Goal: Task Accomplishment & Management: Manage account settings

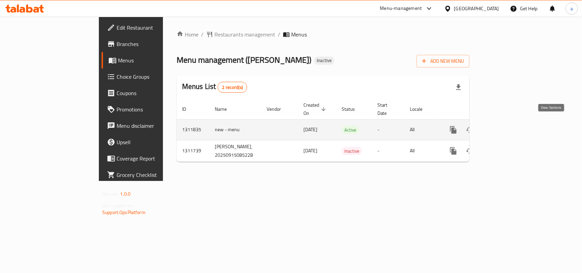
click at [506, 127] on icon "enhanced table" at bounding box center [503, 130] width 6 height 6
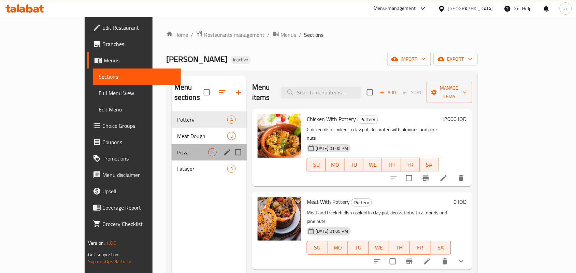
click at [184, 151] on div "Pizza 5" at bounding box center [209, 152] width 75 height 16
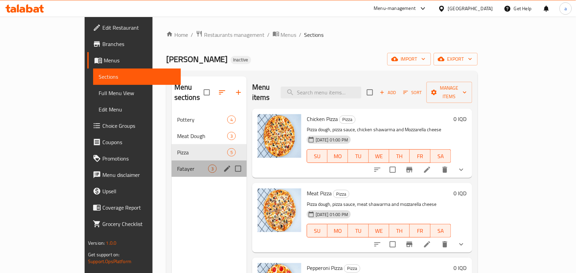
click at [173, 161] on div "Fatayer 3" at bounding box center [209, 169] width 75 height 16
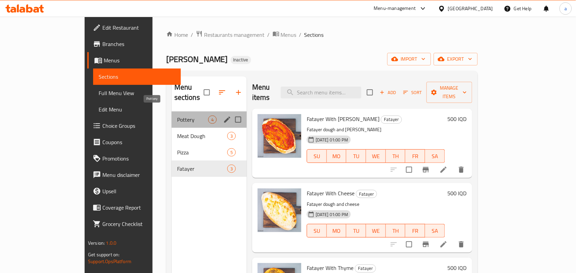
click at [177, 116] on span "Pottery" at bounding box center [192, 120] width 31 height 8
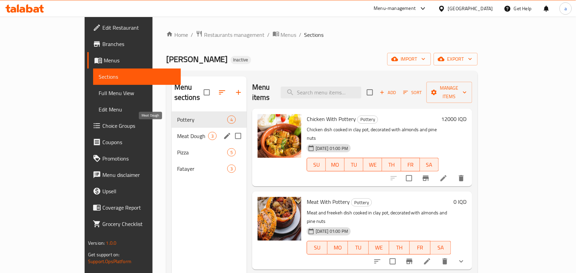
click at [177, 132] on span "Meat Dough" at bounding box center [192, 136] width 31 height 8
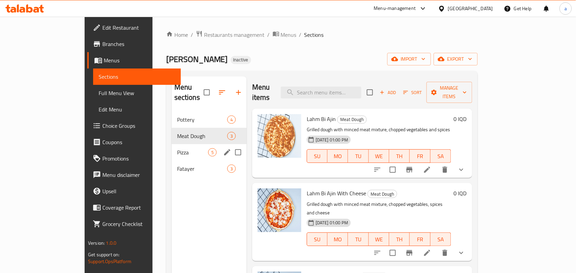
click at [183, 151] on div "Pizza 5" at bounding box center [209, 152] width 75 height 16
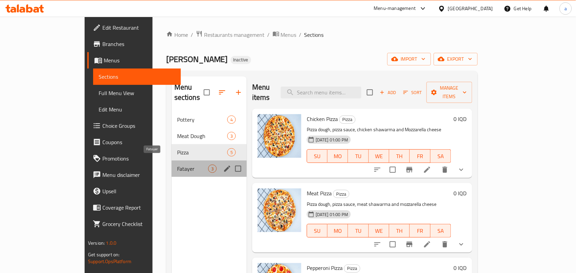
click at [177, 165] on span "Fatayer" at bounding box center [192, 169] width 31 height 8
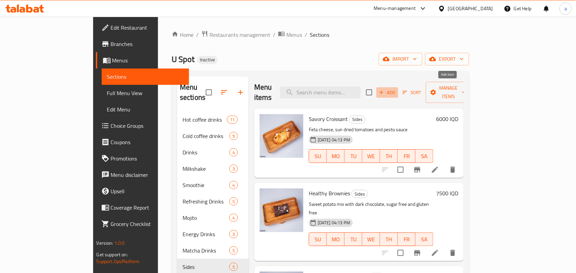
click at [396, 93] on span "Add" at bounding box center [387, 93] width 18 height 8
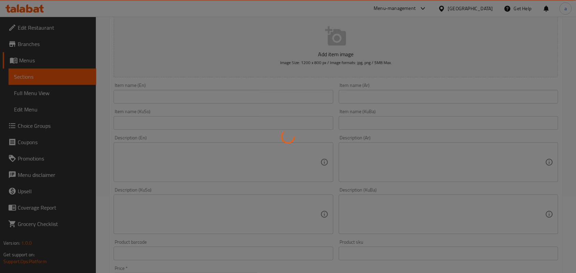
scroll to position [78, 0]
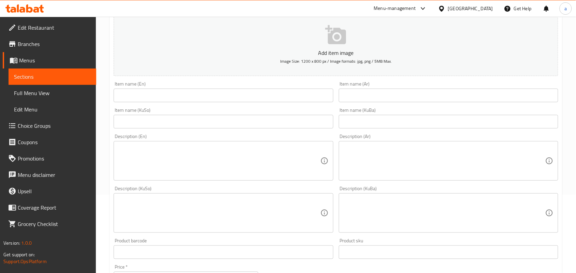
click at [376, 100] on input "text" at bounding box center [448, 96] width 219 height 14
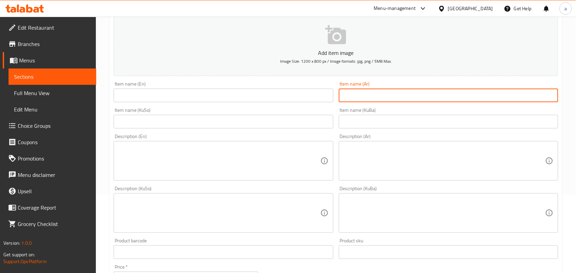
paste input "كليجه كيتو"
type input "كليجه كيتو"
click at [250, 105] on div "Item name (En) Item name (En)" at bounding box center [223, 92] width 225 height 26
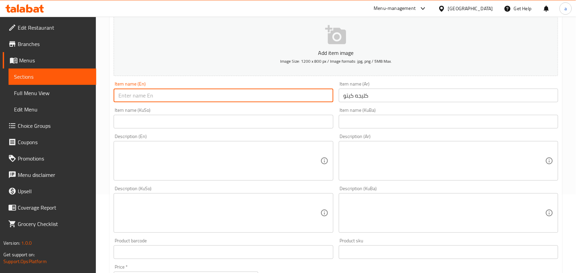
click at [242, 102] on input "text" at bounding box center [223, 96] width 219 height 14
paste input "[PERSON_NAME]"
click at [138, 102] on input "[PERSON_NAME]" at bounding box center [223, 96] width 219 height 14
paste input "Maamoul"
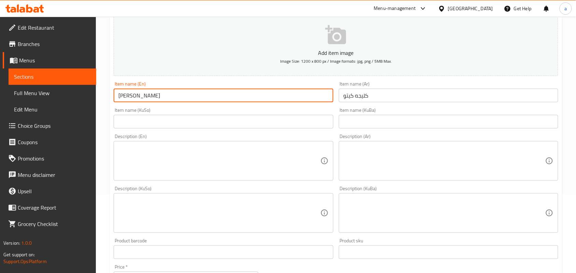
type input "Keto Maamoul"
click at [294, 128] on input "text" at bounding box center [223, 122] width 219 height 14
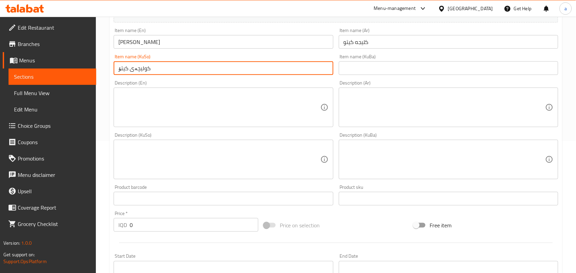
scroll to position [134, 0]
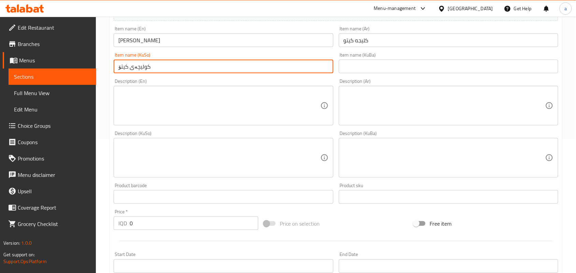
type input "کولیچەی کیتۆ"
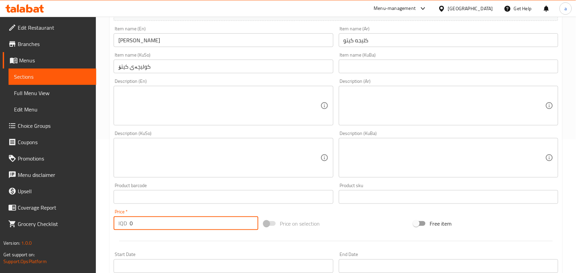
drag, startPoint x: 131, startPoint y: 238, endPoint x: 108, endPoint y: 236, distance: 22.6
click at [108, 237] on div "Home / Restaurants management / Menus / Sections / item / create Sides section …" at bounding box center [336, 155] width 480 height 544
paste input "600"
type input "6000"
click at [374, 103] on textarea at bounding box center [445, 106] width 202 height 32
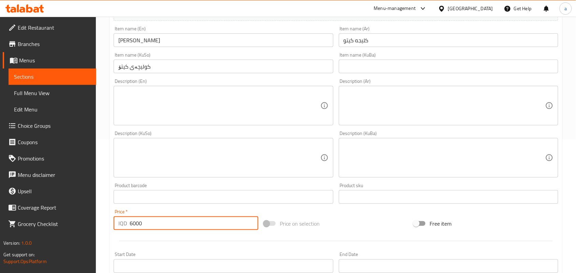
paste textarea "عجينة خفيفة محشوة بجوز الهند، لوز، خالية من سكر وغلوتين"
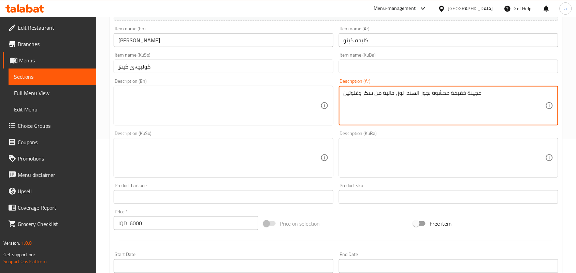
type textarea "عجينة خفيفة محشوة بجوز الهند، لوز، خالية من سكر وغلوتين"
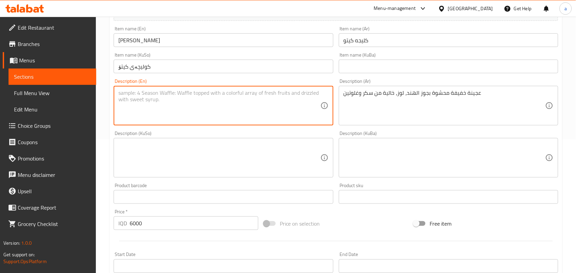
click at [188, 120] on textarea at bounding box center [219, 106] width 202 height 32
paste textarea "Khafif dough stuffed with coconut, almonds, sugar free and gluten"
type textarea "Khafif dough stuffed with coconut, almonds, sugar free and gluten"
click at [278, 164] on textarea at bounding box center [219, 158] width 202 height 32
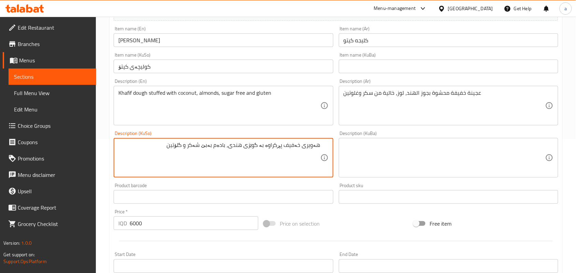
click at [214, 157] on textarea "هەویری خەفیف پڕکراوە بە گوێزی هندی، بادەم بەبێ شەکر و گلۆتین" at bounding box center [219, 158] width 202 height 32
type textarea "هەویری خەفیف پڕکراوە بە گوێزی هندی، بادەم بەبێ شەکر و گلۆتین"
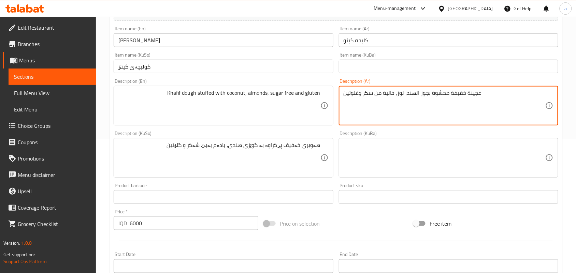
type textarea "عجينة خفيفة محشوة بجوز الهند، لوز، خالية من سكر وغلوتين"
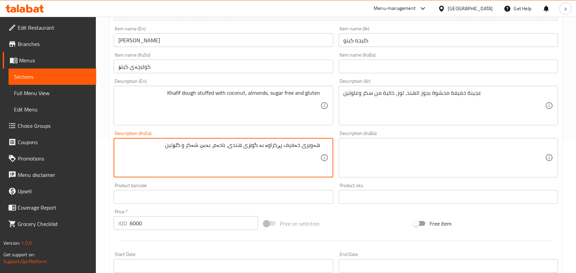
type textarea "هەویری خەفیف پڕکراوە بە گوێزی هندی، بادەم، بەبێ شەکر و گلۆتین"
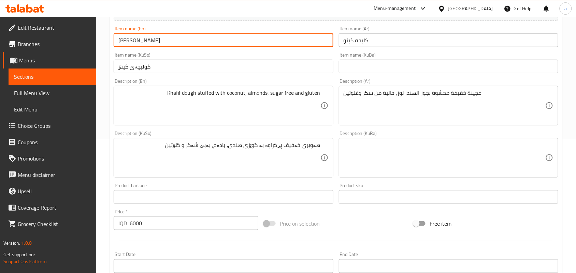
click at [192, 47] on input "Keto Maamoul" at bounding box center [223, 40] width 219 height 14
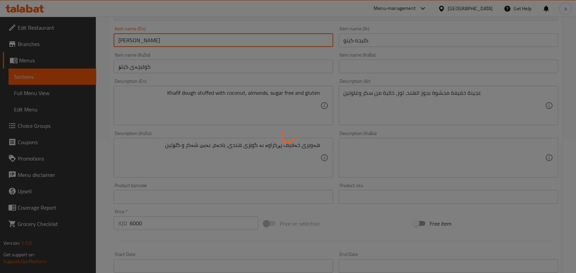
type input "0"
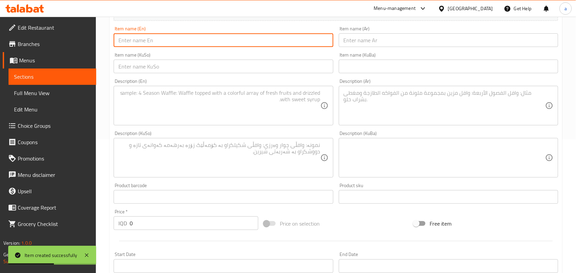
click at [373, 47] on input "text" at bounding box center [448, 40] width 219 height 14
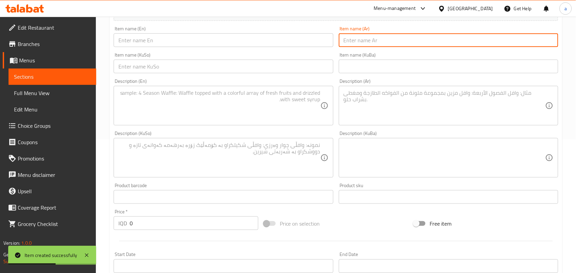
paste input "كوكيز كيتو"
type input "كوكيز كيتو"
click at [304, 46] on input "text" at bounding box center [223, 40] width 219 height 14
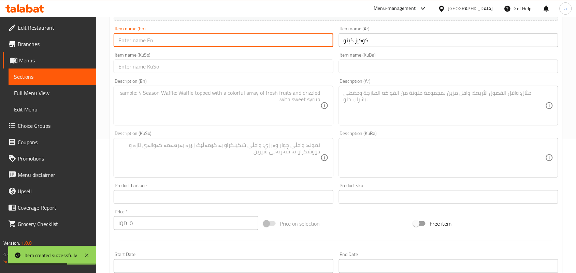
paste input "Keto cookies"
click at [141, 42] on input "Keto cookies" at bounding box center [223, 40] width 219 height 14
type input "Keto cookies"
click at [318, 66] on input "text" at bounding box center [223, 67] width 219 height 14
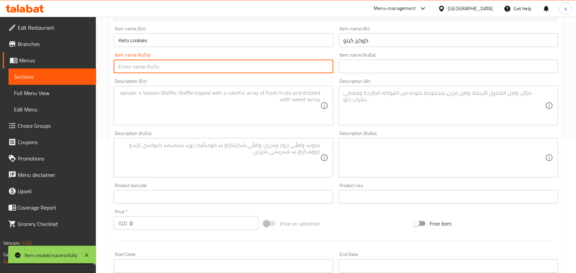
paste input "کوکیز"
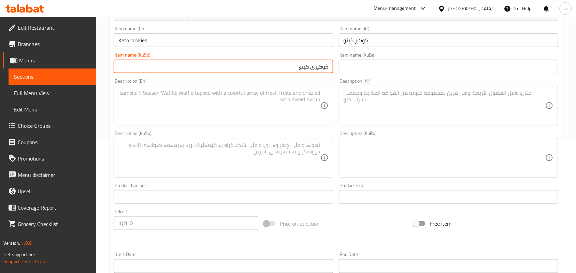
type input "کوکیزی کیتۆ"
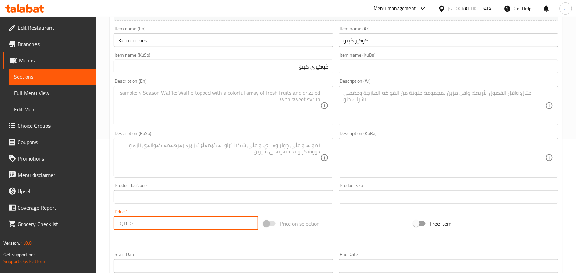
drag, startPoint x: 144, startPoint y: 233, endPoint x: 157, endPoint y: 205, distance: 30.7
click at [68, 230] on div "Edit Restaurant Branches Menus Sections Full Menu View Edit Menu Choice Groups …" at bounding box center [288, 155] width 576 height 544
paste input "500"
type input "5000"
click at [219, 103] on textarea at bounding box center [219, 106] width 202 height 32
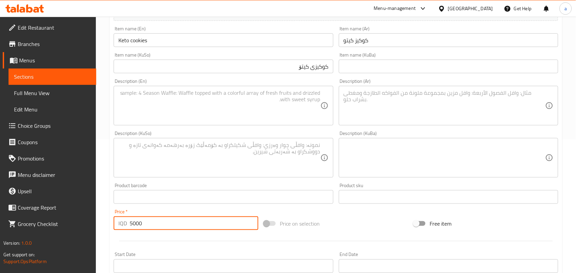
paste textarea "afif dough with coconut, almonds, sugar free and gluten"
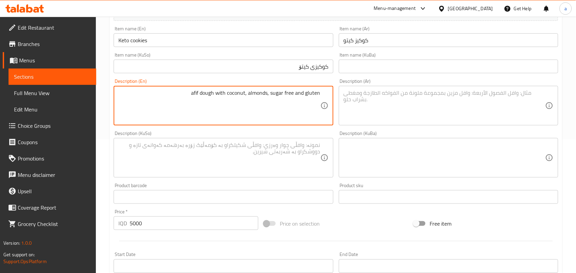
type textarea "afif dough with coconut, almonds, sugar free and gluten"
click at [375, 109] on textarea at bounding box center [445, 106] width 202 height 32
paste textarea "عجينة خفيفة مع جوز الهند، لوز، خالية من سكر وغلوتين"
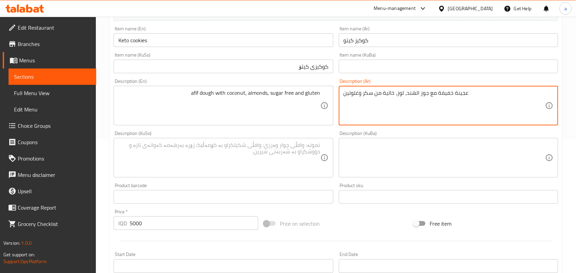
type textarea "عجينة خفيفة مع جوز الهند، لوز، خالية من سكر وغلوتين"
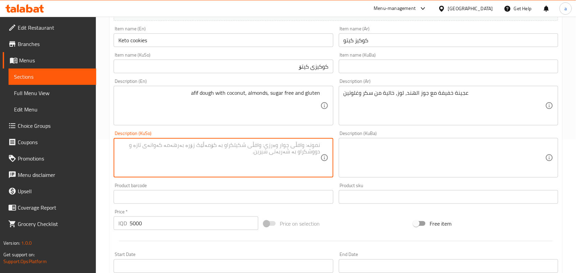
click at [283, 165] on textarea at bounding box center [219, 158] width 202 height 32
click at [184, 156] on textarea "هەویری خەفیف لەگەل گوێزی هندی، بادەم، بەبێ شەکر و گلۆتین" at bounding box center [219, 158] width 202 height 32
type textarea "هەویری خەفیف لەگەل گوێزی هندی، بادەم، بەبێ شەکر و گلوتین"
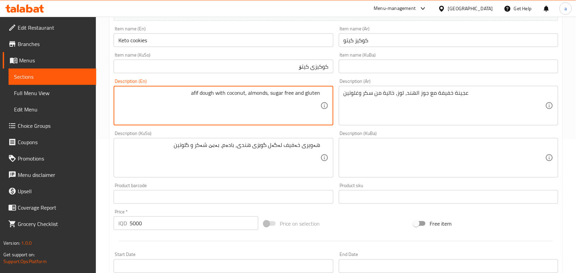
click at [181, 100] on textarea "afif dough with coconut, almonds, sugar free and gluten" at bounding box center [219, 106] width 202 height 32
click at [259, 100] on textarea "afif dough with coconut, almonds, sugar free and gluten" at bounding box center [219, 106] width 202 height 32
paste textarea "Khafif dough with coconut, almonds, sugar free and gluten"
type textarea "Khafif dough with coconut, almonds, sugar free and gluten"
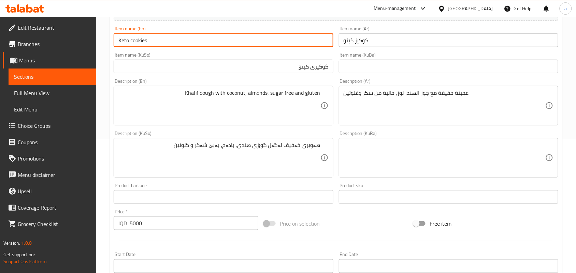
click at [181, 46] on input "Keto cookies" at bounding box center [223, 40] width 219 height 14
click at [132, 47] on input "Keto cookies" at bounding box center [223, 40] width 219 height 14
type input "Keto Cookies"
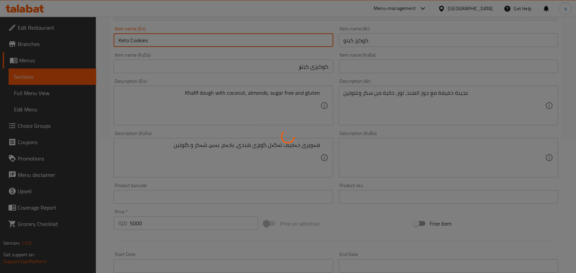
type input "0"
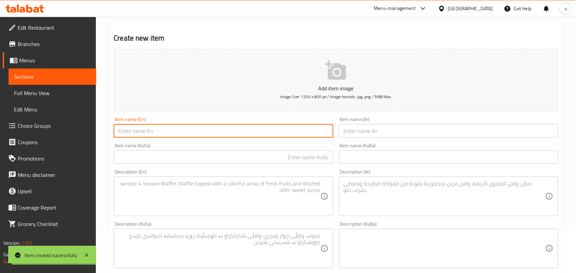
scroll to position [34, 0]
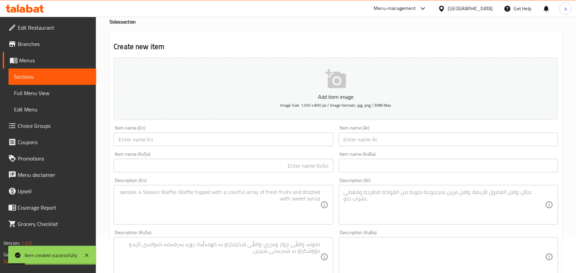
drag, startPoint x: 577, startPoint y: 116, endPoint x: 580, endPoint y: 107, distance: 9.5
click at [576, 107] on html "Item created successfully ​ Menu-management Iraq Get Help a Edit Restaurant Bra…" at bounding box center [288, 102] width 576 height 273
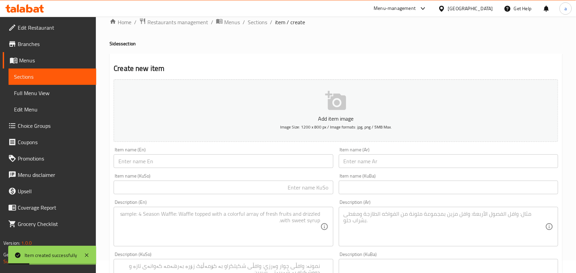
scroll to position [0, 0]
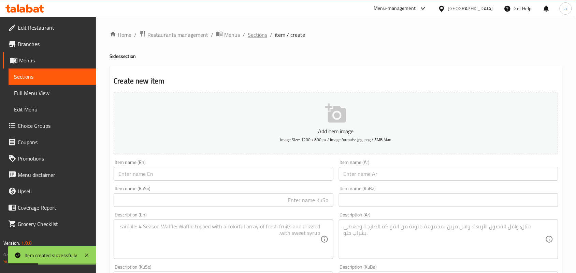
click at [263, 36] on span "Sections" at bounding box center [257, 35] width 19 height 8
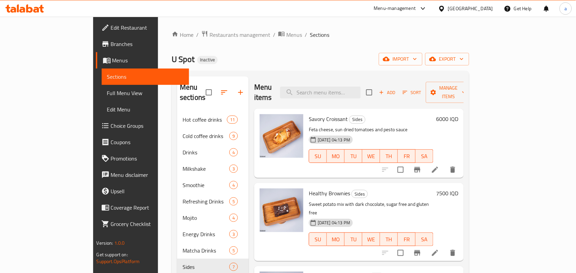
click at [396, 89] on span "Add" at bounding box center [387, 93] width 18 height 8
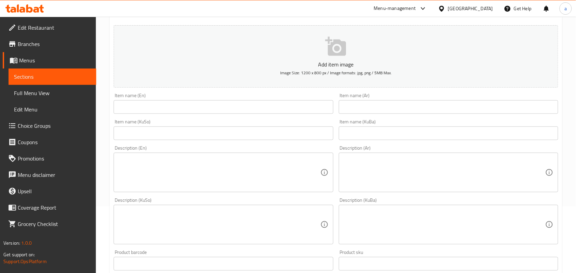
scroll to position [99, 0]
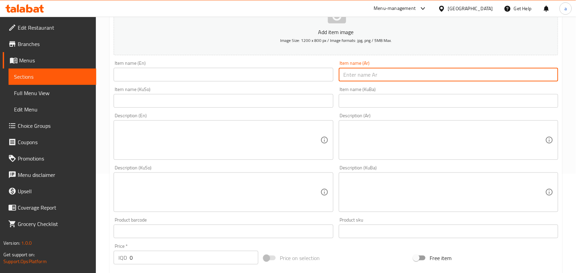
click at [367, 82] on input "text" at bounding box center [448, 75] width 219 height 14
paste input "حبش مدخن"
type input "حبش مدخن"
click at [283, 76] on input "text" at bounding box center [223, 75] width 219 height 14
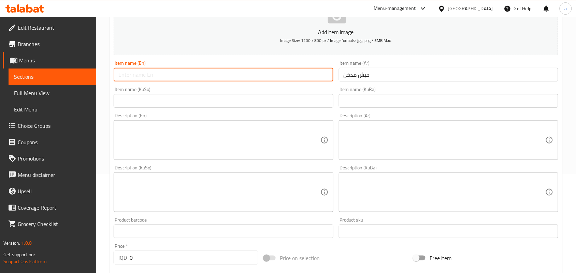
paste input "Smoked turkey"
type input "Smoked Turkey"
click at [288, 102] on input "text" at bounding box center [223, 101] width 219 height 14
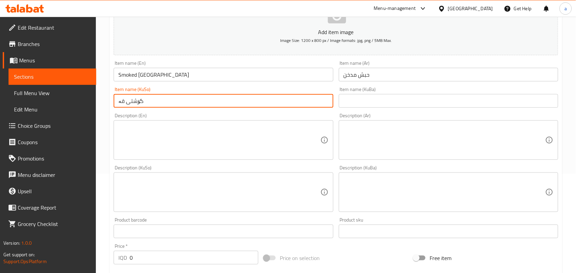
type input "گۆشتی قەلی مودەخەن"
drag, startPoint x: 119, startPoint y: 265, endPoint x: 119, endPoint y: 260, distance: 4.8
click at [118, 262] on div "IQD 0 Price *" at bounding box center [186, 258] width 145 height 14
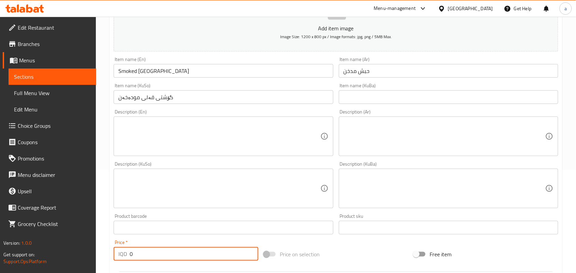
paste input "600"
type input "6000"
click at [212, 144] on textarea at bounding box center [219, 136] width 202 height 32
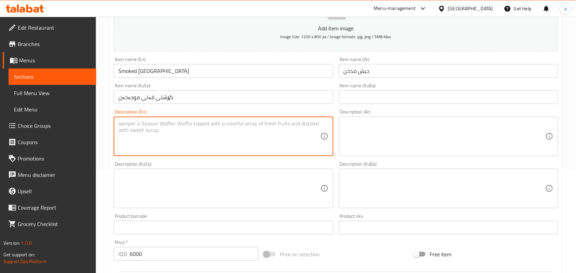
click at [207, 138] on textarea at bounding box center [219, 136] width 202 height 32
paste textarea "Turkey, cheese, white bread and special sauce"
type textarea "Turkey, cheese, white bread and special sauce"
click at [361, 137] on textarea at bounding box center [445, 136] width 202 height 32
paste textarea "حبش، جبن، خبز ابيض وصلصة خاصة"
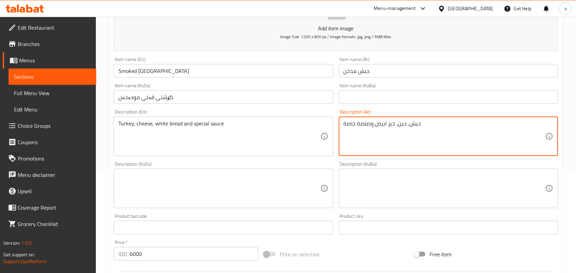
type textarea "حبش، جبن، خبز ابيض وصلصة خاصة"
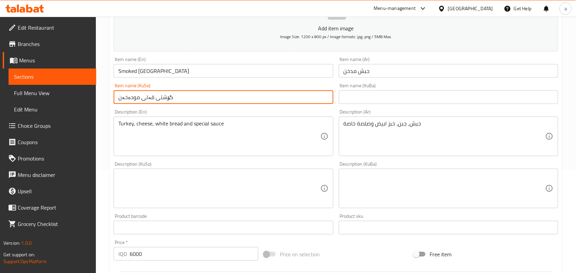
drag, startPoint x: 172, startPoint y: 104, endPoint x: 144, endPoint y: 103, distance: 28.3
click at [144, 103] on input "گۆشتی قەلی مودەخەن" at bounding box center [223, 97] width 219 height 14
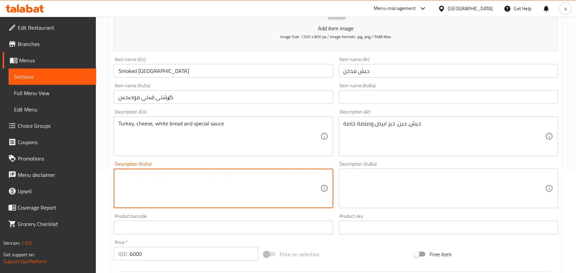
drag, startPoint x: 284, startPoint y: 184, endPoint x: 294, endPoint y: 201, distance: 19.9
click at [285, 186] on textarea at bounding box center [219, 189] width 202 height 32
paste textarea "گۆشتی قەل"
type textarea "گۆشتی قەل، پەنیر، نانی سپی و سۆسی تایبەت"
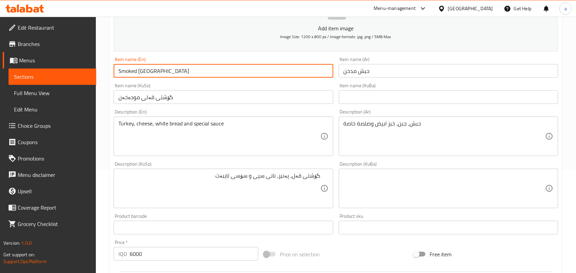
click at [177, 77] on input "Smoked Turkey" at bounding box center [223, 71] width 219 height 14
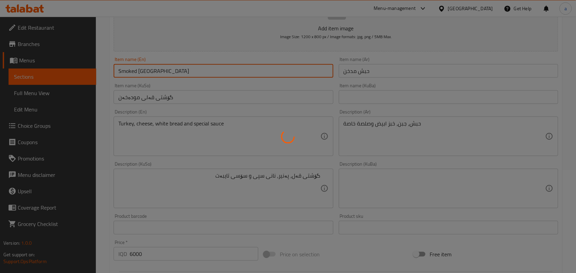
type input "0"
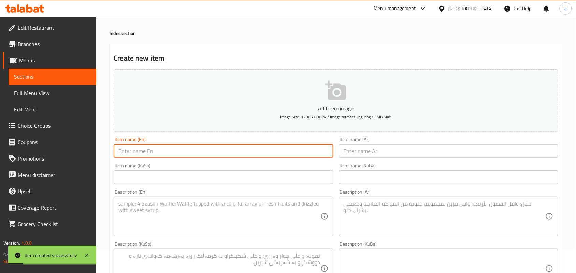
scroll to position [4, 0]
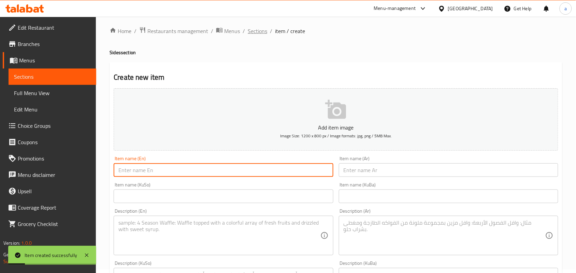
click at [265, 31] on span "Sections" at bounding box center [257, 31] width 19 height 8
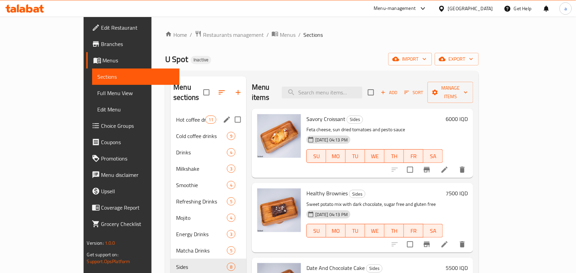
click at [223, 116] on icon "edit" at bounding box center [227, 120] width 8 height 8
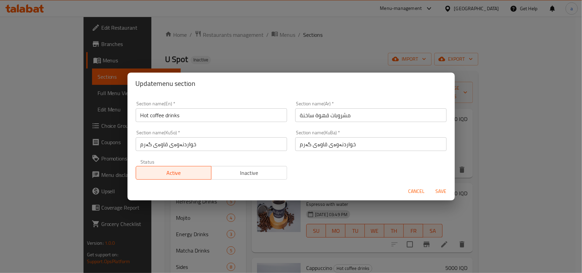
click at [417, 191] on span "Cancel" at bounding box center [417, 191] width 16 height 9
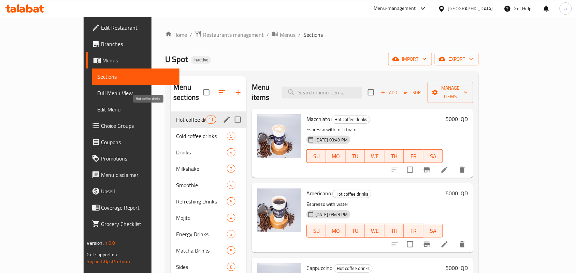
click at [176, 116] on span "Hot coffee drinks" at bounding box center [190, 120] width 29 height 8
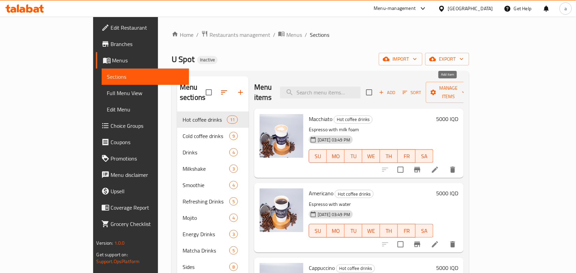
click at [396, 89] on span "Add" at bounding box center [387, 93] width 18 height 8
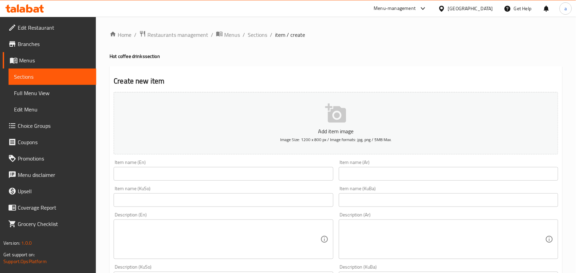
click at [372, 190] on div "Item name (KuBa) Item name (KuBa)" at bounding box center [448, 197] width 225 height 26
click at [374, 181] on input "text" at bounding box center [448, 174] width 219 height 14
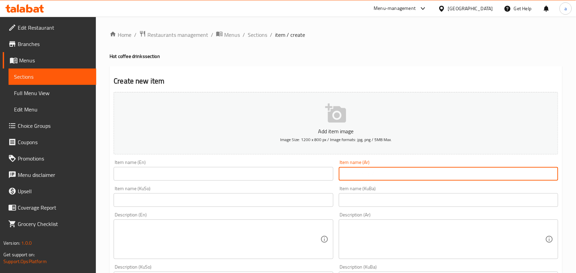
paste input "ئیسپرێسۆ"
click at [552, 181] on input "ئیسپرێسۆ" at bounding box center [448, 174] width 219 height 14
type input "ئێسپرێسۆ"
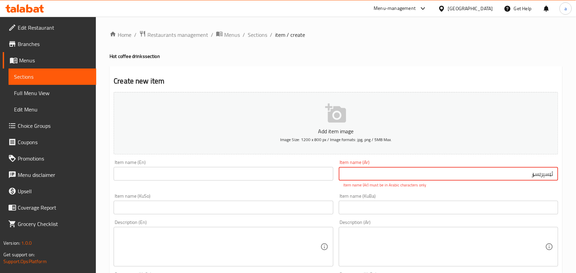
click at [228, 176] on input "text" at bounding box center [223, 174] width 219 height 14
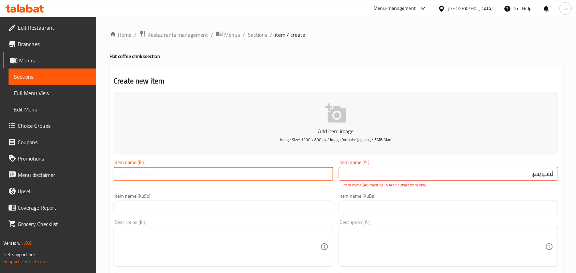
paste input "Espresso"
type input "Espresso"
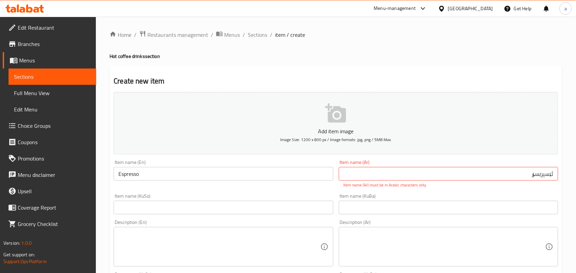
drag, startPoint x: 449, startPoint y: 188, endPoint x: 572, endPoint y: 184, distance: 122.9
click at [576, 185] on html "​ Menu-management Iraq Get Help a Edit Restaurant Branches Menus Sections Full …" at bounding box center [288, 136] width 576 height 273
drag, startPoint x: 516, startPoint y: 182, endPoint x: 578, endPoint y: 183, distance: 62.1
click at [576, 183] on html "​ Menu-management Iraq Get Help a Edit Restaurant Branches Menus Sections Full …" at bounding box center [288, 136] width 576 height 273
paste input "سبريسو"
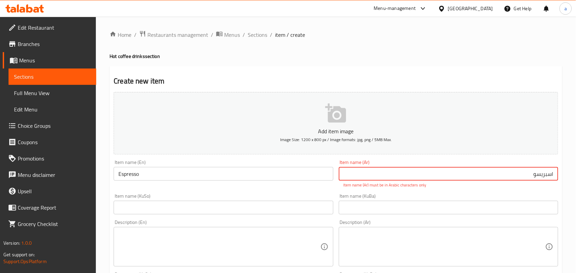
type input "اسبريسو"
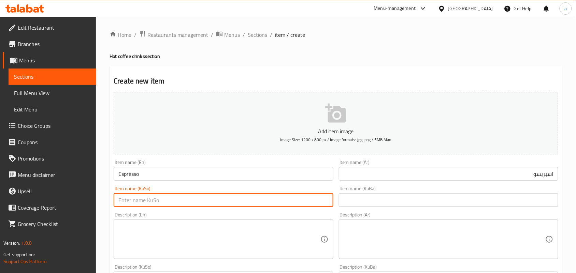
click at [317, 207] on input "text" at bounding box center [223, 200] width 219 height 14
paste input "ئیسپرێسۆ"
click at [327, 207] on input "ئیسپرێسۆ" at bounding box center [223, 200] width 219 height 14
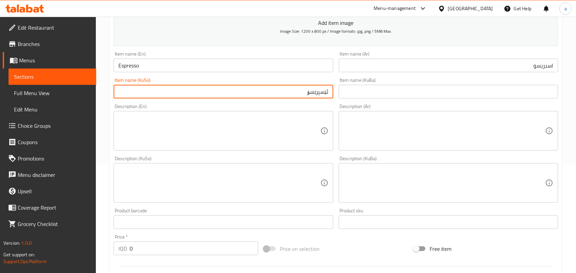
scroll to position [114, 0]
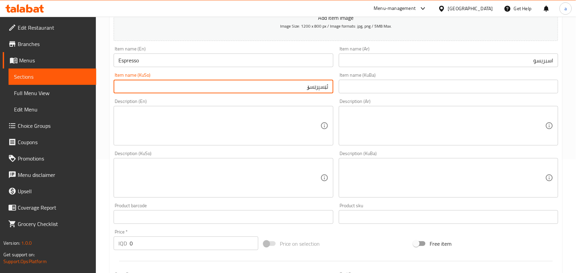
type input "ئێسپرێسۆ"
drag, startPoint x: 91, startPoint y: 253, endPoint x: 98, endPoint y: 248, distance: 8.5
click at [95, 249] on div "Edit Restaurant Branches Menus Sections Full Menu View Edit Menu Choice Groups …" at bounding box center [288, 175] width 576 height 544
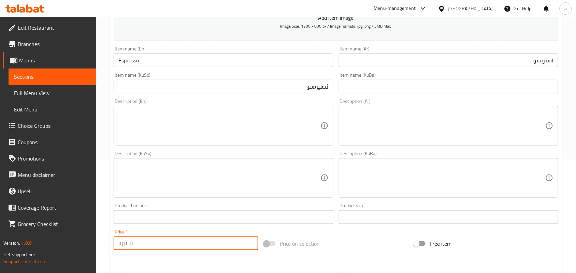
paste input "350"
type input "3500"
click at [229, 133] on textarea at bounding box center [219, 126] width 202 height 32
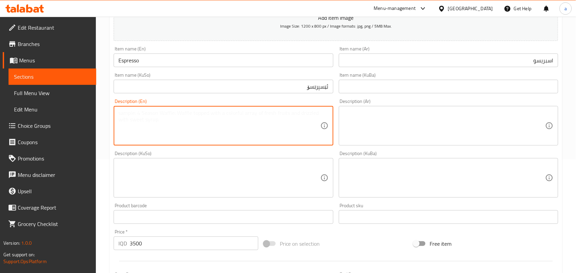
paste textarea "Grinded espresso coffee beans and water."
type textarea "Grinded espresso coffee beans and water."
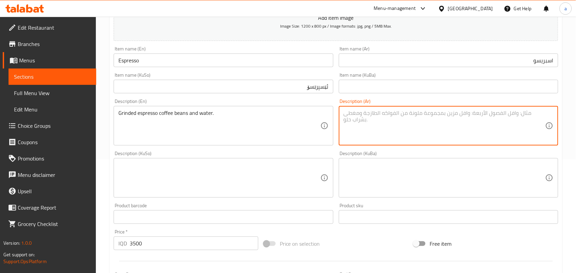
click at [388, 130] on textarea at bounding box center [445, 126] width 202 height 32
paste textarea "حبوب قهوة اسبريسو مطحونة وماء."
type textarea "حبوب قهوة اسبريسو مطحونة وماء."
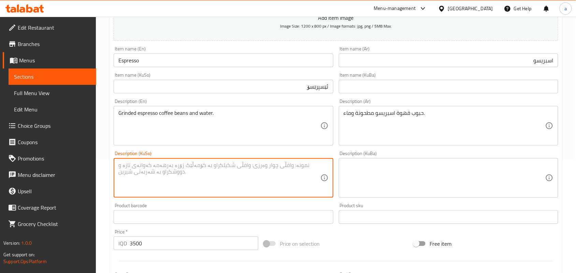
click at [258, 176] on textarea at bounding box center [219, 178] width 202 height 32
paste textarea "تۆوی قاوەی ئێسپرێسۆی کوتراو و ئاو"
type textarea "تۆوی قاوەی ئێسپرێسۆی کوتراو و ئاو"
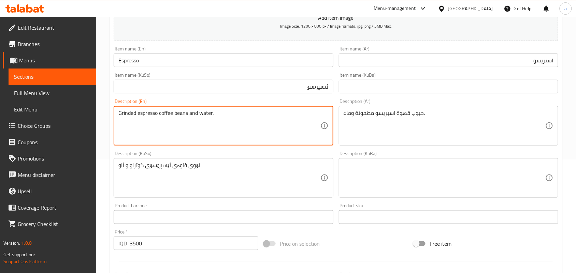
click at [188, 121] on textarea "Grinded espresso coffee beans and water." at bounding box center [219, 126] width 202 height 32
type textarea "Grinded espresso coffee seeds and water."
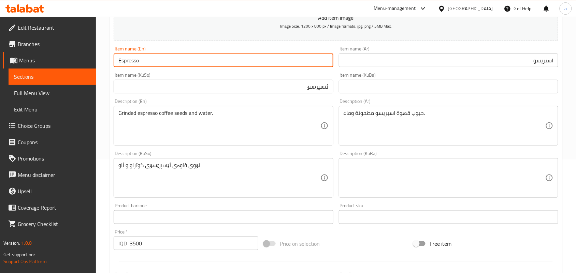
click at [168, 62] on input "Espresso" at bounding box center [223, 61] width 219 height 14
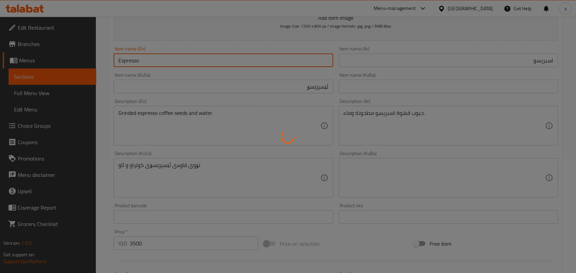
type input "0"
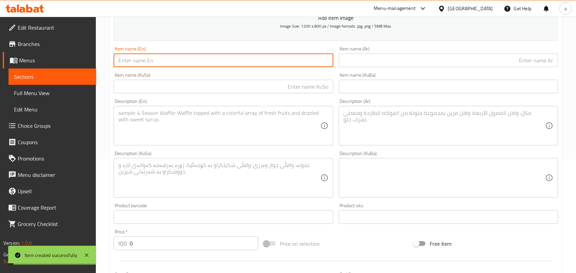
click at [33, 126] on span "Choice Groups" at bounding box center [54, 126] width 73 height 8
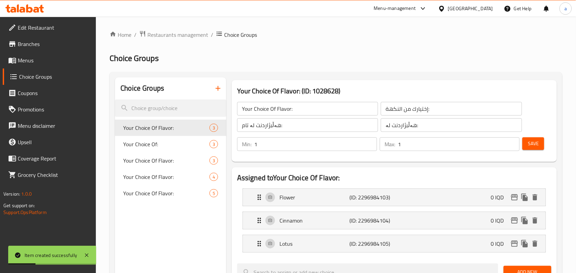
click at [218, 91] on icon "button" at bounding box center [218, 88] width 5 height 5
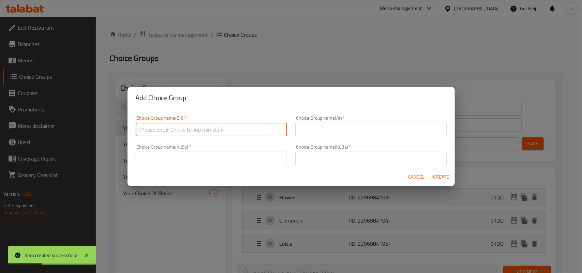
click at [212, 135] on input "text" at bounding box center [212, 130] width 152 height 14
type input "Add On's:"
click at [340, 128] on input "text" at bounding box center [371, 130] width 152 height 14
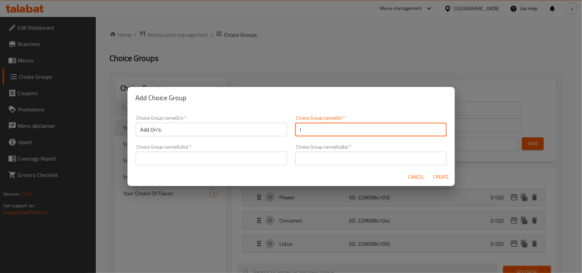
type input "الإضافات:"
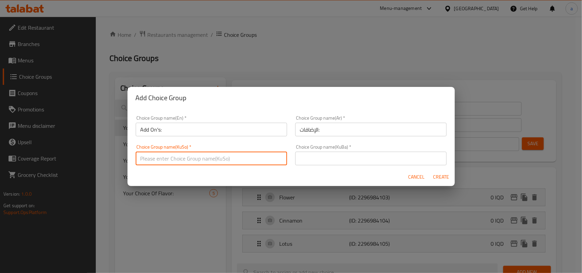
click at [223, 157] on input "text" at bounding box center [212, 159] width 152 height 14
type input "زیادە:"
click at [144, 165] on input "زیادە:" at bounding box center [212, 159] width 152 height 14
click at [144, 165] on div "Choice Group name(KuSo)   * زیادە: Choice Group name(KuSo) *" at bounding box center [212, 155] width 160 height 29
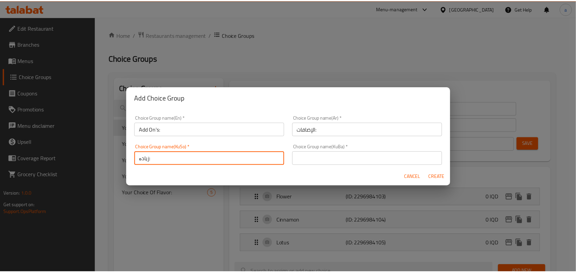
scroll to position [1, 0]
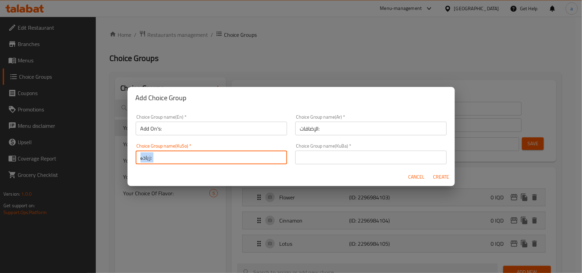
click at [144, 165] on div "Choice Group name(KuSo)   * زیادە: Choice Group name(KuSo) *" at bounding box center [212, 154] width 160 height 29
click at [145, 162] on input "زیادە:" at bounding box center [212, 158] width 152 height 14
click at [202, 160] on input "زیادە:" at bounding box center [212, 158] width 152 height 14
drag, startPoint x: 181, startPoint y: 160, endPoint x: 98, endPoint y: 160, distance: 83.3
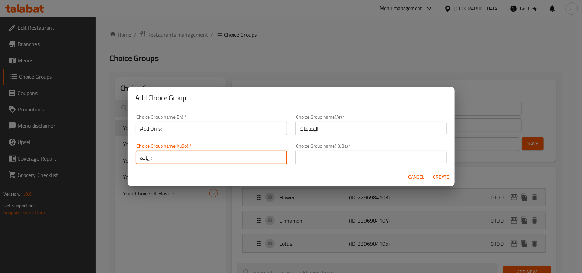
click at [98, 160] on div "Add Choice Group Choice Group name(En)   * Add On's: Choice Group name(En) * Ch…" at bounding box center [291, 136] width 582 height 273
click at [349, 160] on input "text" at bounding box center [371, 158] width 152 height 14
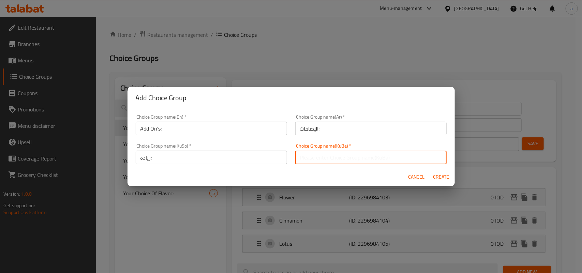
paste input "زیادە:"
type input "زیادە:"
click at [442, 173] on span "Create" at bounding box center [441, 177] width 16 height 9
type input "Add On's:"
type input "الإضافات:"
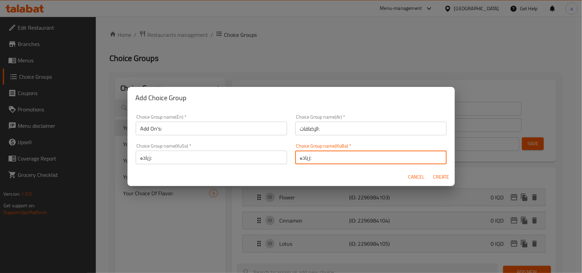
type input "زیادە:"
type input "0"
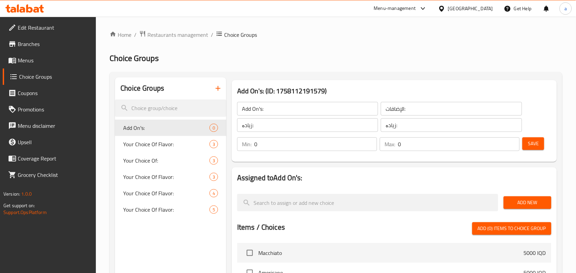
click at [525, 206] on span "Add New" at bounding box center [527, 203] width 37 height 9
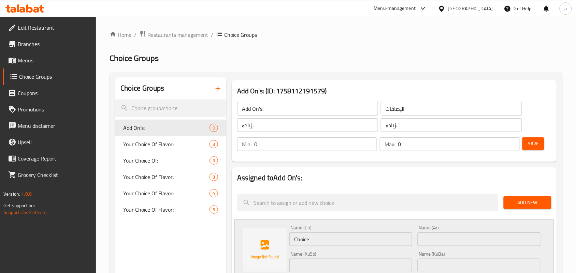
drag, startPoint x: 274, startPoint y: 243, endPoint x: 292, endPoint y: 238, distance: 19.0
click at [270, 243] on div "Name (En) Choice Name (En) Name (Ar) Name (Ar) Name (KuSo) Name (KuSo) Name (Ku…" at bounding box center [394, 271] width 320 height 103
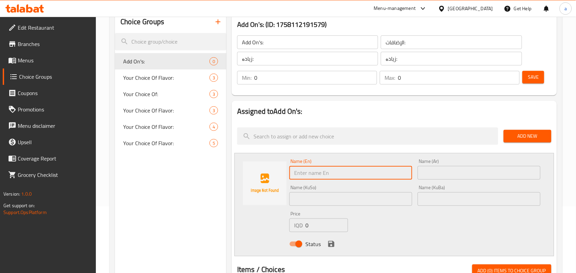
scroll to position [99, 0]
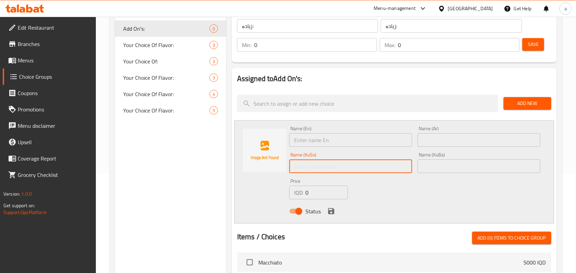
click at [379, 168] on input "text" at bounding box center [350, 167] width 123 height 14
paste input "شیری سۆیا"
type input "شیری سۆیا"
click at [429, 167] on input "text" at bounding box center [479, 167] width 123 height 14
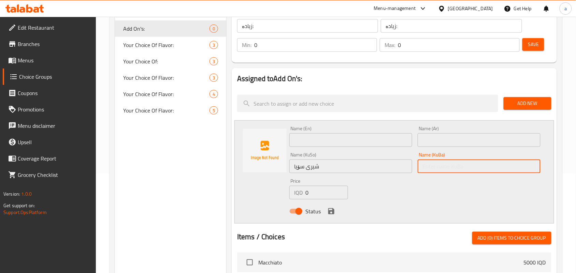
paste input "شیری سۆیا"
type input "شیری سۆیا"
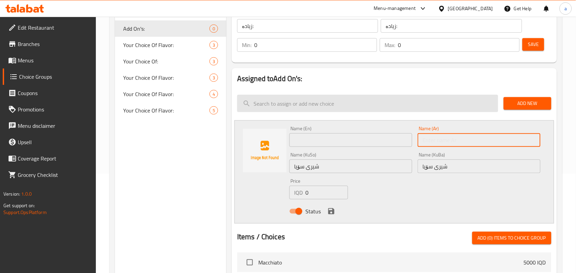
drag, startPoint x: 432, startPoint y: 147, endPoint x: 412, endPoint y: 105, distance: 46.8
click at [432, 147] on input "text" at bounding box center [479, 140] width 123 height 14
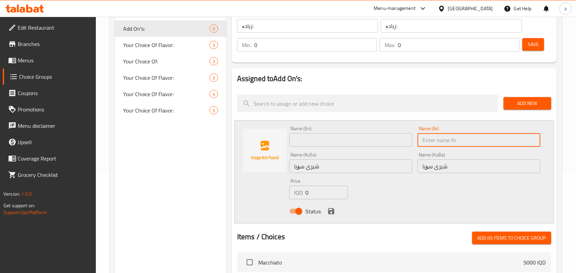
paste input "حليب صويا"
type input "حليب صويا"
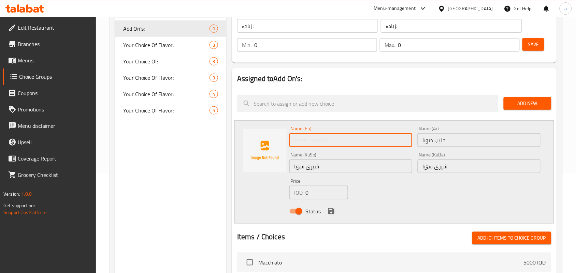
drag, startPoint x: 311, startPoint y: 142, endPoint x: 309, endPoint y: 147, distance: 5.1
click at [311, 143] on input "text" at bounding box center [350, 140] width 123 height 14
paste input "soy milk"
click at [302, 147] on input "soy milk" at bounding box center [350, 140] width 123 height 14
drag, startPoint x: 299, startPoint y: 146, endPoint x: 293, endPoint y: 146, distance: 6.1
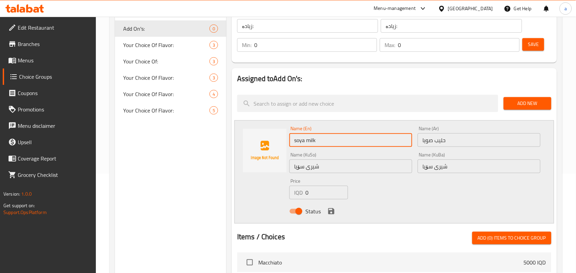
click at [293, 146] on input "soya milk" at bounding box center [350, 140] width 123 height 14
click at [311, 147] on input "soya milk" at bounding box center [350, 140] width 123 height 14
click at [298, 147] on input "soya milk" at bounding box center [350, 140] width 123 height 14
drag, startPoint x: 308, startPoint y: 147, endPoint x: 312, endPoint y: 147, distance: 4.4
click at [312, 147] on input "Soya milk" at bounding box center [350, 140] width 123 height 14
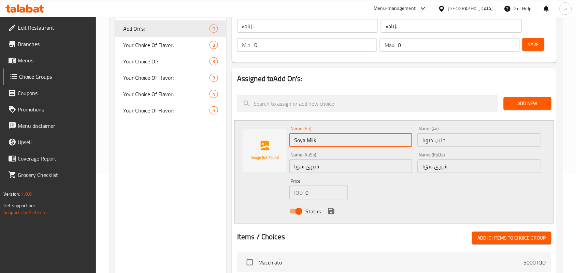
type input "Soya Milk"
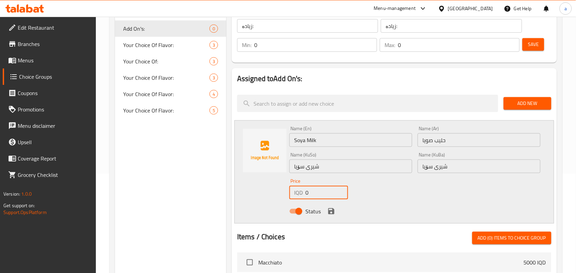
click at [293, 200] on div "IQD 0 Price" at bounding box center [318, 193] width 59 height 14
type input "1500"
click at [334, 215] on icon "save" at bounding box center [331, 211] width 6 height 6
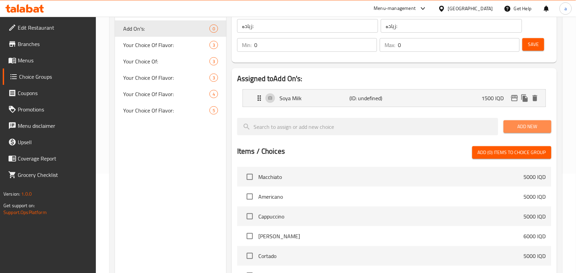
click at [523, 126] on span "Add New" at bounding box center [527, 126] width 37 height 9
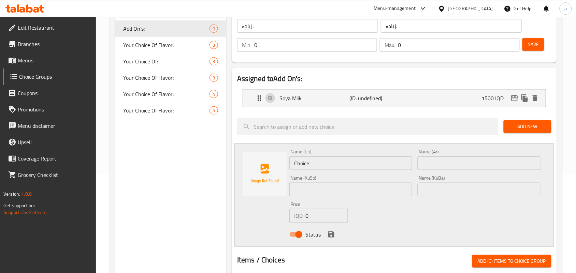
click at [248, 173] on div "Name (En) Choice Name (En) Name (Ar) Name (Ar) Name (KuSo) Name (KuSo) Name (Ku…" at bounding box center [394, 195] width 320 height 103
click at [323, 167] on input "text" at bounding box center [350, 164] width 123 height 14
paste input "coconut milk"
type input "Coconut Milk"
click at [434, 167] on input "text" at bounding box center [479, 164] width 123 height 14
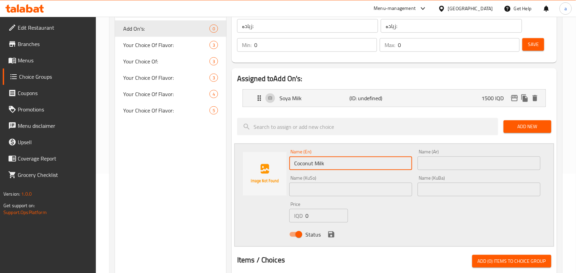
paste input "حليب جوز هند"
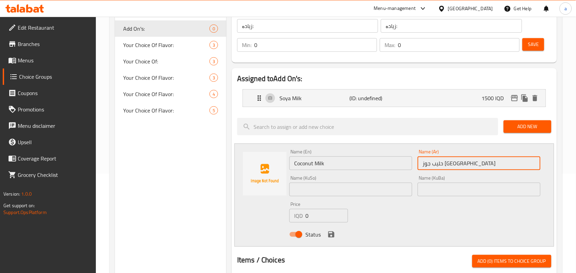
type input "حليب جوز هند"
click at [378, 191] on input "text" at bounding box center [350, 190] width 123 height 14
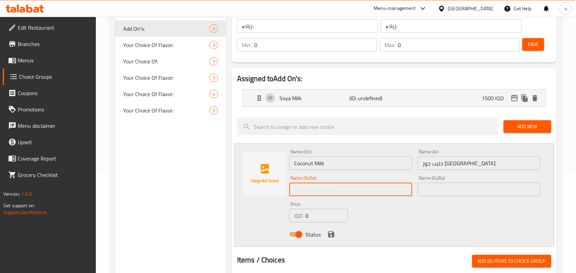
paste input "شیری گوێزی هیندی"
type input "شیری گوێزی هیندی"
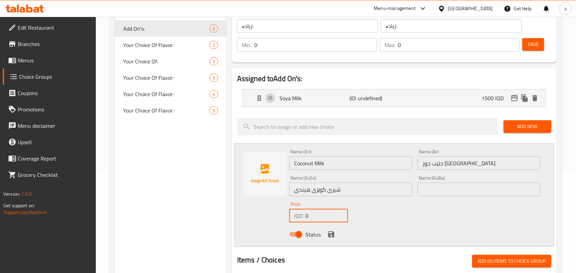
drag, startPoint x: 317, startPoint y: 222, endPoint x: 291, endPoint y: 221, distance: 25.6
click at [291, 221] on div "IQD 0 Price" at bounding box center [318, 216] width 59 height 14
type input "1500"
click at [333, 236] on icon "save" at bounding box center [331, 235] width 6 height 6
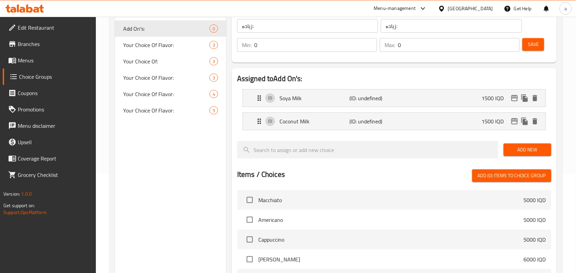
click at [522, 152] on span "Add New" at bounding box center [527, 150] width 37 height 9
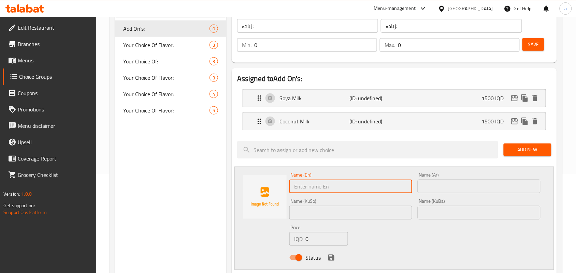
drag, startPoint x: 239, startPoint y: 198, endPoint x: 233, endPoint y: 198, distance: 5.8
click at [233, 198] on div "Assigned to Add On's: Soya Milk (ID: undefined) 1500 IQD Name (En) Soya Milk Na…" at bounding box center [394, 267] width 325 height 398
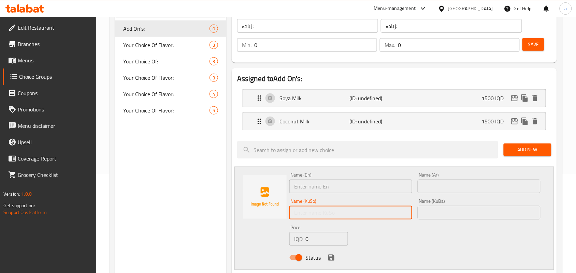
click at [365, 218] on input "text" at bounding box center [350, 213] width 123 height 14
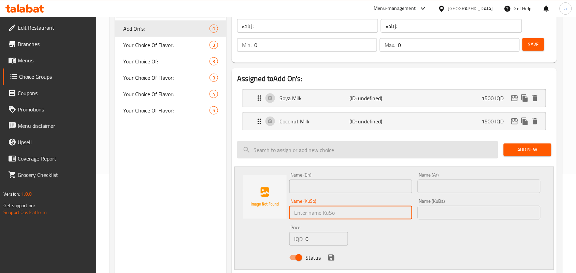
paste input "شیری بادەم"
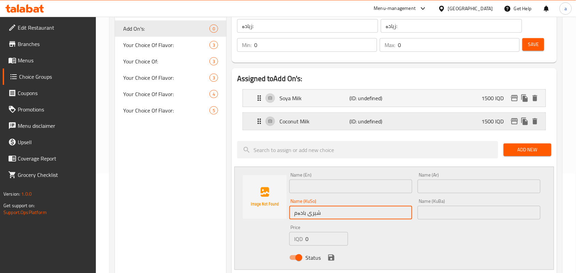
click at [409, 124] on div "Coconut Milk (ID: undefined) 1500 IQD" at bounding box center [396, 121] width 282 height 17
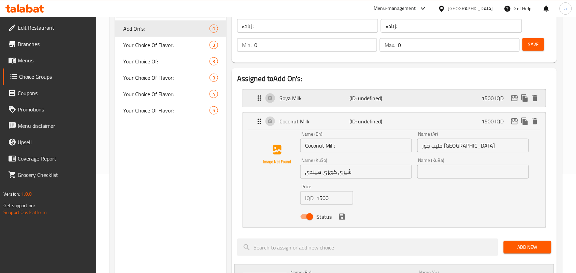
click at [407, 103] on div "Soya Milk (ID: undefined) 1500 IQD" at bounding box center [396, 98] width 282 height 17
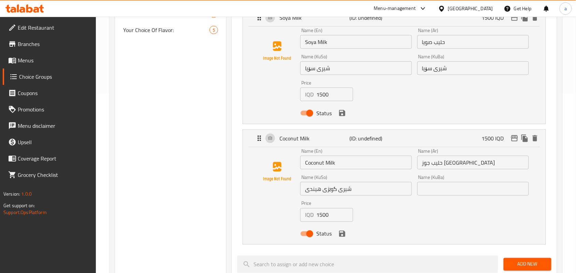
scroll to position [199, 0]
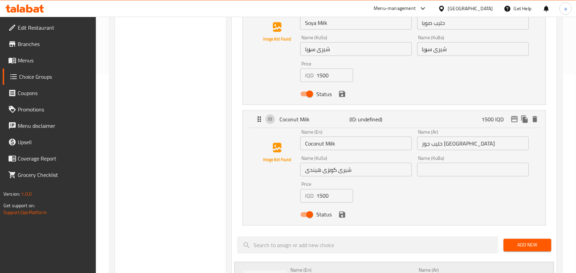
type input "شیری بادەم"
click at [347, 176] on input "شیری گوێزی هیندی" at bounding box center [356, 170] width 112 height 14
click at [449, 177] on input "text" at bounding box center [473, 170] width 112 height 14
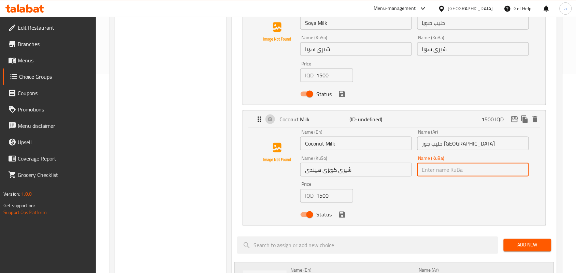
paste input "شیری گوێزی هیندی"
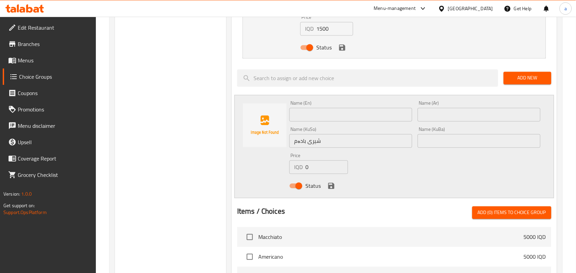
scroll to position [398, 0]
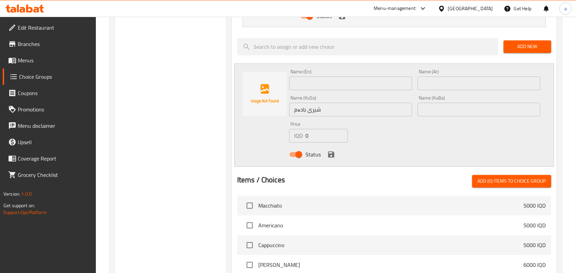
type input "شیری گوێزی هیندی"
click at [314, 116] on input "شیری بادەم" at bounding box center [350, 110] width 123 height 14
click at [458, 113] on input "text" at bounding box center [479, 110] width 123 height 14
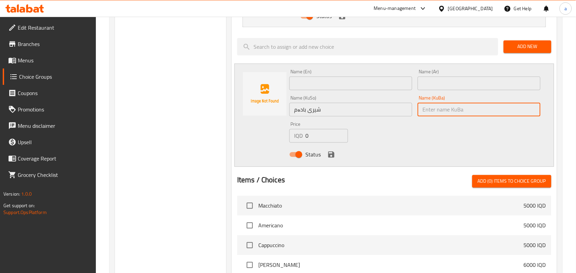
paste input "شیری بادەم"
type input "شیری بادەم"
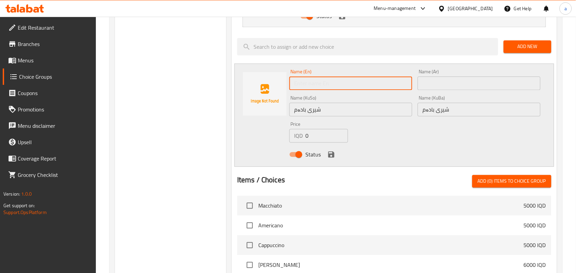
click at [343, 90] on input "text" at bounding box center [350, 83] width 123 height 14
paste input "almond milk"
type input "Almond Milk"
click at [444, 85] on input "text" at bounding box center [479, 83] width 123 height 14
paste input "حليب لوز"
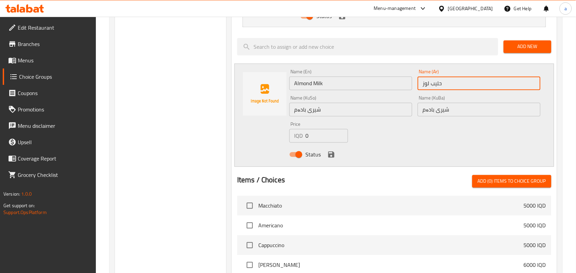
type input "حليب لوز"
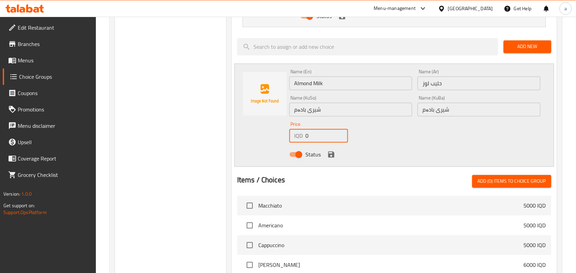
drag, startPoint x: 315, startPoint y: 145, endPoint x: 299, endPoint y: 144, distance: 15.8
click at [298, 143] on div "IQD 0 Price" at bounding box center [318, 136] width 59 height 14
type input "1500"
click at [332, 158] on icon "save" at bounding box center [331, 155] width 6 height 6
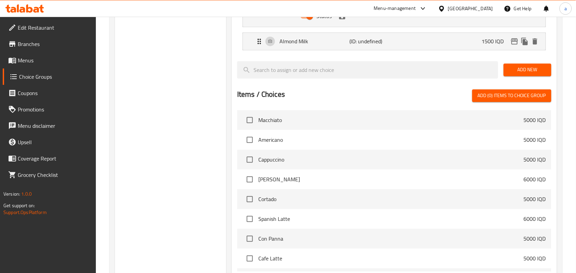
scroll to position [299, 0]
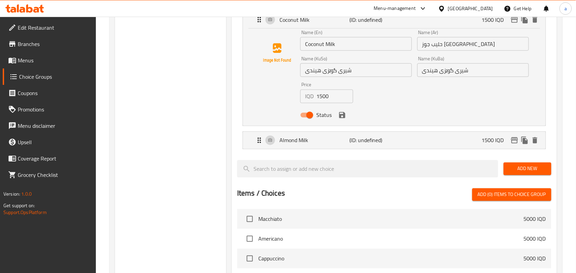
click at [516, 175] on button "Add New" at bounding box center [528, 169] width 48 height 13
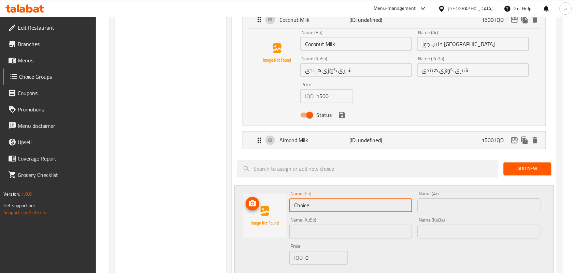
click at [274, 216] on div "Name (En) Choice Name (En) Name (Ar) Name (Ar) Name (KuSo) Name (KuSo) Name (Ku…" at bounding box center [394, 237] width 320 height 103
paste input "oat milk"
click at [301, 213] on input "oat milk" at bounding box center [350, 206] width 123 height 14
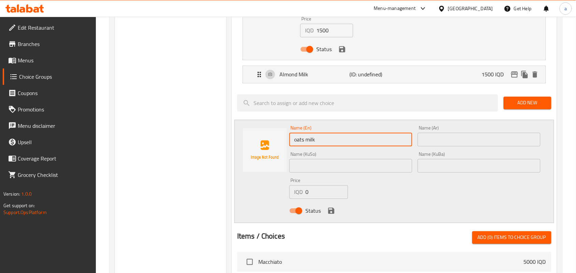
scroll to position [398, 0]
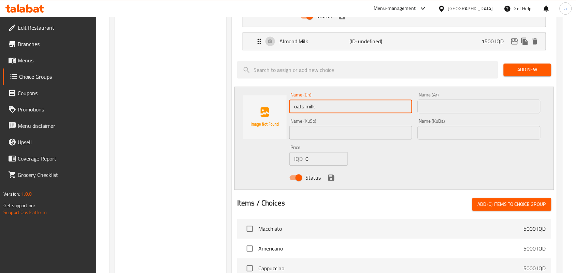
click at [293, 113] on input "oats milk" at bounding box center [350, 107] width 123 height 14
click at [308, 113] on input "Oats milk" at bounding box center [350, 107] width 123 height 14
type input "Oats Milk"
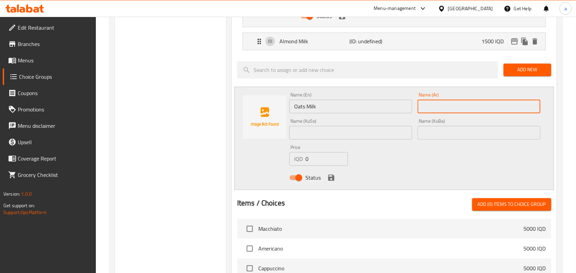
drag, startPoint x: 436, startPoint y: 113, endPoint x: 422, endPoint y: 126, distance: 19.3
click at [436, 113] on input "text" at bounding box center [479, 107] width 123 height 14
paste input "حليب شوفان"
type input "حليب شوفان"
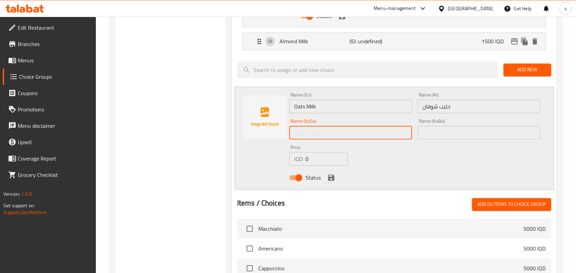
click at [386, 140] on input "text" at bounding box center [350, 133] width 123 height 14
click at [303, 140] on input "شیری شۆفان" at bounding box center [350, 133] width 123 height 14
click at [436, 113] on input "حليب شوفان" at bounding box center [479, 107] width 123 height 14
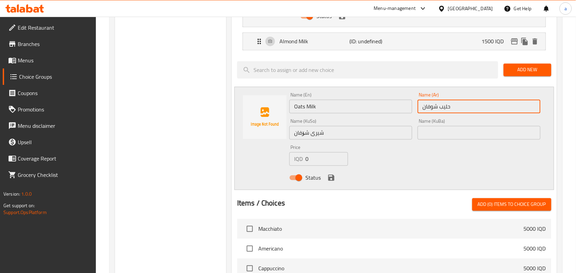
click at [436, 113] on input "حليب شوفان" at bounding box center [479, 107] width 123 height 14
click at [306, 139] on input "شیری شۆفان" at bounding box center [350, 133] width 123 height 14
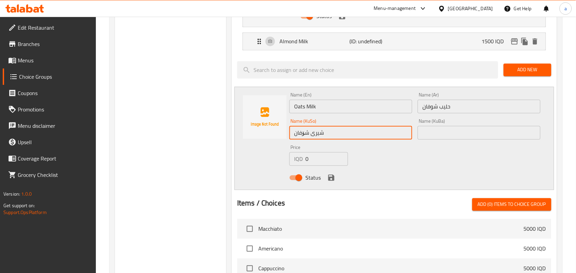
paste input "ڤ"
type input "شیری شۆڤان"
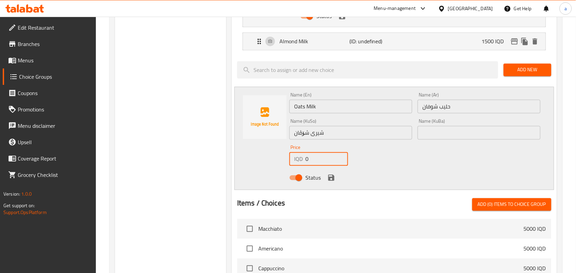
drag, startPoint x: 316, startPoint y: 165, endPoint x: 285, endPoint y: 169, distance: 31.6
click at [285, 169] on div "Name (En) Oats Milk Name (En) Name (Ar) حليب شوفان Name (Ar) Name (KuSo) شیری ش…" at bounding box center [394, 138] width 320 height 103
type input "1500"
click at [311, 140] on input "شیری شۆڤان" at bounding box center [350, 133] width 123 height 14
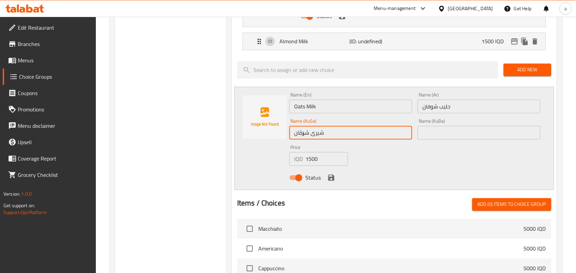
click at [311, 140] on input "شیری شۆڤان" at bounding box center [350, 133] width 123 height 14
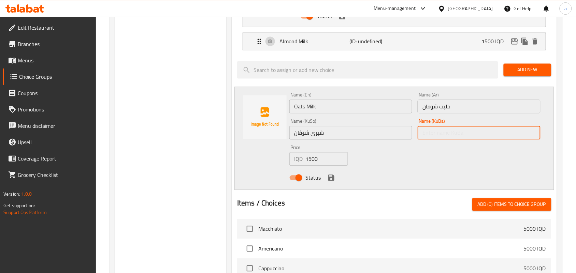
click at [465, 140] on input "text" at bounding box center [479, 133] width 123 height 14
paste input "شیری شۆڤان"
type input "شیری شۆڤان"
click at [337, 187] on div "Status" at bounding box center [415, 178] width 257 height 18
click at [333, 182] on icon "save" at bounding box center [331, 178] width 8 height 8
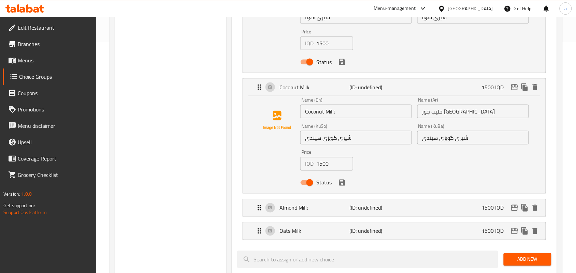
scroll to position [199, 0]
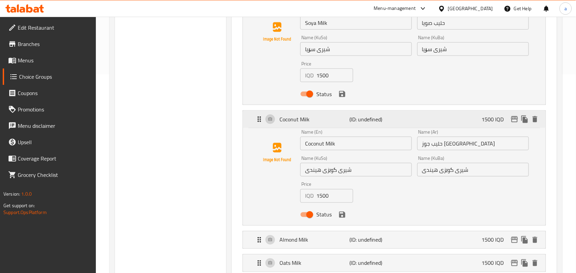
click at [388, 128] on div "Coconut Milk (ID: undefined) 1500 IQD" at bounding box center [396, 119] width 282 height 17
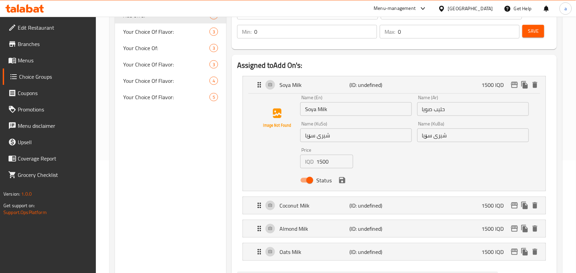
scroll to position [99, 0]
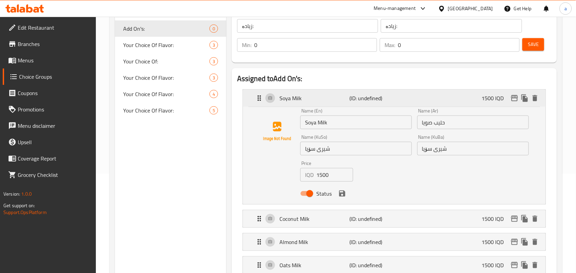
click at [387, 102] on p "(ID: undefined)" at bounding box center [372, 98] width 47 height 8
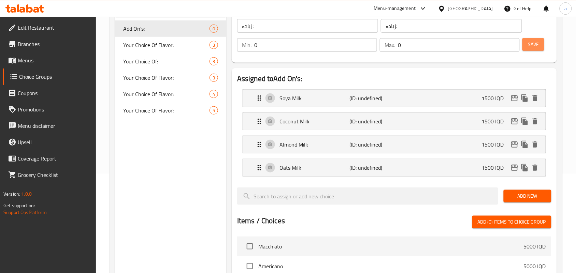
click at [533, 48] on span "Save" at bounding box center [533, 44] width 11 height 9
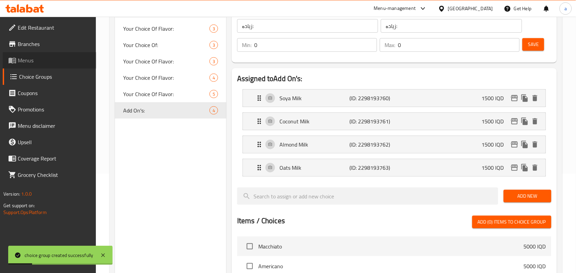
click at [51, 61] on span "Menus" at bounding box center [54, 60] width 73 height 8
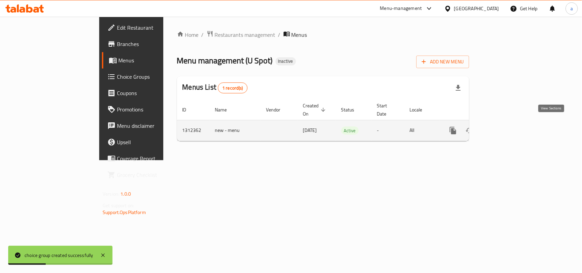
click at [507, 128] on icon "enhanced table" at bounding box center [503, 131] width 8 height 8
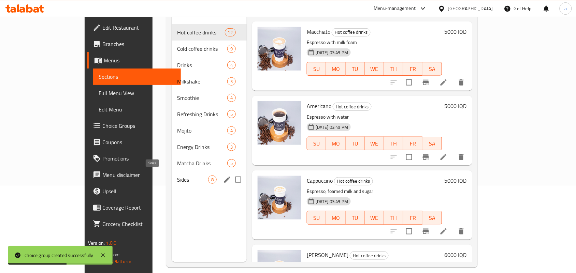
scroll to position [96, 0]
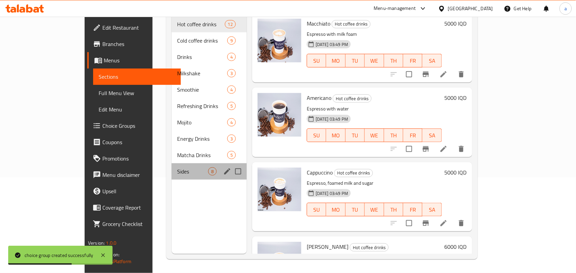
click at [172, 173] on div "Sides 8" at bounding box center [209, 171] width 75 height 16
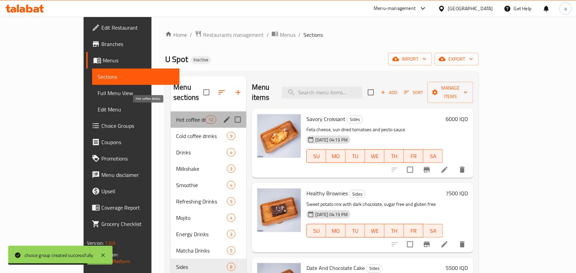
click at [176, 116] on span "Hot coffee drinks" at bounding box center [190, 120] width 29 height 8
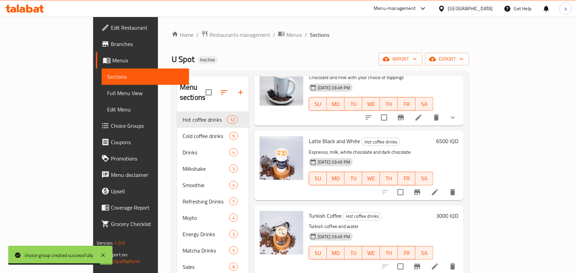
scroll to position [96, 0]
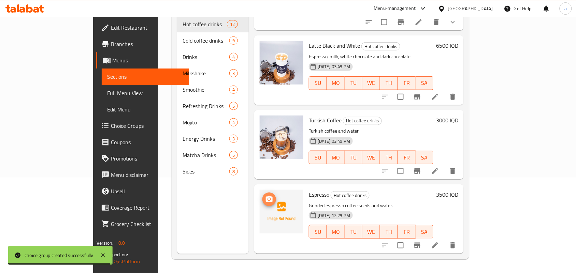
click at [265, 198] on icon "upload picture" at bounding box center [269, 200] width 8 height 8
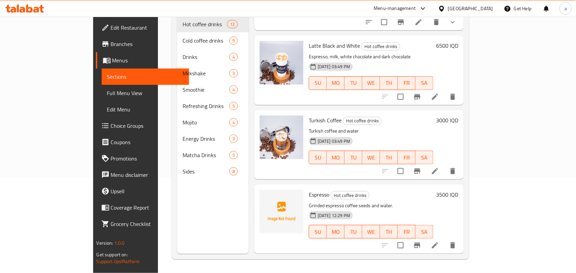
click at [438, 247] on icon at bounding box center [435, 246] width 6 height 6
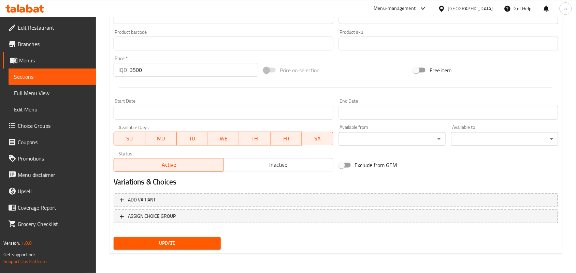
click at [355, 218] on span "ASSIGN CHOICE GROUP" at bounding box center [336, 217] width 432 height 9
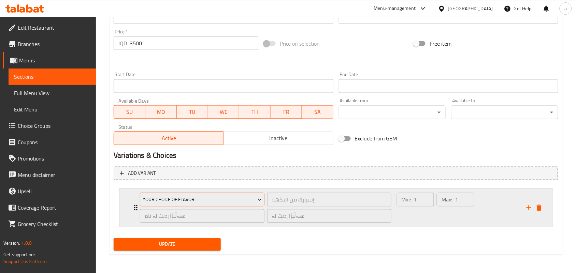
scroll to position [327, 0]
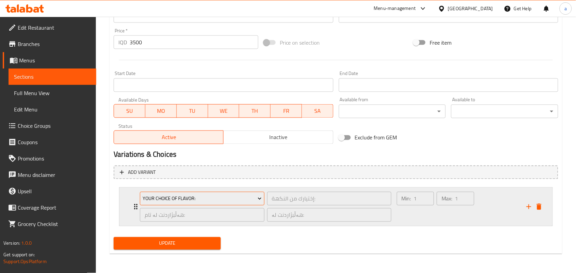
click at [244, 195] on span "Your Choice Of Flavor:" at bounding box center [202, 199] width 119 height 9
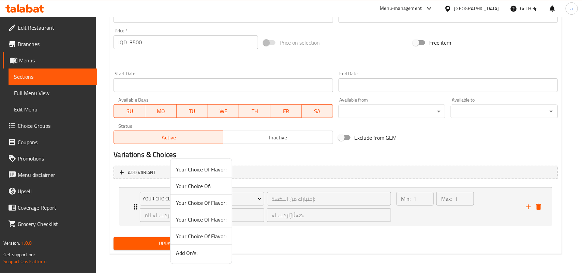
click at [209, 257] on span "Add On's:" at bounding box center [201, 253] width 51 height 8
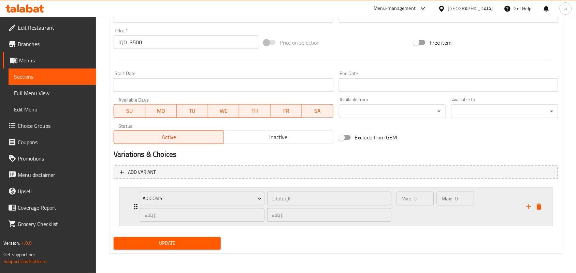
click at [435, 222] on div "Max: 0 ​" at bounding box center [455, 207] width 40 height 33
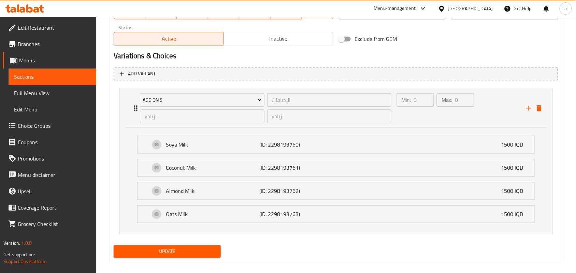
scroll to position [433, 0]
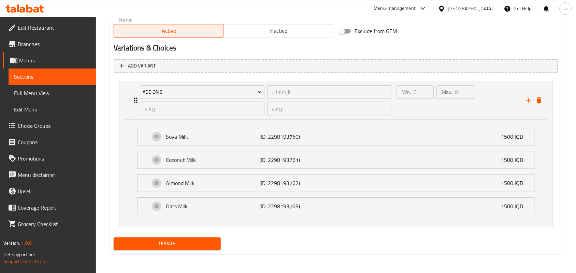
click at [195, 243] on span "Update" at bounding box center [167, 244] width 96 height 9
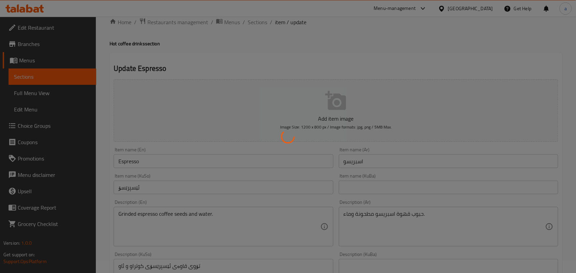
scroll to position [0, 0]
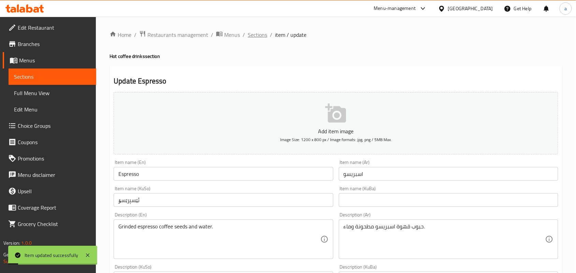
click at [258, 31] on span "Sections" at bounding box center [257, 35] width 19 height 8
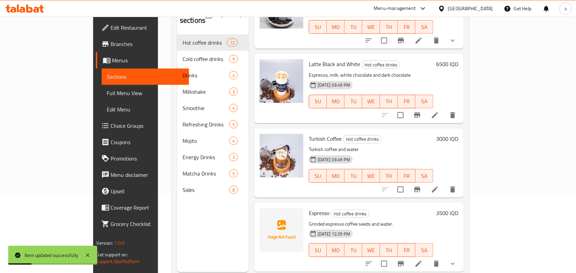
scroll to position [96, 0]
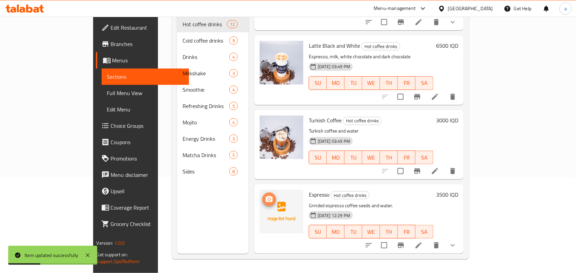
click at [266, 200] on icon "upload picture" at bounding box center [269, 199] width 7 height 6
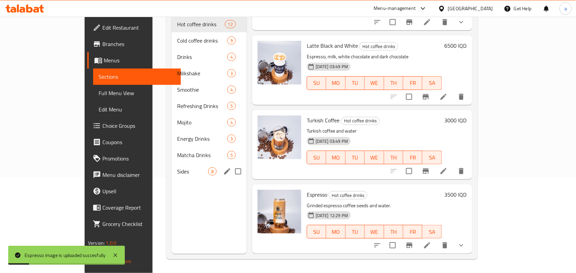
click at [177, 168] on span "Sides" at bounding box center [192, 172] width 31 height 8
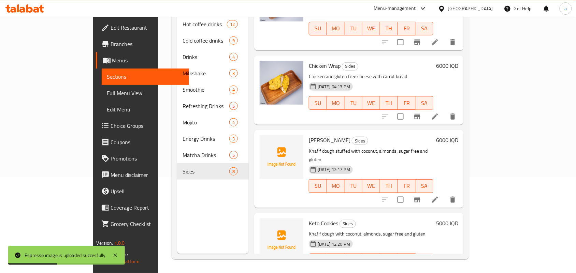
scroll to position [254, 0]
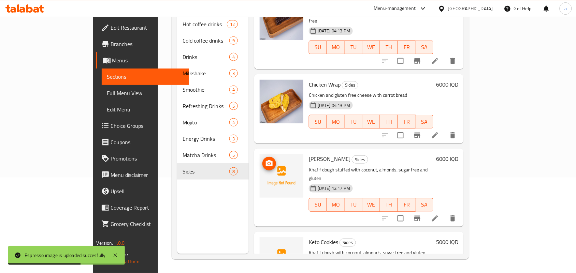
click at [262, 160] on span "upload picture" at bounding box center [269, 164] width 14 height 8
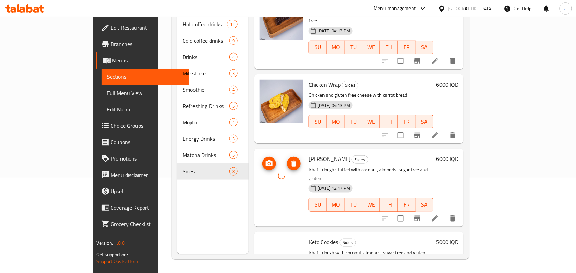
scroll to position [354, 0]
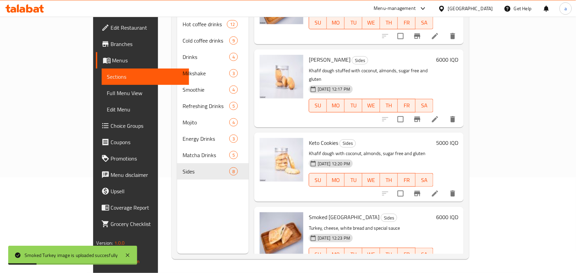
click at [107, 96] on span "Full Menu View" at bounding box center [145, 93] width 77 height 8
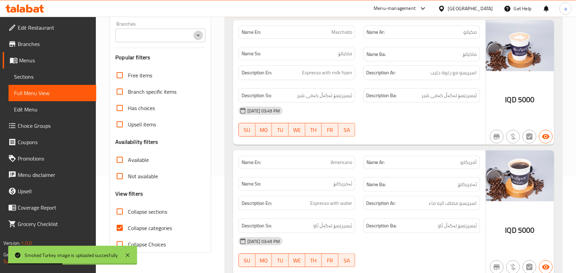
click at [202, 37] on button "Open" at bounding box center [198, 36] width 10 height 10
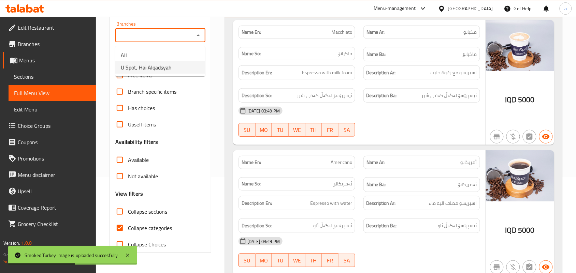
click at [176, 64] on li "U Spot, Hai Alqadsyah" at bounding box center [160, 67] width 90 height 12
type input "U Spot, Hai Alqadsyah"
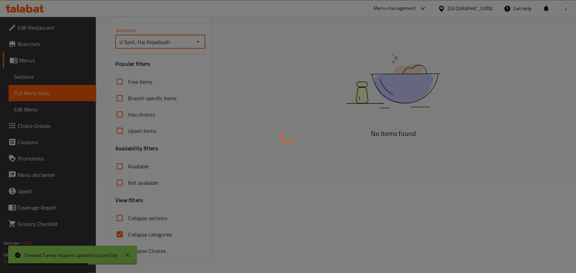
scroll to position [101, 0]
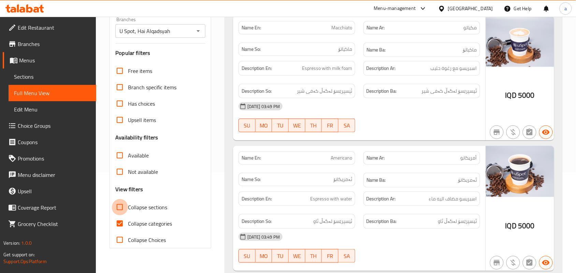
click at [124, 216] on input "Collapse sections" at bounding box center [120, 207] width 16 height 16
checkbox input "true"
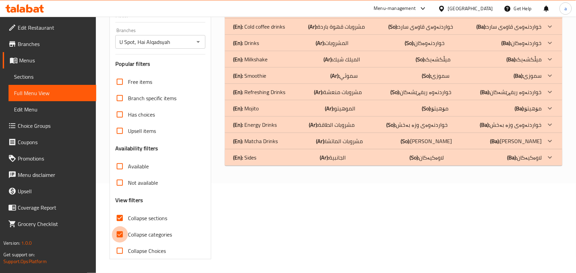
click at [122, 233] on input "Collapse categories" at bounding box center [120, 235] width 16 height 16
checkbox input "false"
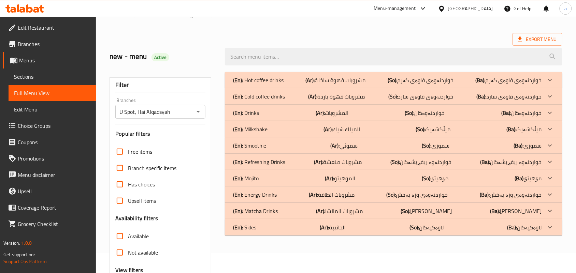
scroll to position [1, 0]
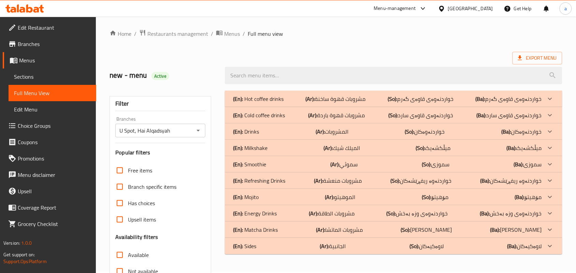
click at [361, 99] on p "(Ar): مشروبات قهوة ساخنة" at bounding box center [336, 99] width 60 height 8
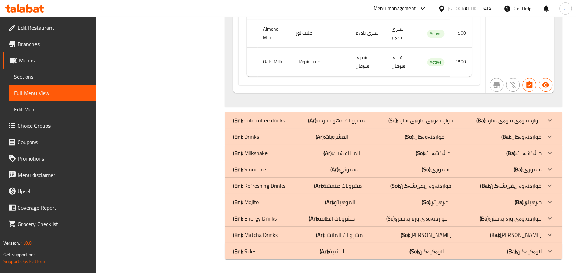
scroll to position [2067, 0]
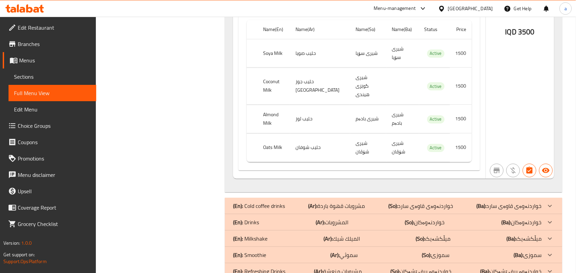
click at [33, 126] on span "Choice Groups" at bounding box center [54, 126] width 73 height 8
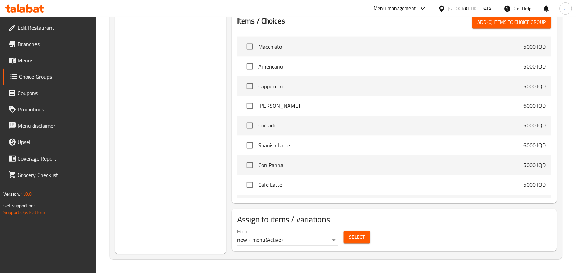
scroll to position [98, 0]
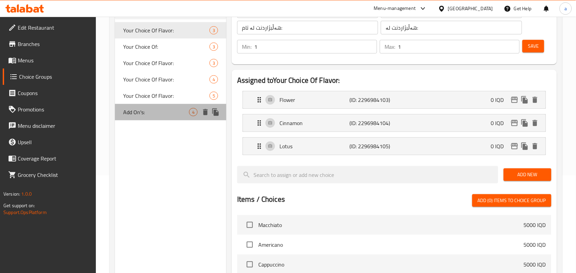
click at [159, 116] on span "Add On's:" at bounding box center [156, 112] width 66 height 8
type input "Add On's:"
type input "الإضافات:"
type input "زیادە:"
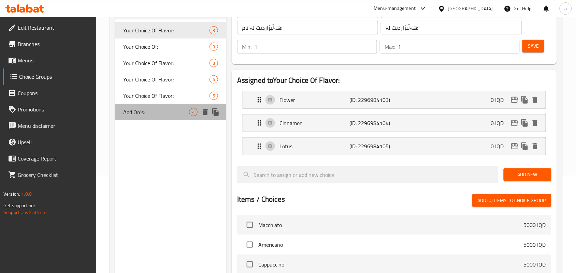
type input "0"
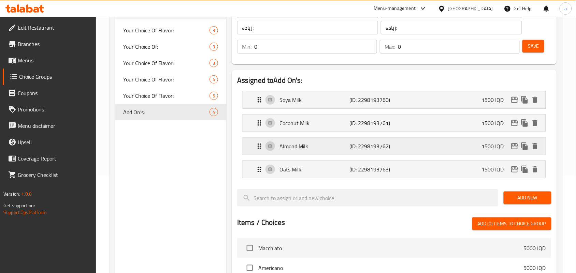
click at [359, 147] on p "(ID: 2298193762)" at bounding box center [372, 146] width 47 height 8
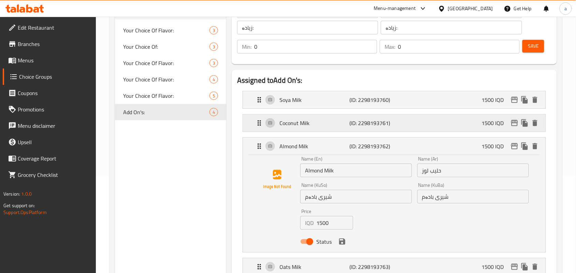
click at [371, 120] on div "Coconut Milk (ID: 2298193761) 1500 IQD" at bounding box center [396, 123] width 282 height 17
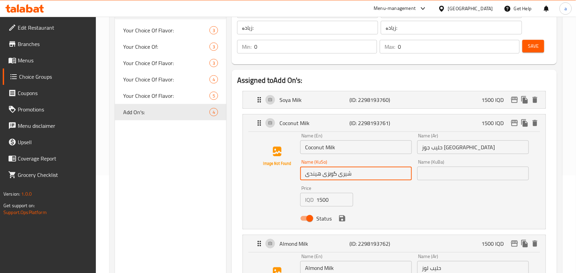
click at [332, 181] on input "شیری گوێزی هیندی" at bounding box center [356, 174] width 112 height 14
click at [425, 181] on input "text" at bounding box center [473, 174] width 112 height 14
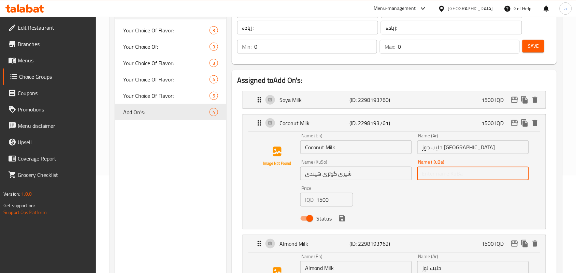
paste input "شیری گوێزی هیندی"
click at [345, 222] on icon "save" at bounding box center [342, 219] width 6 height 6
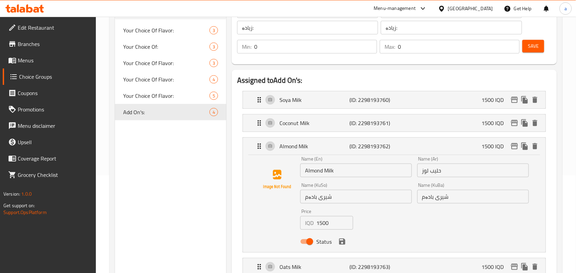
type input "شیری گوێزی هیندی"
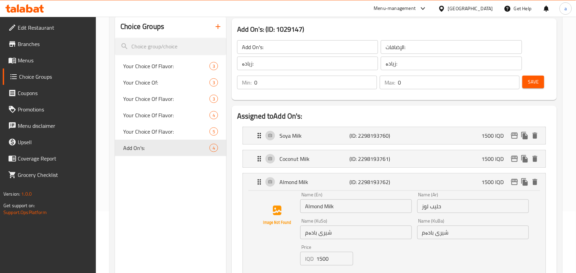
scroll to position [0, 0]
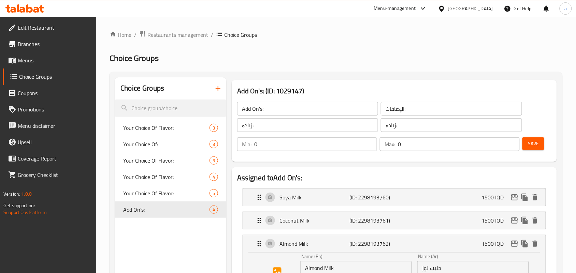
click at [531, 144] on span "Save" at bounding box center [533, 144] width 11 height 9
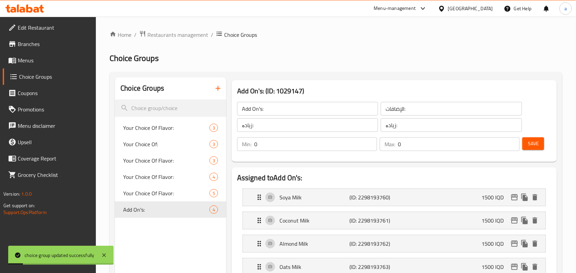
click at [41, 62] on span "Menus" at bounding box center [54, 60] width 73 height 8
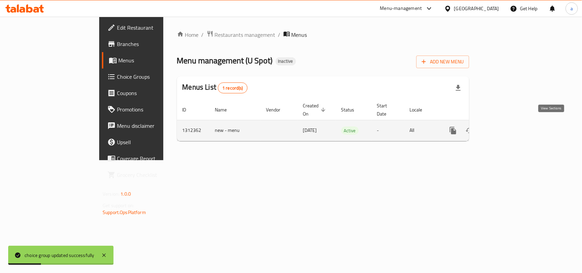
click at [506, 128] on icon "enhanced table" at bounding box center [503, 131] width 6 height 6
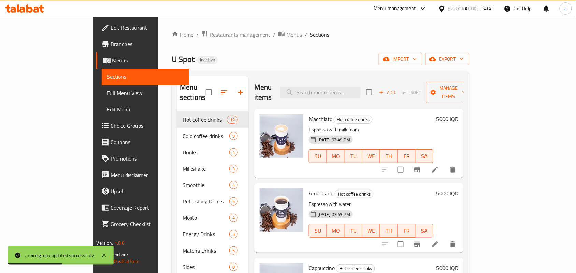
click at [107, 94] on span "Full Menu View" at bounding box center [145, 93] width 77 height 8
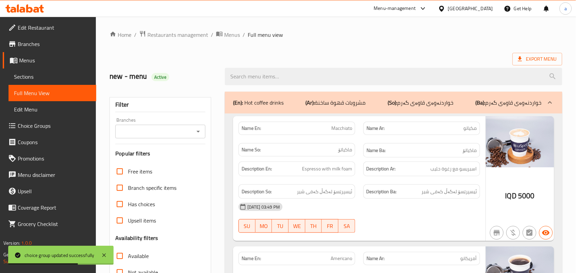
click at [203, 133] on div "Branches" at bounding box center [160, 132] width 90 height 14
click at [200, 133] on icon "Open" at bounding box center [198, 132] width 8 height 8
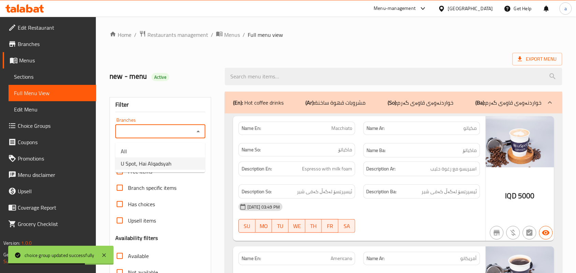
click at [159, 166] on span "U Spot, Hai Alqadsyah" at bounding box center [146, 164] width 51 height 8
type input "U Spot, Hai Alqadsyah"
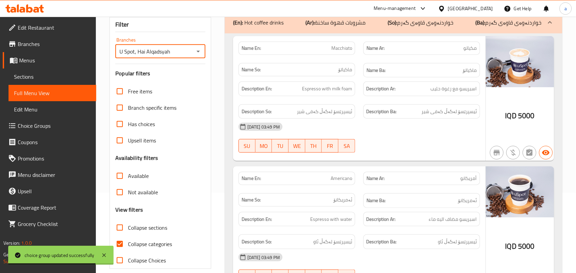
scroll to position [99, 0]
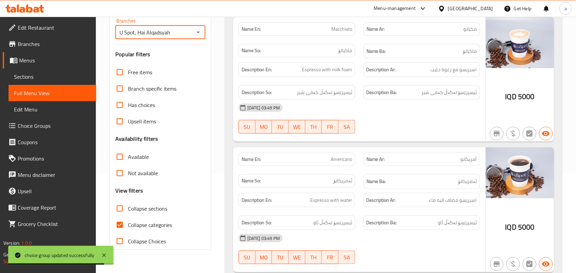
drag, startPoint x: 127, startPoint y: 219, endPoint x: 128, endPoint y: 222, distance: 3.5
click at [127, 217] on input "Collapse sections" at bounding box center [120, 209] width 16 height 16
checkbox input "true"
click at [125, 229] on input "Collapse categories" at bounding box center [120, 225] width 16 height 16
checkbox input "false"
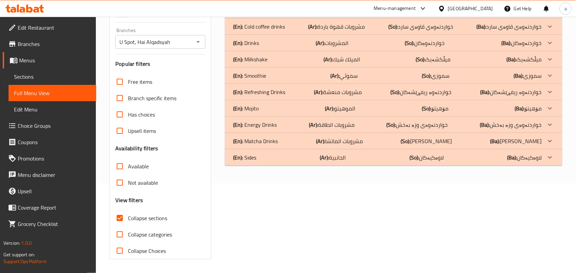
click at [324, 156] on b "(Ar):" at bounding box center [324, 158] width 9 height 10
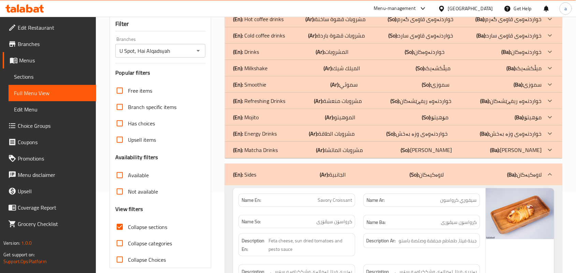
scroll to position [0, 0]
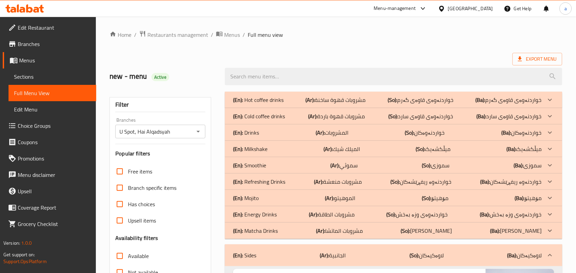
drag, startPoint x: 357, startPoint y: 101, endPoint x: 373, endPoint y: 105, distance: 16.9
click at [357, 101] on p "(Ar): مشروبات قهوة ساخنة" at bounding box center [336, 100] width 60 height 8
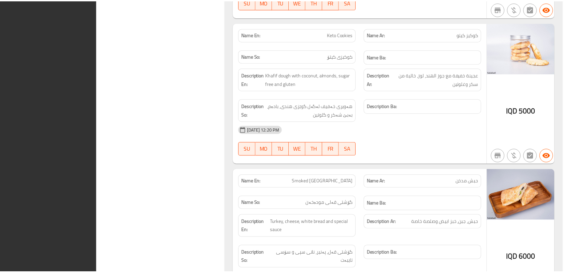
scroll to position [3346, 0]
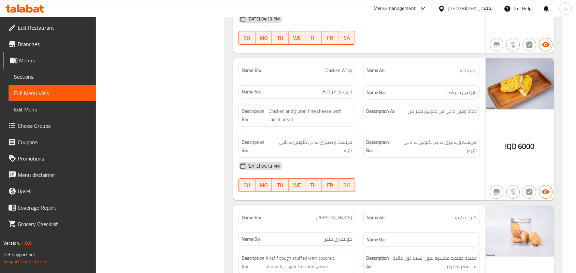
drag, startPoint x: 208, startPoint y: 182, endPoint x: 205, endPoint y: 120, distance: 62.2
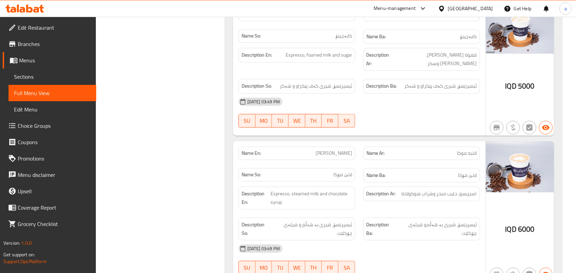
scroll to position [0, 0]
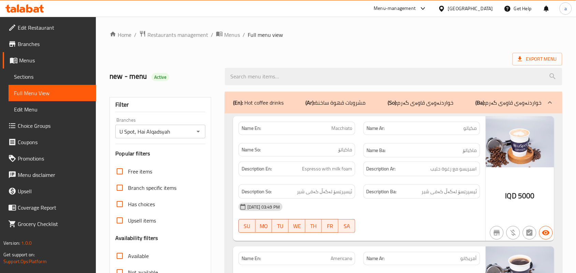
click at [200, 37] on span "Restaurants management" at bounding box center [177, 35] width 61 height 8
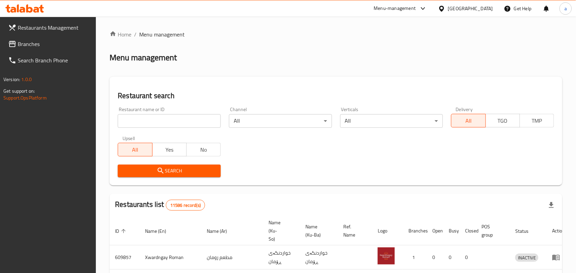
click at [157, 120] on input "search" at bounding box center [169, 121] width 103 height 14
paste input "Karumi"
type input "Karumi"
click button "Search" at bounding box center [169, 171] width 103 height 13
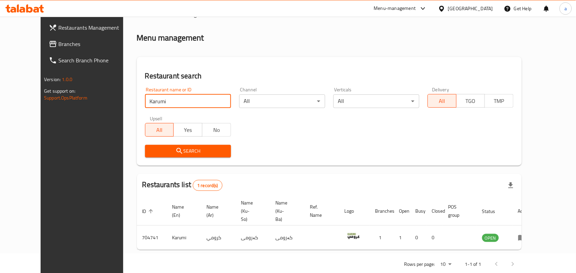
scroll to position [31, 0]
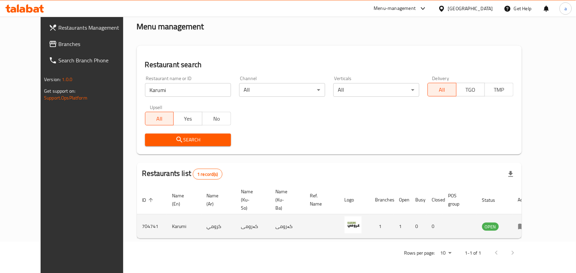
click at [536, 219] on td "enhanced table" at bounding box center [525, 227] width 24 height 24
click at [526, 222] on icon "enhanced table" at bounding box center [522, 226] width 8 height 8
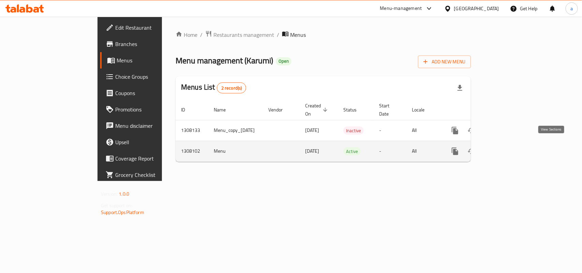
click at [509, 151] on icon "enhanced table" at bounding box center [505, 151] width 8 height 8
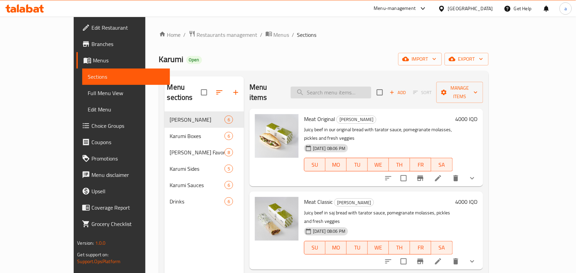
click at [338, 87] on input "search" at bounding box center [331, 93] width 81 height 12
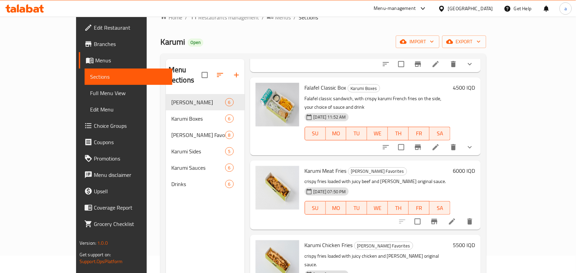
scroll to position [96, 0]
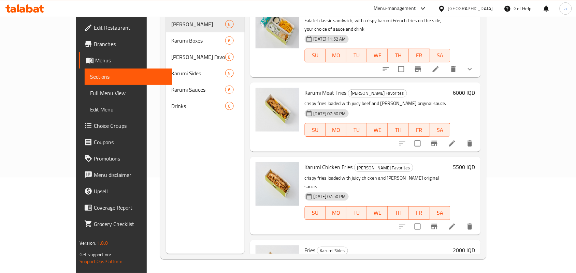
type input "fries"
click at [94, 130] on span "Choice Groups" at bounding box center [130, 126] width 73 height 8
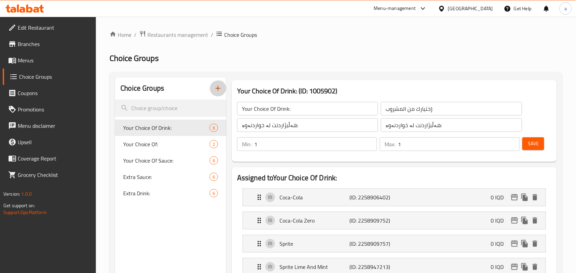
click at [223, 88] on button "button" at bounding box center [218, 88] width 16 height 16
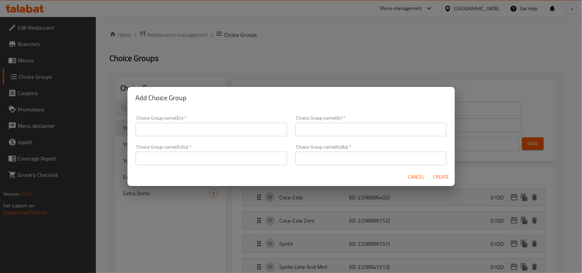
click at [168, 129] on input "text" at bounding box center [212, 130] width 152 height 14
type input "Add On's:"
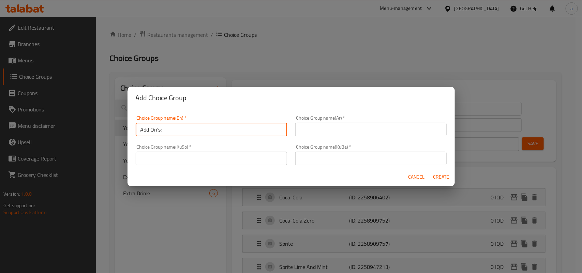
click at [339, 126] on input "text" at bounding box center [371, 130] width 152 height 14
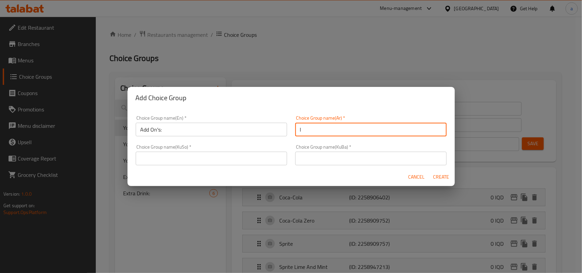
type input "الإضافات:"
click at [265, 160] on input "text" at bounding box center [212, 159] width 152 height 14
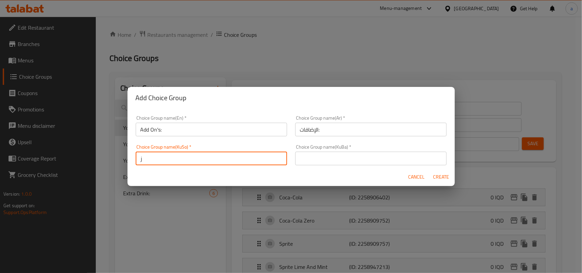
type input "زیادە:"
click at [147, 161] on input "زیادە:" at bounding box center [212, 159] width 152 height 14
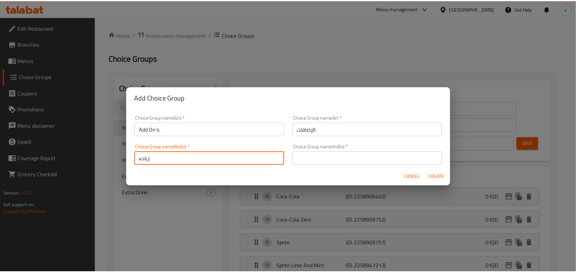
scroll to position [1, 0]
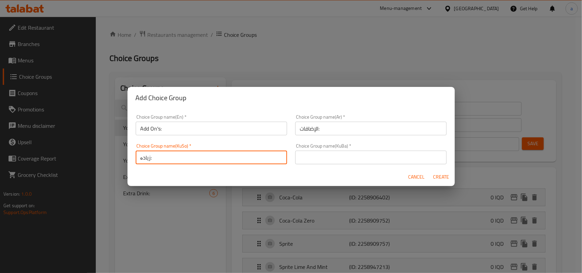
click at [313, 156] on input "text" at bounding box center [371, 158] width 152 height 14
paste input "زیادە"
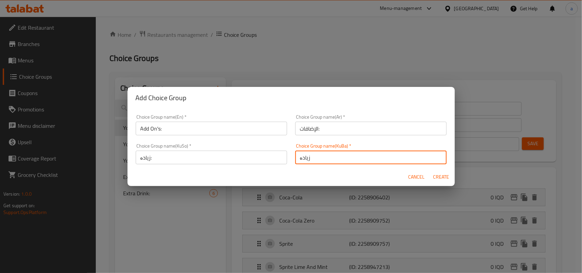
type input "زیادە"
drag, startPoint x: 446, startPoint y: 176, endPoint x: 440, endPoint y: 171, distance: 7.7
click at [446, 176] on span "Create" at bounding box center [441, 177] width 16 height 9
type input "Add On's:"
type input "الإضافات:"
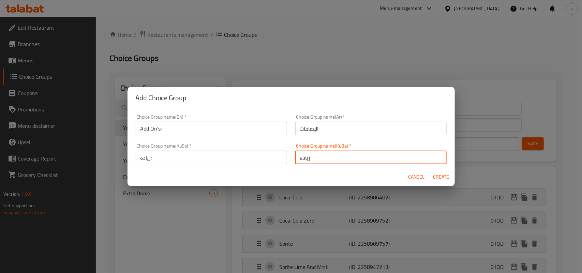
type input "زیادە:"
type input "زیادە"
type input "0"
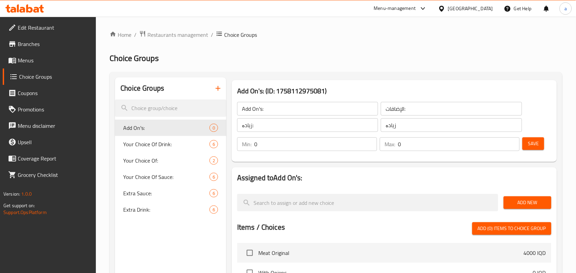
click at [517, 204] on span "Add New" at bounding box center [527, 203] width 37 height 9
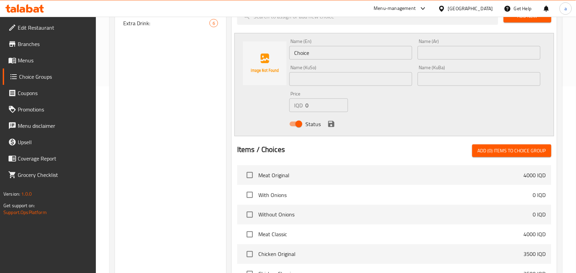
scroll to position [199, 0]
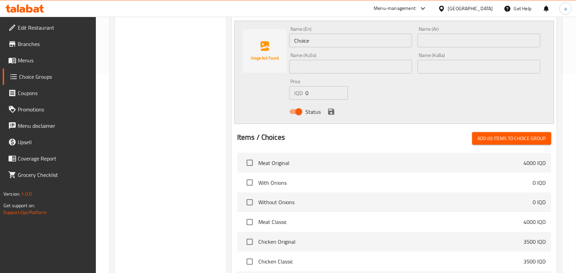
drag, startPoint x: 576, startPoint y: 144, endPoint x: 576, endPoint y: 139, distance: 5.1
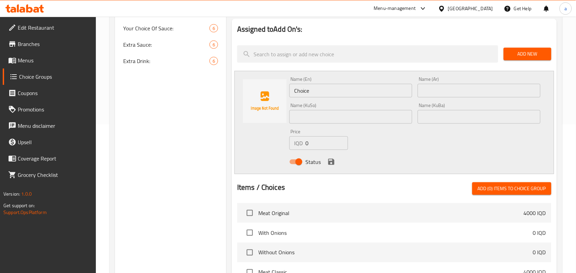
scroll to position [145, 0]
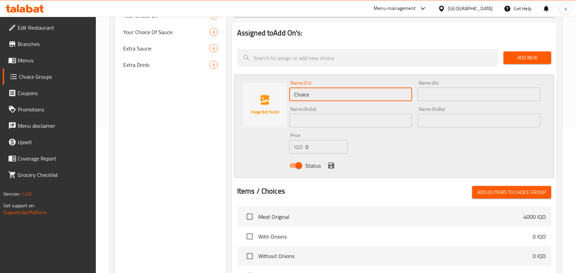
drag, startPoint x: 337, startPoint y: 99, endPoint x: 176, endPoint y: 99, distance: 161.1
click at [176, 99] on div "Choice Groups Add On's: 0 Your Choice Of Drink: 6 Your Choice Of: 2 Your Choice…" at bounding box center [337, 178] width 445 height 492
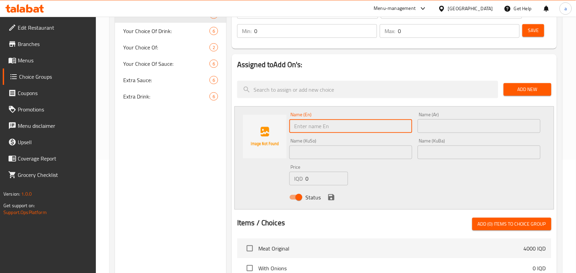
scroll to position [110, 0]
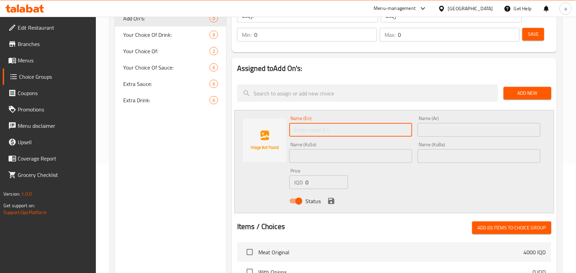
paste input "Cheddar Cheese"
type input "Cheddar Cheese"
click at [432, 137] on input "text" at bounding box center [479, 130] width 123 height 14
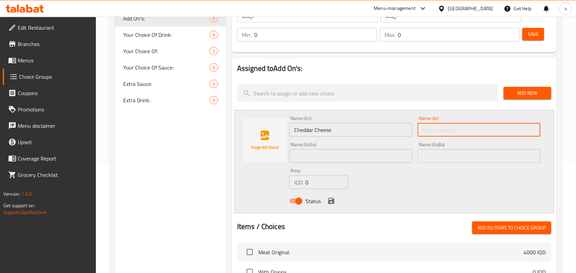
paste input "جبنة شيدر"
type input "جبنة شيدر"
click at [389, 162] on input "text" at bounding box center [350, 156] width 123 height 14
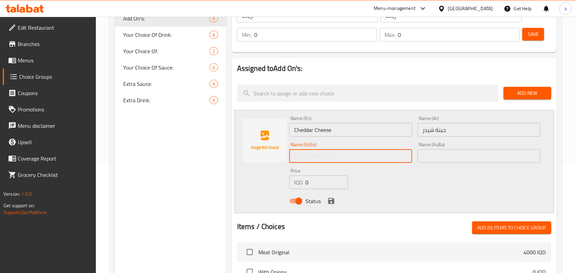
paste input "پەنیری چێدار"
click at [381, 163] on input "پەنیری چێدار" at bounding box center [350, 156] width 123 height 14
type input "پەنیری چێدەر"
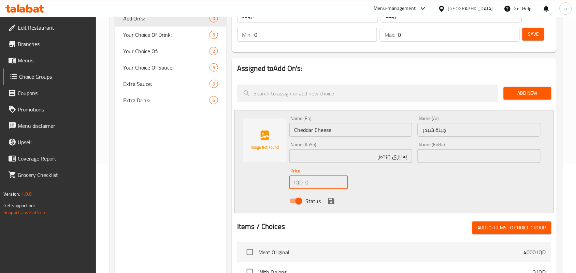
drag, startPoint x: 309, startPoint y: 184, endPoint x: 304, endPoint y: 184, distance: 5.1
click at [304, 184] on div "IQD 0 Price" at bounding box center [318, 183] width 59 height 14
type input "1000"
click at [331, 204] on icon "save" at bounding box center [331, 201] width 6 height 6
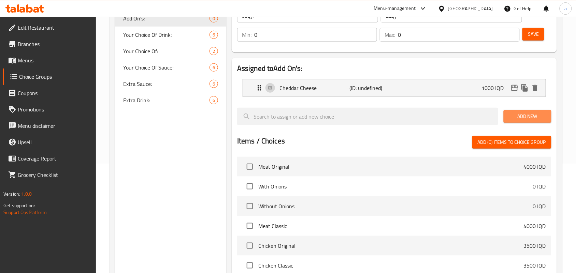
click at [512, 119] on span "Add New" at bounding box center [527, 116] width 37 height 9
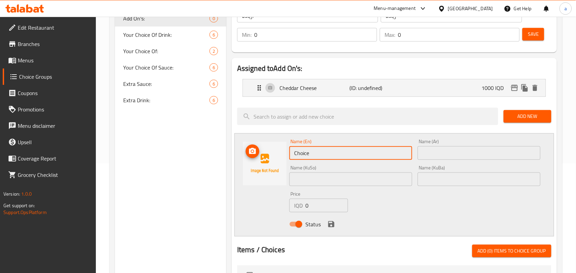
click at [250, 173] on div "Name (En) Choice Name (En) Name (Ar) Name (Ar) Name (KuSo) Name (KuSo) Name (Ku…" at bounding box center [394, 184] width 320 height 103
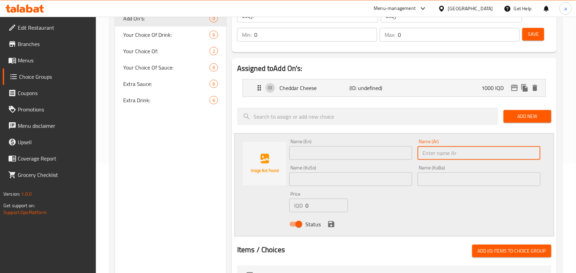
click at [424, 158] on input "text" at bounding box center [479, 153] width 123 height 14
paste input "كارومي بيضاء"
type input "كارومي بيضاء"
click at [345, 155] on input "text" at bounding box center [350, 153] width 123 height 14
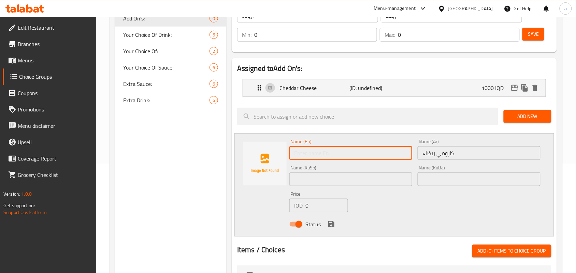
paste input "Karumi White"
type input "Karumi White"
click at [398, 186] on input "text" at bounding box center [350, 180] width 123 height 14
paste input "کارومی وایت"
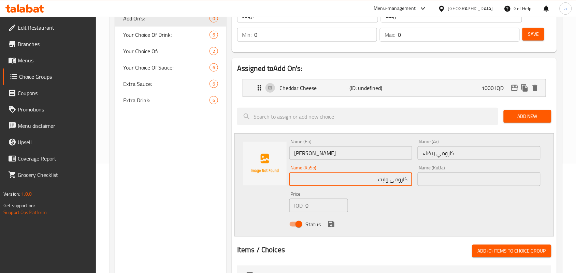
click at [386, 185] on input "کارومی وایت" at bounding box center [350, 180] width 123 height 14
type input "کارومی سپی"
click at [304, 207] on div "IQD 0 Price" at bounding box center [318, 206] width 59 height 14
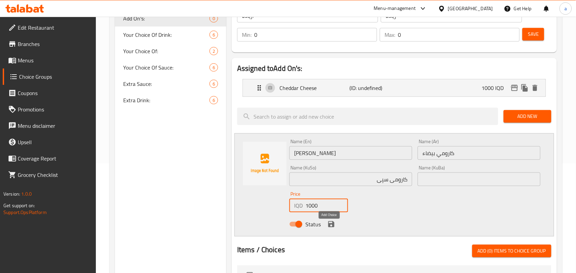
type input "1000"
click at [333, 228] on icon "save" at bounding box center [331, 224] width 8 height 8
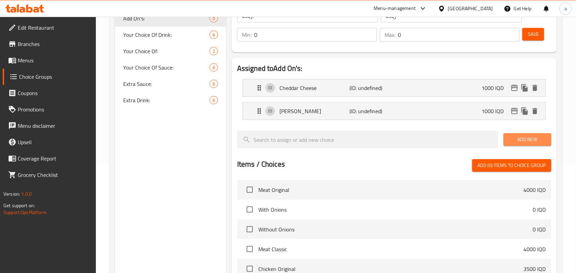
click at [510, 144] on span "Add New" at bounding box center [527, 139] width 37 height 9
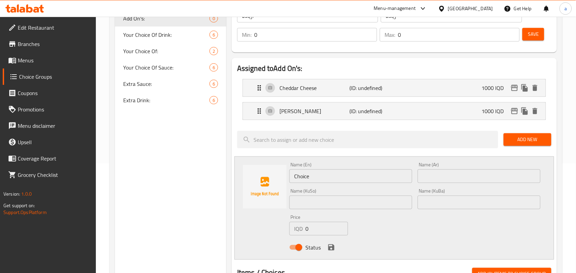
drag, startPoint x: 343, startPoint y: 188, endPoint x: 260, endPoint y: 190, distance: 83.3
click at [259, 190] on div "Name (En) Choice Name (En) Name (Ar) Name (Ar) Name (KuSo) Name (KuSo) Name (Ku…" at bounding box center [394, 208] width 320 height 103
paste input "Karumi Blaz"
type input "Karumi Blaze"
click at [453, 183] on input "text" at bounding box center [479, 177] width 123 height 14
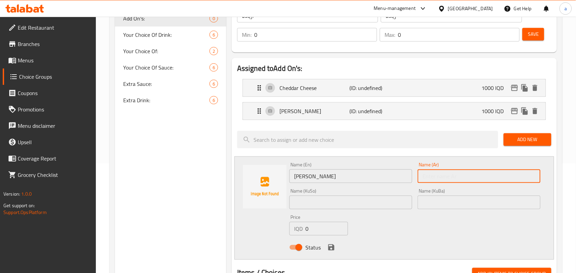
paste input "کارومی وایت"
click at [513, 183] on input "کارومی وایت" at bounding box center [479, 177] width 123 height 14
click at [394, 210] on input "text" at bounding box center [350, 203] width 123 height 14
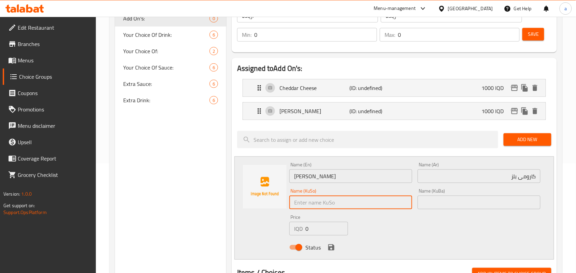
click at [535, 179] on input "کارومی بلز" at bounding box center [479, 177] width 123 height 14
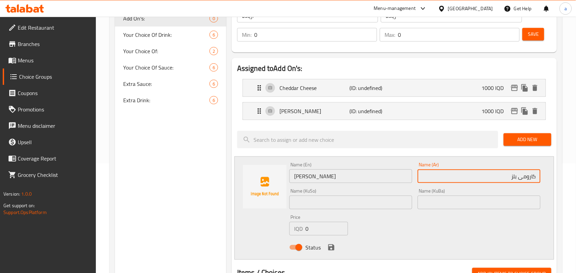
click at [535, 179] on input "کارومی بلز" at bounding box center [479, 177] width 123 height 14
paste input "كارومي بيضاء"
type input "كارومي بلز"
click at [322, 182] on input "Karumi Blaze" at bounding box center [350, 177] width 123 height 14
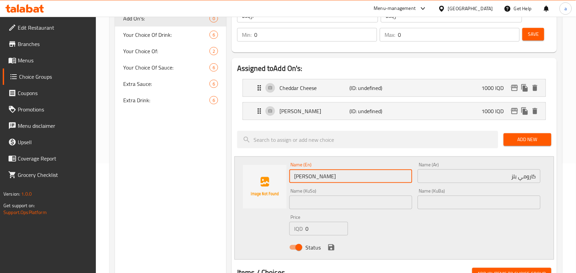
click at [322, 182] on input "Karumi Blaze" at bounding box center [350, 177] width 123 height 14
click at [390, 209] on input "text" at bounding box center [350, 203] width 123 height 14
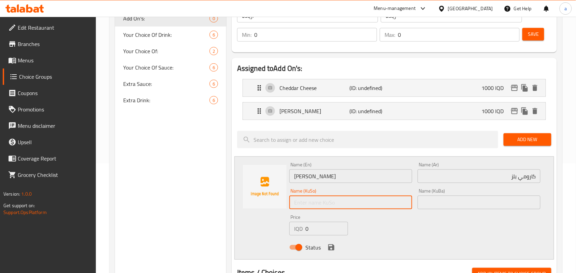
paste input "کارومی وایت"
click at [383, 210] on input "کارومی وایت" at bounding box center [350, 203] width 123 height 14
type input "کارومی بلیز"
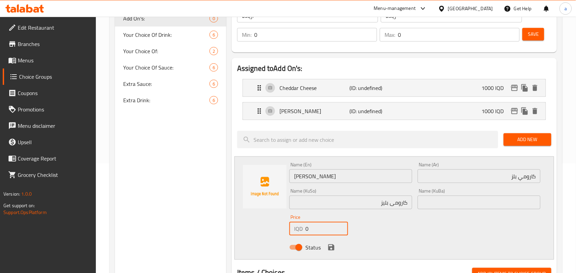
drag, startPoint x: 310, startPoint y: 235, endPoint x: 304, endPoint y: 238, distance: 6.6
click at [304, 236] on div "IQD 0 Price" at bounding box center [318, 229] width 59 height 14
type input "1000"
click at [333, 252] on icon "save" at bounding box center [331, 248] width 8 height 8
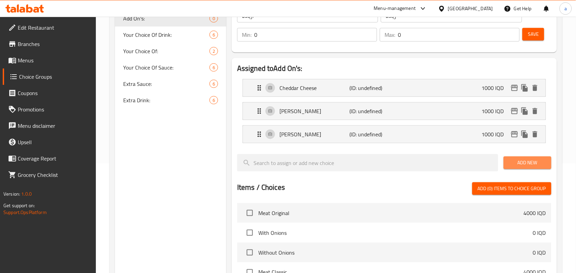
click at [536, 167] on span "Add New" at bounding box center [527, 163] width 37 height 9
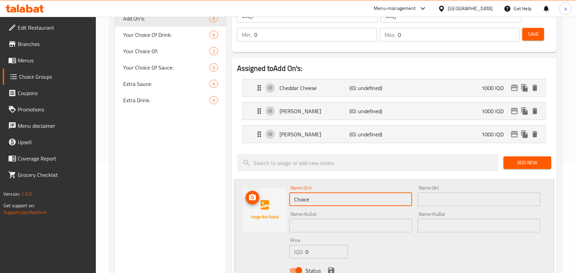
drag, startPoint x: 336, startPoint y: 201, endPoint x: 243, endPoint y: 210, distance: 93.3
click at [244, 212] on div "Name (En) Choice Name (En) Name (Ar) Name (Ar) Name (KuSo) Name (KuSo) Name (Ku…" at bounding box center [394, 231] width 320 height 103
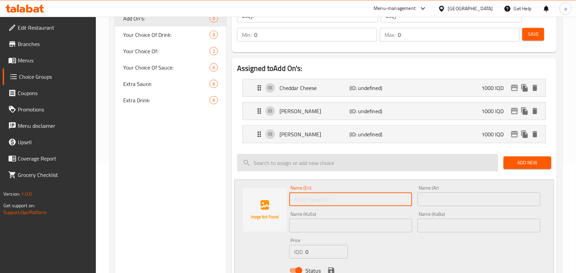
paste input "Chef Secret"
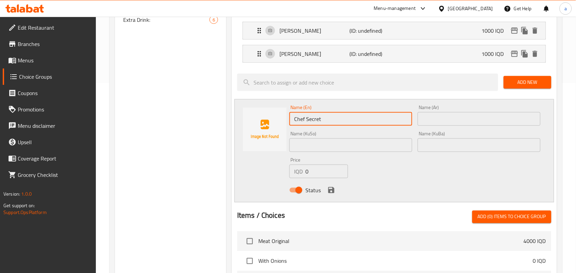
scroll to position [209, 0]
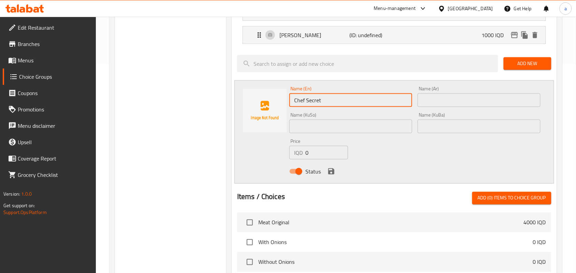
type input "Chef Secret"
click at [470, 102] on input "text" at bounding box center [479, 100] width 123 height 14
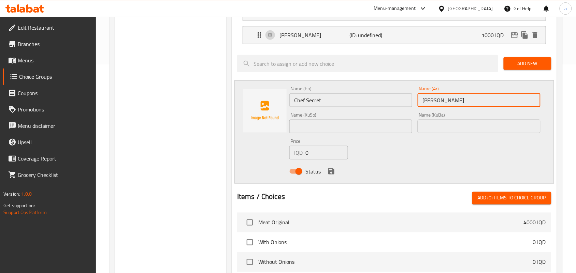
click at [486, 105] on input "شيف سکريت" at bounding box center [479, 100] width 123 height 14
click at [518, 107] on input "شيف سکر" at bounding box center [479, 100] width 123 height 14
click at [502, 107] on input "شيف سيکر" at bounding box center [479, 100] width 123 height 14
type input "شيف سيکرت"
click at [390, 125] on input "text" at bounding box center [350, 127] width 123 height 14
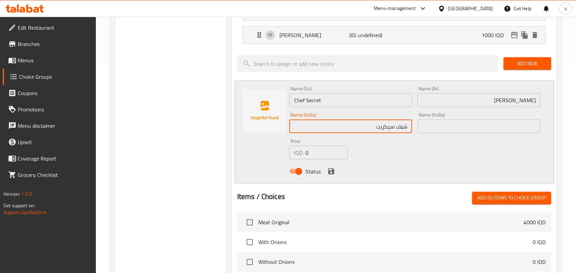
type input "شێف سیکریت"
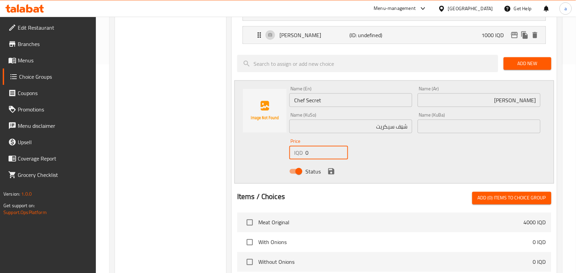
drag, startPoint x: 302, startPoint y: 157, endPoint x: 292, endPoint y: 158, distance: 9.9
click at [292, 158] on div "IQD 0 Price" at bounding box center [318, 153] width 59 height 14
type input "1000"
click at [332, 176] on icon "save" at bounding box center [331, 172] width 8 height 8
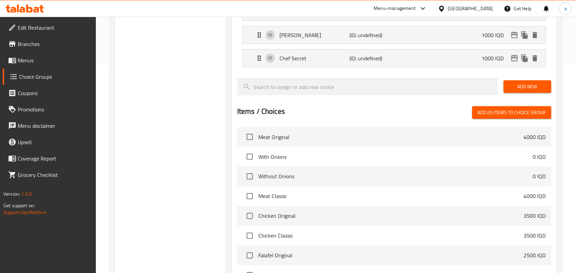
click at [520, 91] on span "Add New" at bounding box center [527, 87] width 37 height 9
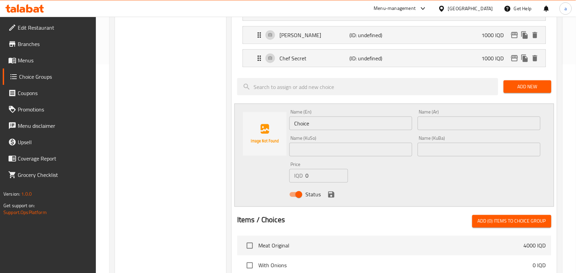
click at [436, 127] on input "text" at bounding box center [479, 124] width 123 height 14
paste input "ثوم كارومي"
type input "ثوم كارومي"
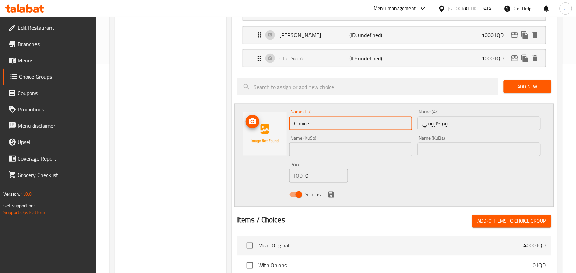
drag, startPoint x: 268, startPoint y: 140, endPoint x: 237, endPoint y: 138, distance: 30.8
click at [220, 142] on div "Choice Groups Add On's: 0 Your Choice Of Drink: 6 Your Choice Of: 2 Your Choice…" at bounding box center [337, 161] width 445 height 585
paste input "Karumi Garlic"
type input "Karumi Garlic"
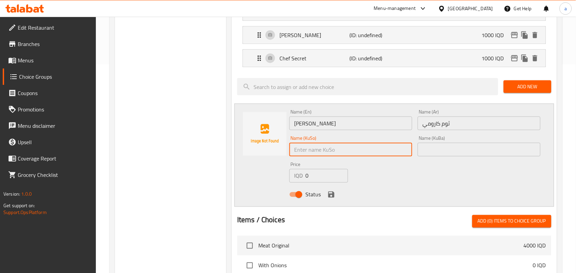
click at [373, 154] on input "text" at bounding box center [350, 150] width 123 height 14
type input "سیری کارومی"
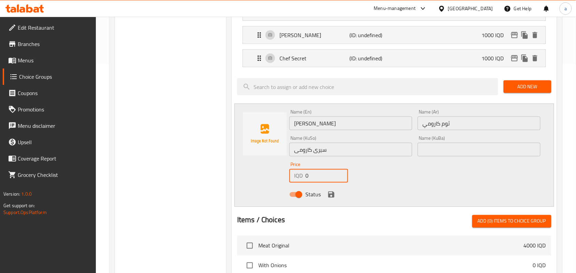
drag, startPoint x: 314, startPoint y: 177, endPoint x: 301, endPoint y: 179, distance: 13.1
click at [301, 179] on div "IQD 0 Price" at bounding box center [318, 176] width 59 height 14
type input "1000"
click at [333, 199] on icon "save" at bounding box center [331, 195] width 8 height 8
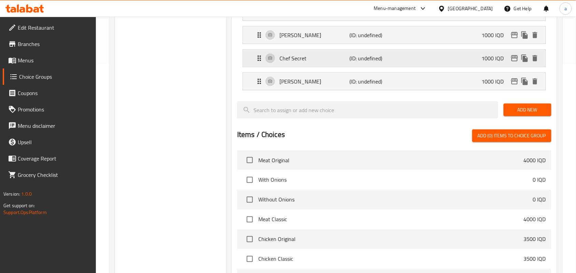
click at [374, 62] on p "(ID: undefined)" at bounding box center [372, 58] width 47 height 8
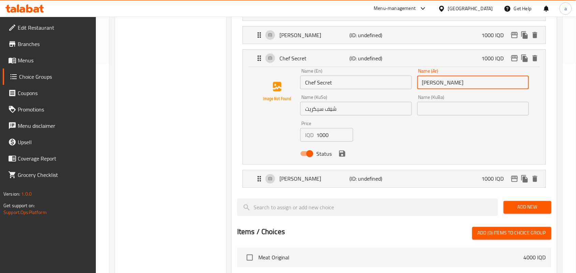
click at [487, 89] on input "شيف سيکرت" at bounding box center [473, 83] width 112 height 14
click at [497, 89] on input "شيف سيکرت" at bounding box center [473, 83] width 112 height 14
click at [345, 157] on icon "save" at bounding box center [342, 154] width 6 height 6
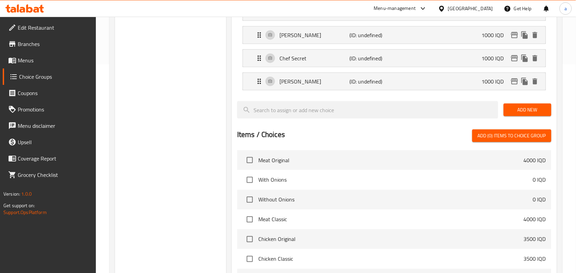
type input "شيف سيکريت"
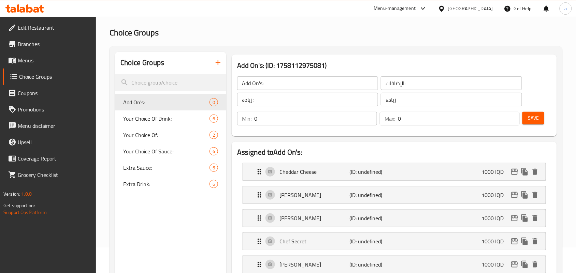
scroll to position [10, 0]
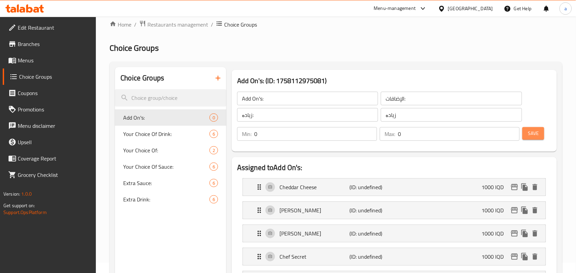
click at [533, 135] on span "Save" at bounding box center [533, 133] width 11 height 9
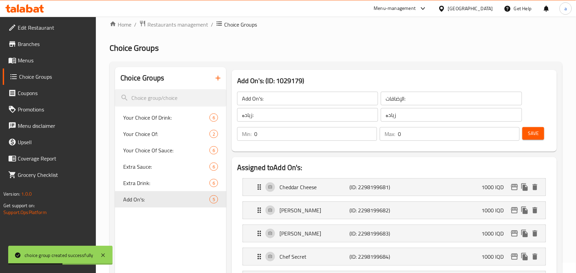
click at [57, 66] on link "Menus" at bounding box center [49, 60] width 93 height 16
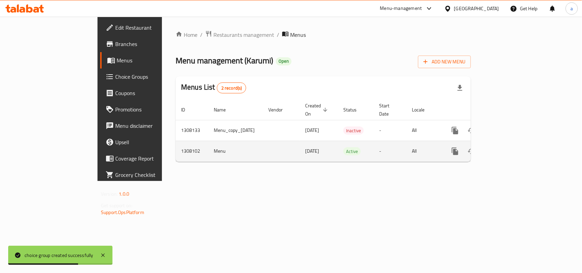
click at [509, 148] on icon "enhanced table" at bounding box center [505, 151] width 8 height 8
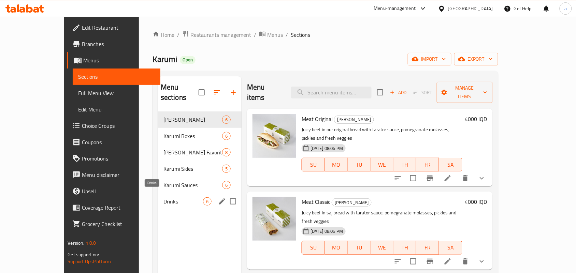
click at [178, 198] on span "Drinks" at bounding box center [183, 202] width 40 height 8
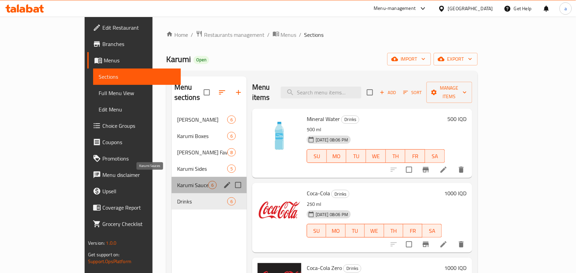
click at [177, 181] on span "Karumi Sauces" at bounding box center [192, 185] width 31 height 8
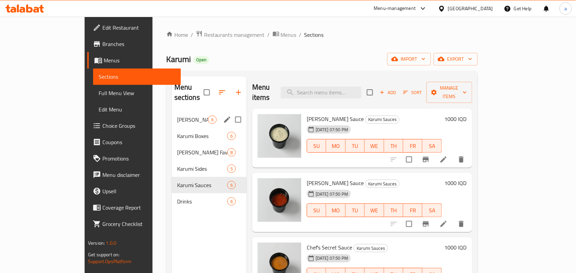
click at [177, 116] on span "Karumi Sandwiches" at bounding box center [192, 120] width 31 height 8
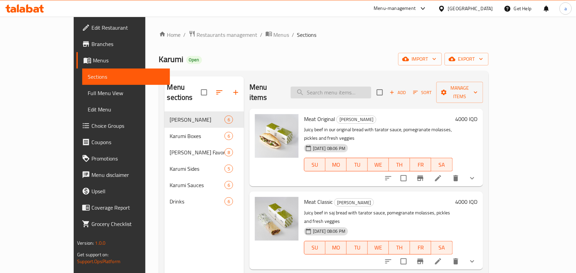
click at [320, 90] on input "search" at bounding box center [331, 93] width 81 height 12
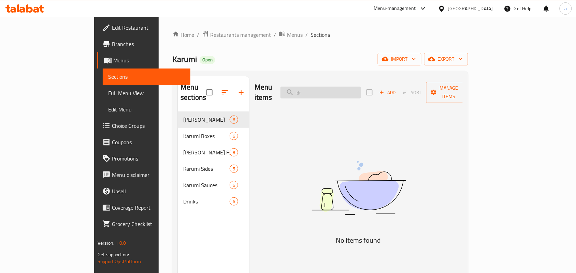
type input "d"
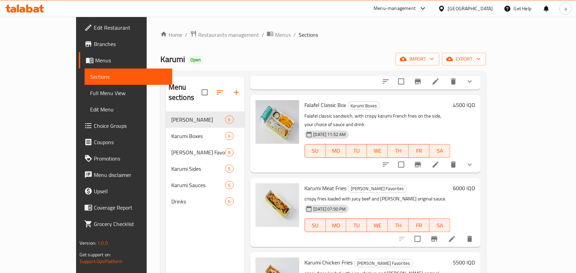
scroll to position [96, 0]
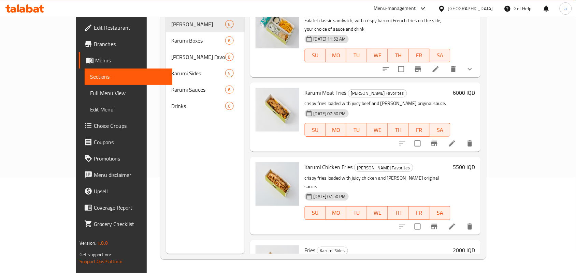
type input "fries"
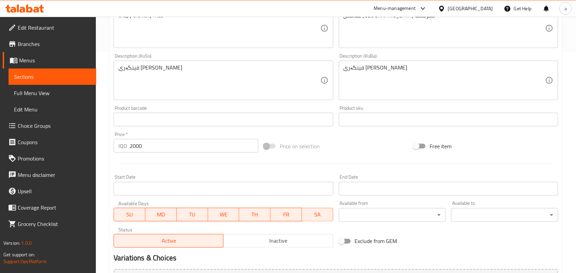
scroll to position [207, 0]
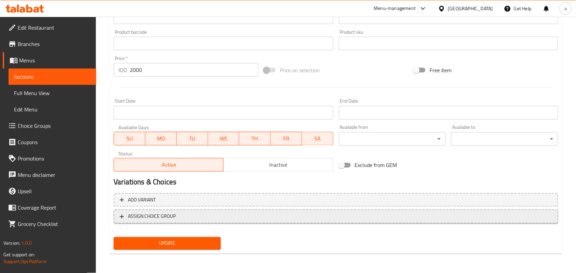
click at [371, 222] on button "ASSIGN CHOICE GROUP" at bounding box center [336, 217] width 445 height 14
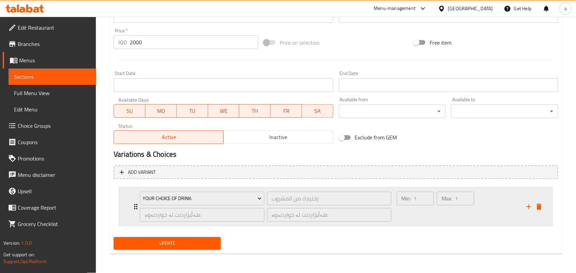
scroll to position [335, 0]
click at [247, 200] on span "Your Choice Of Drink:" at bounding box center [202, 199] width 119 height 9
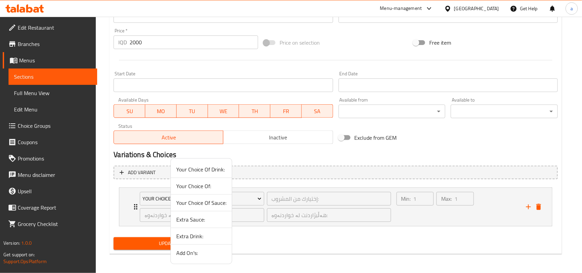
click at [207, 255] on span "Add On's:" at bounding box center [201, 253] width 50 height 8
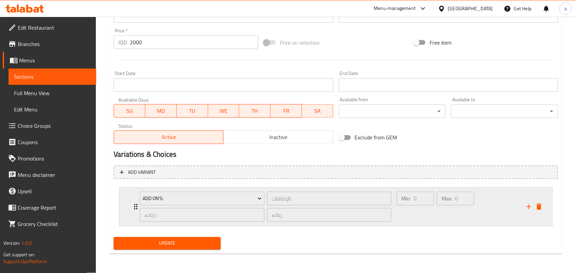
click at [425, 216] on div "Min: 0 ​" at bounding box center [415, 207] width 40 height 33
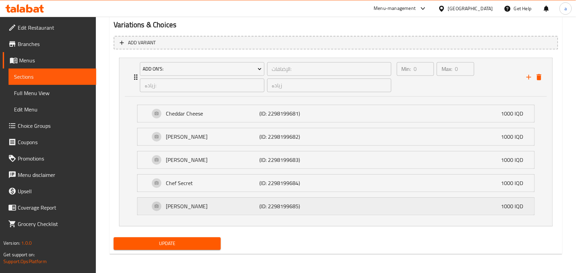
scroll to position [466, 0]
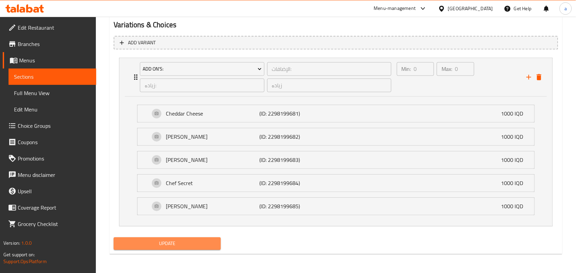
click at [208, 247] on span "Update" at bounding box center [167, 244] width 96 height 9
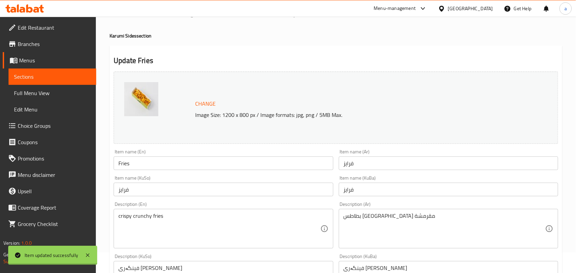
scroll to position [0, 0]
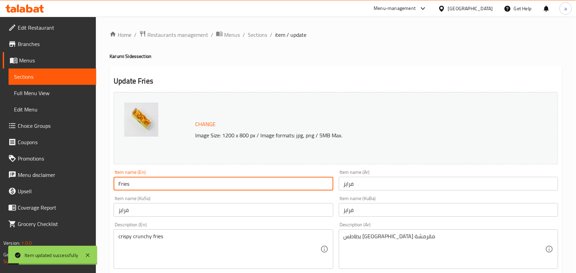
drag, startPoint x: 104, startPoint y: 190, endPoint x: 81, endPoint y: 179, distance: 25.4
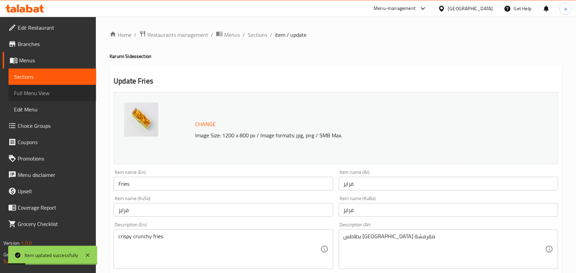
click at [37, 96] on span "Full Menu View" at bounding box center [52, 93] width 77 height 8
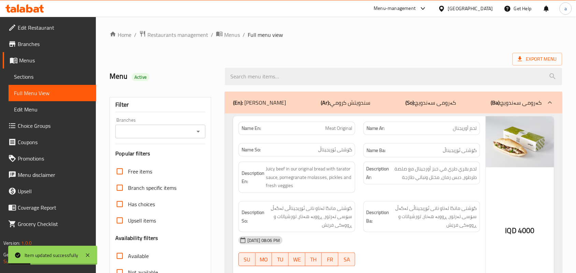
drag, startPoint x: 265, startPoint y: 82, endPoint x: 211, endPoint y: 127, distance: 69.8
click at [265, 82] on input "search" at bounding box center [393, 76] width 337 height 17
paste input "Fries"
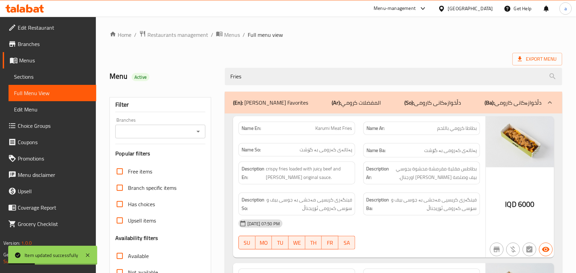
click at [197, 133] on icon "Open" at bounding box center [198, 132] width 8 height 8
type input "Fries"
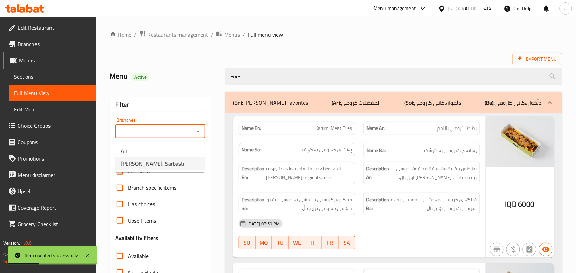
click at [157, 166] on span "Karumi, Sarbasti" at bounding box center [152, 164] width 63 height 8
type input "Karumi, Sarbasti"
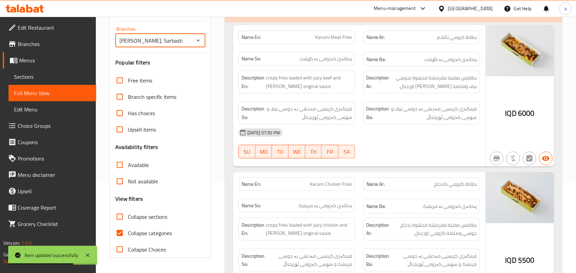
scroll to position [99, 0]
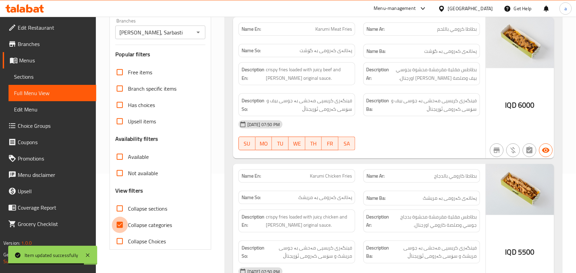
click at [128, 231] on input "Collapse categories" at bounding box center [120, 225] width 16 height 16
checkbox input "false"
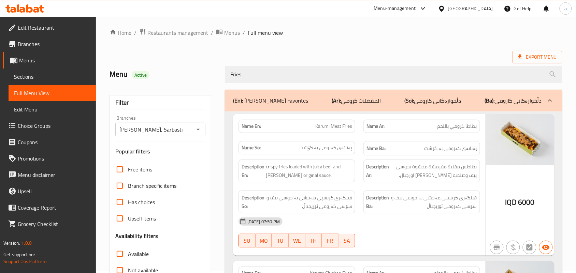
scroll to position [0, 0]
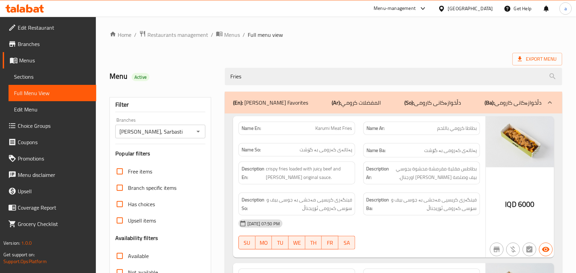
click at [343, 113] on div "(En): Karumi Favorites (Ar): المفضلات كرومي (So): دڵخوازەکانی کارومی (Ba): دڵخو…" at bounding box center [393, 103] width 337 height 22
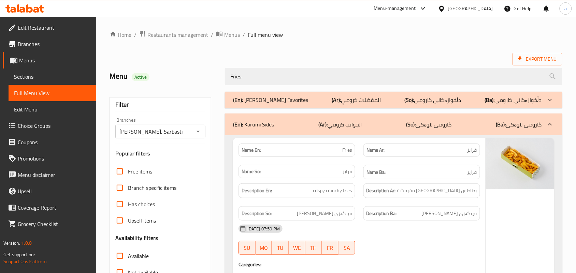
click at [354, 129] on p "(Ar): الجوانب كرومي" at bounding box center [340, 124] width 44 height 8
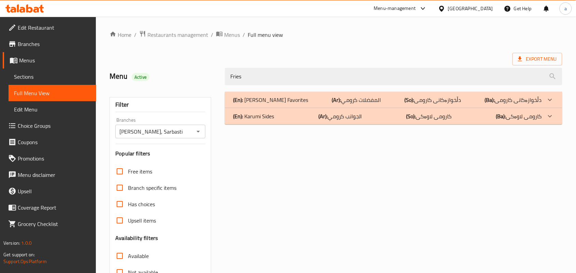
click at [354, 120] on p "(Ar): الجوانب كرومي" at bounding box center [340, 116] width 44 height 8
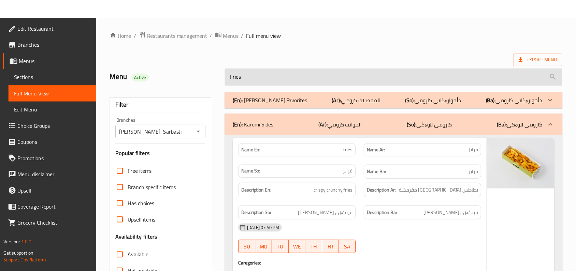
scroll to position [200, 0]
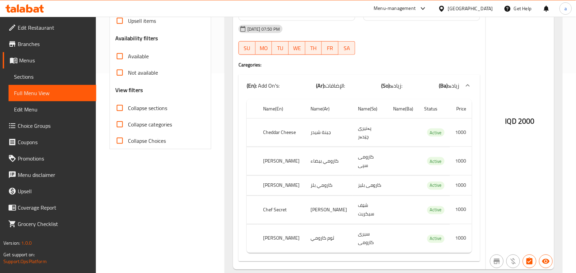
click at [49, 127] on span "Choice Groups" at bounding box center [54, 126] width 73 height 8
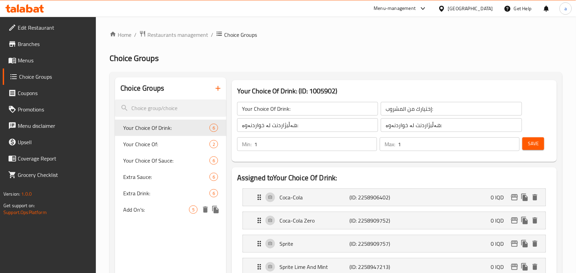
click at [161, 218] on div "Add On's: 5" at bounding box center [170, 210] width 111 height 16
type input "Add On's:"
type input "الإضافات:"
type input "زیادە:"
type input "زیادە"
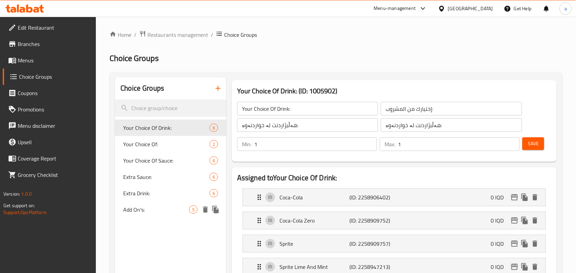
type input "0"
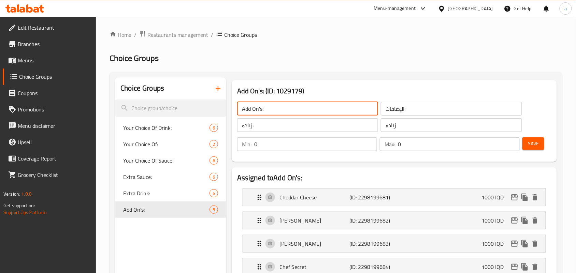
drag, startPoint x: 263, startPoint y: 112, endPoint x: 233, endPoint y: 122, distance: 32.0
click at [240, 112] on input "Add On's:" at bounding box center [307, 109] width 141 height 14
click at [282, 116] on input "Extra:" at bounding box center [307, 109] width 141 height 14
type input "Extra:"
click at [533, 143] on span "Save" at bounding box center [533, 144] width 11 height 9
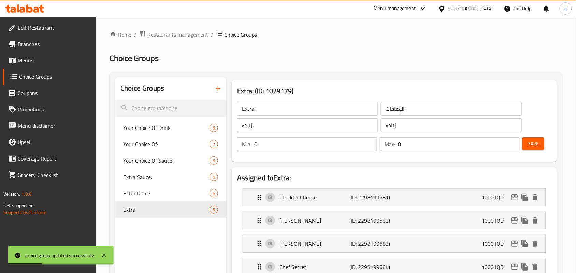
click at [32, 62] on span "Menus" at bounding box center [54, 60] width 73 height 8
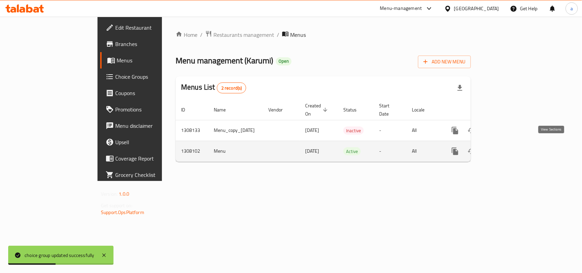
click at [509, 148] on icon "enhanced table" at bounding box center [505, 151] width 8 height 8
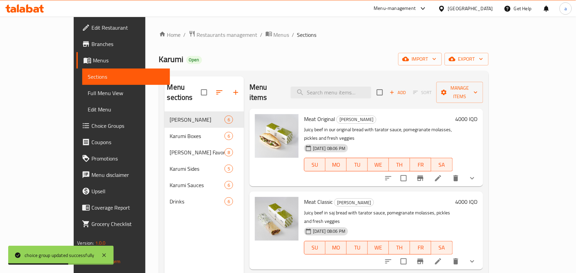
click at [88, 95] on span "Full Menu View" at bounding box center [126, 93] width 77 height 8
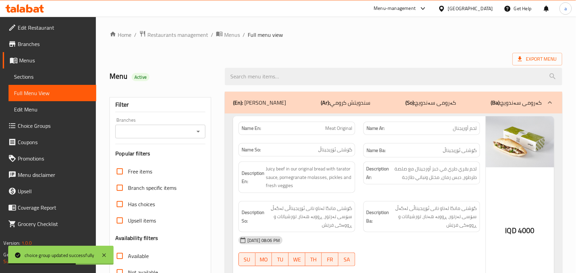
click at [192, 133] on div "Branches" at bounding box center [160, 132] width 90 height 14
click at [198, 133] on icon "Open" at bounding box center [198, 132] width 8 height 8
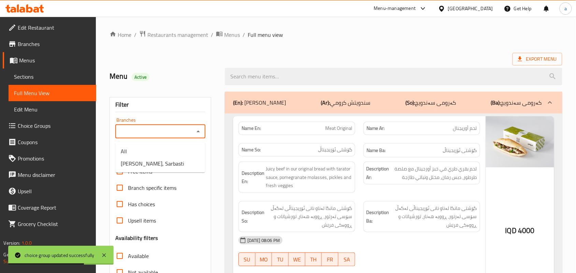
click at [177, 158] on li "Karumi, Sarbasti" at bounding box center [160, 164] width 90 height 12
type input "Karumi, Sarbasti"
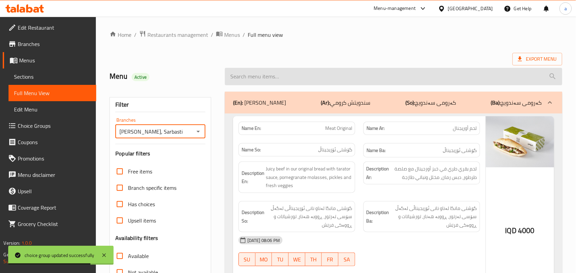
click at [267, 85] on input "search" at bounding box center [393, 76] width 337 height 17
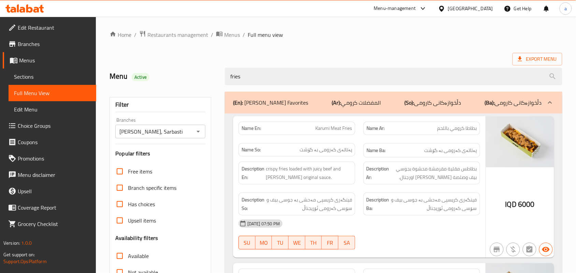
click at [332, 102] on p "(Ar): المفضلات كرومي" at bounding box center [356, 103] width 49 height 8
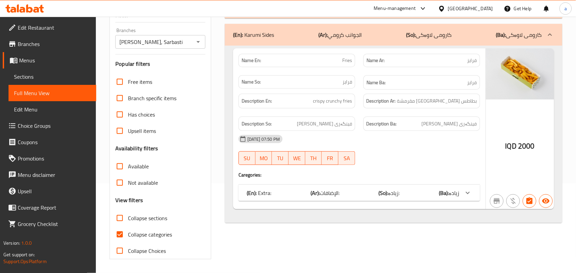
scroll to position [99, 0]
click at [317, 188] on b "(Ar):" at bounding box center [315, 193] width 9 height 10
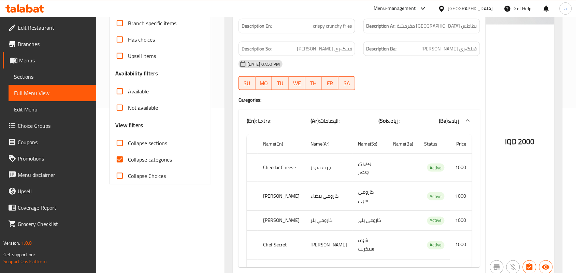
scroll to position [176, 0]
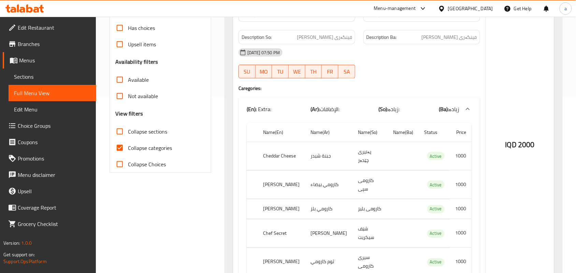
click at [278, 220] on th "Chef Secret" at bounding box center [281, 234] width 47 height 28
copy th "Secret"
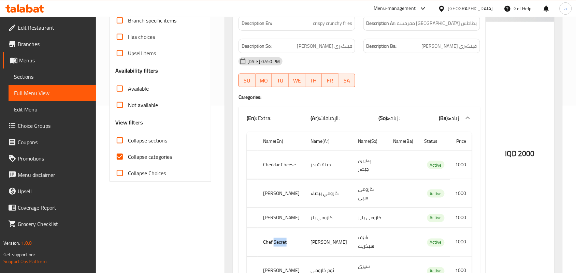
scroll to position [0, 0]
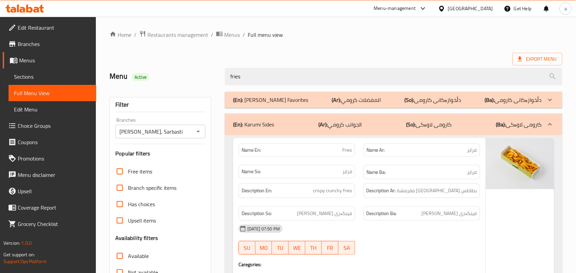
drag, startPoint x: 265, startPoint y: 79, endPoint x: 204, endPoint y: 89, distance: 62.5
click at [138, 85] on div "Menu Active fries" at bounding box center [335, 76] width 461 height 30
paste input "Secret"
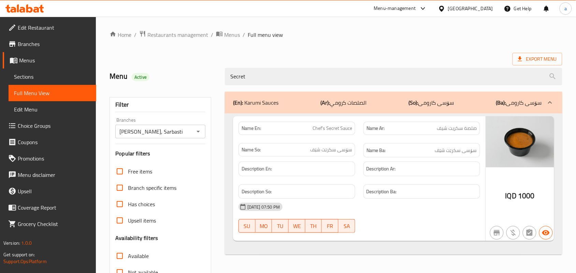
type input "Secret"
click at [458, 132] on span "صلصة سكريت شيف" at bounding box center [457, 128] width 40 height 7
copy span "سكريت"
click at [333, 151] on span "سۆسی سکرێت شێف" at bounding box center [331, 149] width 42 height 7
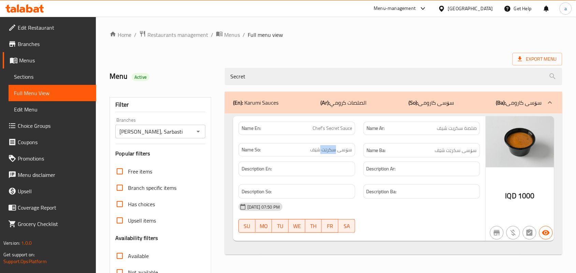
click at [333, 151] on span "سۆسی سکرێت شێف" at bounding box center [331, 149] width 42 height 7
copy span "سکرێت"
click at [54, 130] on span "Choice Groups" at bounding box center [54, 126] width 73 height 8
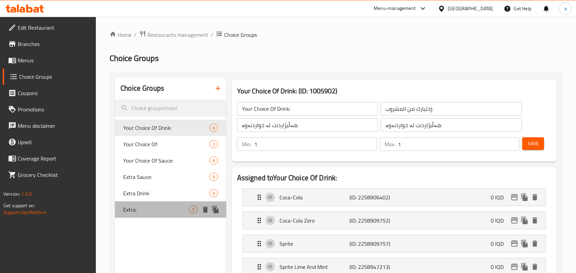
click at [161, 214] on span "Extra:" at bounding box center [156, 210] width 66 height 8
type input "Extra:"
type input "الإضافات:"
type input "زیادە:"
type input "زیادە"
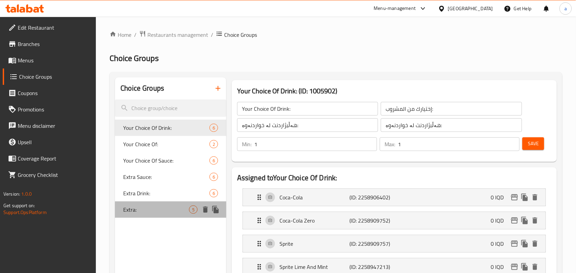
type input "0"
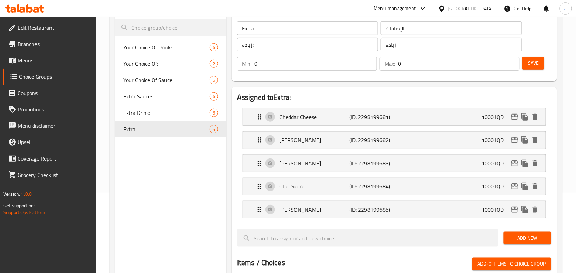
scroll to position [99, 0]
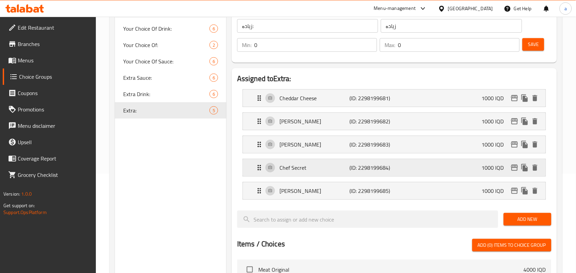
click at [348, 172] on p "Chef Secret" at bounding box center [314, 168] width 70 height 8
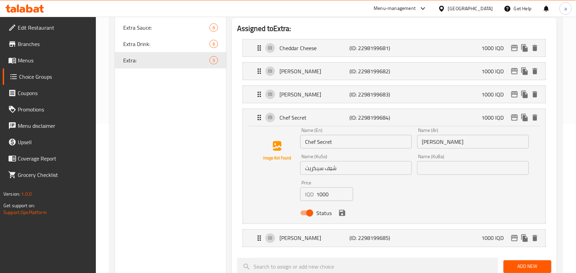
scroll to position [199, 0]
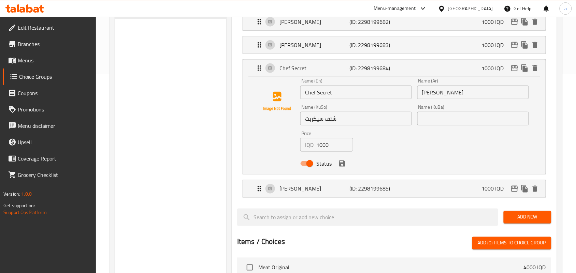
click at [437, 97] on input "شيف سيکريت" at bounding box center [473, 93] width 112 height 14
paste input "ريت"
type input "شيف سكريت"
click at [313, 126] on input "شێف سیکریت" at bounding box center [356, 119] width 112 height 14
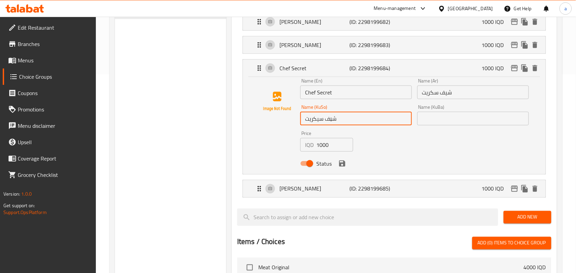
click at [316, 126] on input "شێف سیکریت" at bounding box center [356, 119] width 112 height 14
paste input "کرێت"
click at [345, 167] on icon "save" at bounding box center [342, 164] width 6 height 6
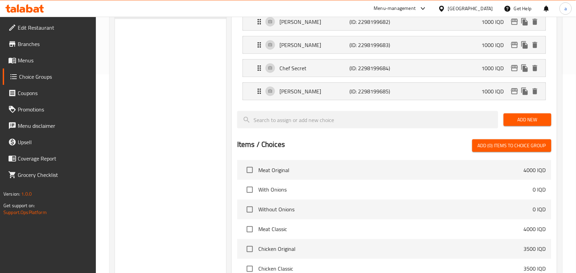
type input "شێف سکرێت"
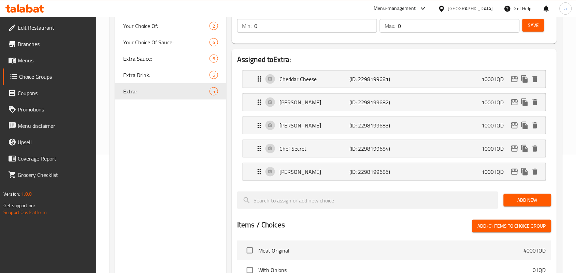
scroll to position [99, 0]
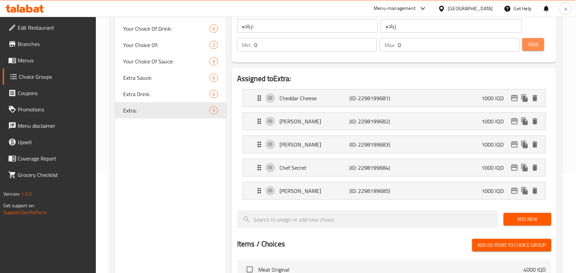
drag, startPoint x: 538, startPoint y: 52, endPoint x: 473, endPoint y: 75, distance: 69.5
click at [537, 51] on button "Save" at bounding box center [533, 44] width 22 height 13
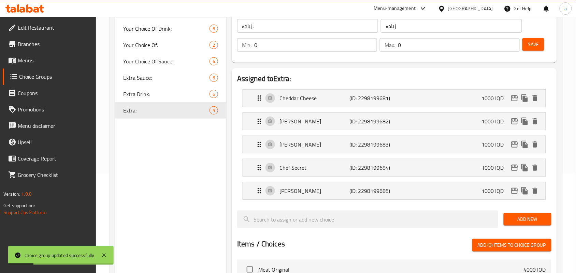
click at [39, 64] on span "Menus" at bounding box center [54, 60] width 73 height 8
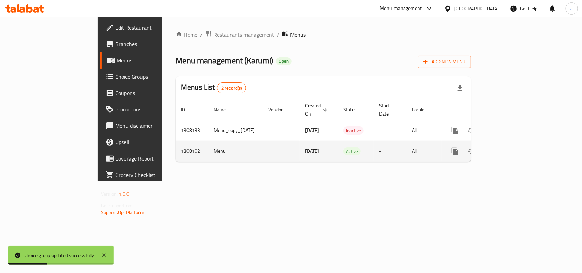
click at [513, 147] on link "enhanced table" at bounding box center [504, 151] width 16 height 16
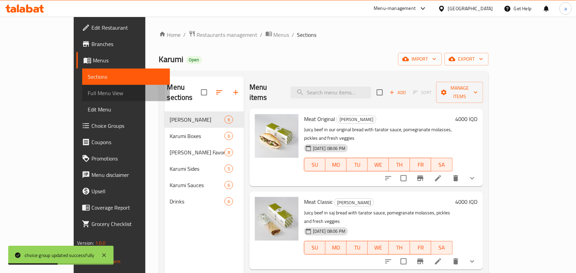
click at [88, 97] on span "Full Menu View" at bounding box center [126, 93] width 77 height 8
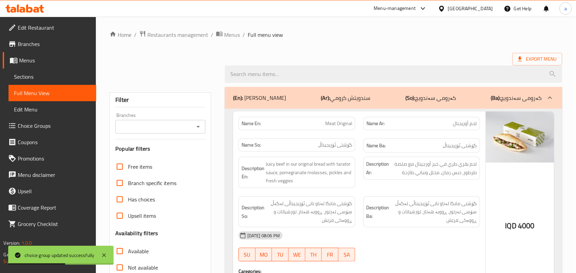
click at [202, 127] on icon "Open" at bounding box center [198, 127] width 8 height 8
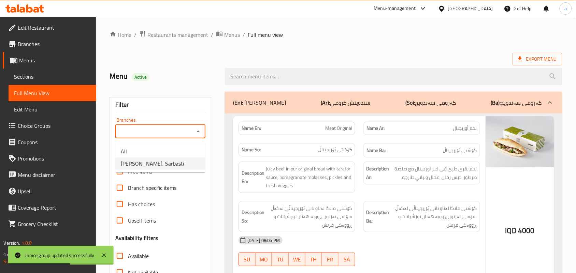
click at [159, 160] on span "Karumi, Sarbasti" at bounding box center [152, 164] width 63 height 8
type input "Karumi, Sarbasti"
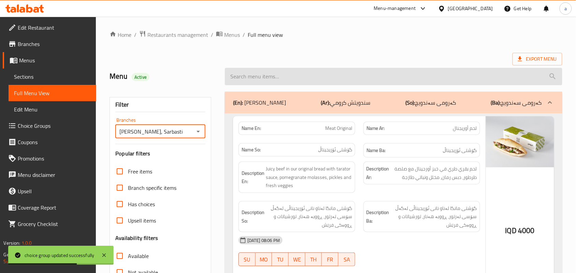
click at [261, 81] on input "search" at bounding box center [393, 76] width 337 height 17
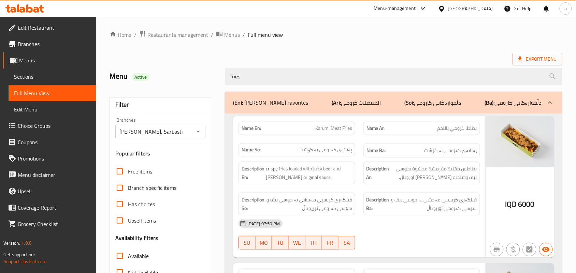
click at [332, 108] on b "(Ar):" at bounding box center [336, 103] width 9 height 10
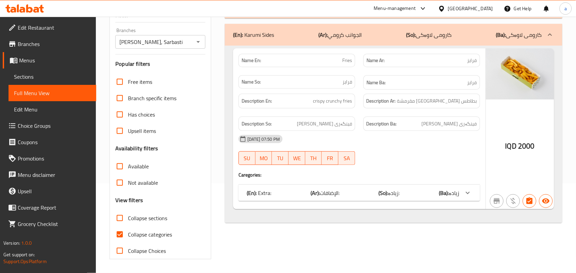
click at [338, 188] on span "الإضافات:" at bounding box center [330, 193] width 20 height 10
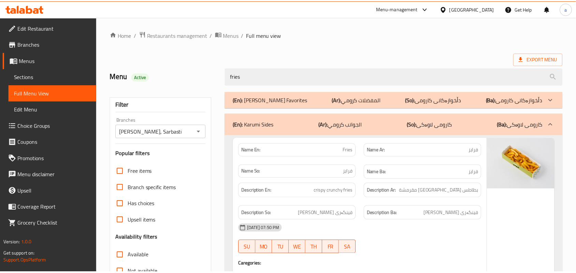
scroll to position [200, 0]
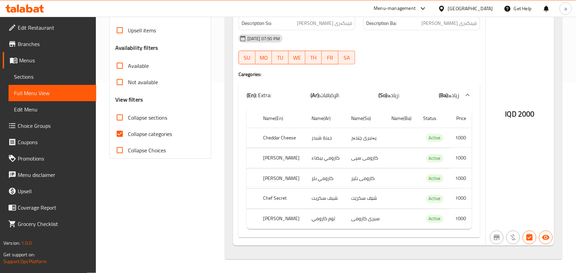
click at [284, 175] on th "Karumi Blaze" at bounding box center [282, 179] width 48 height 20
copy th "Blaze"
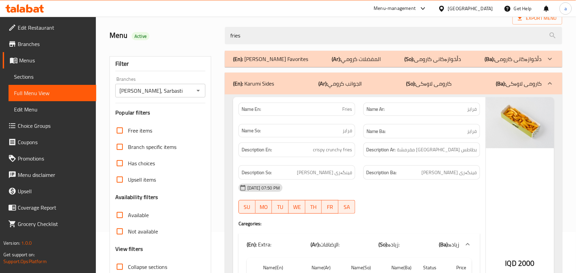
scroll to position [0, 0]
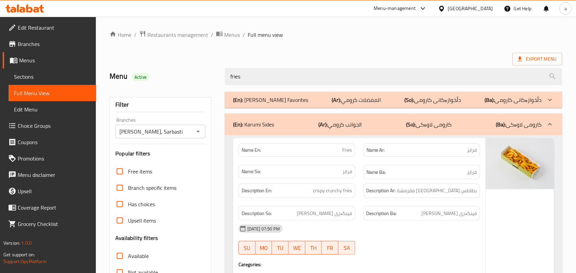
paste input "Blaze"
drag, startPoint x: 265, startPoint y: 72, endPoint x: 139, endPoint y: 82, distance: 127.0
click at [139, 82] on div "Menu Active fries" at bounding box center [335, 76] width 461 height 30
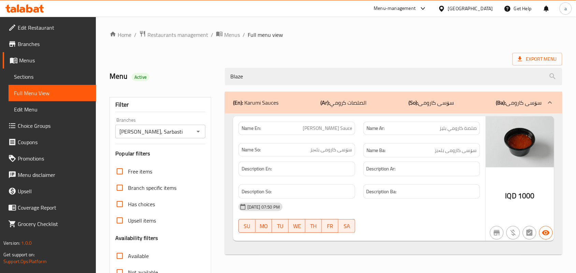
type input "Blaze"
click at [445, 132] on span "صلصة كارومي بليز" at bounding box center [458, 128] width 37 height 7
copy span "بليز"
click at [319, 153] on span "سۆسی کارومی بلەیز" at bounding box center [331, 149] width 42 height 7
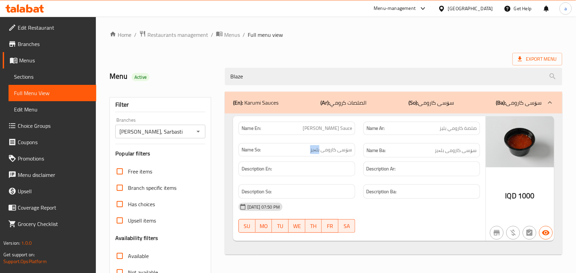
click at [319, 153] on span "سۆسی کارومی بلەیز" at bounding box center [331, 149] width 42 height 7
copy span "بلەیز"
click at [37, 128] on span "Choice Groups" at bounding box center [54, 126] width 73 height 8
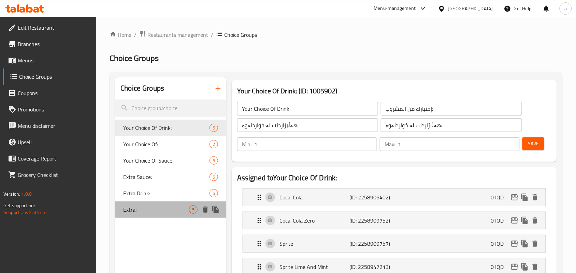
click at [162, 214] on span "Extra:" at bounding box center [156, 210] width 66 height 8
type input "Extra:"
type input "الإضافات:"
type input "زیادە:"
type input "زیادە"
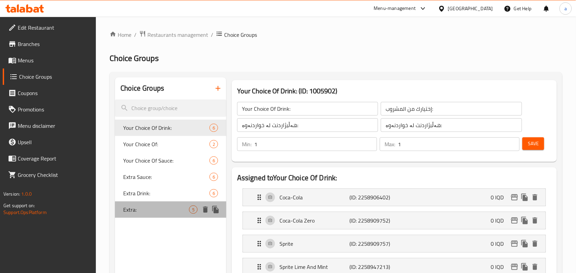
type input "0"
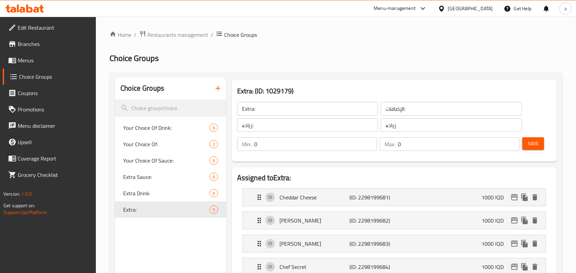
scroll to position [99, 0]
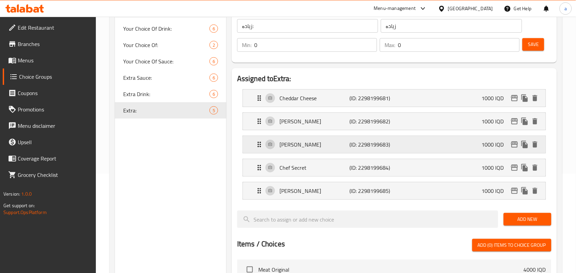
drag, startPoint x: 358, startPoint y: 150, endPoint x: 379, endPoint y: 152, distance: 21.9
click at [357, 149] on p "(ID: 2298199683)" at bounding box center [372, 145] width 47 height 8
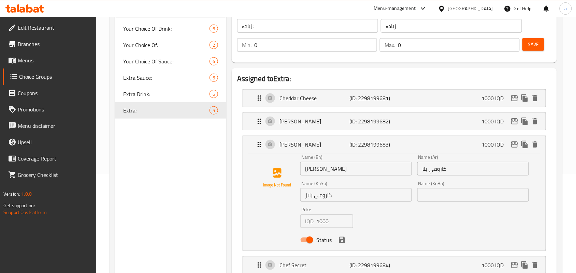
click at [424, 176] on input "كارومي بلز" at bounding box center [473, 169] width 112 height 14
click at [427, 176] on input "كارومي بلز" at bounding box center [473, 169] width 112 height 14
paste input "ي"
type input "كارومي بليز"
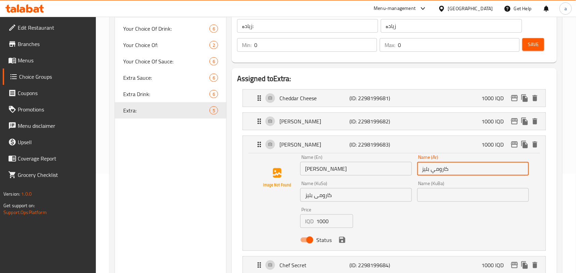
click at [310, 202] on input "کارومی بلیز" at bounding box center [356, 195] width 112 height 14
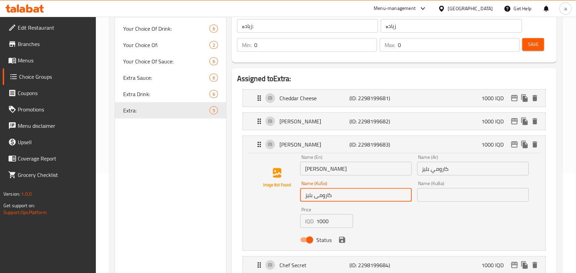
click at [310, 202] on input "کارومی بلیز" at bounding box center [356, 195] width 112 height 14
paste input "text"
click at [342, 243] on icon "save" at bounding box center [342, 240] width 6 height 6
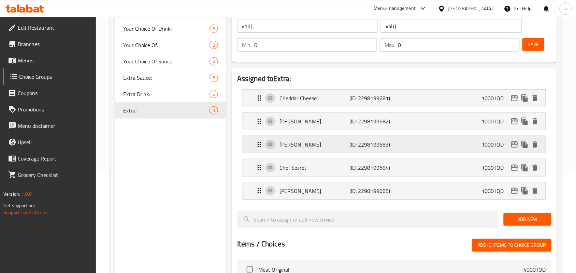
type input "کارومی بلەیز"
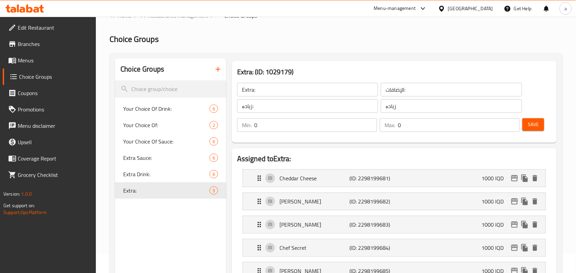
scroll to position [0, 0]
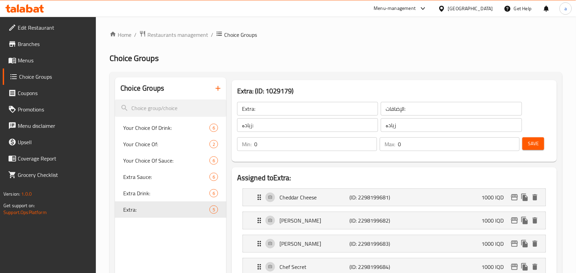
click at [534, 150] on button "Save" at bounding box center [533, 144] width 22 height 13
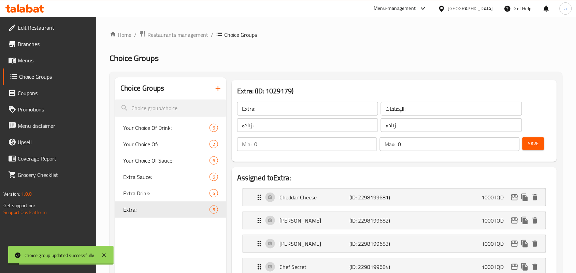
click at [39, 67] on link "Menus" at bounding box center [49, 60] width 93 height 16
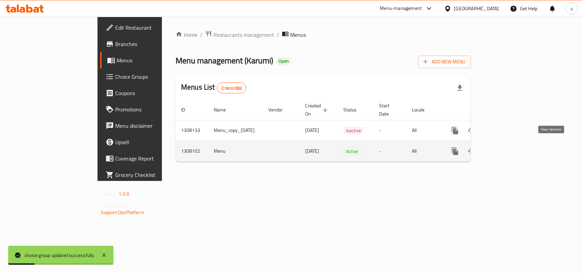
click at [509, 150] on icon "enhanced table" at bounding box center [505, 151] width 8 height 8
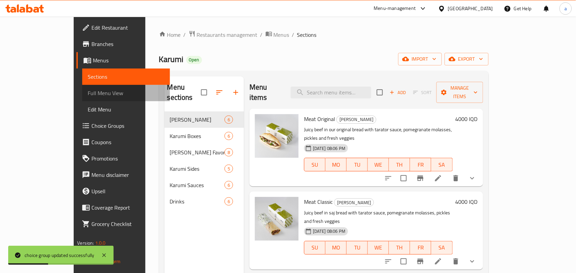
click at [88, 93] on span "Full Menu View" at bounding box center [126, 93] width 77 height 8
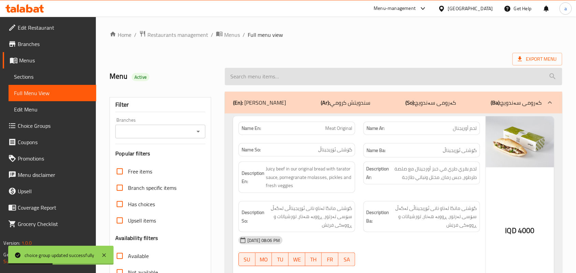
click at [249, 84] on input "search" at bounding box center [393, 76] width 337 height 17
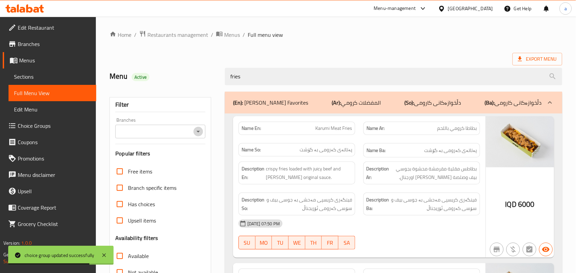
click at [200, 131] on icon "Open" at bounding box center [198, 132] width 8 height 8
type input "fries"
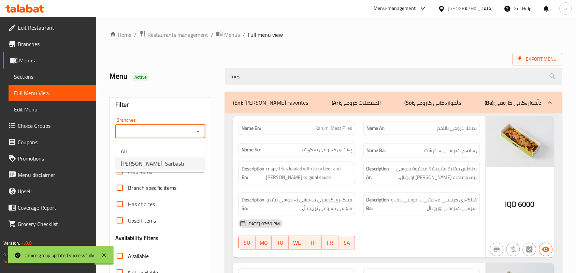
click at [167, 159] on li "Karumi, Sarbasti" at bounding box center [160, 164] width 90 height 12
type input "Karumi, Sarbasti"
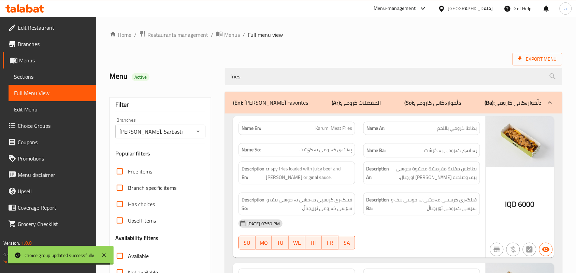
click at [332, 107] on p "(Ar): المفضلات كرومي" at bounding box center [356, 103] width 49 height 8
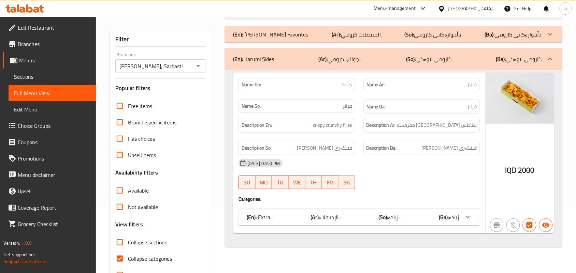
scroll to position [99, 0]
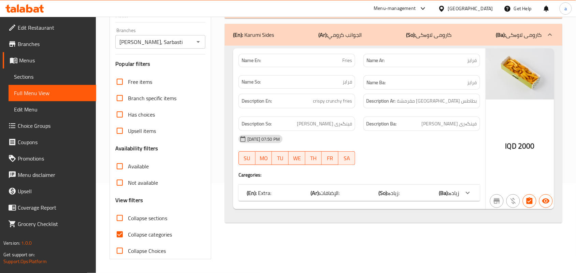
click at [119, 235] on input "Collapse categories" at bounding box center [120, 235] width 16 height 16
checkbox input "false"
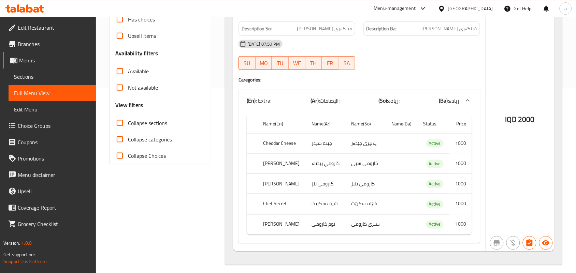
scroll to position [199, 0]
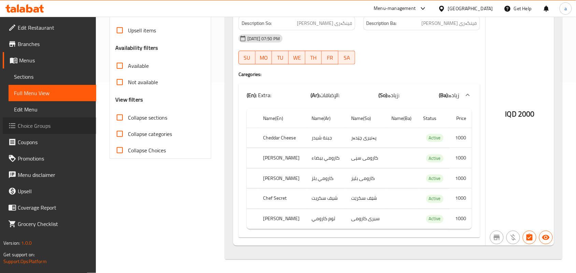
click at [38, 130] on span "Choice Groups" at bounding box center [54, 126] width 73 height 8
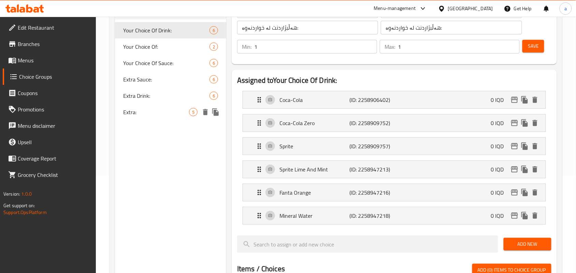
click at [163, 113] on span "Extra:" at bounding box center [156, 112] width 66 height 8
type input "Extra:"
type input "الإضافات:"
type input "زیادە:"
type input "زیادە"
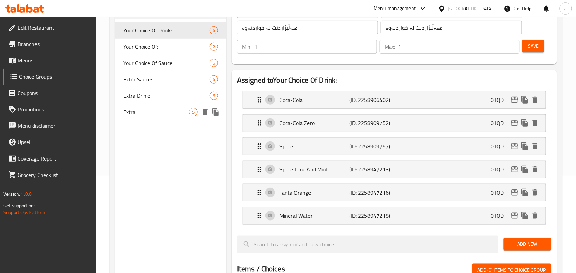
type input "0"
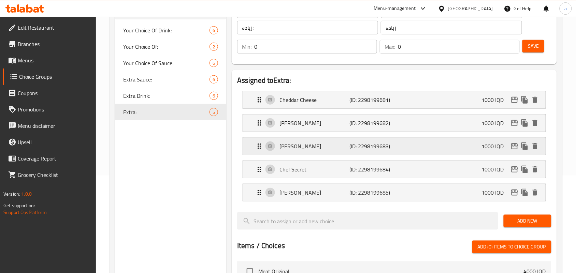
click at [332, 150] on p "Karumi Blaze" at bounding box center [314, 146] width 70 height 8
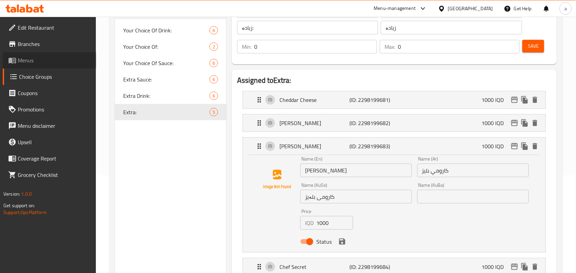
click at [35, 64] on span "Menus" at bounding box center [54, 60] width 73 height 8
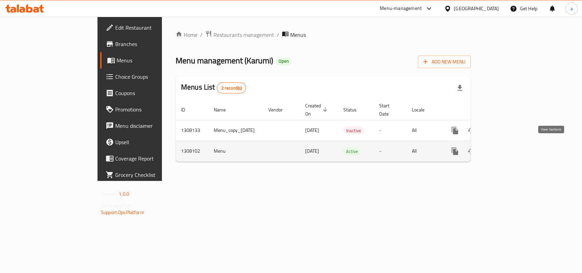
click at [509, 148] on icon "enhanced table" at bounding box center [505, 151] width 8 height 8
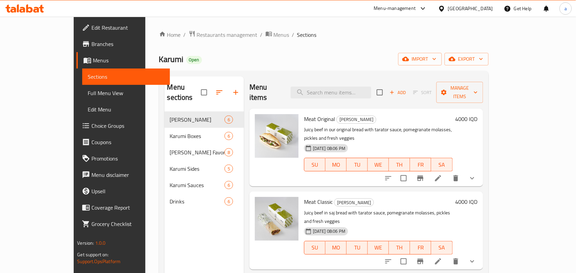
click at [88, 93] on span "Full Menu View" at bounding box center [126, 93] width 77 height 8
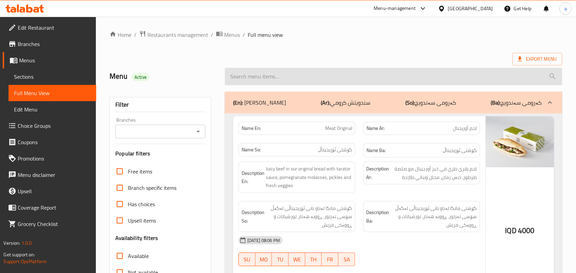
click at [273, 85] on input "search" at bounding box center [393, 76] width 337 height 17
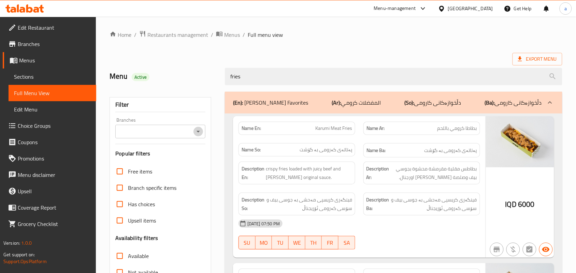
click at [198, 133] on icon "Open" at bounding box center [198, 132] width 3 height 2
type input "fries"
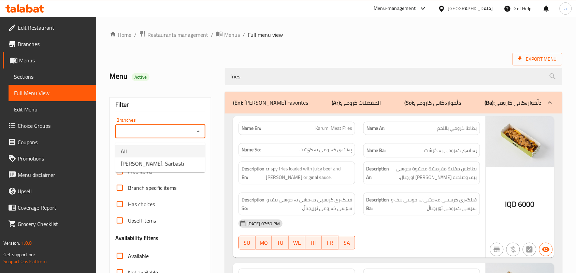
click at [168, 162] on li "Karumi, Sarbasti" at bounding box center [160, 164] width 90 height 12
type input "Karumi, Sarbasti"
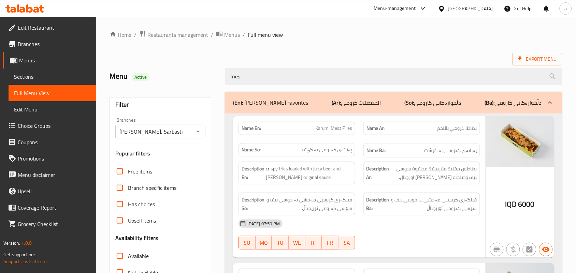
click at [351, 96] on div "(En): Karumi Favorites (Ar): المفضلات كرومي (So): دڵخوازەکانی کارومی (Ba): دڵخو…" at bounding box center [393, 103] width 337 height 22
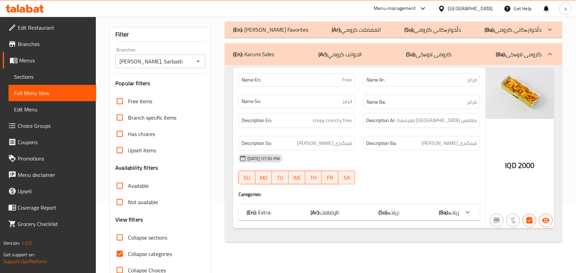
scroll to position [99, 0]
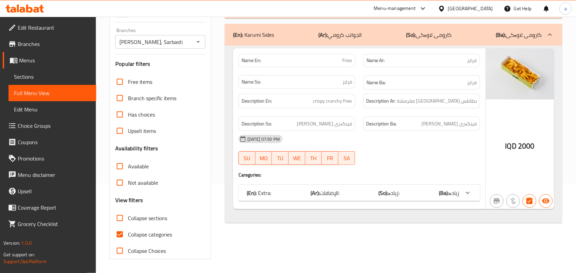
click at [153, 235] on span "Collapse categories" at bounding box center [150, 235] width 44 height 8
click at [128, 235] on input "Collapse categories" at bounding box center [120, 235] width 16 height 16
checkbox input "false"
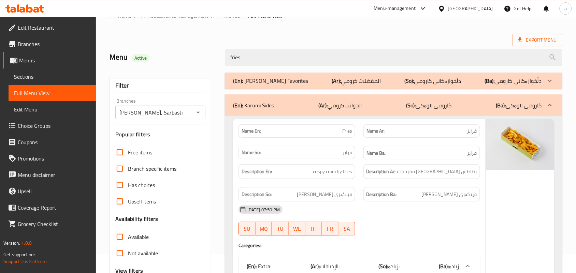
scroll to position [0, 0]
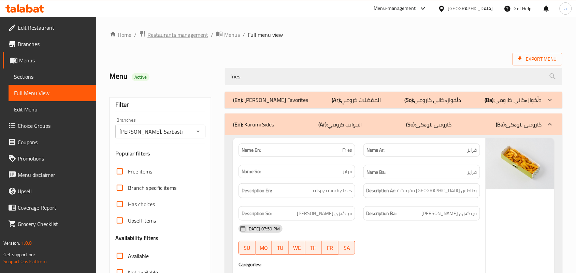
click at [181, 34] on span "Restaurants management" at bounding box center [177, 35] width 61 height 8
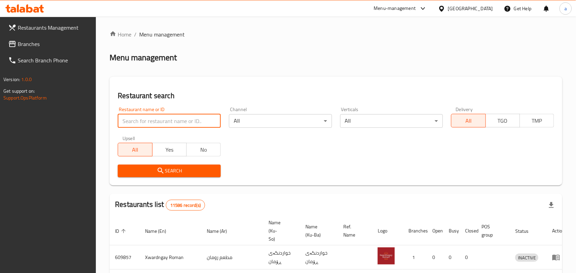
click at [165, 124] on input "search" at bounding box center [169, 121] width 103 height 14
paste input "Al chef Salam Diet Food"
type input "Al chef Salam Diet Food"
click button "Search" at bounding box center [169, 171] width 103 height 13
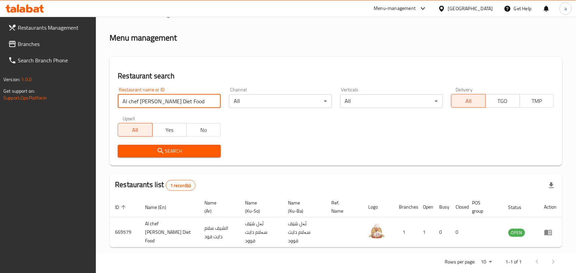
scroll to position [31, 0]
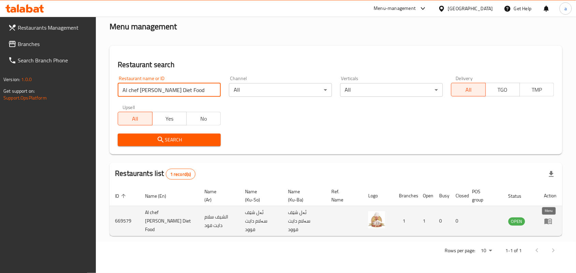
click at [546, 225] on icon "enhanced table" at bounding box center [549, 222] width 8 height 6
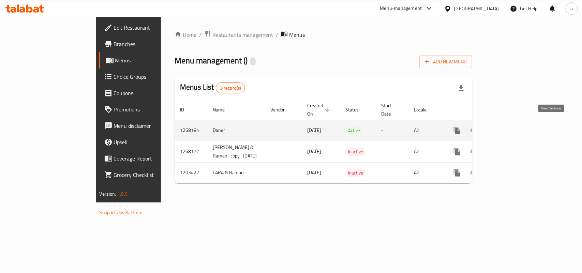
click at [510, 128] on icon "enhanced table" at bounding box center [507, 131] width 6 height 6
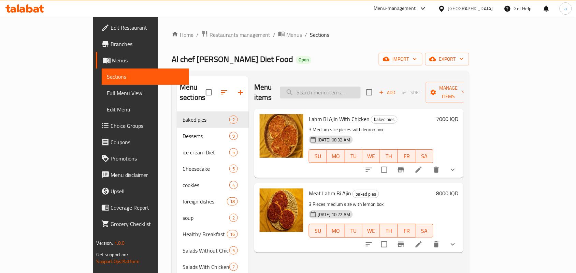
click at [342, 87] on input "search" at bounding box center [320, 93] width 81 height 12
paste input "Diet Vine Leaves"
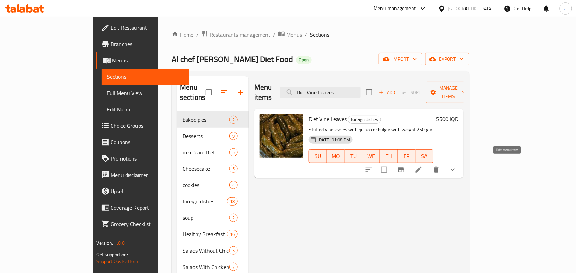
type input "Diet Vine Leaves"
click at [422, 167] on icon at bounding box center [419, 170] width 6 height 6
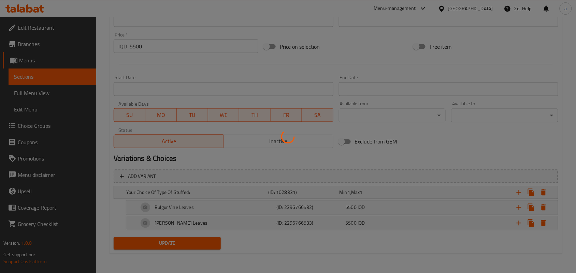
scroll to position [331, 0]
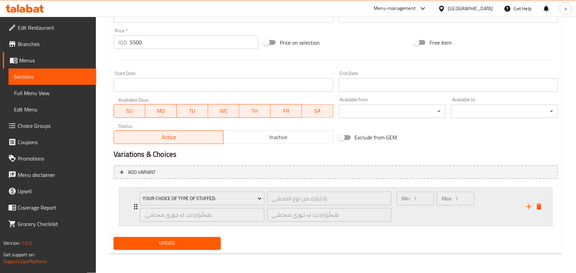
click at [431, 217] on div "Min: 1 ​" at bounding box center [415, 207] width 40 height 33
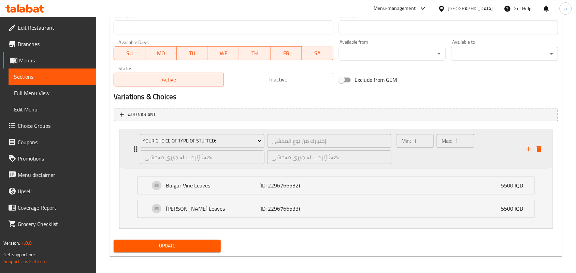
scroll to position [396, 0]
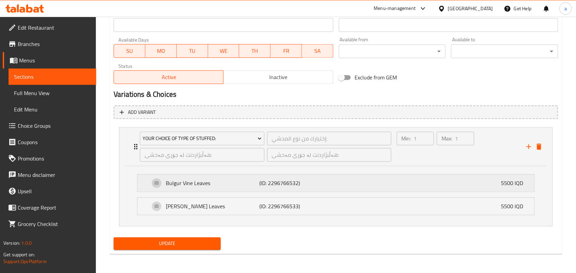
click at [376, 186] on div "Bulgur Vine Leaves (ID: 2296766532) 5500 IQD" at bounding box center [338, 183] width 376 height 17
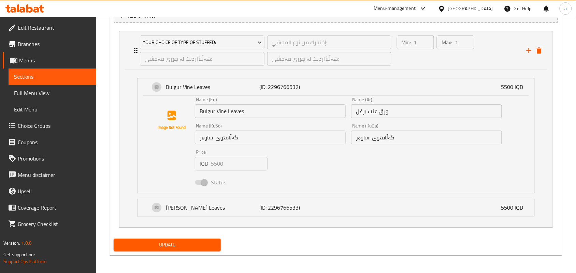
scroll to position [491, 0]
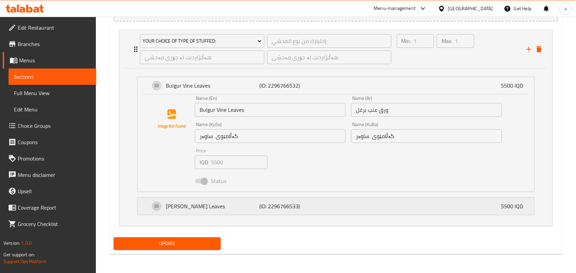
click at [354, 213] on div "Quinoa Vine Leaves (ID: 2296766533) 5500 IQD" at bounding box center [338, 206] width 376 height 17
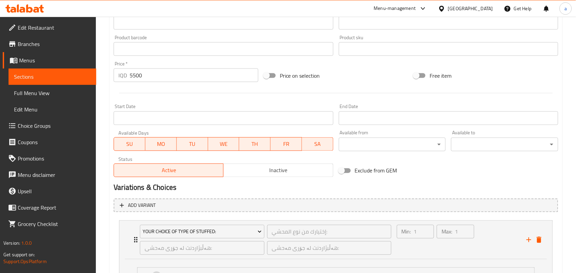
scroll to position [192, 0]
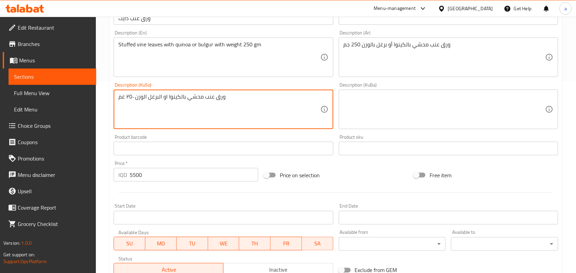
drag, startPoint x: 268, startPoint y: 110, endPoint x: 82, endPoint y: 106, distance: 186.0
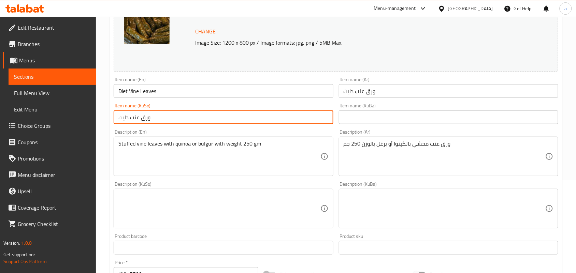
click at [307, 120] on input "text" at bounding box center [223, 118] width 219 height 14
paste input "گەڵامێو"
type input "گەڵامێوی دایت"
click at [302, 204] on textarea at bounding box center [219, 209] width 202 height 32
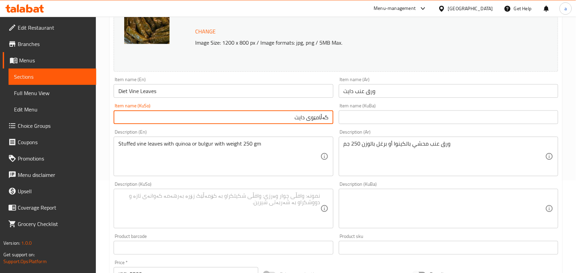
drag, startPoint x: 311, startPoint y: 123, endPoint x: 333, endPoint y: 124, distance: 22.9
click at [333, 124] on div "Item name (KuSo) گەڵامێوی دایت Item name (KuSo)" at bounding box center [223, 114] width 225 height 26
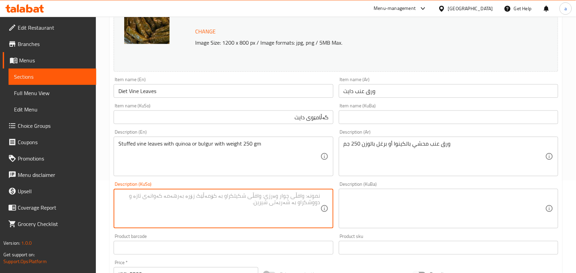
click at [308, 199] on textarea at bounding box center [219, 209] width 202 height 32
paste textarea "گەڵامێو"
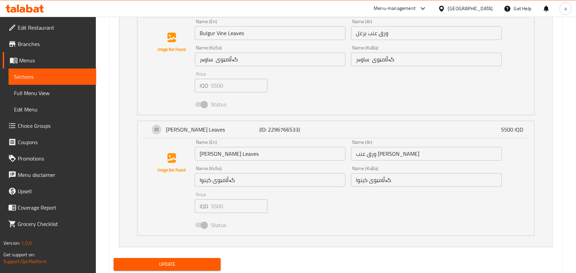
scroll to position [590, 0]
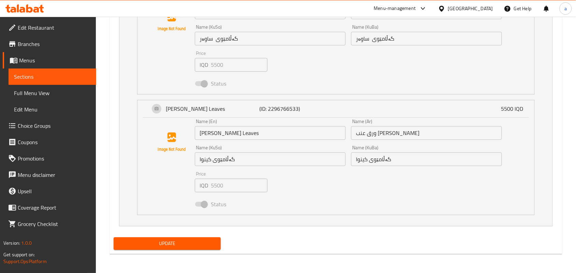
click at [208, 165] on input "گەڵامێوی كينوا" at bounding box center [270, 160] width 151 height 14
click at [206, 164] on input "گەڵامێوی كينوا" at bounding box center [270, 160] width 151 height 14
drag, startPoint x: 211, startPoint y: 162, endPoint x: 200, endPoint y: 163, distance: 11.3
click at [200, 163] on input "گەڵامێوی كينوا" at bounding box center [270, 160] width 151 height 14
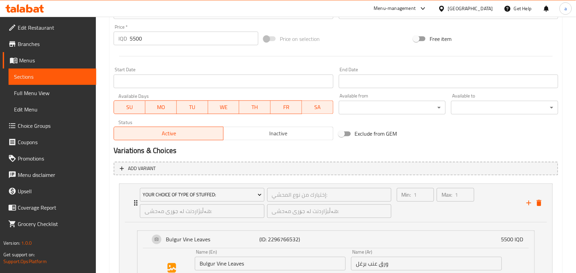
scroll to position [192, 0]
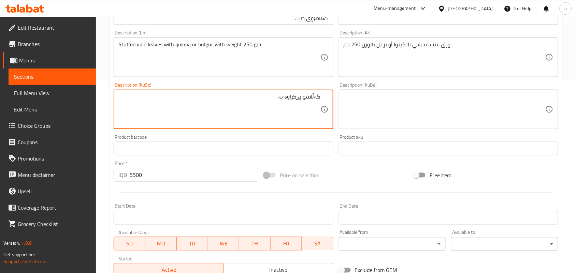
paste textarea "كينوا"
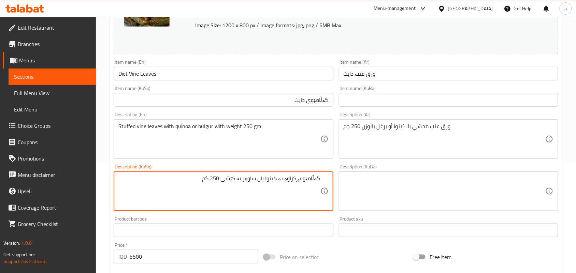
scroll to position [93, 0]
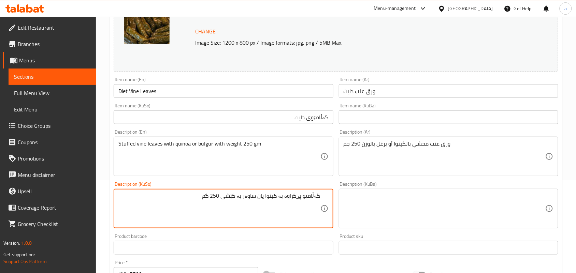
type textarea "گەڵامێو پڕکراوە بە كينوا یان ساوەر بە کێشی 250 گم"
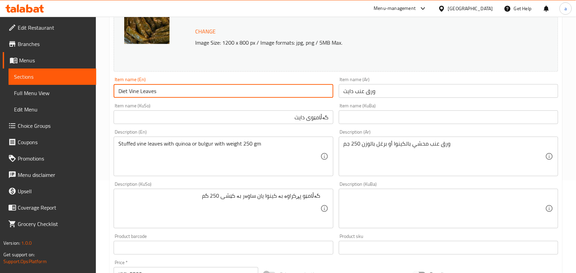
drag, startPoint x: 178, startPoint y: 97, endPoint x: 119, endPoint y: 95, distance: 59.1
click at [114, 96] on input "Diet Vine Leaves" at bounding box center [223, 91] width 219 height 14
click at [175, 95] on input "Diet Vine Leaves" at bounding box center [223, 91] width 219 height 14
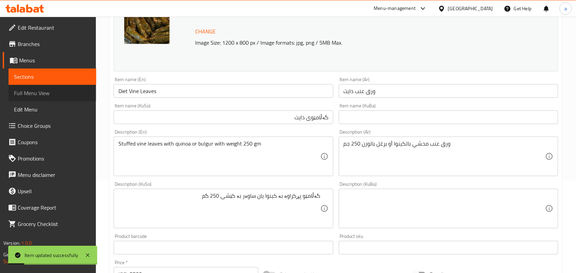
click at [55, 97] on span "Full Menu View" at bounding box center [52, 93] width 77 height 8
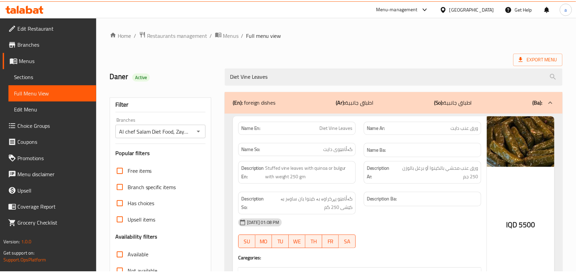
scroll to position [101, 0]
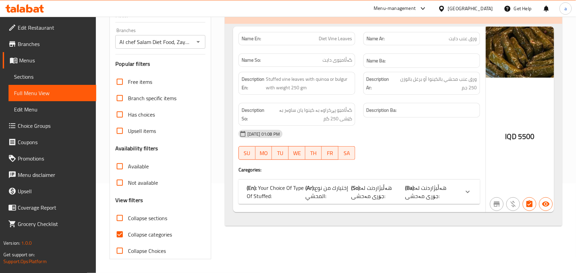
click at [383, 183] on span "هەڵبژاردنت لە جۆری مەحشی:" at bounding box center [371, 192] width 41 height 18
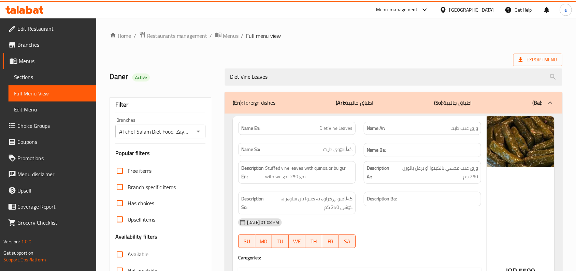
scroll to position [158, 0]
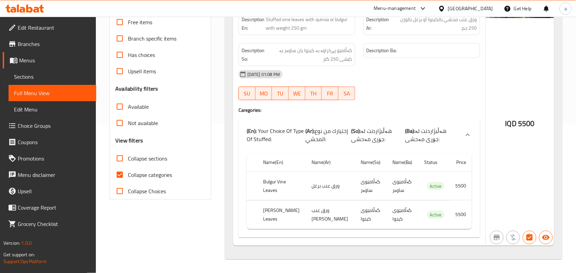
click at [35, 81] on span "Sections" at bounding box center [52, 77] width 77 height 8
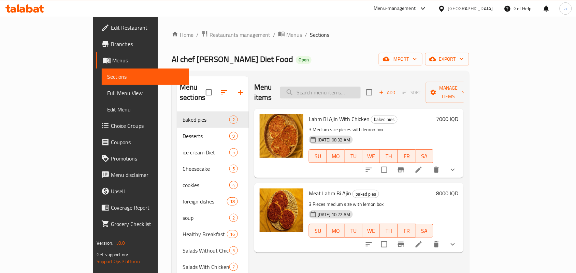
click at [337, 95] on input "search" at bounding box center [320, 93] width 81 height 12
paste input "Diet Vine Leaves"
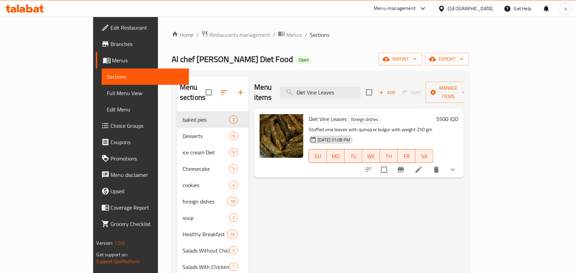
type input "Diet Vine Leaves"
click at [422, 167] on icon at bounding box center [419, 170] width 6 height 6
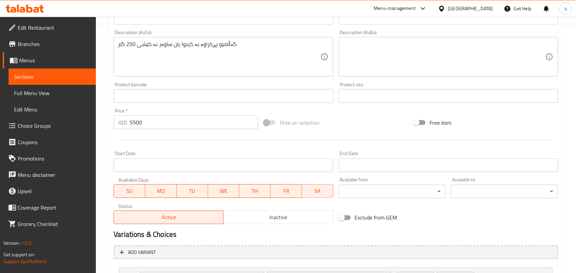
scroll to position [335, 0]
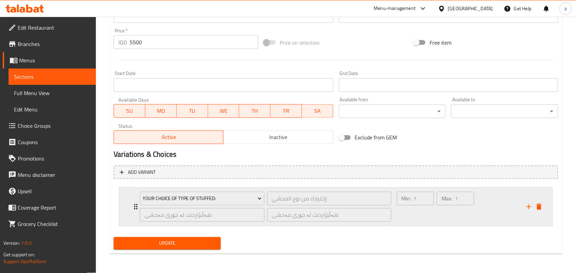
click at [438, 214] on div "Max: 1 ​" at bounding box center [455, 207] width 40 height 33
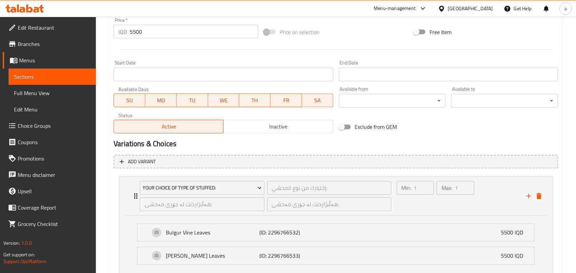
scroll to position [396, 0]
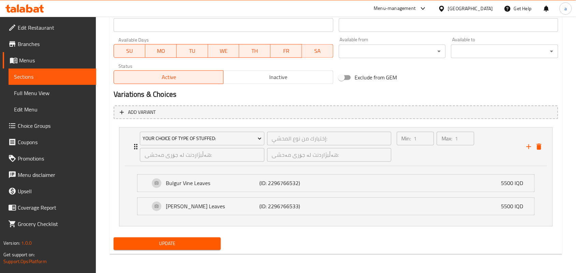
click at [394, 196] on li "Quinoa Vine Leaves (ID: 2296766533) 5500 IQD Name (En) Quinoa Vine Leaves Name …" at bounding box center [336, 206] width 408 height 23
click at [388, 188] on div "Bulgur Vine Leaves (ID: 2296766532) 5500 IQD" at bounding box center [338, 183] width 376 height 17
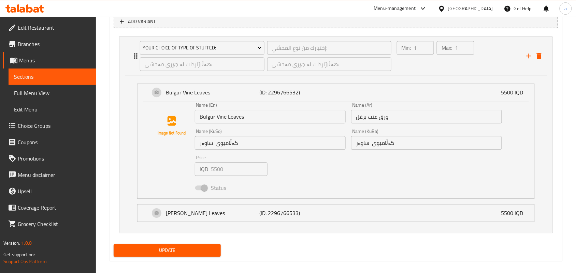
scroll to position [495, 0]
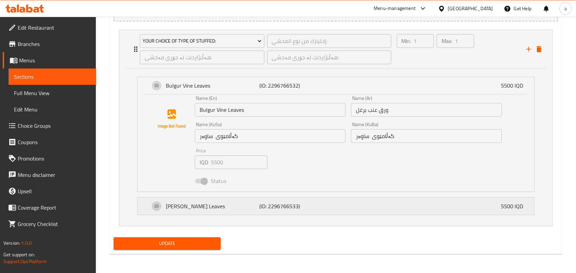
click at [342, 213] on div "Quinoa Vine Leaves (ID: 2296766533) 5500 IQD" at bounding box center [338, 206] width 376 height 17
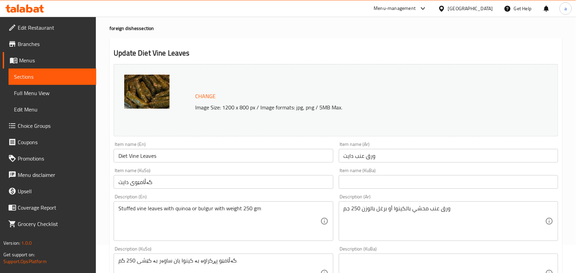
scroll to position [0, 0]
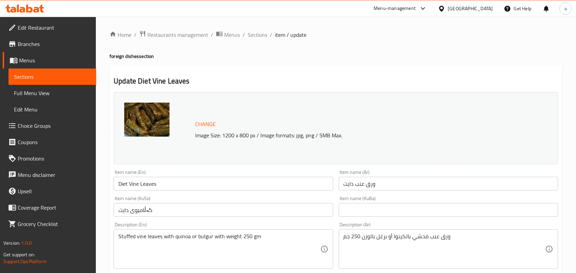
click at [260, 38] on span "Sections" at bounding box center [257, 35] width 19 height 8
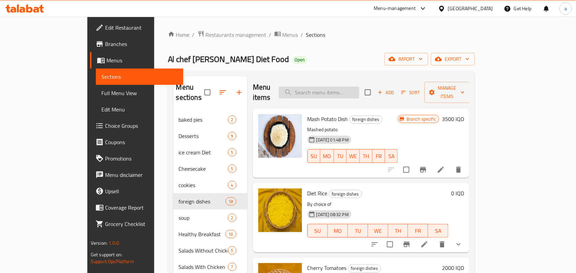
click at [354, 89] on input "search" at bounding box center [319, 93] width 81 height 12
paste input "Diet Vine Leaves"
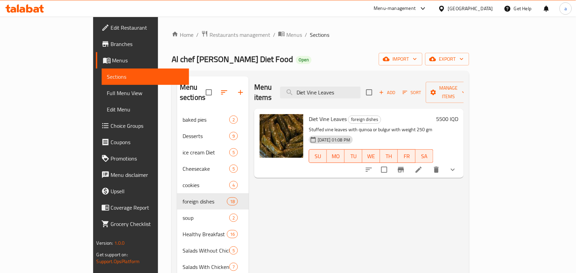
type input "Diet Vine Leaves"
click at [405, 166] on icon "Branch-specific-item" at bounding box center [401, 170] width 8 height 8
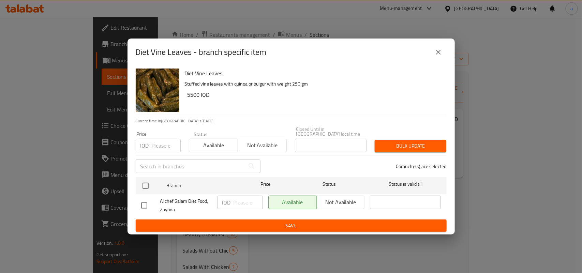
drag, startPoint x: 142, startPoint y: 202, endPoint x: 162, endPoint y: 204, distance: 19.8
click at [143, 202] on input "checkbox" at bounding box center [144, 206] width 14 height 14
checkbox input "true"
click at [243, 201] on input "number" at bounding box center [248, 203] width 29 height 14
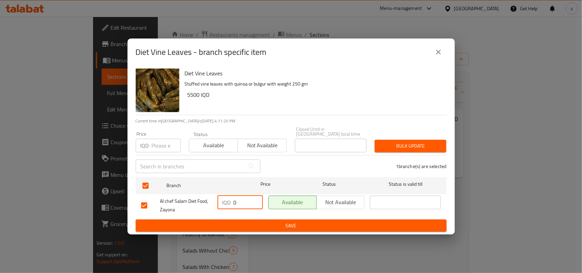
type input "0"
click at [265, 222] on span "Save" at bounding box center [291, 226] width 300 height 9
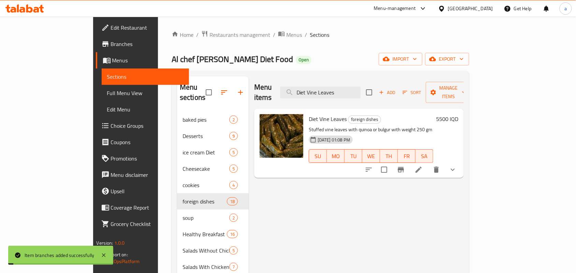
click at [458, 114] on h6 "5500 IQD" at bounding box center [447, 119] width 22 height 10
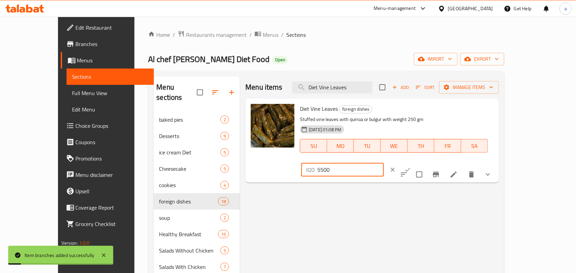
click at [384, 163] on input "5500" at bounding box center [350, 170] width 66 height 14
type input "0"
click at [415, 162] on button "ok" at bounding box center [407, 169] width 15 height 15
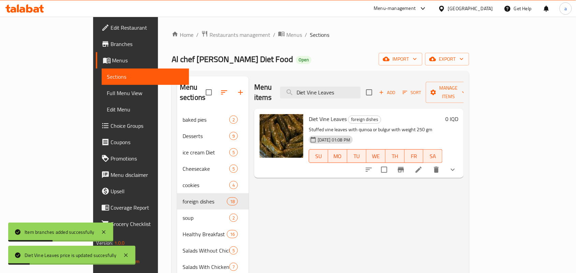
click at [309, 115] on span "Diet Vine Leaves" at bounding box center [328, 119] width 38 height 10
copy h6 "Diet Vine Leaves"
click at [107, 96] on span "Full Menu View" at bounding box center [145, 93] width 77 height 8
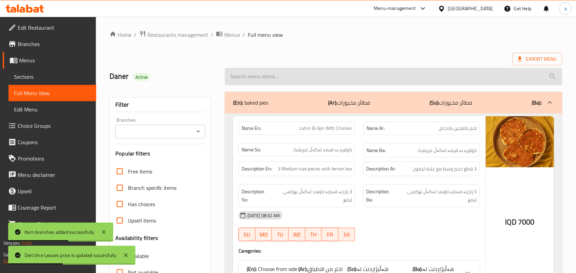
click at [273, 78] on input "search" at bounding box center [393, 76] width 337 height 17
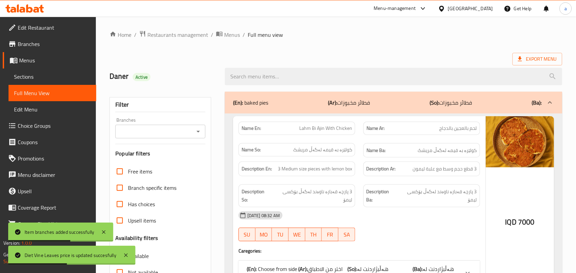
paste input "Diet Vine Leaves"
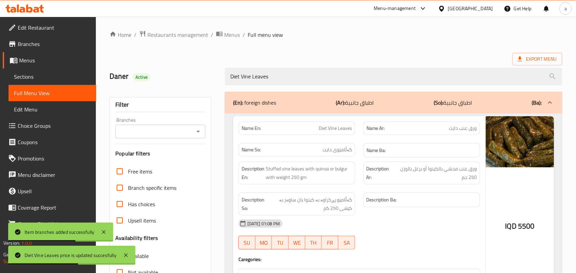
click at [200, 131] on icon "Open" at bounding box center [198, 132] width 8 height 8
type input "Diet Vine Leaves"
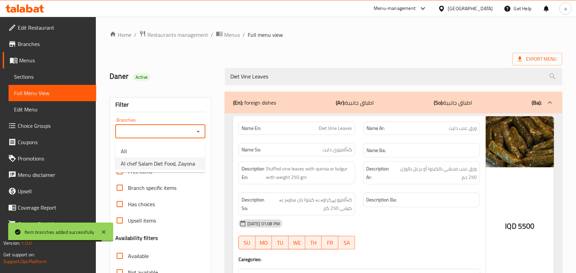
click at [184, 164] on span "Al chef Salam Diet Food, Zayona" at bounding box center [158, 164] width 74 height 8
type input "Al chef Salam Diet Food, Zayona"
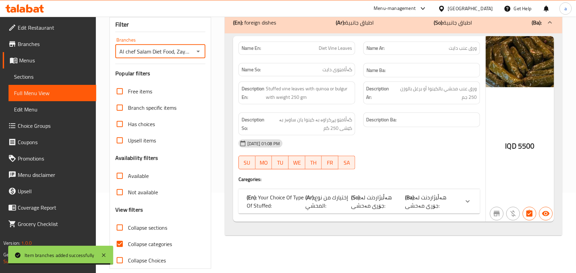
scroll to position [99, 0]
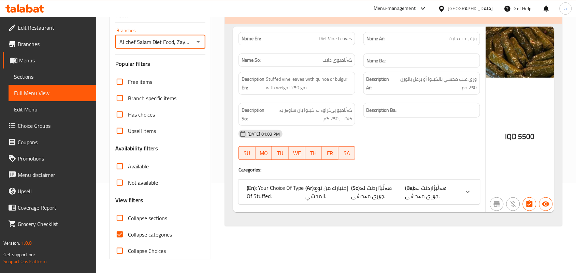
click at [161, 234] on span "Collapse categories" at bounding box center [150, 235] width 44 height 8
click at [128, 234] on input "Collapse categories" at bounding box center [120, 235] width 16 height 16
checkbox input "false"
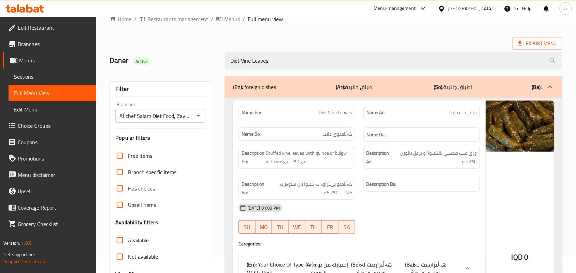
scroll to position [0, 0]
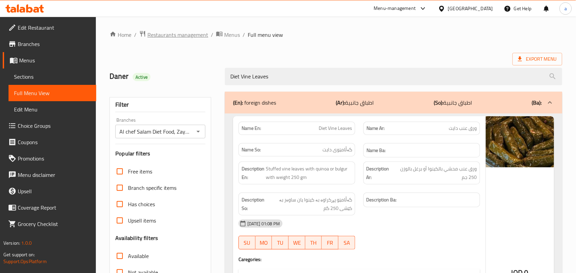
click at [182, 34] on span "Restaurants management" at bounding box center [177, 35] width 61 height 8
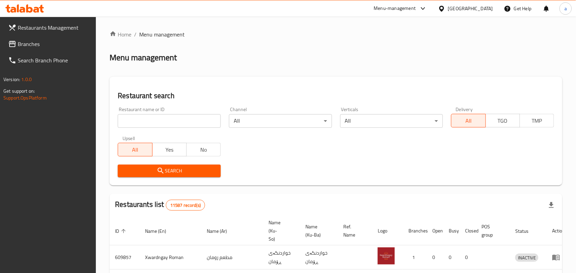
click at [42, 48] on span "Branches" at bounding box center [54, 44] width 73 height 8
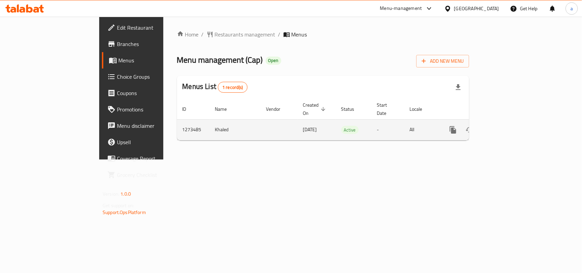
click at [506, 127] on icon "enhanced table" at bounding box center [503, 130] width 6 height 6
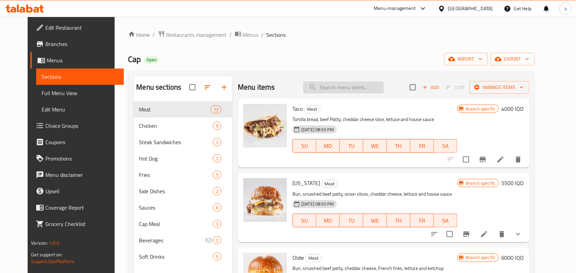
click at [335, 93] on input "search" at bounding box center [343, 88] width 81 height 12
paste input "Oldie"
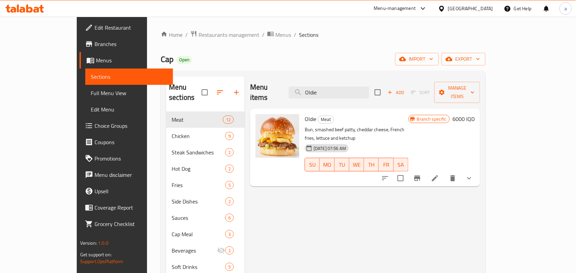
type input "Oldie"
click at [91, 97] on span "Full Menu View" at bounding box center [129, 93] width 77 height 8
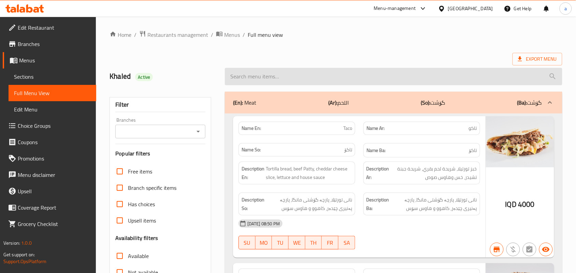
click at [258, 78] on input "search" at bounding box center [393, 76] width 337 height 17
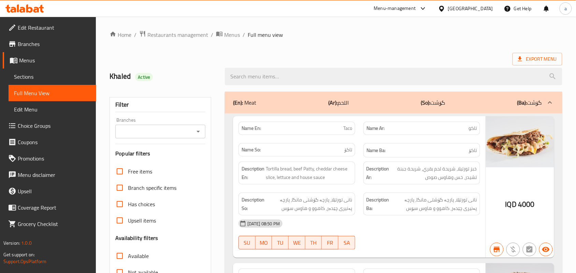
paste input "Oldie"
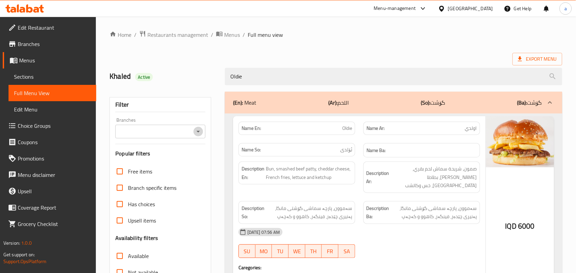
click at [195, 131] on icon "Open" at bounding box center [198, 132] width 8 height 8
type input "Oldie"
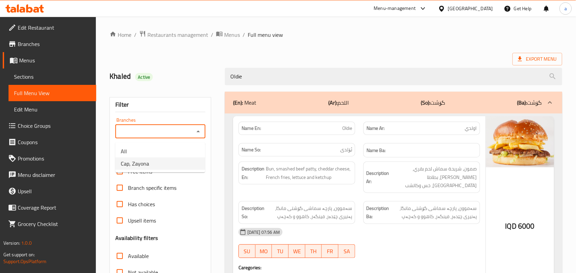
click at [168, 161] on li "Cap, Zayona" at bounding box center [160, 164] width 90 height 12
type input "Cap, Zayona"
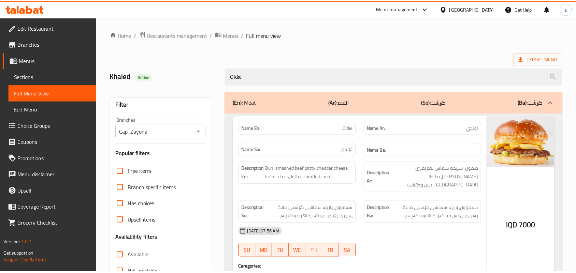
scroll to position [101, 0]
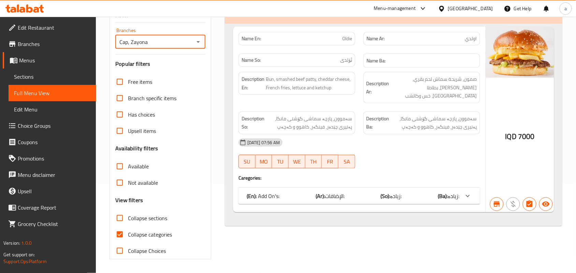
click at [53, 80] on span "Sections" at bounding box center [52, 77] width 77 height 8
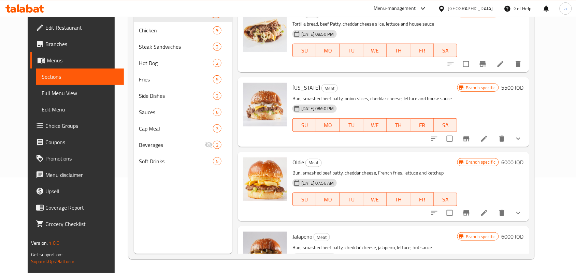
scroll to position [96, 0]
click at [45, 96] on span "Full Menu View" at bounding box center [80, 93] width 77 height 8
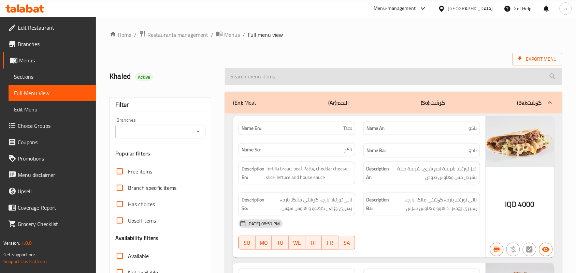
click at [243, 85] on input "search" at bounding box center [393, 76] width 337 height 17
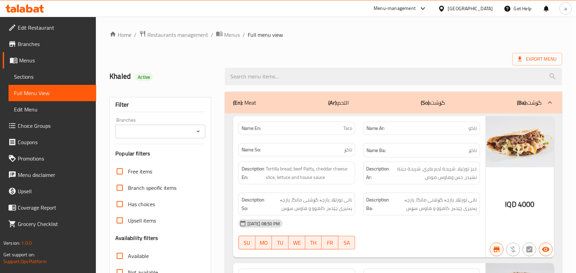
paste input "Jalapeno"
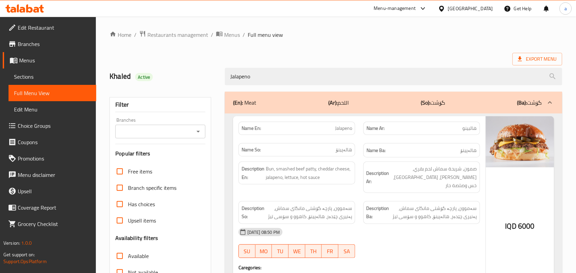
click at [199, 132] on icon "Open" at bounding box center [198, 132] width 8 height 8
type input "Jalapeno"
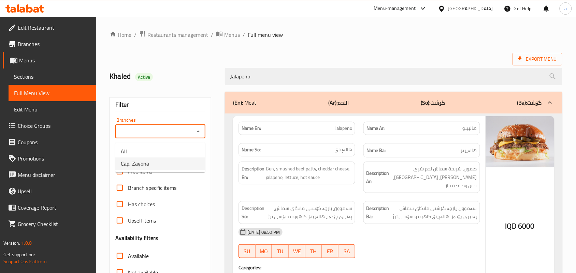
click at [169, 166] on li "Cap, Zayona" at bounding box center [160, 164] width 90 height 12
type input "Cap, Zayona"
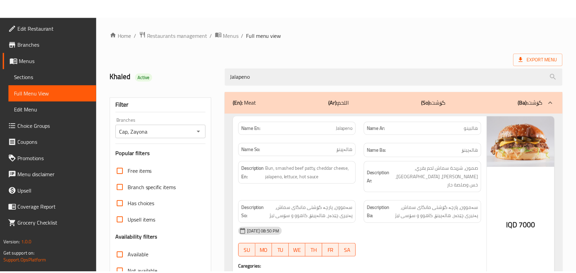
scroll to position [101, 0]
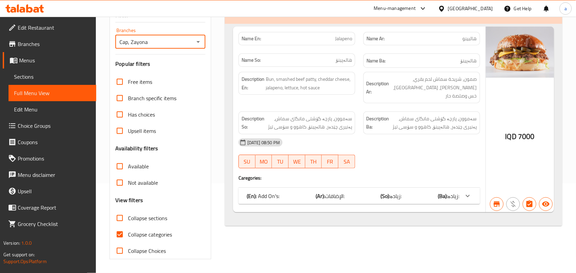
click at [44, 77] on span "Sections" at bounding box center [52, 77] width 77 height 8
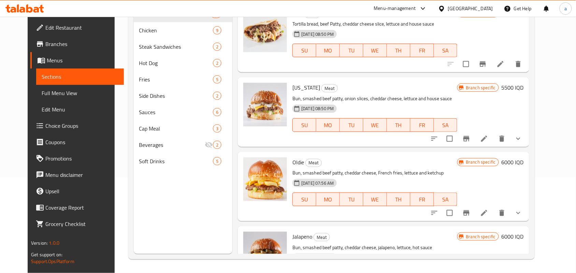
scroll to position [96, 0]
click at [42, 96] on span "Full Menu View" at bounding box center [80, 93] width 77 height 8
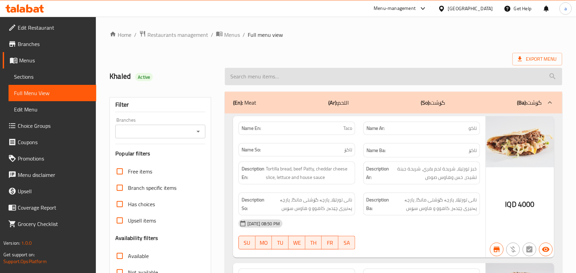
click at [275, 82] on input "search" at bounding box center [393, 76] width 337 height 17
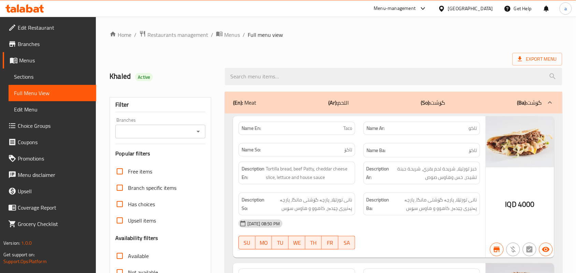
paste input "Taco"
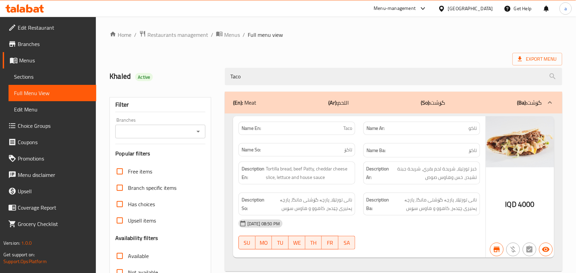
type input "Taco"
click at [191, 135] on input "Branches" at bounding box center [154, 132] width 75 height 10
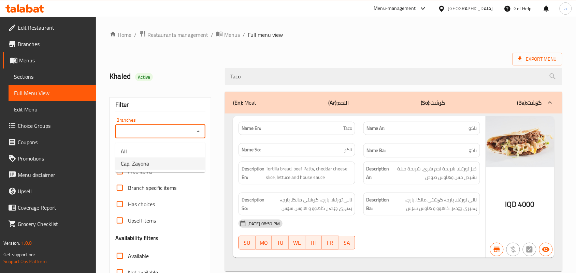
click at [169, 164] on li "Cap, Zayona" at bounding box center [160, 164] width 90 height 12
type input "Cap, Zayona"
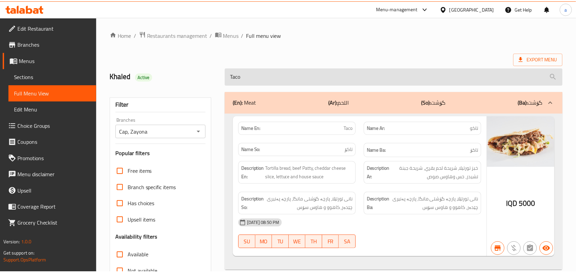
scroll to position [101, 0]
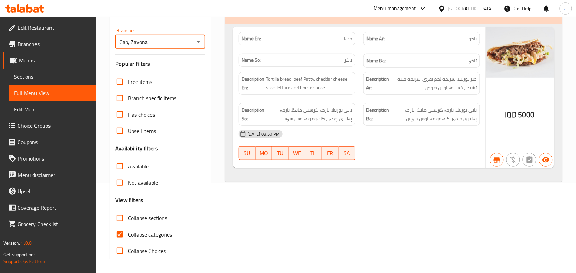
click at [37, 81] on span "Sections" at bounding box center [52, 77] width 77 height 8
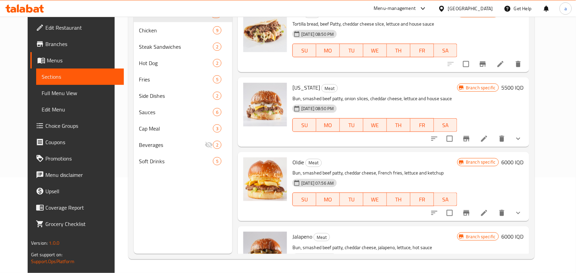
scroll to position [96, 0]
click at [42, 93] on span "Full Menu View" at bounding box center [80, 93] width 77 height 8
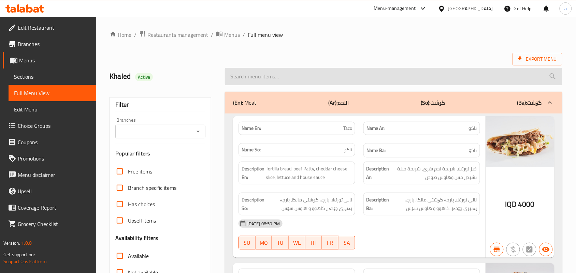
click at [250, 85] on input "search" at bounding box center [393, 76] width 337 height 17
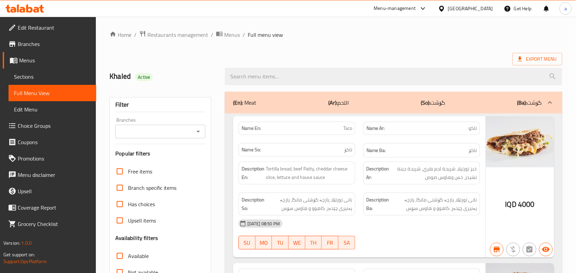
paste input "Classic"
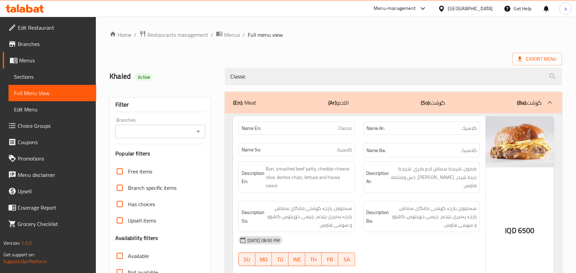
click at [200, 130] on icon "Open" at bounding box center [198, 132] width 8 height 8
type input "Classic"
click at [197, 132] on icon "Open" at bounding box center [198, 132] width 8 height 8
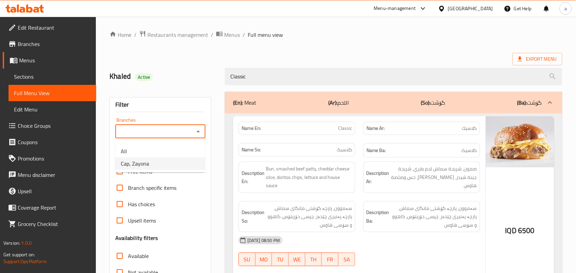
click at [154, 168] on li "Cap, Zayona" at bounding box center [160, 164] width 90 height 12
type input "Cap, Zayona"
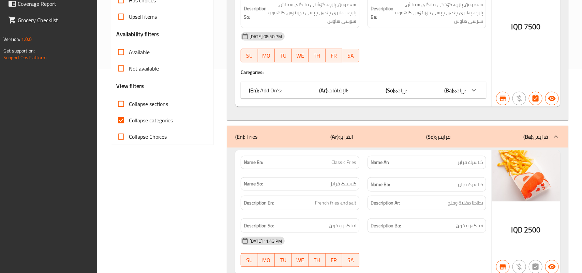
scroll to position [231, 0]
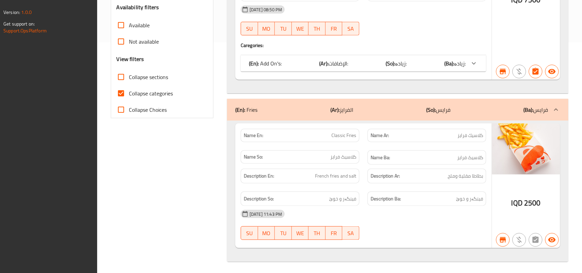
click at [424, 125] on div "Name Ar: كلاسيك فرايز" at bounding box center [427, 135] width 127 height 21
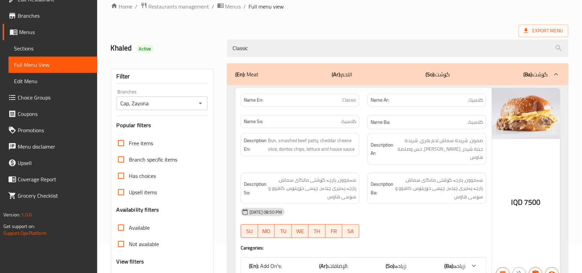
scroll to position [0, 0]
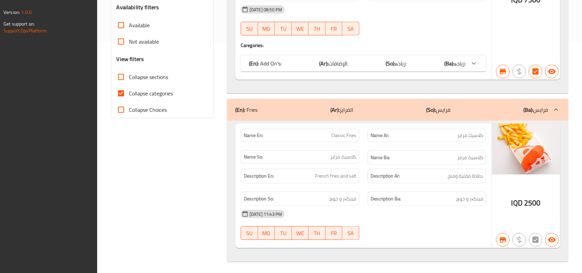
click at [393, 107] on div "(En): Fries (Ar): الفرايز (So): فرایس (Ba): فرایس" at bounding box center [391, 110] width 313 height 8
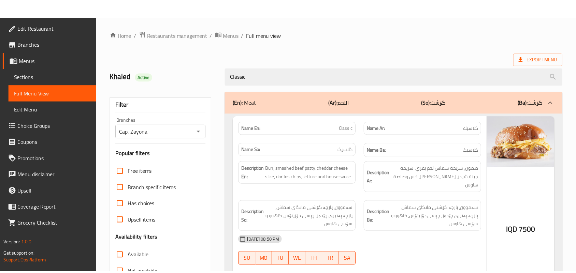
scroll to position [101, 0]
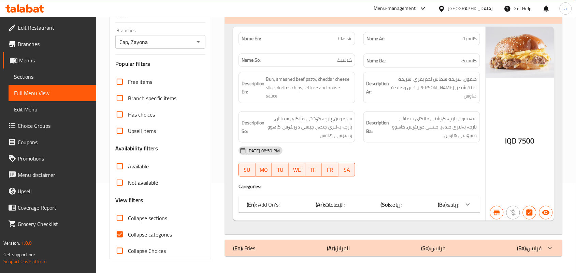
click at [34, 80] on span "Sections" at bounding box center [52, 77] width 77 height 8
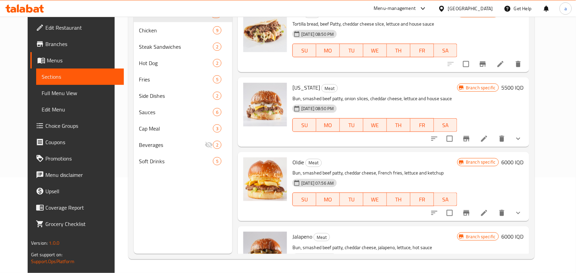
scroll to position [96, 0]
click at [42, 96] on span "Full Menu View" at bounding box center [80, 93] width 77 height 8
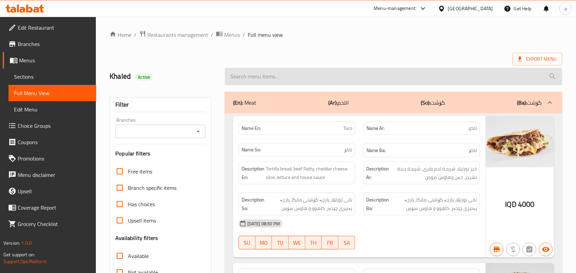
click at [284, 85] on input "search" at bounding box center [393, 76] width 337 height 17
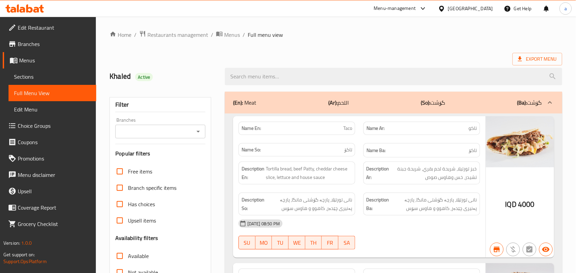
paste input "Oklahoma"
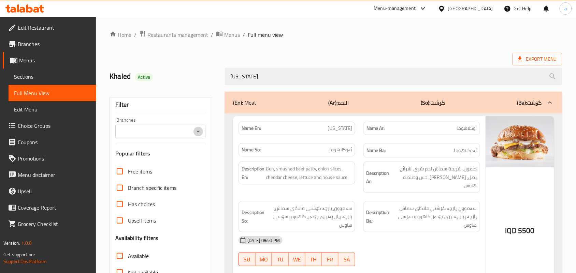
click at [195, 136] on icon "Open" at bounding box center [198, 132] width 8 height 8
type input "Oklahoma"
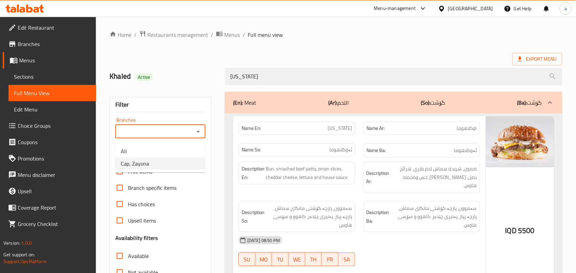
click at [157, 162] on li "Cap, Zayona" at bounding box center [160, 164] width 90 height 12
type input "Cap, Zayona"
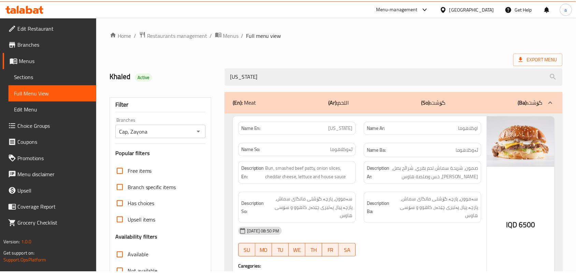
scroll to position [101, 0]
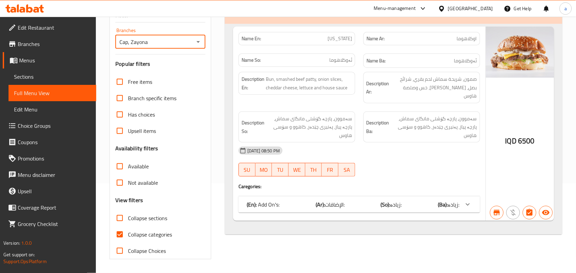
click at [52, 81] on span "Sections" at bounding box center [52, 77] width 77 height 8
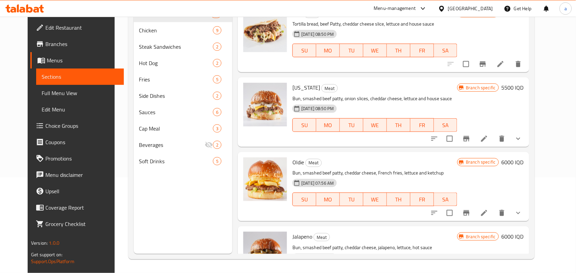
scroll to position [96, 0]
click at [42, 92] on span "Full Menu View" at bounding box center [80, 93] width 77 height 8
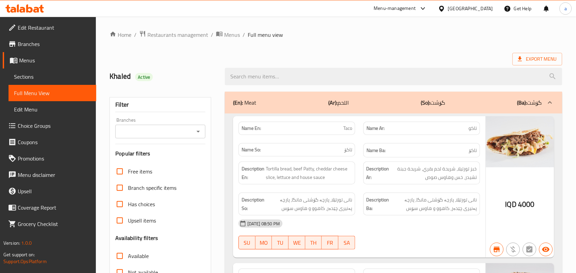
drag, startPoint x: 284, startPoint y: 80, endPoint x: 273, endPoint y: 98, distance: 20.8
click at [284, 80] on input "search" at bounding box center [393, 76] width 337 height 17
paste input "Chick"
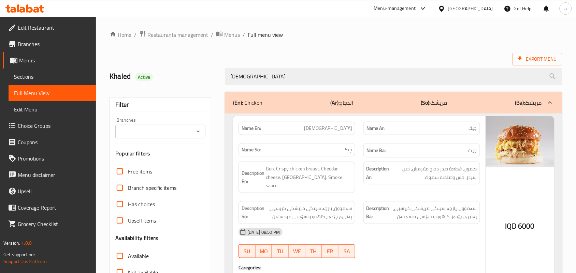
click at [200, 133] on icon "Open" at bounding box center [198, 132] width 8 height 8
type input "Chick"
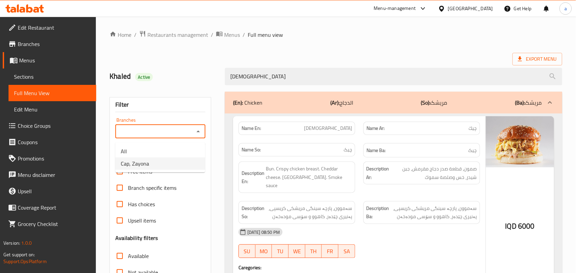
click at [158, 162] on li "Cap, Zayona" at bounding box center [160, 164] width 90 height 12
type input "Cap, Zayona"
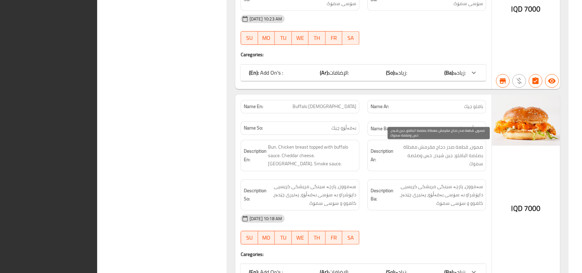
click at [424, 143] on span "صمون، قطعة صدر دجاج مقرمش مغطاة بصلصة البافلو، جبن شيدر، خس وصلصة سموك" at bounding box center [439, 155] width 88 height 25
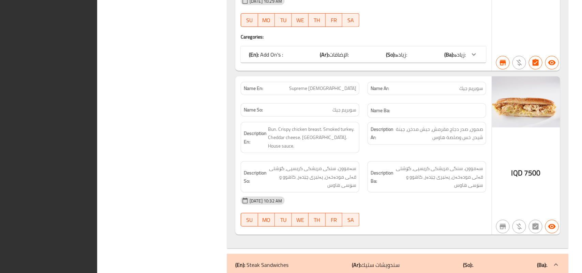
scroll to position [1575, 0]
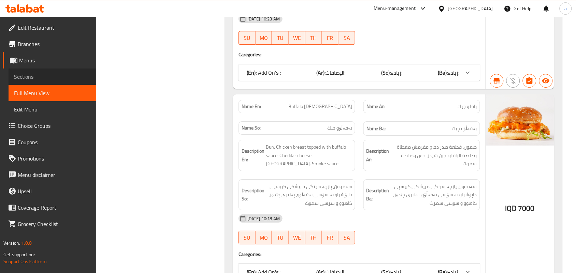
drag, startPoint x: 23, startPoint y: 83, endPoint x: 44, endPoint y: 91, distance: 23.3
click at [23, 81] on span "Sections" at bounding box center [52, 77] width 77 height 8
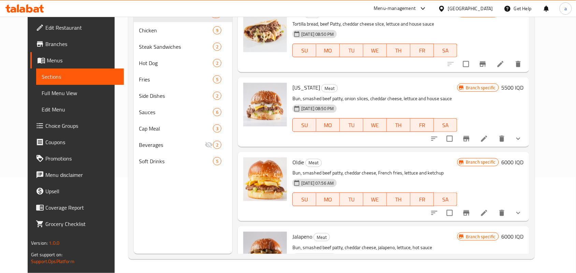
scroll to position [96, 0]
click at [42, 95] on span "Full Menu View" at bounding box center [80, 93] width 77 height 8
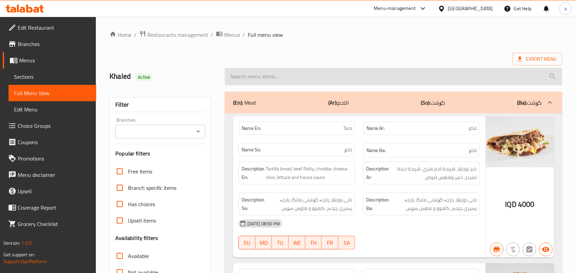
click at [292, 75] on input "search" at bounding box center [393, 76] width 337 height 17
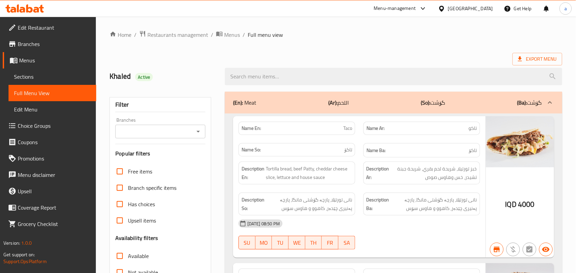
paste input "Spicy Chick"
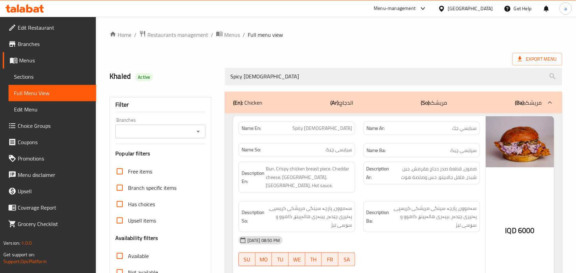
click at [195, 133] on icon "Open" at bounding box center [198, 132] width 8 height 8
type input "Spicy Chick"
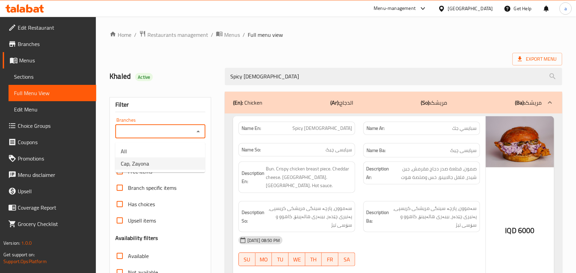
click at [157, 159] on li "Cap, Zayona" at bounding box center [160, 164] width 90 height 12
type input "Cap, Zayona"
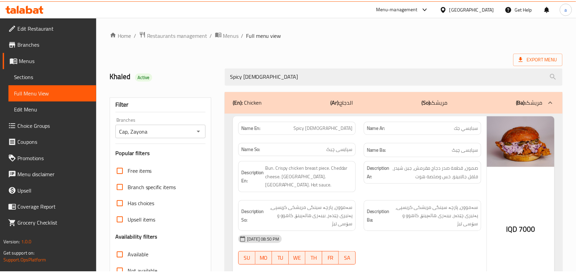
scroll to position [101, 0]
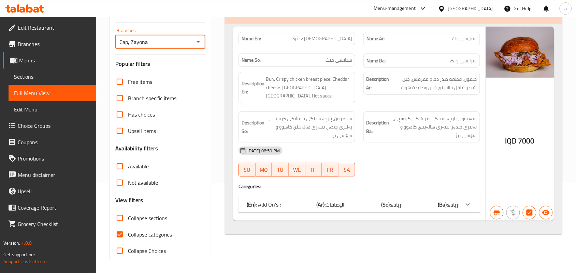
click at [48, 79] on span "Sections" at bounding box center [52, 77] width 77 height 8
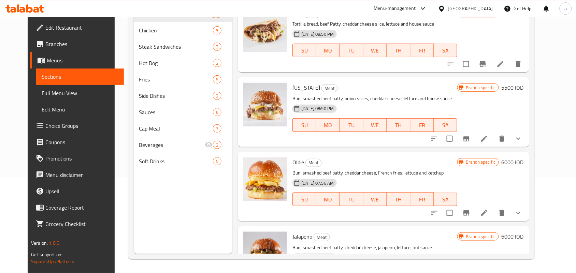
scroll to position [96, 0]
click at [47, 96] on span "Full Menu View" at bounding box center [80, 93] width 77 height 8
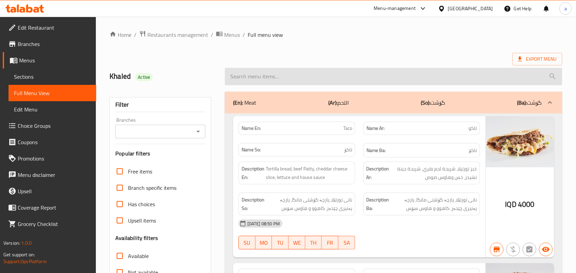
click at [289, 82] on input "search" at bounding box center [393, 76] width 337 height 17
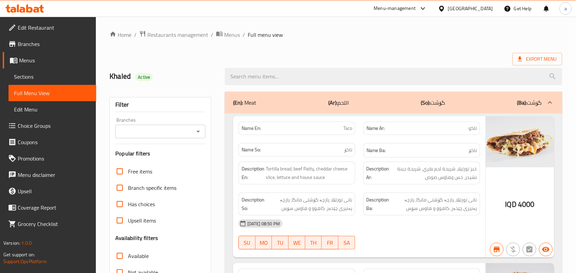
paste input "O G"
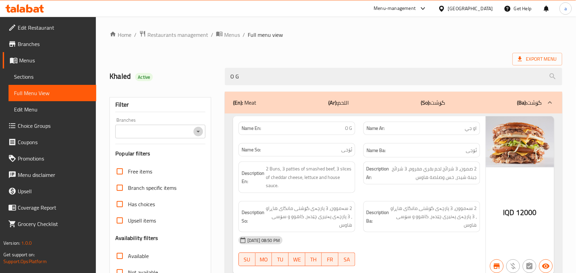
click at [201, 133] on icon "Open" at bounding box center [198, 132] width 8 height 8
type input "O G"
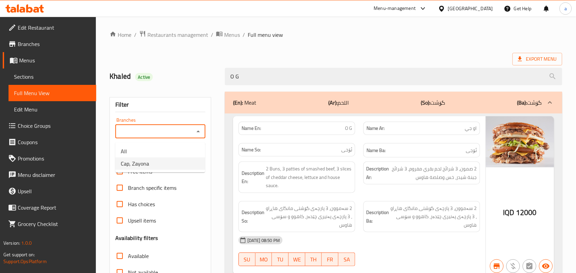
click at [164, 164] on li "Cap, Zayona" at bounding box center [160, 164] width 90 height 12
type input "Cap, Zayona"
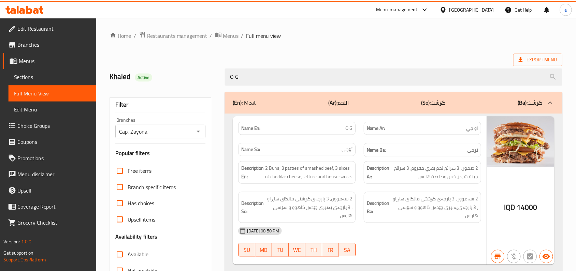
scroll to position [101, 0]
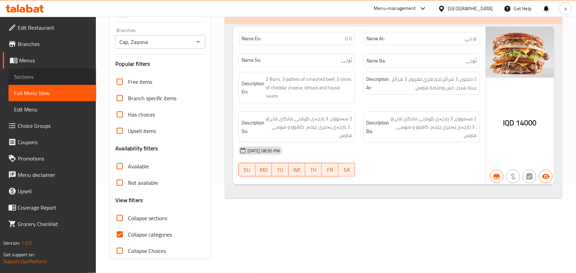
click at [18, 81] on span "Sections" at bounding box center [52, 77] width 77 height 8
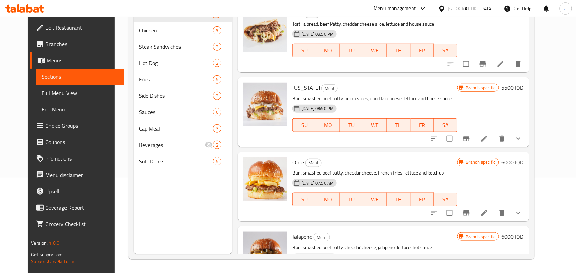
click at [42, 96] on span "Full Menu View" at bounding box center [80, 93] width 77 height 8
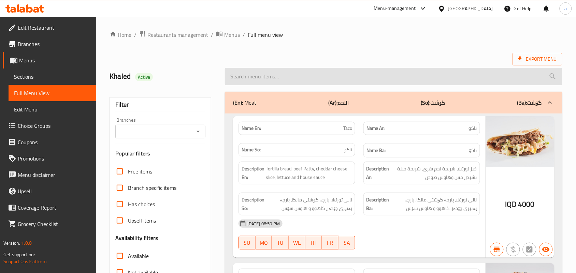
click at [270, 82] on input "search" at bounding box center [393, 76] width 337 height 17
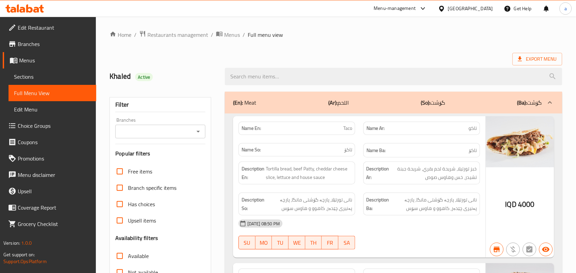
paste input "Rookie"
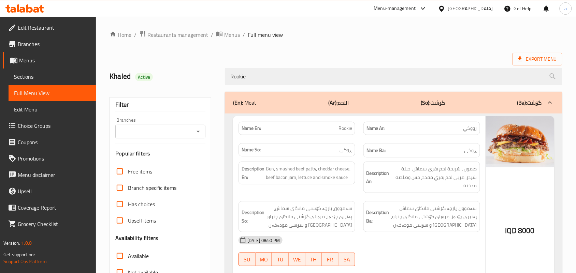
click at [198, 136] on button "Open" at bounding box center [198, 132] width 10 height 10
type input "Rookie"
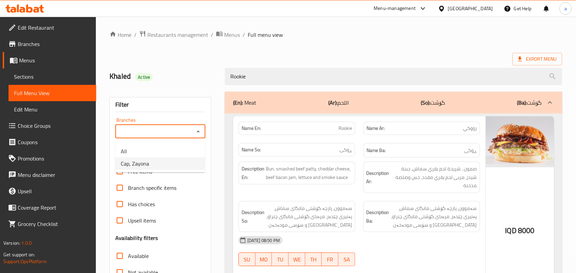
click at [142, 167] on span "Cap, Zayona" at bounding box center [135, 164] width 28 height 8
type input "Cap, Zayona"
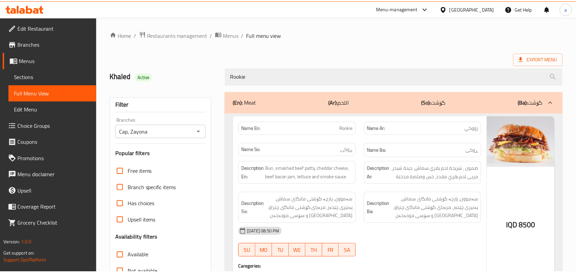
scroll to position [101, 0]
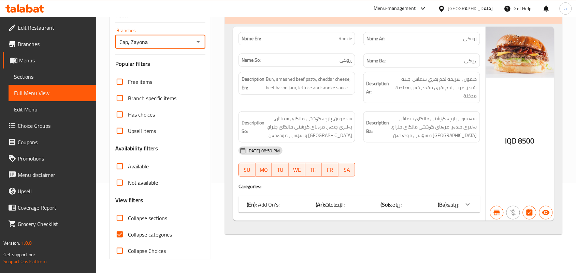
drag, startPoint x: 43, startPoint y: 85, endPoint x: 46, endPoint y: 87, distance: 4.4
click at [43, 84] on link "Sections" at bounding box center [53, 77] width 88 height 16
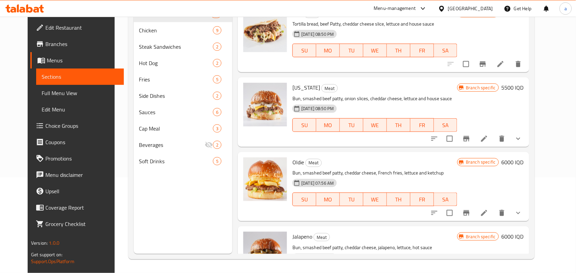
scroll to position [96, 0]
click at [42, 97] on span "Full Menu View" at bounding box center [80, 93] width 77 height 8
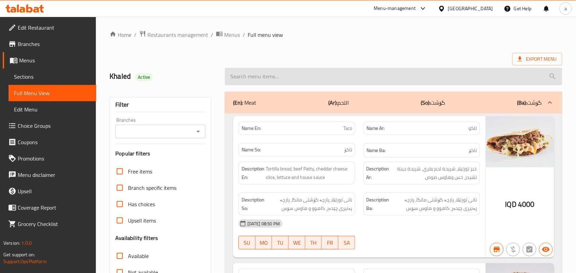
click at [273, 81] on input "search" at bounding box center [393, 76] width 337 height 17
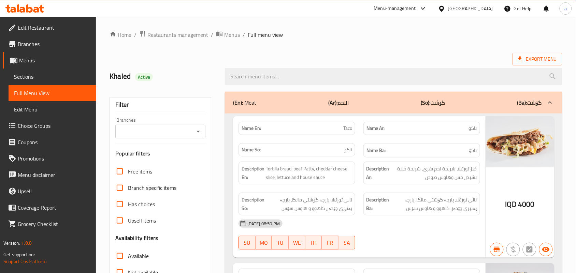
paste input "6*6"
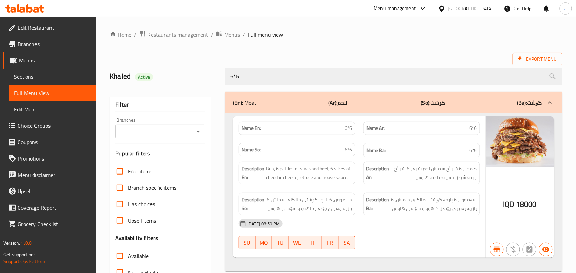
click at [200, 135] on icon "Open" at bounding box center [198, 132] width 8 height 8
type input "6*6"
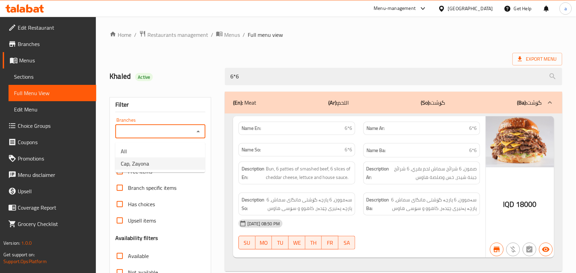
click at [155, 163] on li "Cap, Zayona" at bounding box center [160, 164] width 90 height 12
type input "Cap, Zayona"
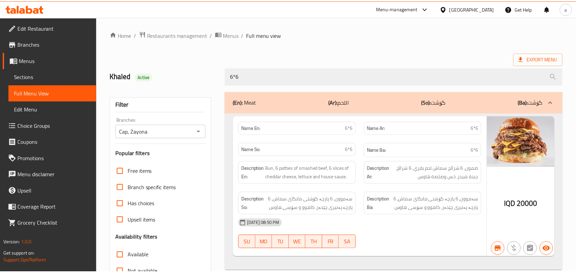
scroll to position [101, 0]
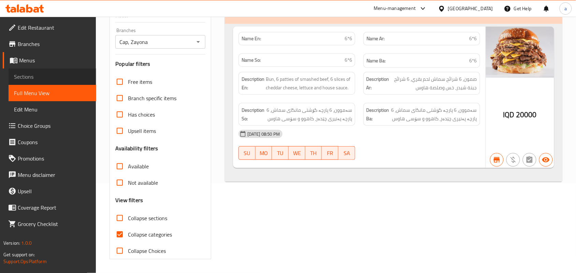
click at [48, 78] on span "Sections" at bounding box center [52, 77] width 77 height 8
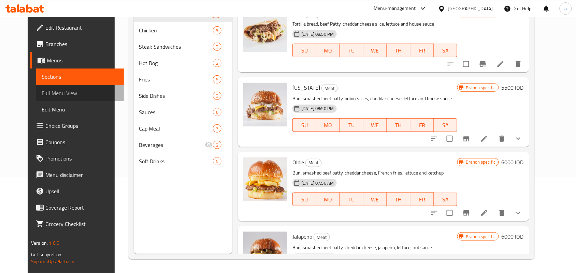
click at [57, 91] on span "Full Menu View" at bounding box center [80, 93] width 77 height 8
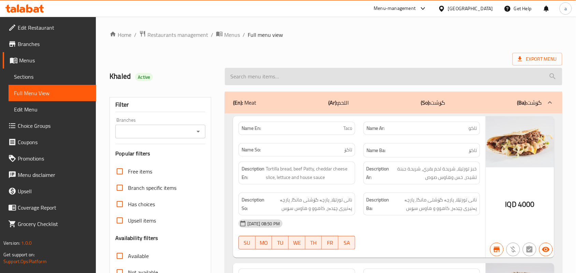
click at [262, 84] on input "search" at bounding box center [393, 76] width 337 height 17
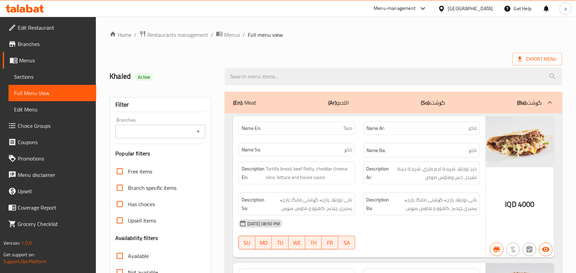
paste input "Maple Chick"
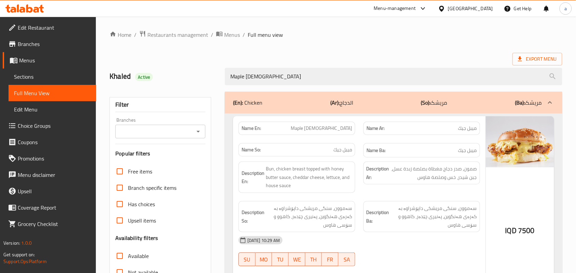
click at [202, 132] on button "Open" at bounding box center [198, 132] width 10 height 10
type input "Maple Chick"
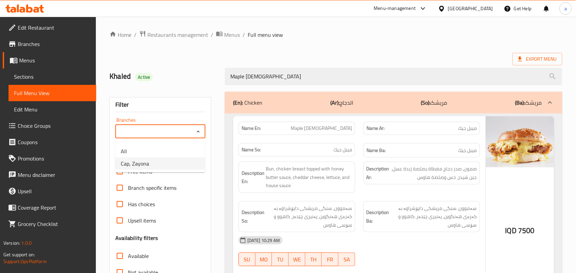
click at [161, 165] on li "Cap, Zayona" at bounding box center [160, 164] width 90 height 12
type input "Cap, Zayona"
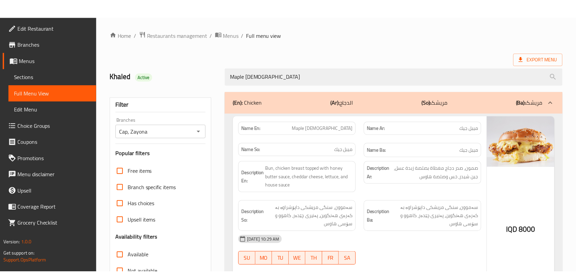
scroll to position [101, 0]
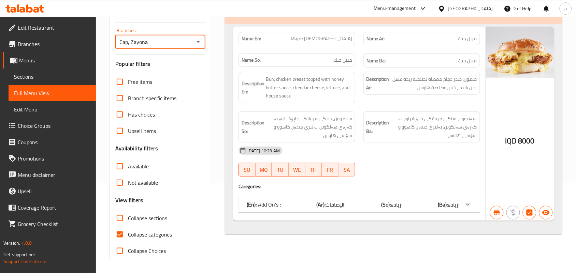
click at [54, 74] on span "Sections" at bounding box center [52, 77] width 77 height 8
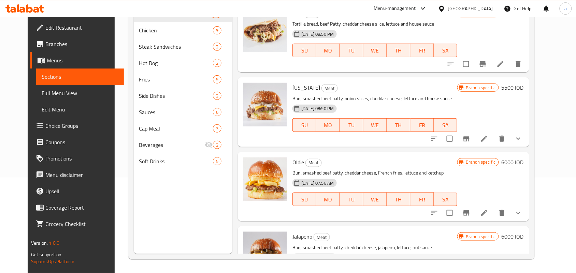
click at [42, 95] on span "Full Menu View" at bounding box center [80, 93] width 77 height 8
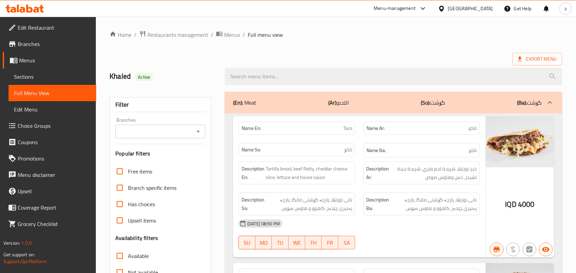
drag, startPoint x: 276, startPoint y: 73, endPoint x: 253, endPoint y: 97, distance: 33.5
click at [277, 73] on input "search" at bounding box center [393, 76] width 337 height 17
paste input "Supreme Chick"
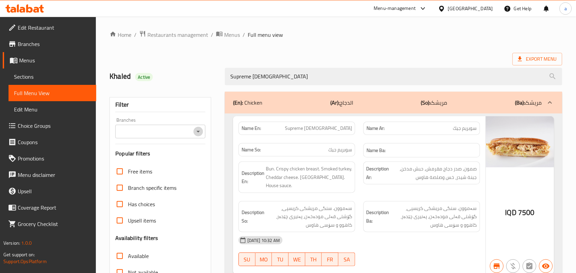
click at [202, 132] on icon "Open" at bounding box center [198, 132] width 8 height 8
type input "Supreme Chick"
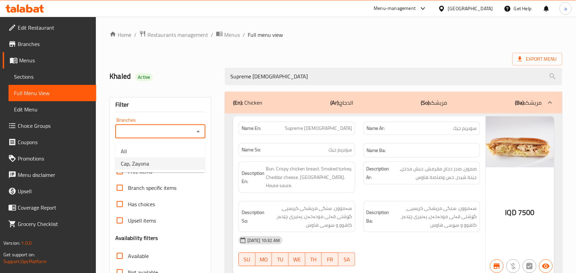
click at [164, 165] on li "Cap, Zayona" at bounding box center [160, 164] width 90 height 12
type input "Cap, Zayona"
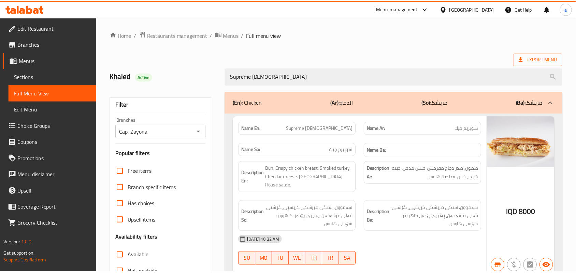
scroll to position [101, 0]
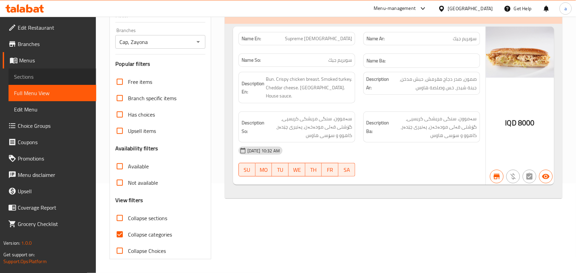
click at [46, 75] on span "Sections" at bounding box center [52, 77] width 77 height 8
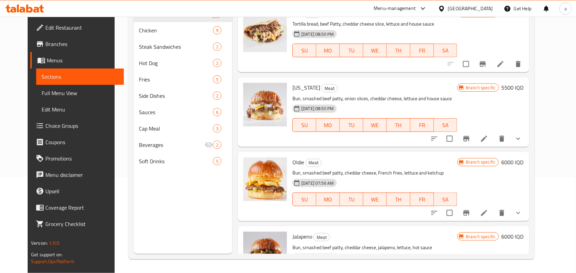
scroll to position [96, 0]
click at [47, 89] on link "Full Menu View" at bounding box center [80, 93] width 88 height 16
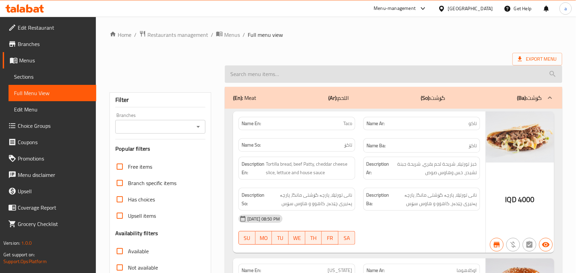
click at [273, 79] on input "search" at bounding box center [393, 74] width 337 height 17
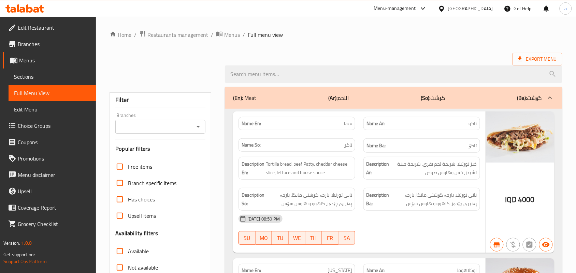
paste input "Chicken Philly"
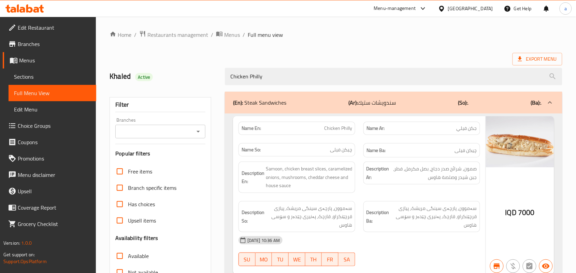
click at [196, 129] on div at bounding box center [197, 132] width 9 height 10
type input "Chicken Philly"
click at [198, 131] on icon "Open" at bounding box center [198, 132] width 8 height 8
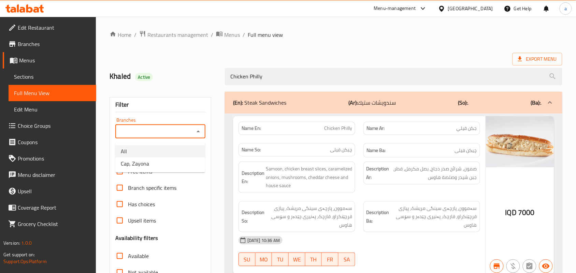
click at [145, 161] on span "Cap, Zayona" at bounding box center [135, 164] width 28 height 8
type input "Cap, Zayona"
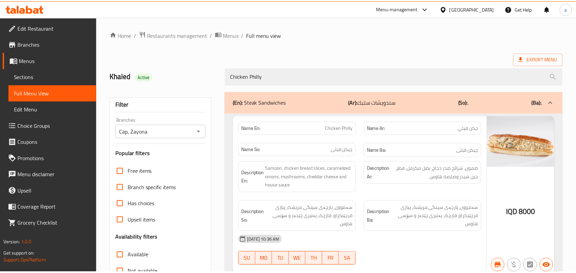
scroll to position [101, 0]
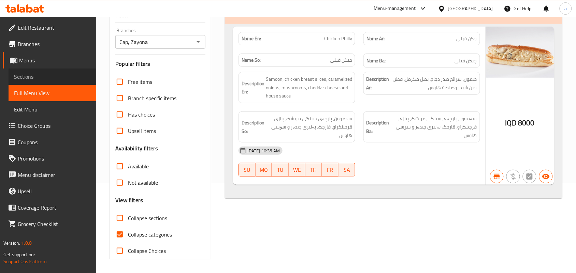
click at [34, 81] on span "Sections" at bounding box center [52, 77] width 77 height 8
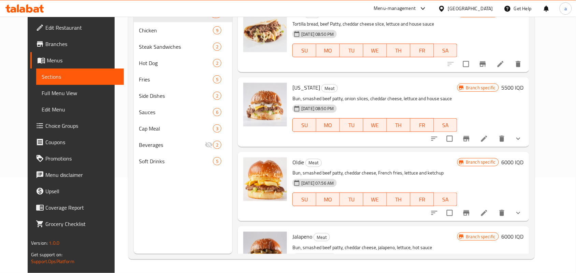
click at [42, 92] on span "Full Menu View" at bounding box center [80, 93] width 77 height 8
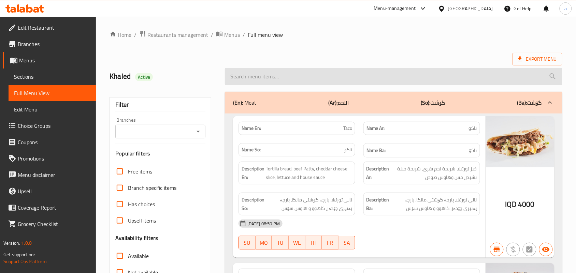
click at [269, 83] on input "search" at bounding box center [393, 76] width 337 height 17
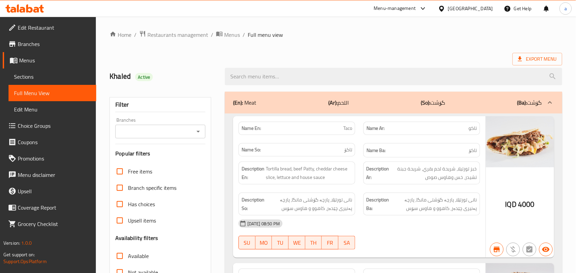
paste input "Philly"
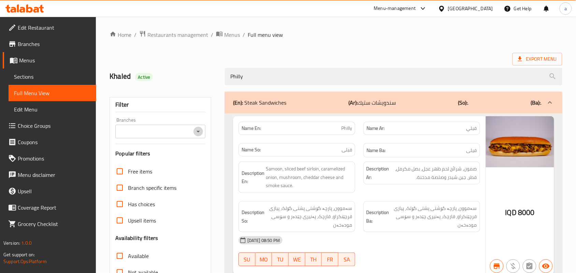
click at [193, 133] on button "Open" at bounding box center [198, 132] width 10 height 10
type input "Philly"
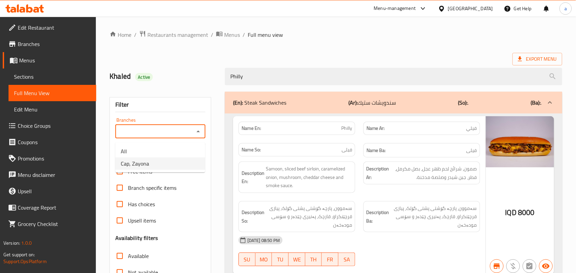
click at [168, 161] on li "Cap, Zayona" at bounding box center [160, 164] width 90 height 12
type input "Cap, Zayona"
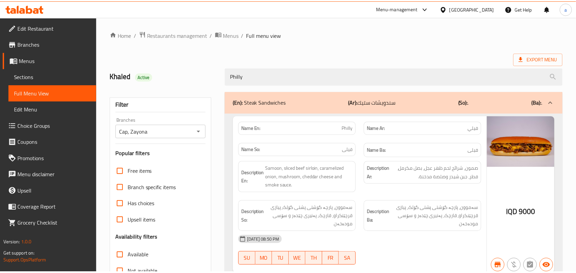
scroll to position [197, 0]
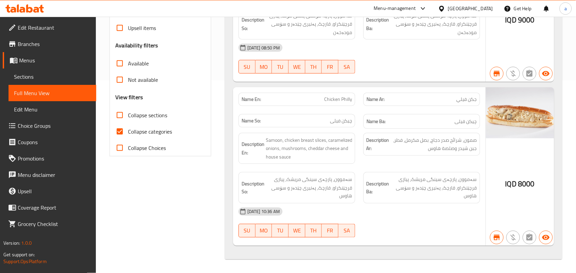
click at [45, 81] on span "Sections" at bounding box center [52, 77] width 77 height 8
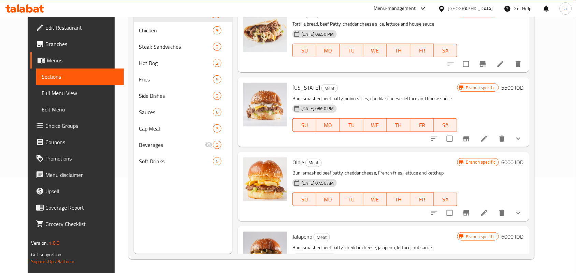
scroll to position [96, 0]
click at [43, 91] on span "Full Menu View" at bounding box center [80, 93] width 77 height 8
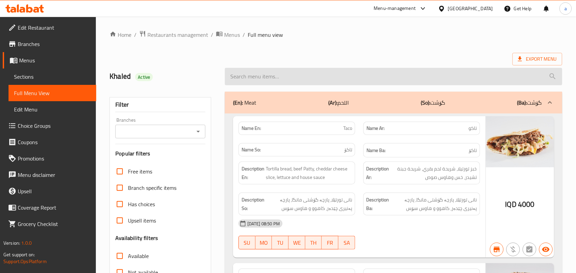
click at [282, 84] on input "search" at bounding box center [393, 76] width 337 height 17
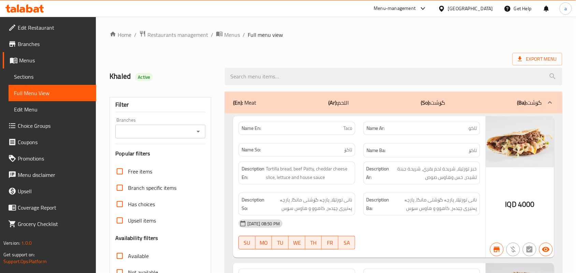
paste input "Bunless"
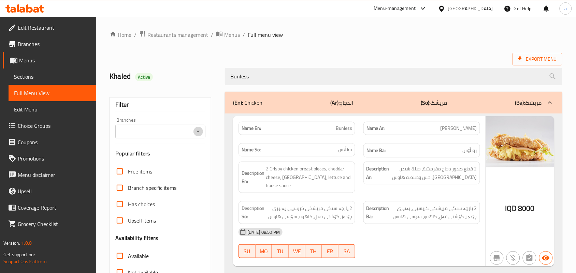
click at [199, 133] on icon "Open" at bounding box center [198, 132] width 8 height 8
type input "Bunless"
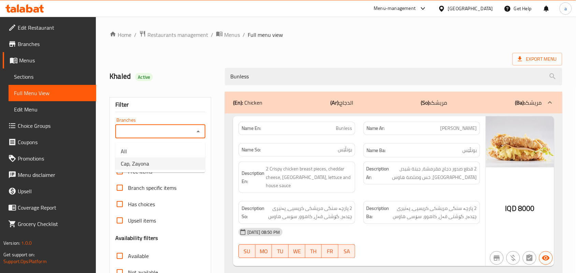
click at [155, 164] on li "Cap, Zayona" at bounding box center [160, 164] width 90 height 12
type input "Cap, Zayona"
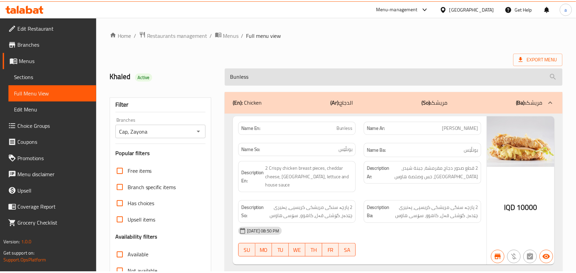
scroll to position [101, 0]
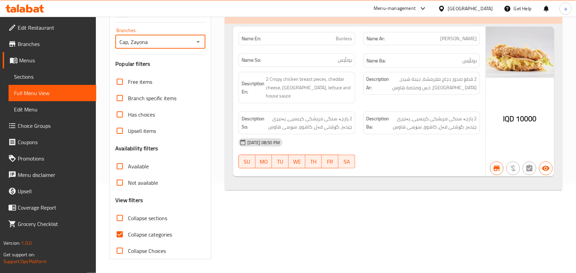
click at [62, 81] on span "Sections" at bounding box center [52, 77] width 77 height 8
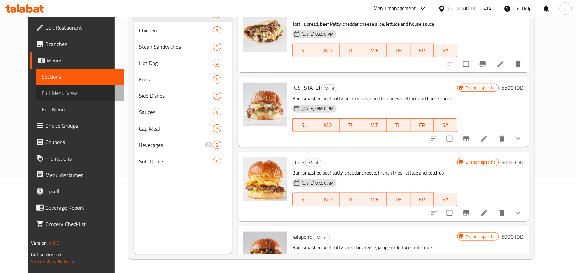
click at [51, 93] on span "Full Menu View" at bounding box center [80, 93] width 77 height 8
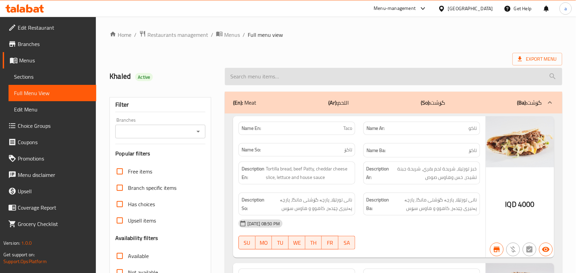
click at [322, 81] on input "search" at bounding box center [393, 76] width 337 height 17
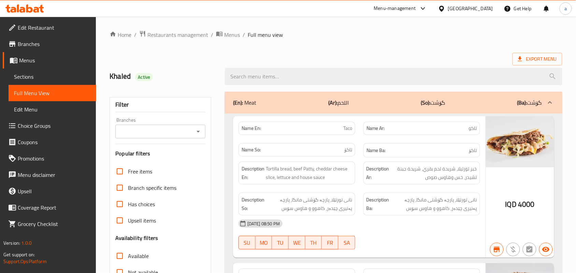
paste input "Done"
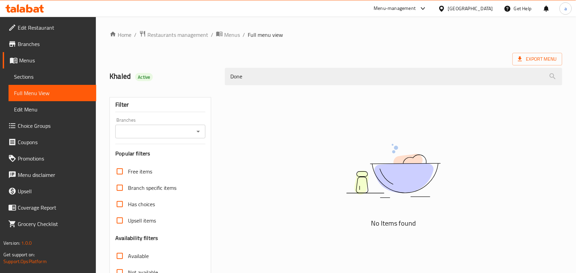
click at [197, 129] on div at bounding box center [197, 132] width 9 height 10
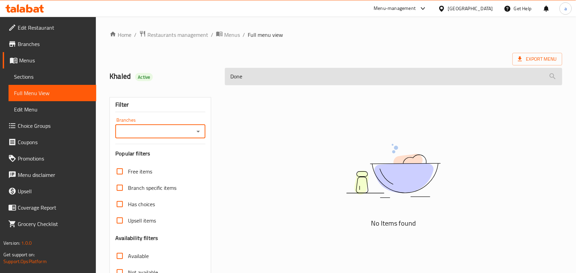
drag, startPoint x: 214, startPoint y: 79, endPoint x: 239, endPoint y: 75, distance: 24.8
click at [205, 80] on div "Khaled Active Done" at bounding box center [335, 76] width 461 height 30
type input "ف"
type input "d"
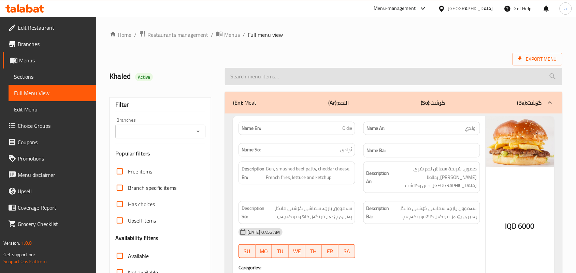
type input "d"
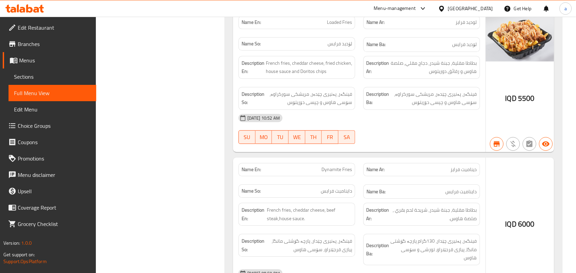
scroll to position [565, 0]
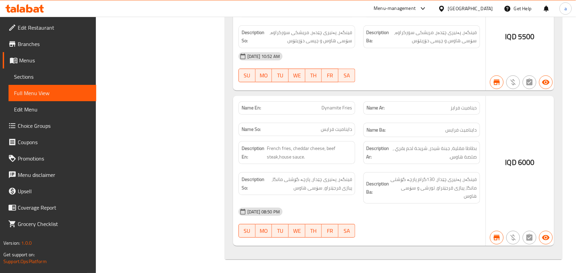
click at [350, 109] on span "Dynamite Fries" at bounding box center [336, 107] width 31 height 7
copy span "Dynamite Fries"
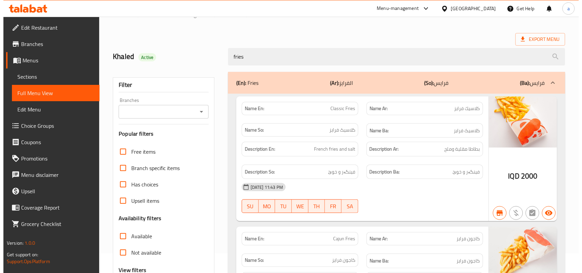
scroll to position [0, 0]
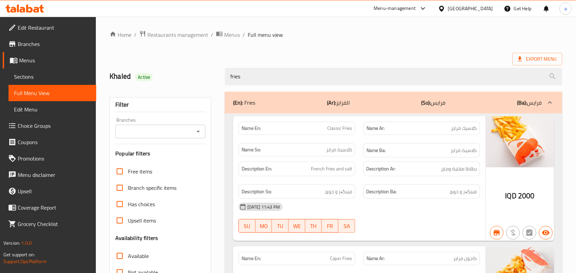
drag, startPoint x: 257, startPoint y: 84, endPoint x: 183, endPoint y: 87, distance: 73.8
click at [183, 87] on div "Khaled Active fries" at bounding box center [335, 76] width 461 height 30
paste input "Dynamite F"
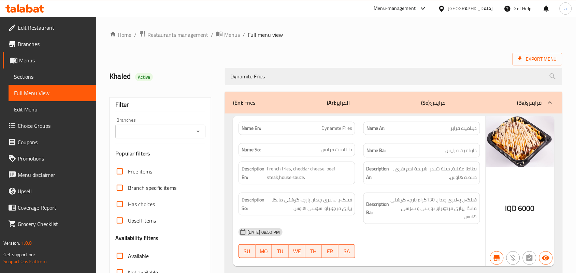
click at [196, 134] on icon "Open" at bounding box center [198, 132] width 8 height 8
type input "Dynamite Fries"
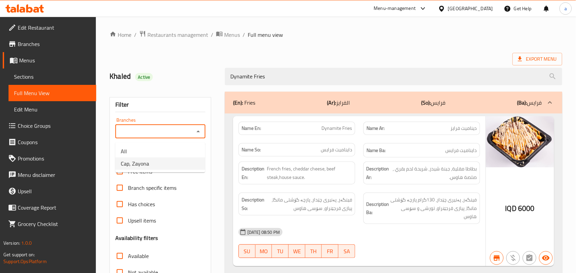
click at [160, 159] on li "Cap, Zayona" at bounding box center [160, 164] width 90 height 12
type input "Cap, Zayona"
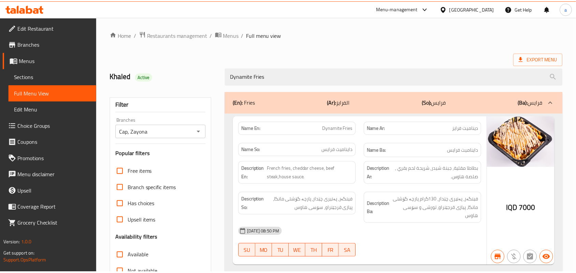
scroll to position [101, 0]
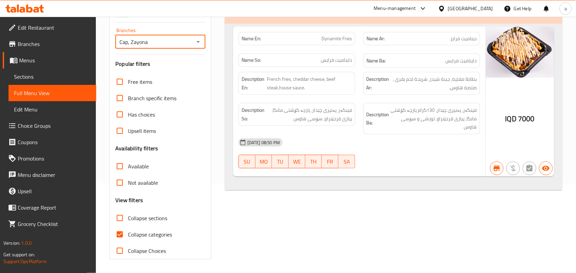
click at [44, 76] on span "Sections" at bounding box center [52, 77] width 77 height 8
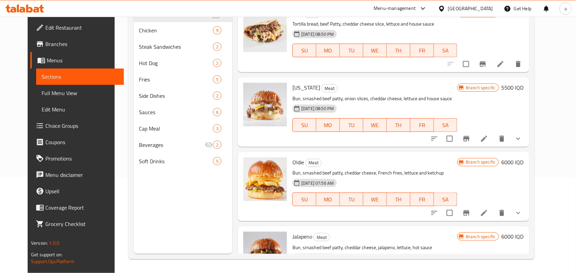
click at [42, 91] on span "Full Menu View" at bounding box center [80, 93] width 77 height 8
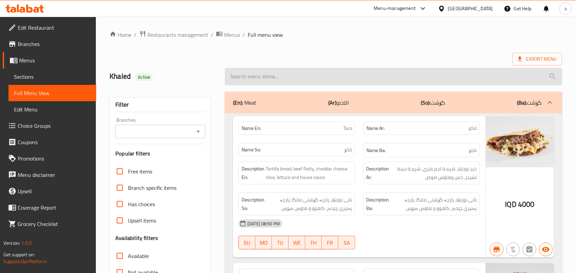
click at [303, 82] on input "search" at bounding box center [393, 76] width 337 height 17
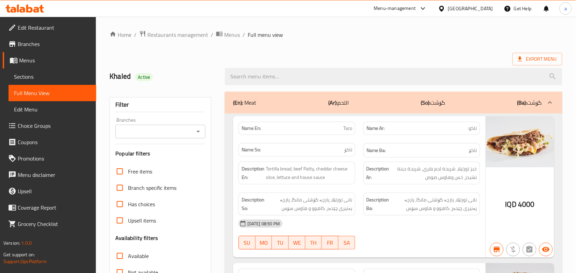
paste input "Cheese Bomb"
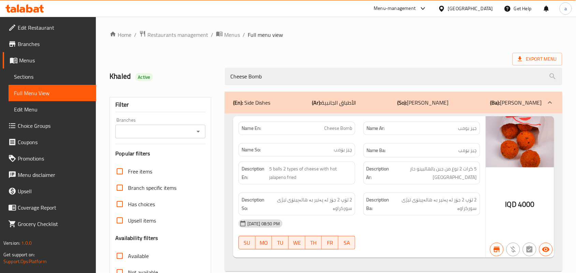
click at [198, 132] on icon "Open" at bounding box center [198, 132] width 8 height 8
type input "Cheese Bomb"
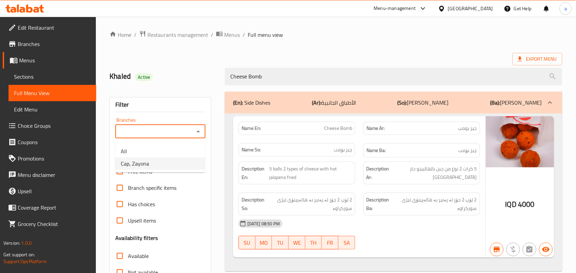
click at [151, 162] on li "Cap, Zayona" at bounding box center [160, 164] width 90 height 12
type input "Cap, Zayona"
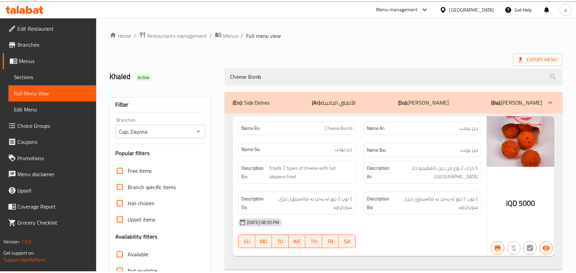
scroll to position [101, 0]
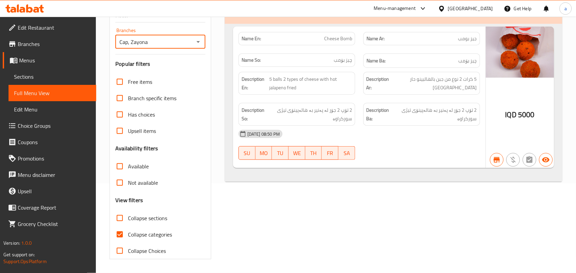
click at [40, 80] on span "Sections" at bounding box center [52, 77] width 77 height 8
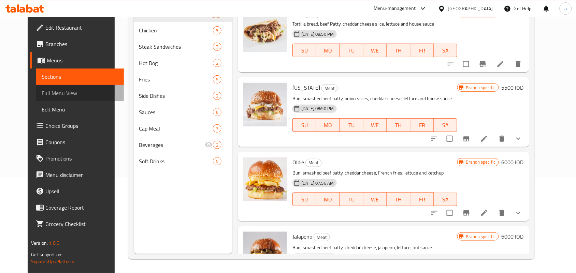
click at [42, 92] on span "Full Menu View" at bounding box center [80, 93] width 77 height 8
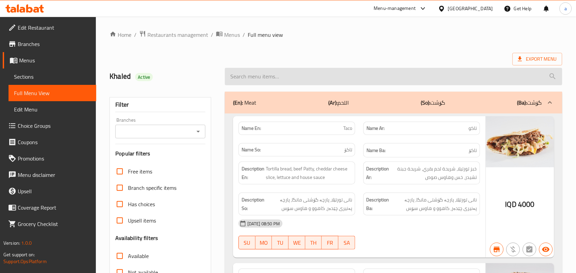
drag, startPoint x: 298, startPoint y: 77, endPoint x: 297, endPoint y: 81, distance: 3.4
click at [298, 76] on input "search" at bounding box center [393, 76] width 337 height 17
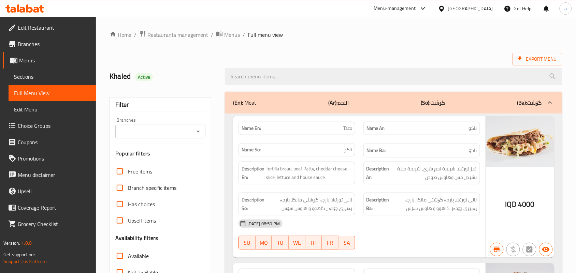
paste input "Cola Cap"
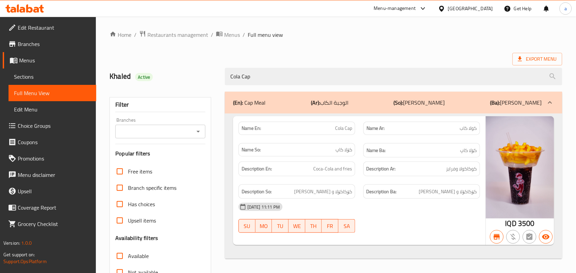
click at [197, 136] on icon "Open" at bounding box center [198, 132] width 8 height 8
type input "Cola Cap"
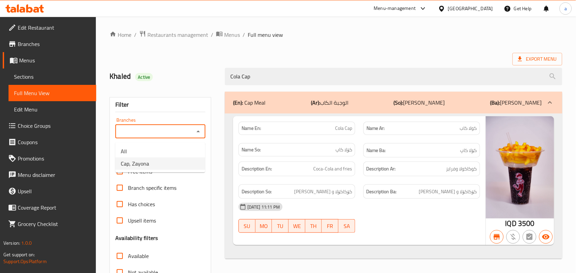
click at [167, 167] on li "Cap, Zayona" at bounding box center [160, 164] width 90 height 12
type input "Cap, Zayona"
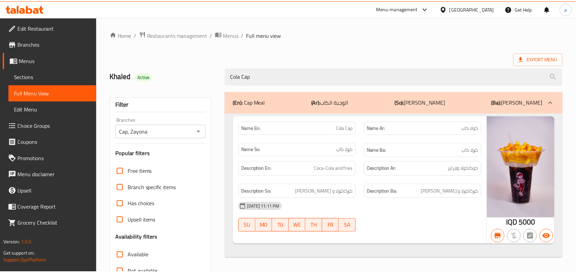
scroll to position [101, 0]
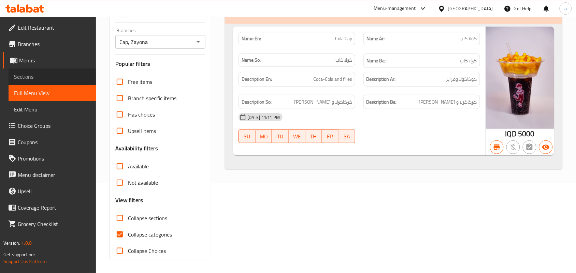
click at [57, 77] on span "Sections" at bounding box center [52, 77] width 77 height 8
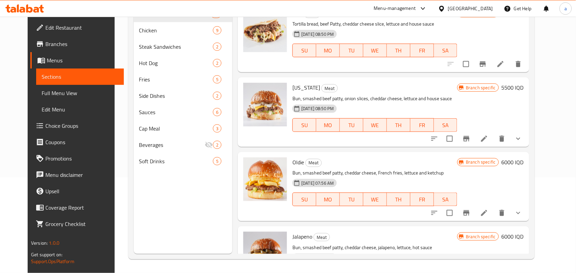
click at [42, 92] on span "Full Menu View" at bounding box center [80, 93] width 77 height 8
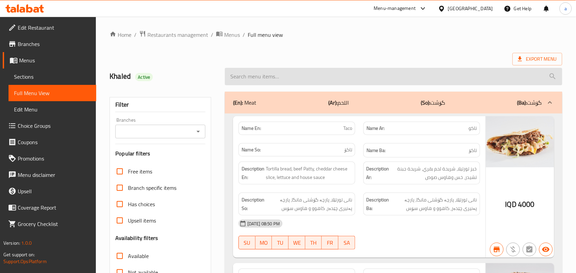
click at [274, 82] on input "search" at bounding box center [393, 76] width 337 height 17
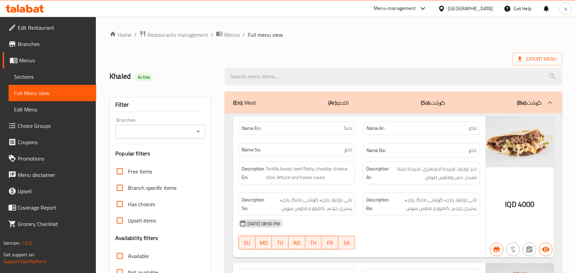
paste input "Vimto Cap"
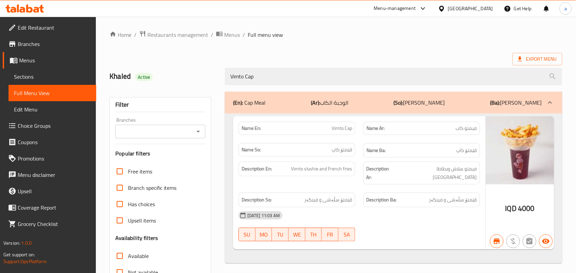
click at [199, 132] on icon "Open" at bounding box center [198, 132] width 8 height 8
type input "Vimto Cap"
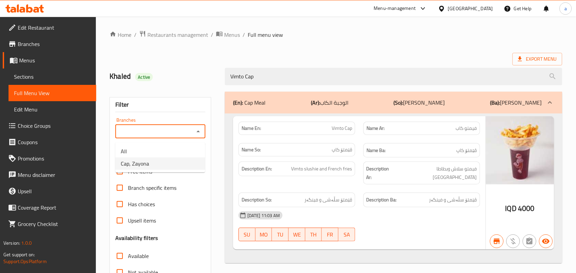
click at [168, 160] on li "Cap, Zayona" at bounding box center [160, 164] width 90 height 12
type input "Cap, Zayona"
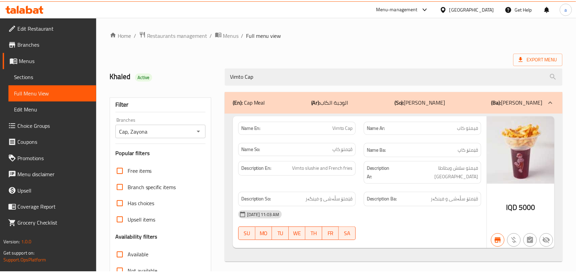
scroll to position [101, 0]
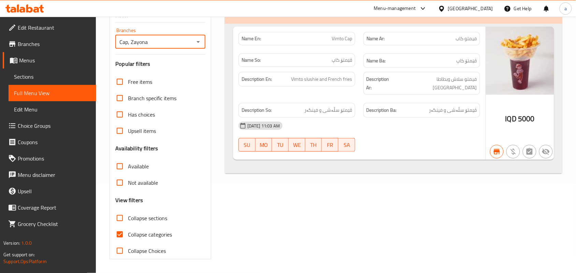
click at [53, 76] on span "Sections" at bounding box center [52, 77] width 77 height 8
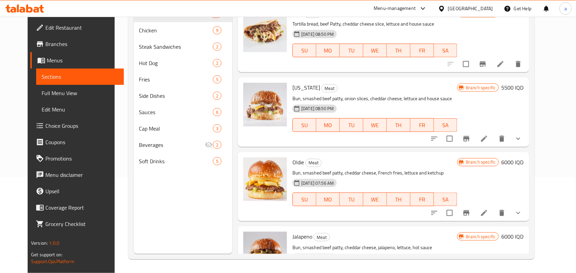
click at [42, 90] on span "Full Menu View" at bounding box center [80, 93] width 77 height 8
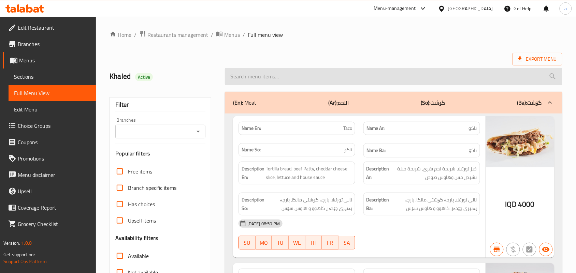
click at [287, 77] on input "search" at bounding box center [393, 76] width 337 height 17
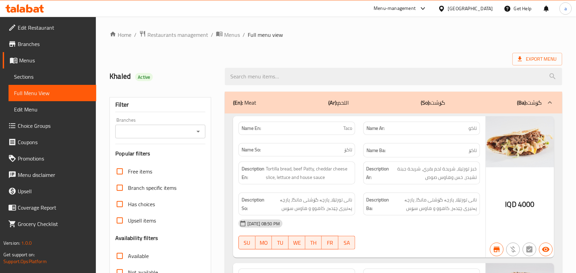
paste input "Onion Rings"
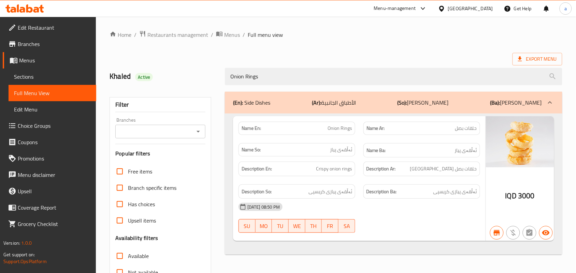
click at [198, 133] on icon "Open" at bounding box center [198, 132] width 3 height 2
type input "Onion Rings"
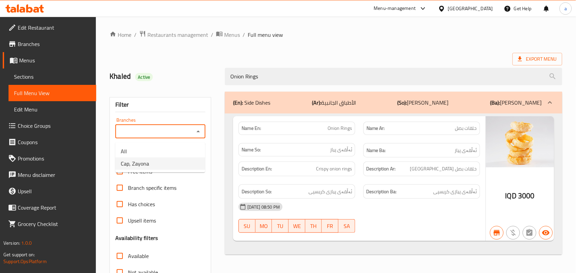
click at [162, 161] on li "Cap, Zayona" at bounding box center [160, 164] width 90 height 12
type input "Cap, Zayona"
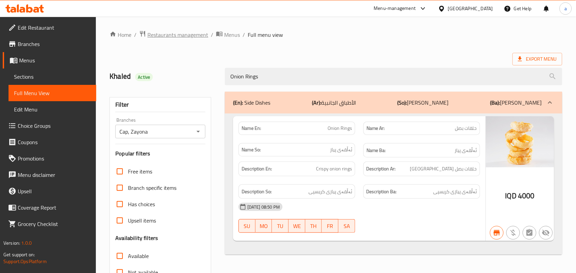
click at [199, 33] on span "Restaurants management" at bounding box center [177, 35] width 61 height 8
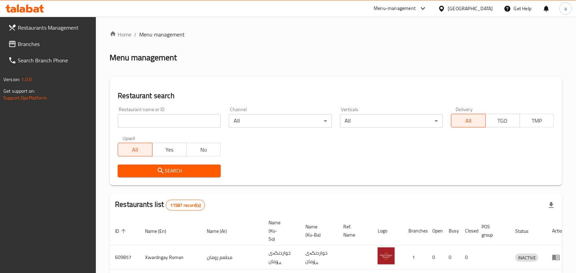
click at [175, 126] on input "search" at bounding box center [169, 121] width 103 height 14
paste input "olive cafe"
type input "olive cafe"
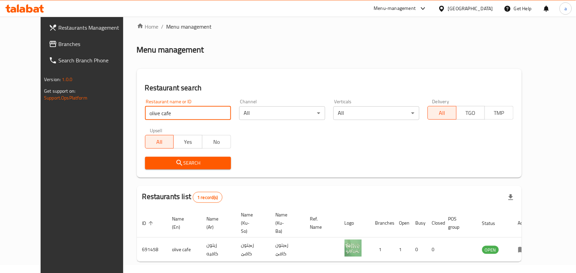
scroll to position [31, 0]
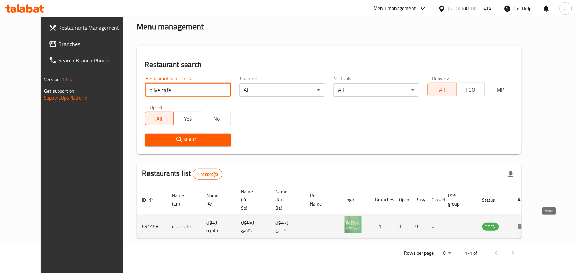
click at [526, 224] on icon "enhanced table" at bounding box center [522, 227] width 8 height 6
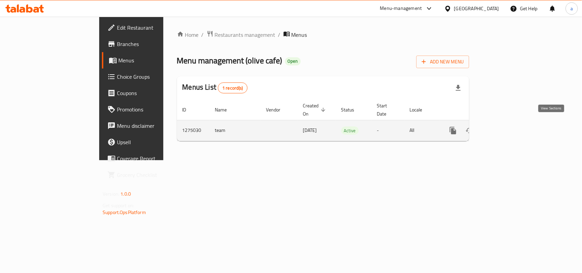
click at [507, 130] on icon "enhanced table" at bounding box center [503, 131] width 8 height 8
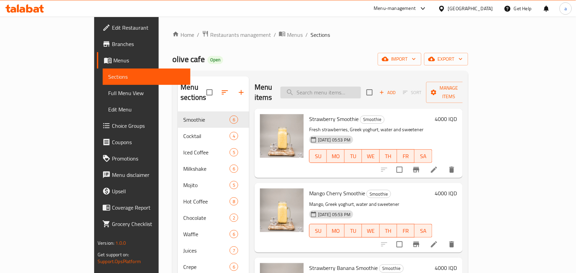
click at [352, 91] on input "search" at bounding box center [320, 93] width 81 height 12
paste input "بيتزا دجاج"
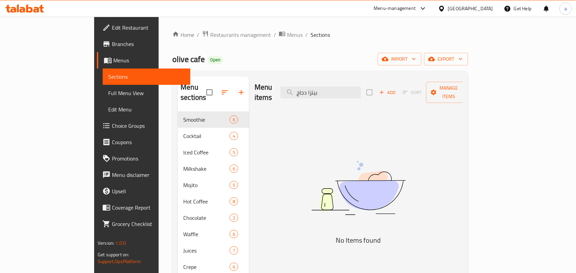
type input "بيتزا دجاج"
click at [233, 85] on button "button" at bounding box center [241, 92] width 16 height 16
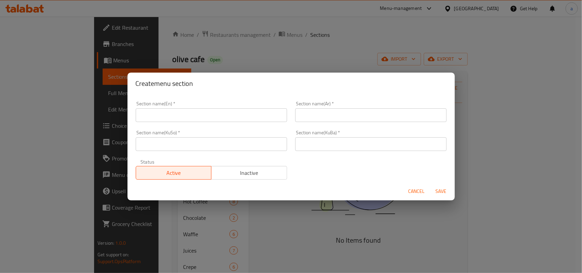
click at [202, 113] on input "text" at bounding box center [212, 116] width 152 height 14
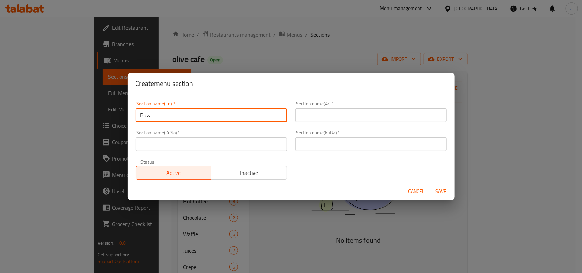
type input "Pizza"
click at [327, 109] on input "text" at bounding box center [371, 116] width 152 height 14
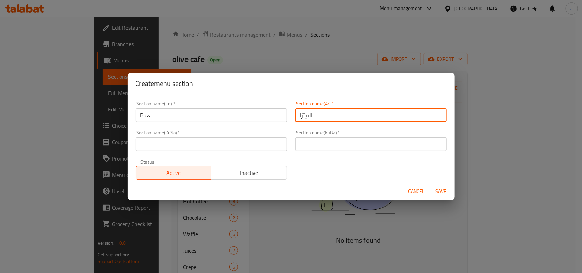
type input "البيتزا"
click at [247, 145] on input "text" at bounding box center [212, 145] width 152 height 14
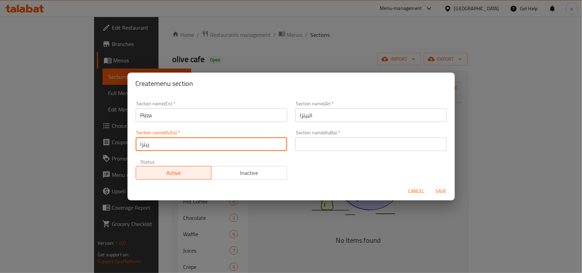
click at [147, 145] on input "پیتزا" at bounding box center [212, 145] width 152 height 14
type input "پیتزا"
click at [304, 142] on input "text" at bounding box center [371, 145] width 152 height 14
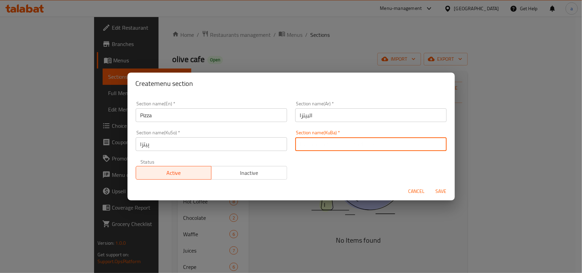
paste input "پیتزا"
type input "پیتزا"
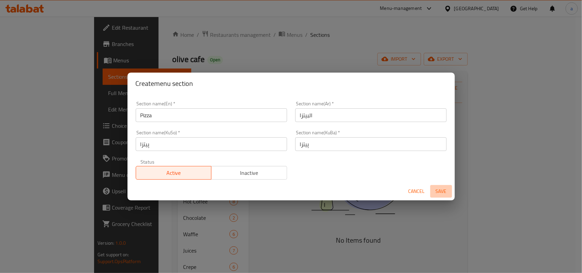
click at [444, 191] on span "Save" at bounding box center [441, 191] width 16 height 9
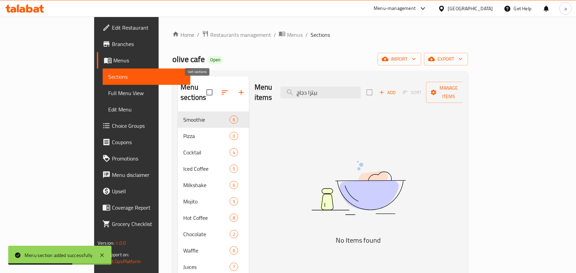
click at [222, 90] on icon "button" at bounding box center [225, 92] width 6 height 4
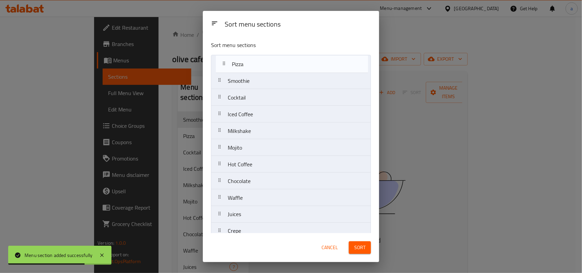
drag, startPoint x: 269, startPoint y: 84, endPoint x: 274, endPoint y: 62, distance: 22.8
click at [274, 62] on nav "Smoothie Pizza Cocktail Iced Coffee Milkshake Mojito Hot Coffee Chocolate Waffl…" at bounding box center [291, 147] width 160 height 185
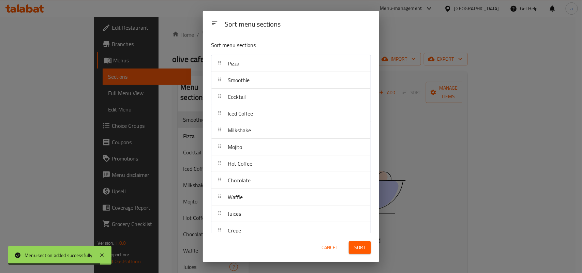
click at [362, 249] on span "Sort" at bounding box center [360, 248] width 11 height 9
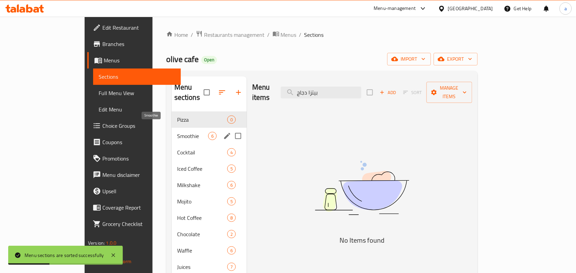
click at [172, 132] on div "Pizza 0 Smoothie 6 Cocktail 4 Iced Coffee 5 Milkshake 6 Mojito 5 Hot Coffee 8 C…" at bounding box center [209, 202] width 75 height 180
click at [177, 116] on span "Pizza" at bounding box center [192, 120] width 31 height 8
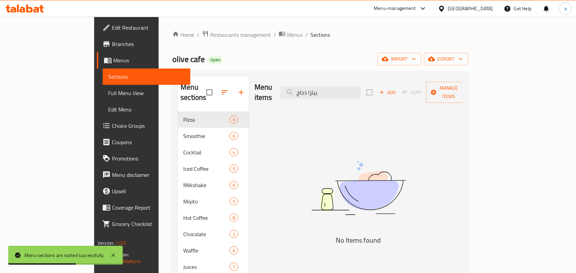
drag, startPoint x: 358, startPoint y: 91, endPoint x: 261, endPoint y: 109, distance: 98.9
click at [261, 109] on div "Menu items بيتزا دجاج Add Sort Manage items No Items found" at bounding box center [356, 212] width 214 height 273
click at [397, 92] on span "Add" at bounding box center [387, 93] width 18 height 8
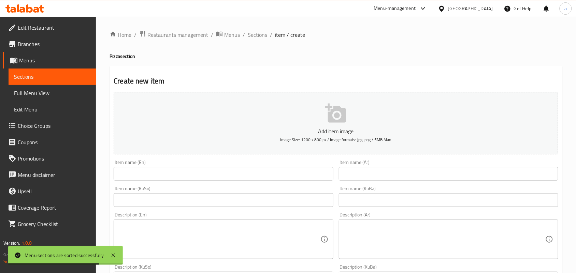
click at [372, 176] on input "text" at bounding box center [448, 174] width 219 height 14
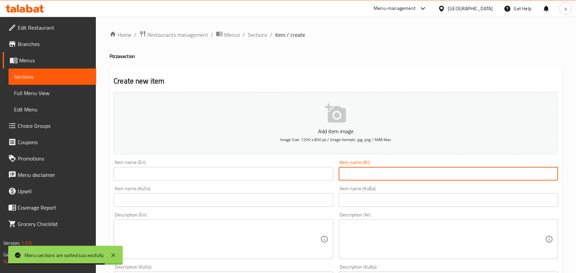
paste input "پیتزا"
click at [246, 184] on div "Item name (En) Item name (En)" at bounding box center [223, 170] width 225 height 26
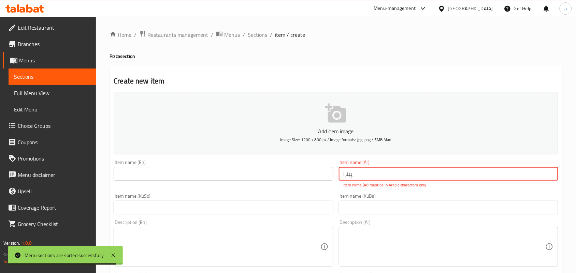
drag, startPoint x: 364, startPoint y: 182, endPoint x: 299, endPoint y: 186, distance: 66.0
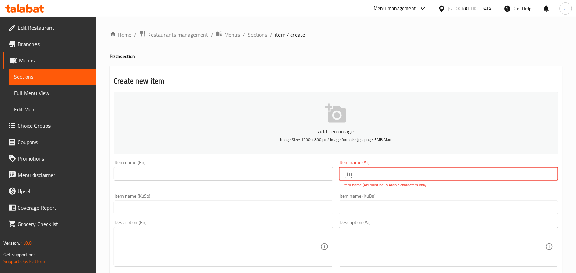
paste input "بيتزا دجاج"
type input "بيتزا دجاج"
click at [219, 177] on input "text" at bounding box center [223, 174] width 219 height 14
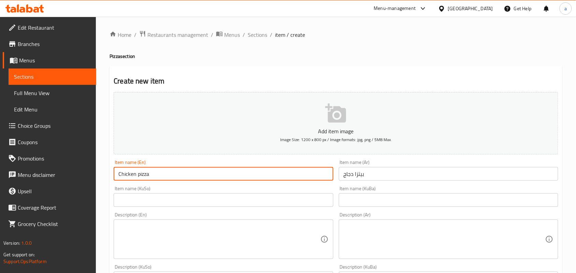
type input "Chicken Pizza"
drag, startPoint x: 297, startPoint y: 194, endPoint x: 299, endPoint y: 205, distance: 11.1
click at [297, 197] on div "Item name (KuSo) Item name (KuSo)" at bounding box center [223, 196] width 219 height 21
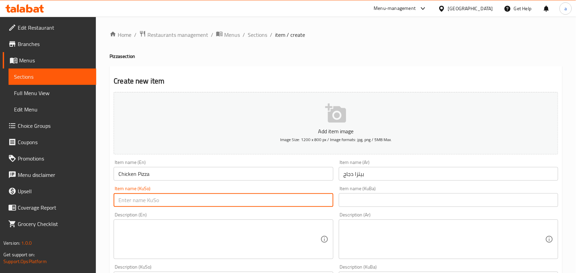
click at [299, 205] on input "text" at bounding box center [223, 200] width 219 height 14
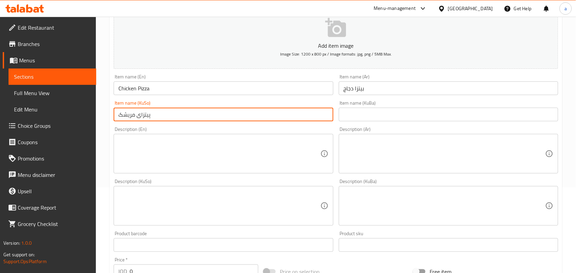
scroll to position [99, 0]
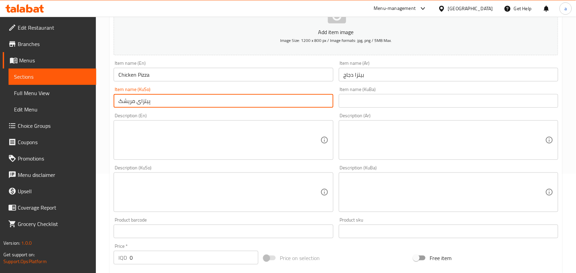
type input "پیتزای مریشک"
click at [258, 146] on textarea at bounding box center [219, 140] width 202 height 32
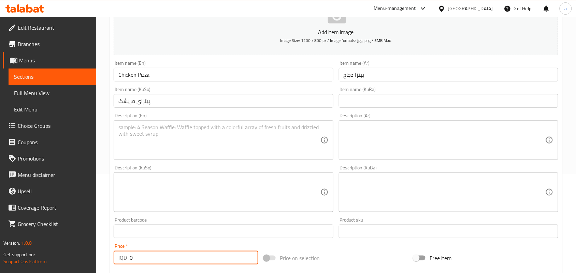
drag, startPoint x: 139, startPoint y: 266, endPoint x: 147, endPoint y: 232, distance: 35.4
click at [100, 260] on div "Home / Restaurants management / Menus / Sections / item / create Pizza section …" at bounding box center [336, 189] width 480 height 544
paste input "700"
type input "7000"
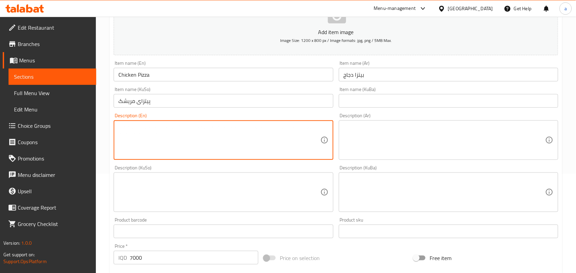
click at [205, 146] on textarea at bounding box center [219, 140] width 202 height 32
paste textarea "Pizza with tomato sauce, grilled chicken and mozzarella cheese"
type textarea "Pizza with tomato sauce, grilled chicken and mozzarella cheese"
click at [384, 143] on textarea at bounding box center [445, 140] width 202 height 32
paste textarea "بيتزا مع صلصة طماطم، دجاج مشوي وجبنة موزاريلا"
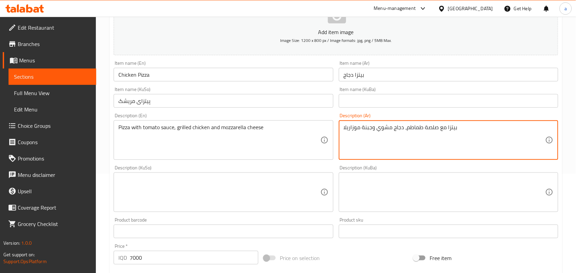
type textarea "بيتزا مع صلصة طماطم، دجاج مشوي وجبنة موزاريلا"
click at [259, 209] on textarea at bounding box center [219, 192] width 202 height 32
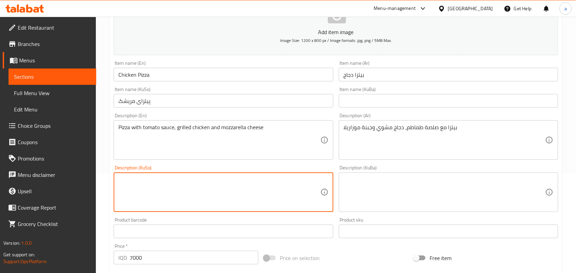
paste textarea "پیتزا لەگەل سۆسی تەماتە، مریشکی برژاو و پەنیری مۆزارێلا"
type textarea "پیتزا لەگەل سۆسی تەماتە، مریشکی برژاو و پەنیری مۆزارێلا"
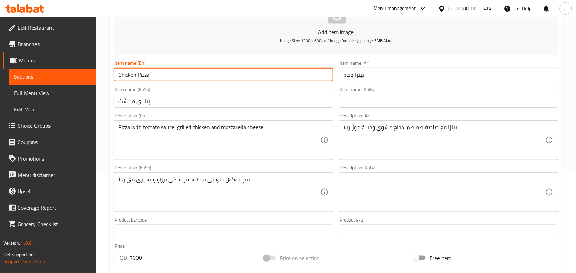
click at [172, 81] on input "Chicken Pizza" at bounding box center [223, 75] width 219 height 14
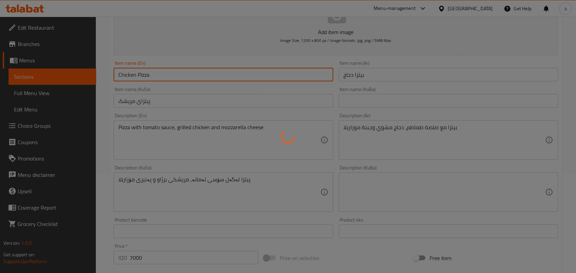
type input "0"
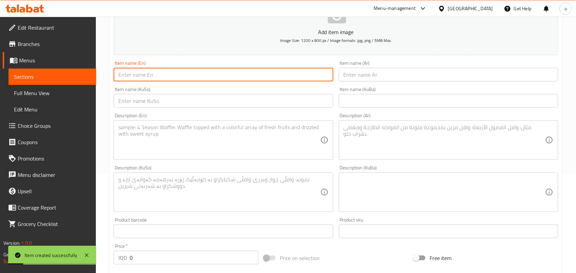
click at [393, 78] on input "text" at bounding box center [448, 75] width 219 height 14
paste input "بيتزا لحم"
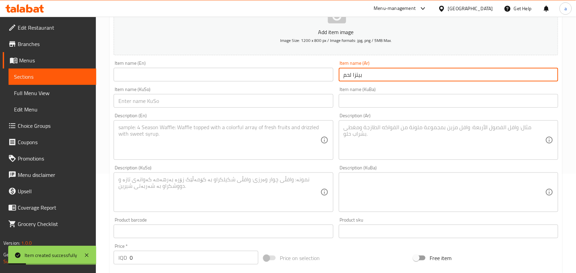
type input "بيتزا لحم"
click at [304, 81] on input "text" at bounding box center [223, 75] width 219 height 14
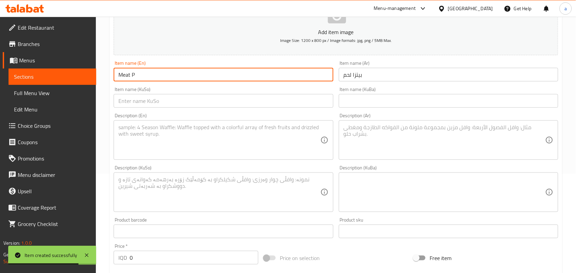
type input "Meat Pizza"
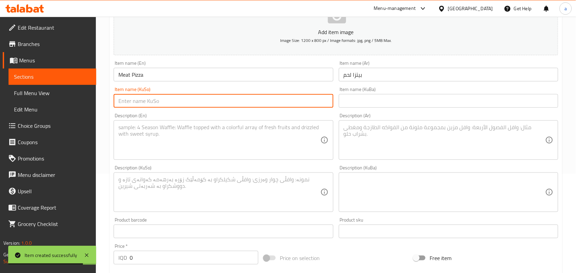
click at [305, 103] on input "text" at bounding box center [223, 101] width 219 height 14
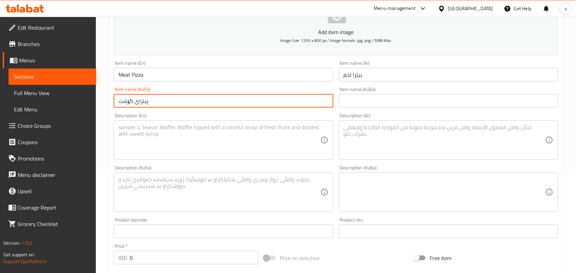
type input "پیتزای گۆشت"
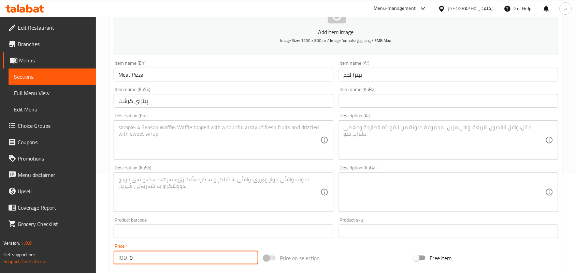
drag, startPoint x: 139, startPoint y: 267, endPoint x: 116, endPoint y: 260, distance: 24.1
click at [113, 265] on div "Add item image Image Size: 1200 x 800 px / Image formats: jpg, png / 5MB Max. I…" at bounding box center [336, 176] width 450 height 373
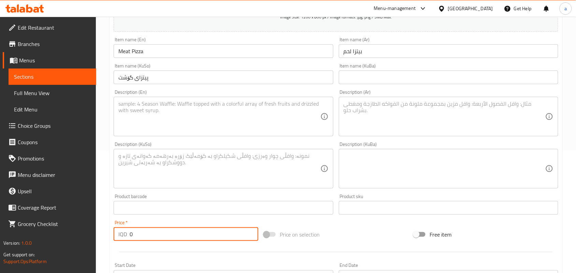
paste input "850"
type input "8500"
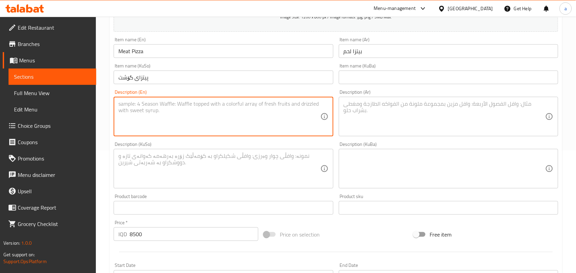
click at [231, 115] on textarea at bounding box center [219, 117] width 202 height 32
paste textarea "Pizza with seasoned minced meat and melted cheese"
type textarea "Pizza with seasoned minced meat and melted cheese"
drag, startPoint x: 385, startPoint y: 123, endPoint x: 345, endPoint y: 127, distance: 40.1
click at [385, 123] on textarea at bounding box center [445, 117] width 202 height 32
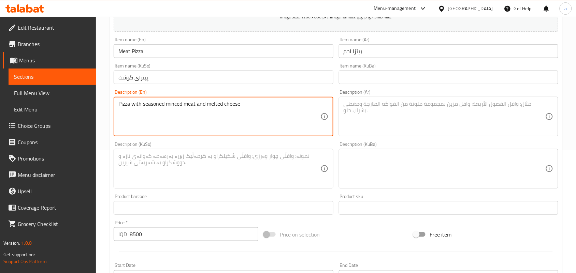
paste textarea "بيتزا مع لحم مفروم متبل وجبنة ذائبة"
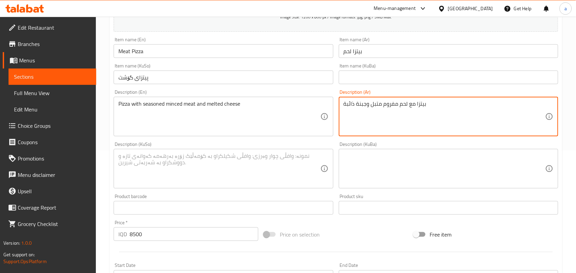
type textarea "بيتزا مع لحم مفروم متبل وجبنة ذائبة"
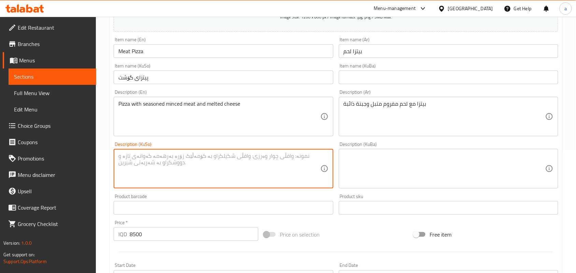
click at [227, 168] on textarea at bounding box center [219, 169] width 202 height 32
paste textarea "پیتزا لەگەل گۆشتی قیمەکراوی موتەبەل و پەنیری تواوە"
type textarea "پیتزا لەگەل گۆشتی قیمەکراوی موتەبەل و پەنیری تواوە"
click at [165, 58] on input "Meat Pizza" at bounding box center [223, 51] width 219 height 14
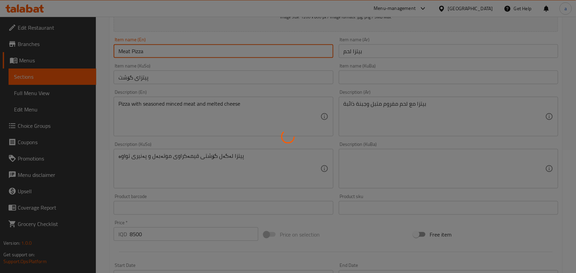
type input "0"
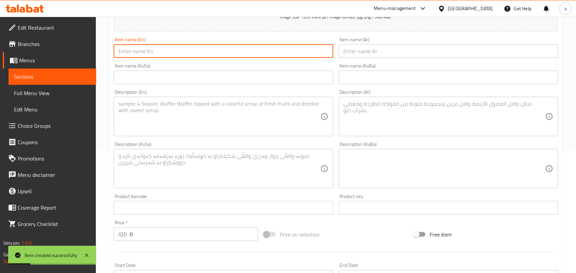
click at [362, 61] on div "Item name (Ar) Item name (Ar)" at bounding box center [448, 47] width 225 height 26
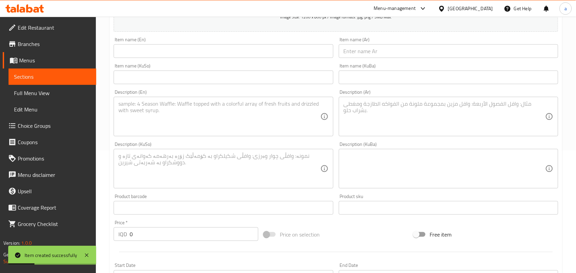
click at [362, 57] on input "text" at bounding box center [448, 51] width 219 height 14
paste input "بيتزا لحم مفروم"
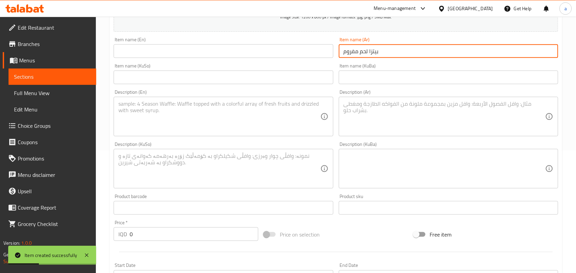
type input "بيتزا لحم مفروم"
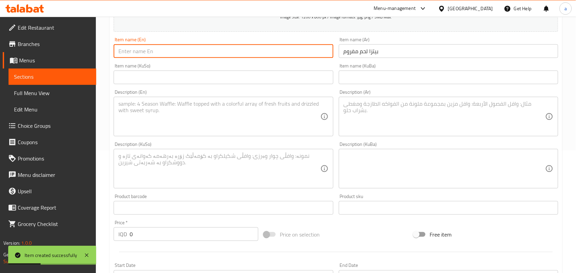
click at [260, 58] on input "text" at bounding box center [223, 51] width 219 height 14
paste input "minced meat pizza"
drag, startPoint x: 124, startPoint y: 59, endPoint x: 115, endPoint y: 59, distance: 8.5
click at [115, 58] on input "minced meat pizza" at bounding box center [223, 51] width 219 height 14
click at [141, 58] on input "Minced meat pizza" at bounding box center [223, 51] width 219 height 14
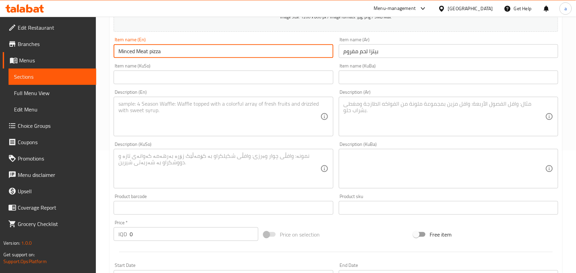
click at [154, 58] on input "Minced Meat pizza" at bounding box center [223, 51] width 219 height 14
type input "Minced Meat Pizza"
drag, startPoint x: 223, startPoint y: 81, endPoint x: 262, endPoint y: 81, distance: 38.6
click at [223, 81] on input "text" at bounding box center [223, 78] width 219 height 14
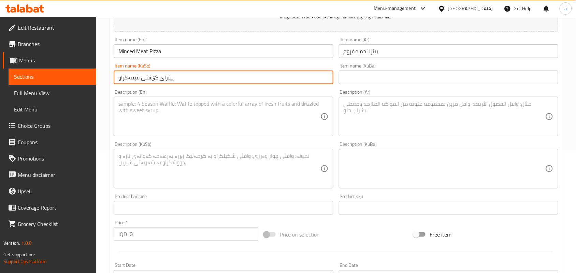
type input "پیتزای گۆشتی قیمەکراو"
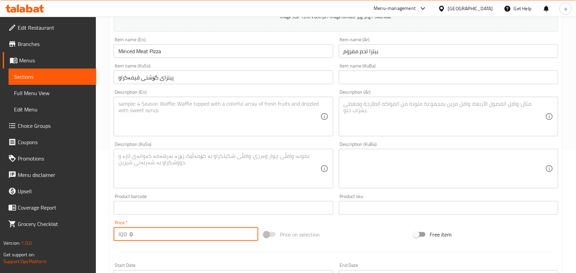
drag, startPoint x: 130, startPoint y: 244, endPoint x: 114, endPoint y: 243, distance: 16.1
click at [114, 241] on div "IQD 0 Price *" at bounding box center [186, 235] width 145 height 14
paste input "1000"
type input "10000"
click at [372, 125] on textarea at bounding box center [445, 117] width 202 height 32
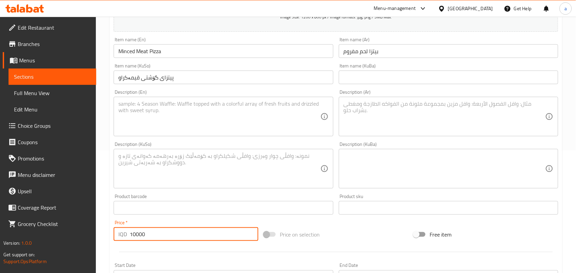
paste textarea "بيتزا باللحم مفروم مع جبنة موزاريلا"
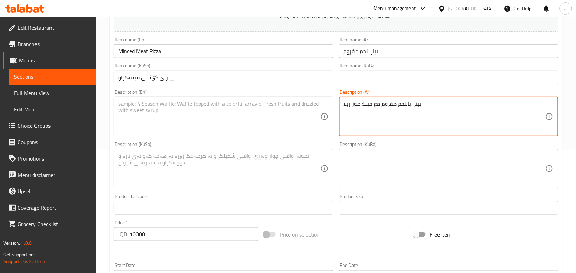
type textarea "بيتزا باللحم مفروم مع جبنة موزاريلا"
click at [269, 127] on textarea at bounding box center [219, 117] width 202 height 32
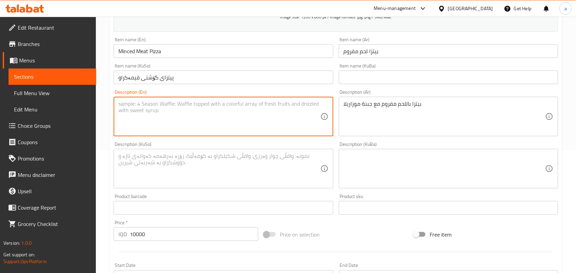
paste textarea "Minced meat pizza with mozzarella cheese"
type textarea "Minced meat pizza with mozzarella cheese"
click at [252, 169] on textarea at bounding box center [219, 169] width 202 height 32
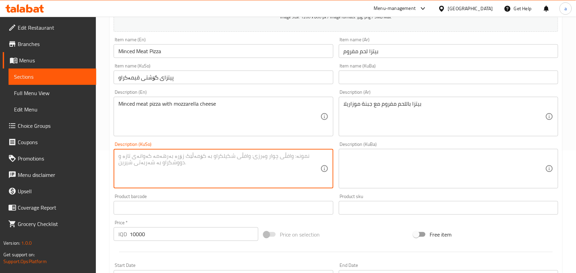
paste textarea "پیتزا بە گۆشتی قیمەکراو لەگەڵ پەنیری مۆزارێلا"
type textarea "پیتزا بە گۆشتی قیمەکراو لەگەڵ پەنیری مۆزارێلا"
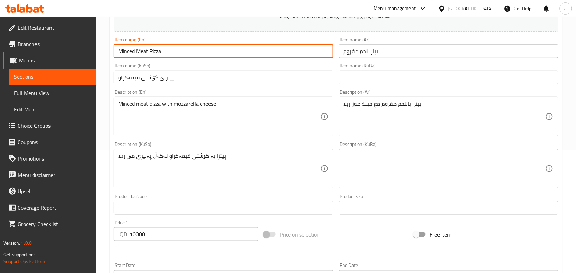
click at [176, 55] on input "Minced Meat Pizza" at bounding box center [223, 51] width 219 height 14
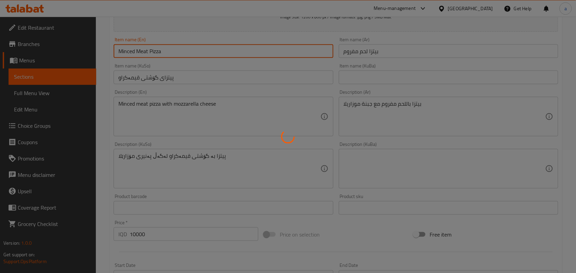
type input "0"
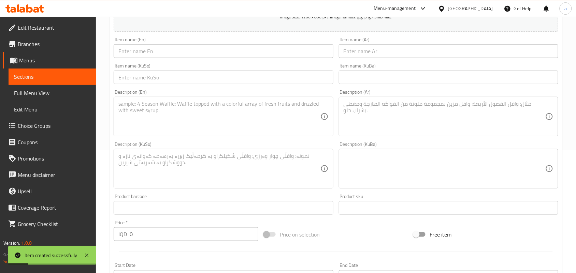
drag, startPoint x: 371, startPoint y: 69, endPoint x: 370, endPoint y: 58, distance: 10.3
click at [371, 68] on div "Item name (KuBa) Item name (KuBa)" at bounding box center [448, 74] width 225 height 26
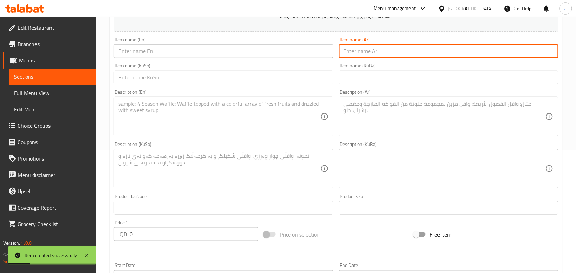
click at [370, 57] on input "text" at bounding box center [448, 51] width 219 height 14
paste input "بيتزا خضار"
type input "بيتزا خضار"
click at [303, 55] on input "text" at bounding box center [223, 51] width 219 height 14
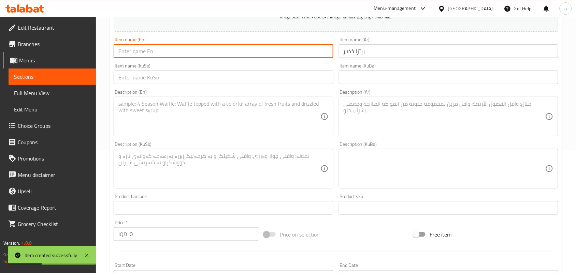
paste input "Vegetable pizza"
type input "Vegetable Pizza"
click at [275, 84] on input "text" at bounding box center [223, 78] width 219 height 14
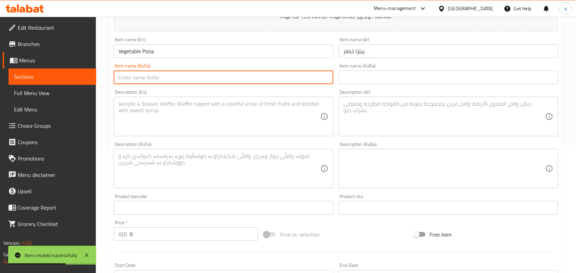
paste input "پیتزای سەوزەوات"
type input "پیتزای سەوزەوات"
drag, startPoint x: 100, startPoint y: 246, endPoint x: 110, endPoint y: 229, distance: 19.6
click at [92, 238] on div "Edit Restaurant Branches Menus Sections Full Menu View Edit Menu Choice Groups …" at bounding box center [288, 166] width 576 height 544
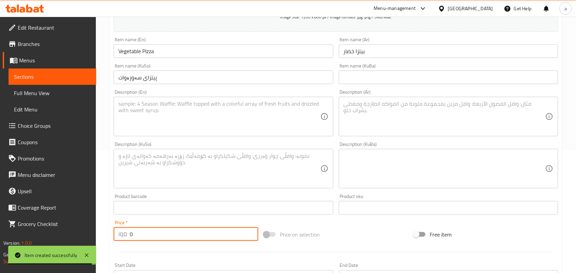
paste input "550"
type input "5500"
click at [351, 120] on textarea at bounding box center [445, 117] width 202 height 32
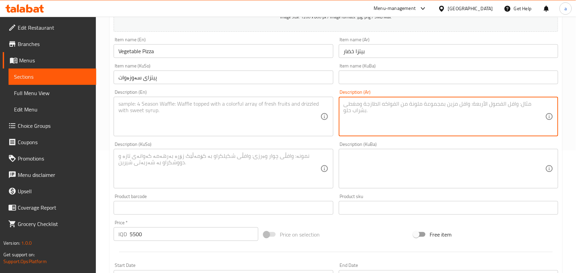
click at [269, 119] on textarea at bounding box center [219, 117] width 202 height 32
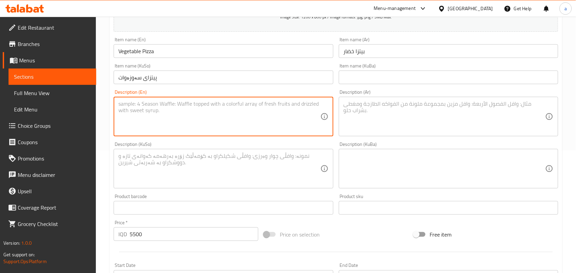
paste textarea "Pizza with fresh vegetable with cheese"
type textarea "Pizza with fresh vegetable with cheese"
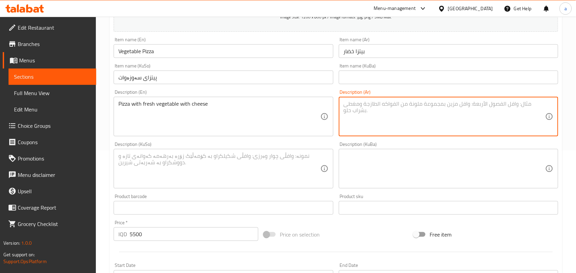
click at [396, 121] on textarea at bounding box center [445, 117] width 202 height 32
paste textarea "بيتزا بالخضار طازجة وجبنة"
type textarea "بيتزا بالخضار طازجة وجبنة"
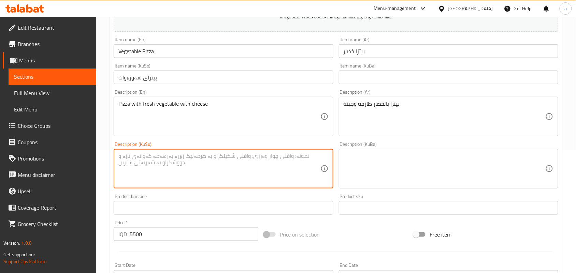
click at [284, 178] on textarea at bounding box center [219, 169] width 202 height 32
click at [246, 185] on textarea at bounding box center [219, 169] width 202 height 32
paste textarea "پیتزا بە سەوزەی فرێش لەگەڵ پەنیر"
type textarea "پیتزا بە سەوزەی فرێش لەگەڵ پەنیر"
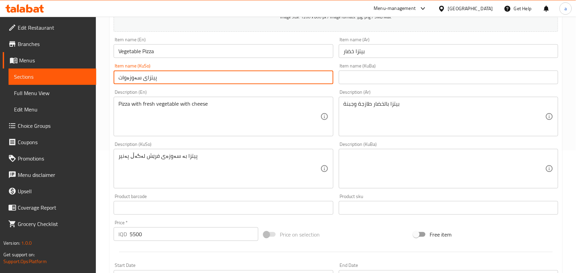
click at [185, 80] on input "پیتزای سەوزەوات" at bounding box center [223, 78] width 219 height 14
click at [277, 82] on input "پیتزای سەوزەوات" at bounding box center [223, 78] width 219 height 14
type input "پیتزای سەوزە"
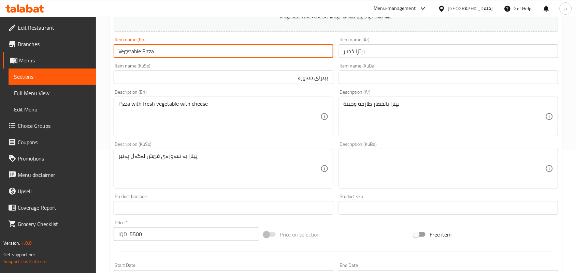
click at [234, 58] on input "Vegetable Pizza" at bounding box center [223, 51] width 219 height 14
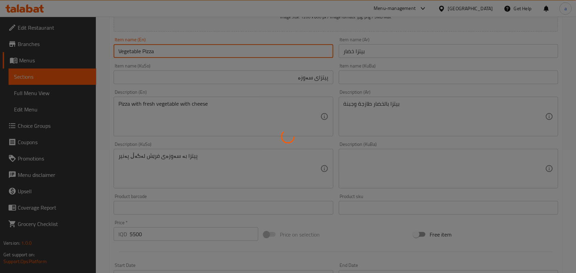
type input "0"
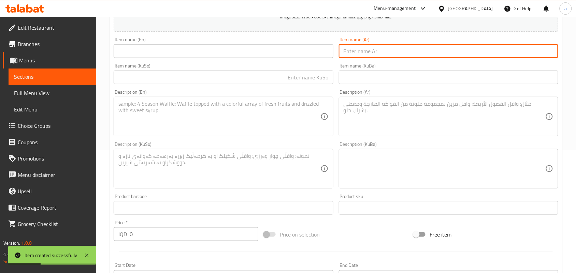
click at [351, 57] on input "text" at bounding box center [448, 51] width 219 height 14
paste input "بيتزا ميكس"
type input "بيتزا ميكس"
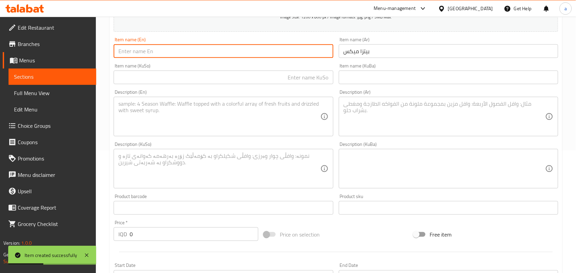
click at [298, 58] on input "text" at bounding box center [223, 51] width 219 height 14
paste input "Pizza Mix"
click at [139, 57] on input "Pizza Mix" at bounding box center [223, 51] width 219 height 14
click at [120, 57] on input "Pizza" at bounding box center [223, 51] width 219 height 14
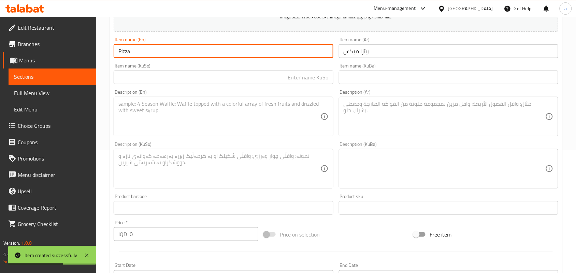
paste input "Mix"
click at [120, 57] on input "Pizza" at bounding box center [223, 51] width 219 height 14
paste input "Mix"
type input "Mix Pizza"
click at [312, 82] on input "text" at bounding box center [223, 78] width 219 height 14
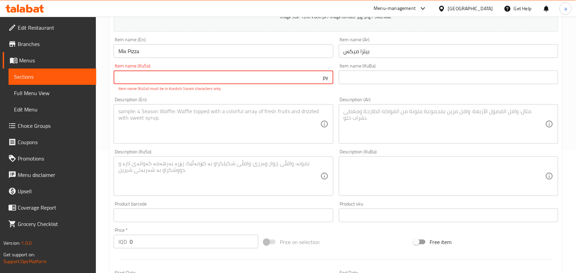
type input "p"
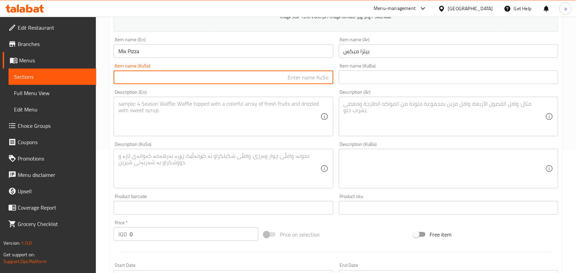
type input "]"
type input "پیتزای موشەکەل"
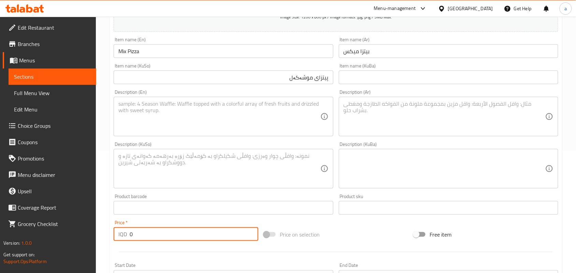
drag, startPoint x: 138, startPoint y: 248, endPoint x: 128, endPoint y: 237, distance: 14.7
click at [92, 245] on div "Edit Restaurant Branches Menus Sections Full Menu View Edit Menu Choice Groups …" at bounding box center [288, 166] width 576 height 544
paste input "1000"
type input "10000"
click at [359, 118] on textarea at bounding box center [445, 117] width 202 height 32
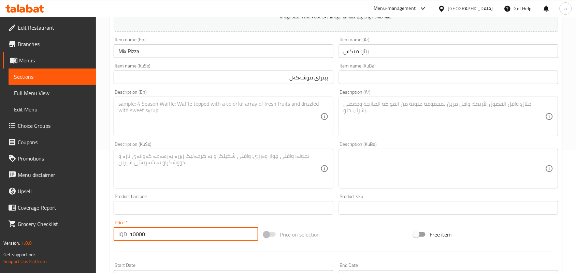
paste textarea "بيتزا مشكلة بالدجاج، لحم وخضار"
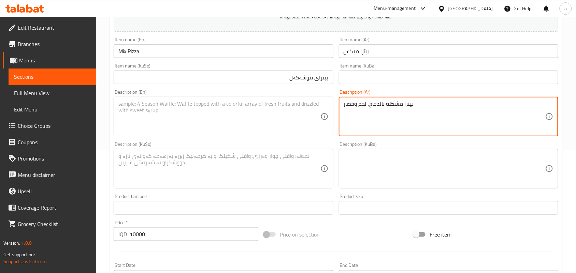
type textarea "بيتزا مشكلة بالدجاج، لحم وخضار"
click at [232, 120] on textarea at bounding box center [219, 117] width 202 height 32
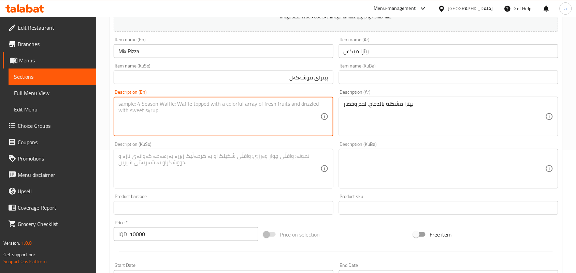
paste textarea "Mixed pizza with chicken, meat and vegetables"
type textarea "Mixed pizza with chicken, meat and vegetables"
click at [262, 169] on textarea at bounding box center [219, 169] width 202 height 32
paste textarea "پیتزای موشەکەل بە مریشک، گۆشت و سەوزە"
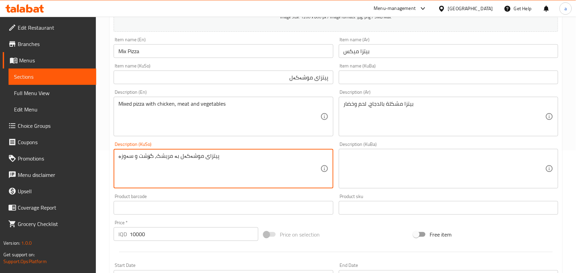
type textarea "پیتزای موشەکەل بە مریشک، گۆشت و سەوزە"
click at [163, 57] on input "Mix Pizza" at bounding box center [223, 51] width 219 height 14
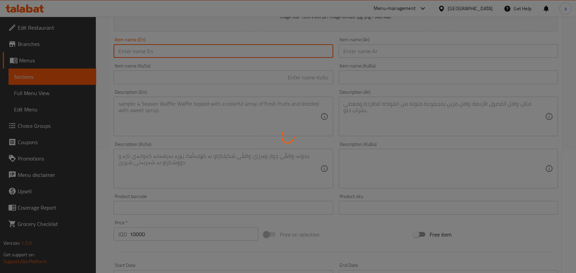
type input "0"
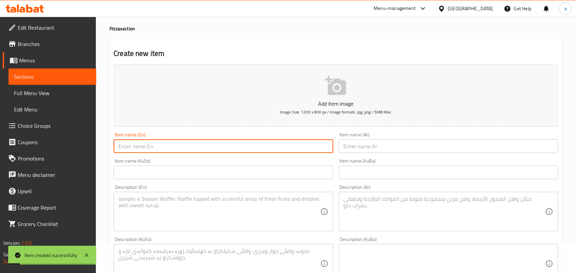
scroll to position [0, 0]
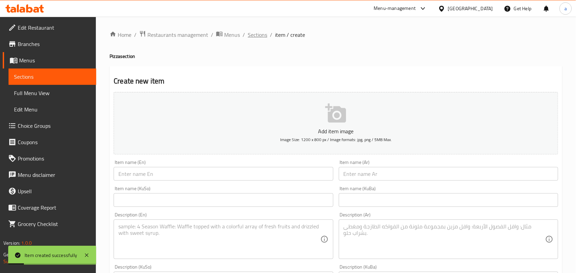
click at [261, 33] on span "Sections" at bounding box center [257, 35] width 19 height 8
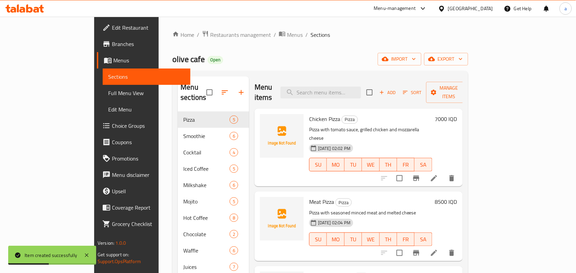
click at [237, 90] on icon "button" at bounding box center [241, 92] width 8 height 8
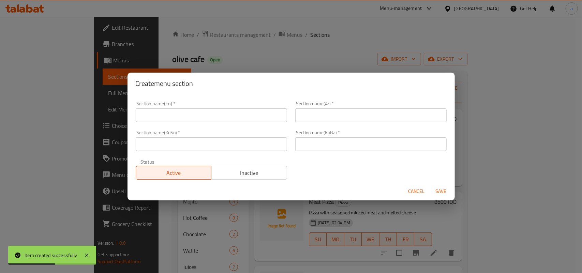
click at [199, 115] on input "text" at bounding box center [212, 116] width 152 height 14
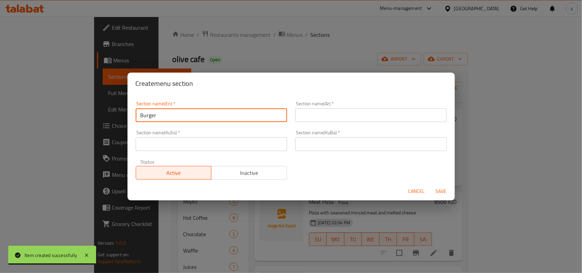
type input "Burger"
click at [333, 106] on div "Section name(Ar)   * Section name(Ar) *" at bounding box center [371, 111] width 152 height 21
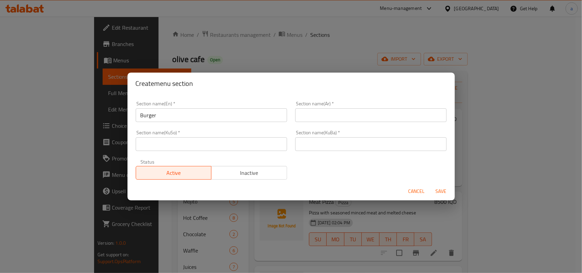
click at [335, 115] on input "text" at bounding box center [371, 116] width 152 height 14
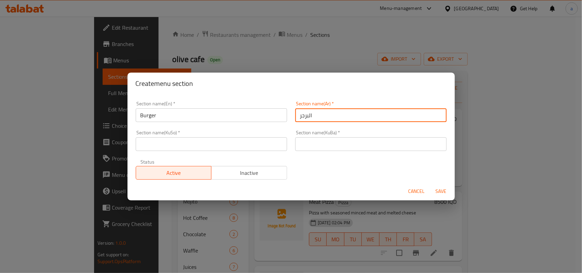
type input "البرجر"
click at [246, 144] on input "text" at bounding box center [212, 145] width 152 height 14
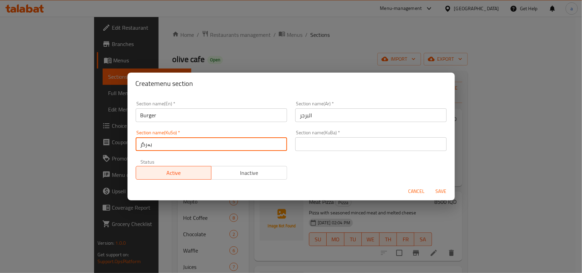
click at [144, 146] on input "بەرگر" at bounding box center [212, 145] width 152 height 14
type input "بەرگر"
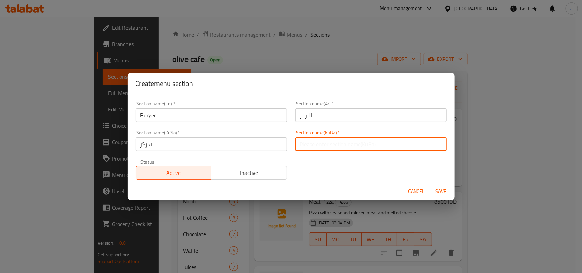
drag, startPoint x: 324, startPoint y: 149, endPoint x: 333, endPoint y: 145, distance: 9.6
click at [324, 149] on input "text" at bounding box center [371, 145] width 152 height 14
paste input "بەرگر"
type input "بەرگر"
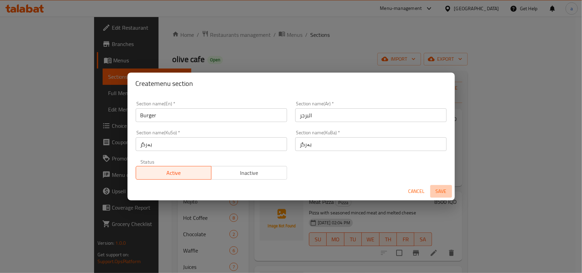
click at [444, 188] on span "Save" at bounding box center [441, 191] width 16 height 9
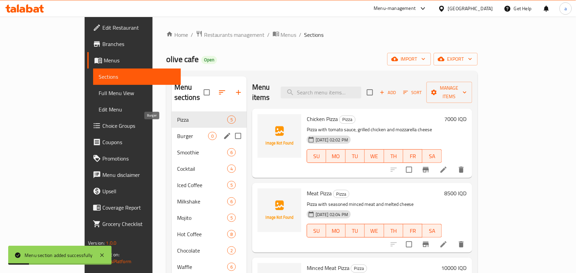
click at [183, 132] on span "Burger" at bounding box center [192, 136] width 31 height 8
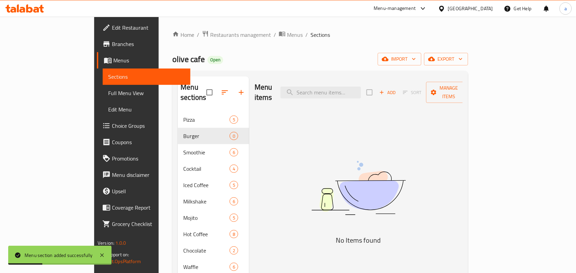
click at [397, 89] on span "Add" at bounding box center [387, 93] width 18 height 8
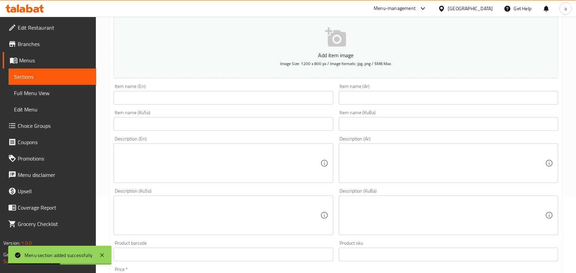
scroll to position [80, 0]
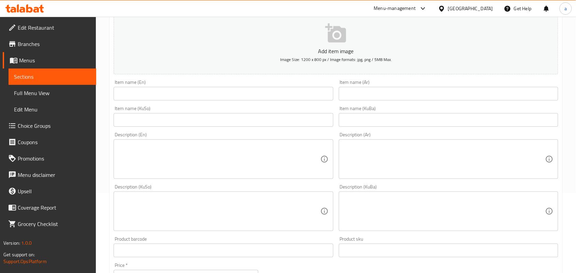
drag, startPoint x: 358, startPoint y: 98, endPoint x: 317, endPoint y: 99, distance: 41.0
click at [357, 98] on input "text" at bounding box center [448, 94] width 219 height 14
paste input "برجر كلاسيك"
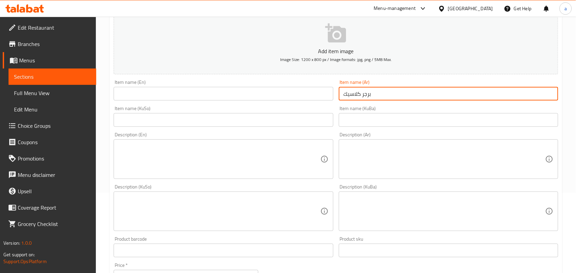
type input "برجر كلاسيك"
click at [277, 101] on input "text" at bounding box center [223, 94] width 219 height 14
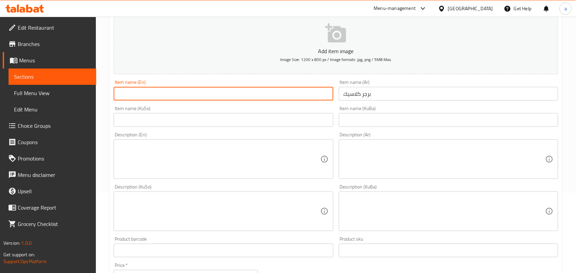
paste input "Classic Burger"
type input "Classic Burger"
drag, startPoint x: 288, startPoint y: 121, endPoint x: 294, endPoint y: 124, distance: 6.6
click at [288, 121] on input "text" at bounding box center [223, 120] width 219 height 14
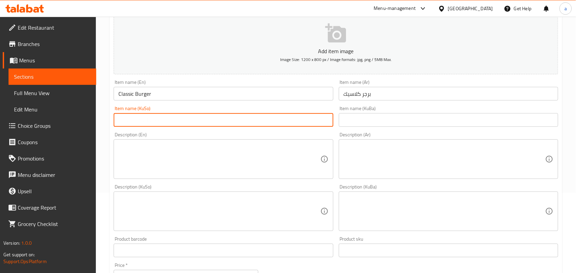
paste input "برگر کلاسیک"
click at [319, 127] on input "برگر کلاسیک" at bounding box center [223, 120] width 219 height 14
type input "برگری کلاسیک"
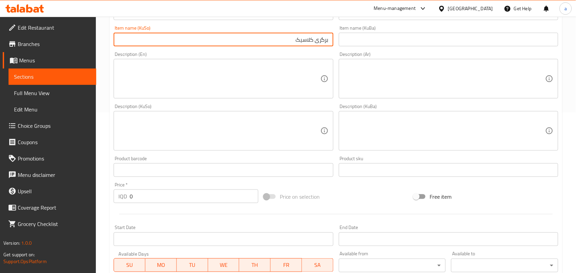
scroll to position [179, 0]
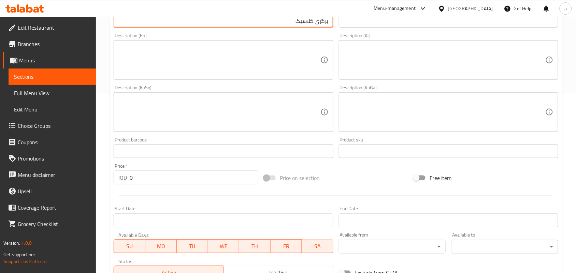
drag, startPoint x: 145, startPoint y: 189, endPoint x: 164, endPoint y: 176, distance: 23.2
click at [62, 187] on div "Edit Restaurant Branches Menus Sections Full Menu View Edit Menu Choice Groups …" at bounding box center [288, 109] width 576 height 544
paste input "500"
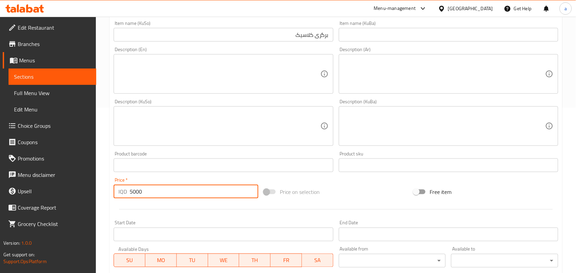
scroll to position [129, 0]
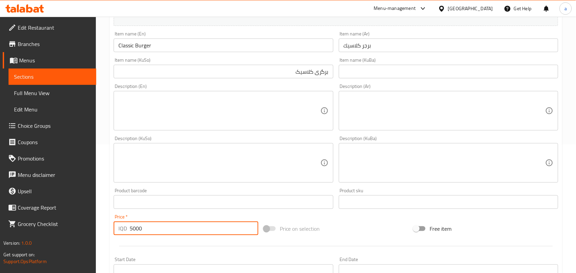
type input "5000"
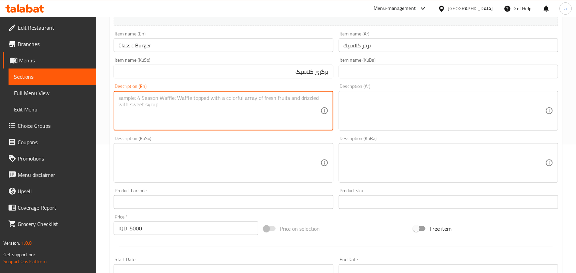
click at [231, 118] on textarea at bounding box center [219, 111] width 202 height 32
paste textarea "Grilled meat burger, lettuce, tomatoes and sauce"
type textarea "Grilled meat burger, lettuce, tomatoes and sauce"
click at [369, 113] on textarea at bounding box center [445, 111] width 202 height 32
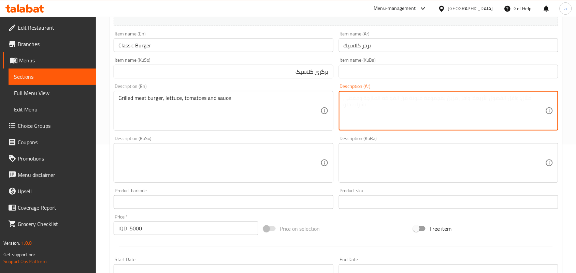
paste textarea "برجر بلحم مشوي، خس، طماطم وصوص"
type textarea "برجر بلحم مشوي، خس، طماطم وصوص"
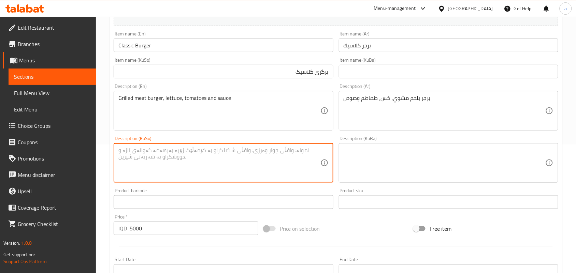
click at [263, 163] on textarea at bounding box center [219, 163] width 202 height 32
paste textarea "بەرگری گۆشتی برژاو، کاهوو، تەماتە و سۆس"
click at [204, 161] on textarea "بەرگری گۆشتی برژاو، کاهوو، تەماتە و سۆس" at bounding box center [219, 163] width 202 height 32
type textarea "بەرگر بە گۆشتی برژاو، کاهوو، تەماتە و سۆس"
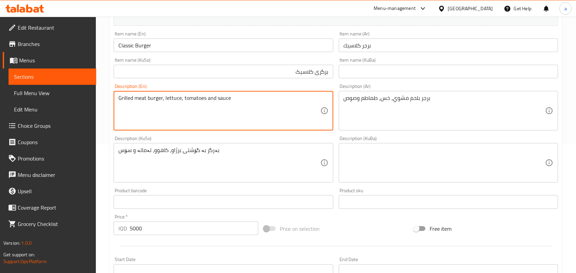
click at [158, 106] on textarea "Grilled meat burger, lettuce, tomatoes and sauce" at bounding box center [219, 111] width 202 height 32
click at [120, 103] on textarea "Grilled meat , lettuce, tomatoes and sauce" at bounding box center [219, 111] width 202 height 32
paste textarea "burger"
drag, startPoint x: 120, startPoint y: 106, endPoint x: 115, endPoint y: 104, distance: 5.5
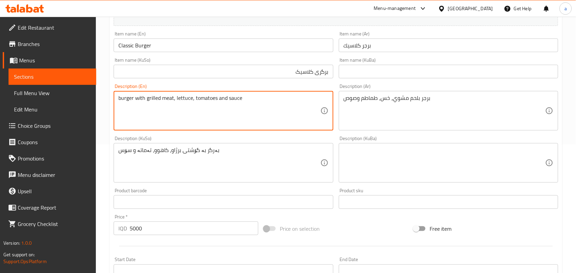
click at [115, 104] on div "burger with grilled meat, lettuce, tomatoes and sauce Description (En)" at bounding box center [223, 111] width 219 height 40
type textarea "Burger with grilled meat, lettuce, tomatoes and sauce"
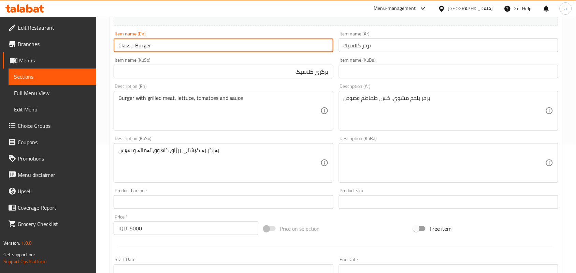
click at [163, 48] on input "Classic Burger" at bounding box center [223, 46] width 219 height 14
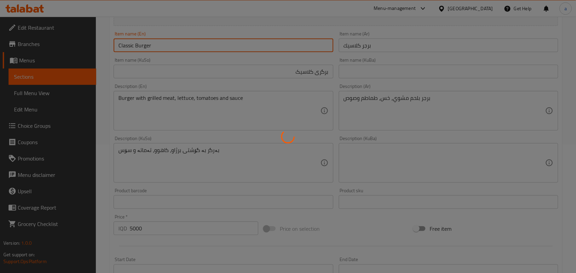
type input "0"
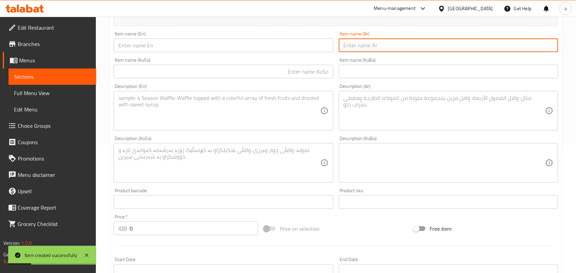
click at [363, 51] on input "text" at bounding box center [448, 46] width 219 height 14
paste input "برجر دبل"
type input "برجر دبل"
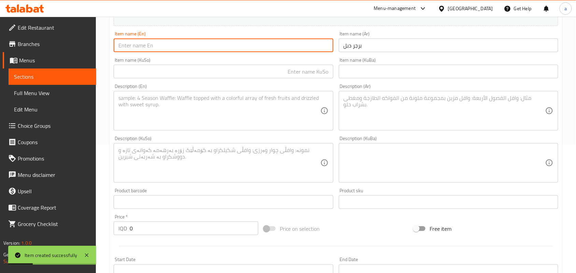
click at [307, 50] on input "text" at bounding box center [223, 46] width 219 height 14
paste input "Double Burger"
type input "Double Burger"
click at [316, 78] on input "text" at bounding box center [223, 72] width 219 height 14
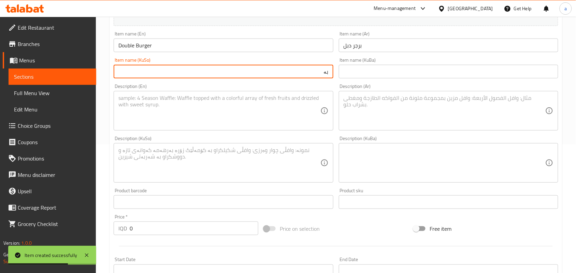
type input "ب"
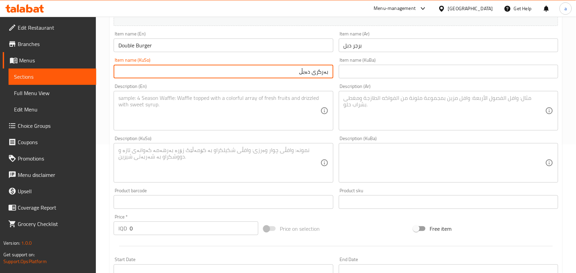
type input "بەرگری دەبڵ"
drag, startPoint x: 140, startPoint y: 242, endPoint x: 125, endPoint y: 236, distance: 16.7
click at [124, 235] on div "IQD 0 Price *" at bounding box center [186, 229] width 145 height 14
paste input "750"
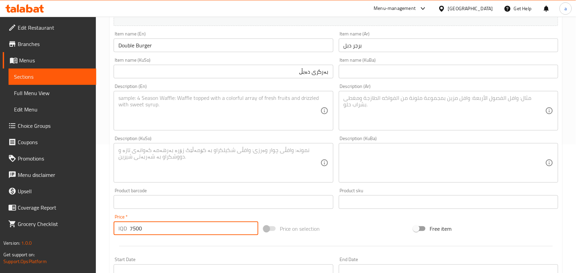
type input "7500"
click at [223, 127] on textarea at bounding box center [219, 111] width 202 height 32
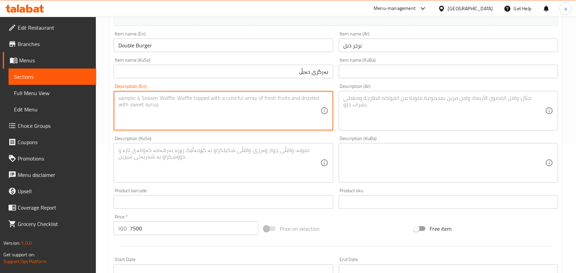
paste textarea "Burger, 2 pieces of meat with cheese, sauce and vegetables"
type textarea "Burger, 2 pieces of meat with cheese, sauce and vegetables"
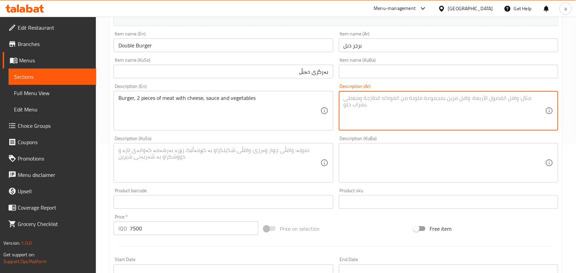
click at [402, 106] on textarea at bounding box center [445, 111] width 202 height 32
paste textarea "برجر، 2 قطع لحم مع جبنة، صوص وخضار"
type textarea "برجر، 2 قطع لحم مع جبنة، صوص وخضار"
click at [270, 172] on textarea at bounding box center [219, 163] width 202 height 32
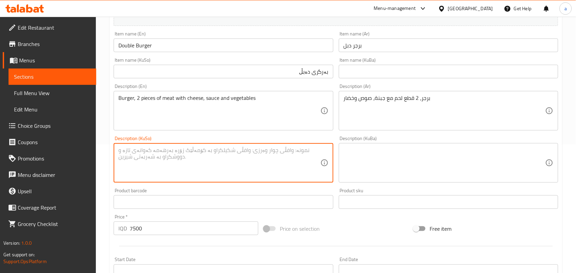
paste textarea "بەرگر بە 2 پارچە گۆشت لەگەڵ پەنیر، سۆس و سەوزە"
drag, startPoint x: 303, startPoint y: 160, endPoint x: 307, endPoint y: 161, distance: 4.4
click at [307, 161] on textarea "بەرگر بە 2 پارچە گۆشت لەگەڵ پەنیر، سۆس و سەوزە" at bounding box center [219, 163] width 202 height 32
type textarea "بەرگر، 2 پارچە گۆشت لەگەڵ پەنیر، سۆس و سەوزە"
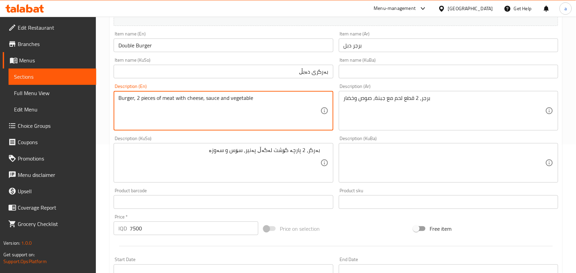
type textarea "Burger, 2 pieces of meat with cheese, sauce and vegetable"
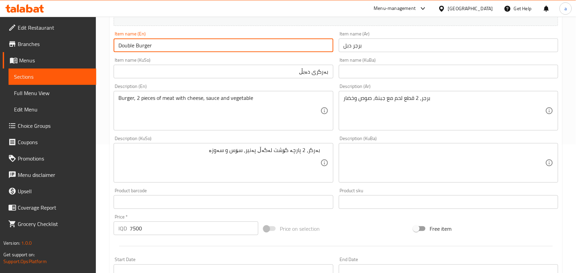
click at [199, 52] on input "Double Burger" at bounding box center [223, 46] width 219 height 14
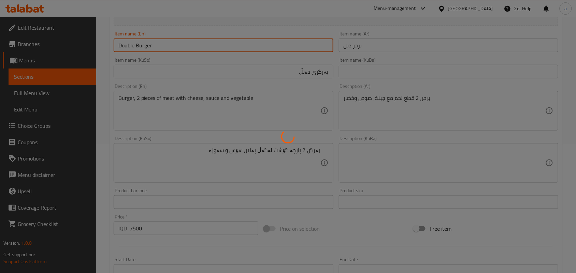
type input "0"
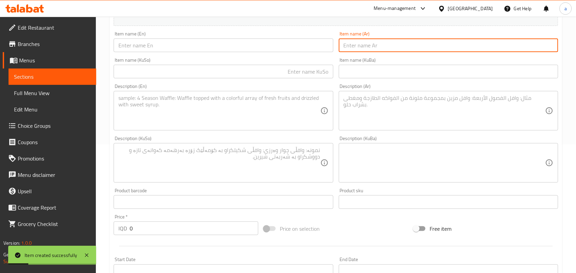
click at [380, 52] on input "text" at bounding box center [448, 46] width 219 height 14
paste input "برجر بالجبن"
type input "برجر بالجبن"
click at [164, 48] on input "text" at bounding box center [223, 46] width 219 height 14
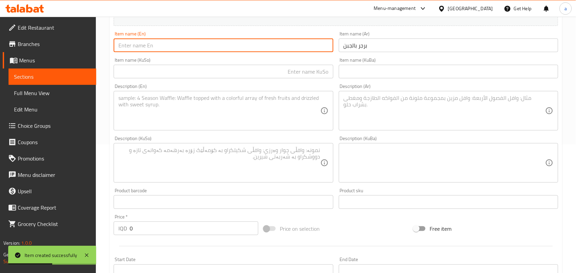
paste input "cheeseburger"
click at [138, 52] on input "cheeseburger" at bounding box center [223, 46] width 219 height 14
click at [135, 52] on input "cheeseburger" at bounding box center [223, 46] width 219 height 14
drag, startPoint x: 122, startPoint y: 53, endPoint x: 117, endPoint y: 53, distance: 5.1
click at [117, 52] on input "cheese burger" at bounding box center [223, 46] width 219 height 14
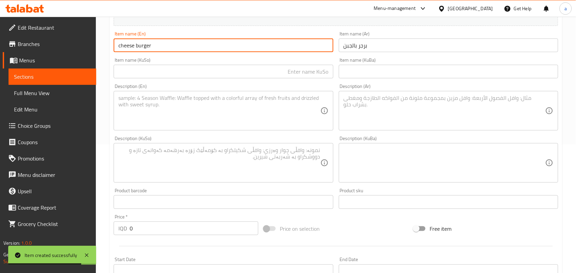
type input "Cheese Burger"
click at [275, 81] on div "Item name (KuSo) Item name (KuSo)" at bounding box center [223, 68] width 225 height 26
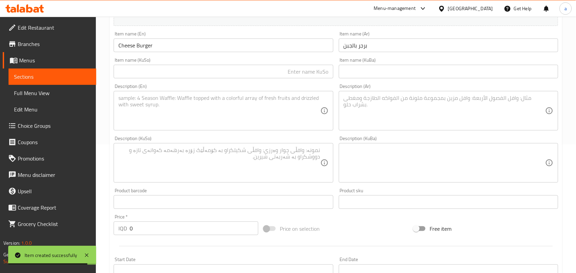
click at [299, 77] on input "text" at bounding box center [223, 72] width 219 height 14
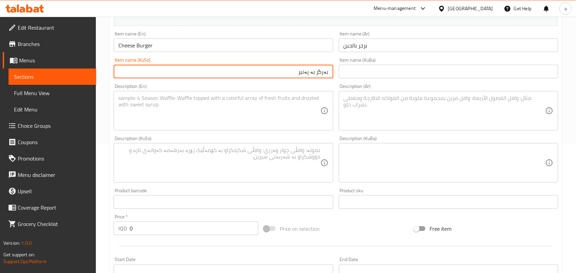
type input "بەرگر بە پەنیر"
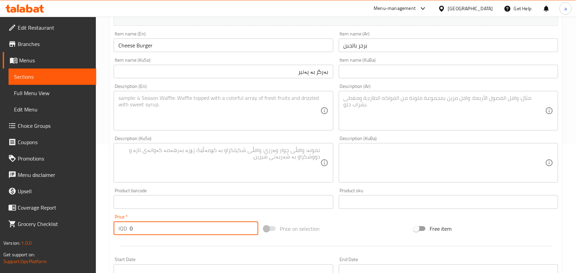
drag, startPoint x: 135, startPoint y: 240, endPoint x: 195, endPoint y: 197, distance: 74.1
click at [119, 235] on div "IQD 0 Price *" at bounding box center [186, 229] width 145 height 14
paste input "600"
type input "6000"
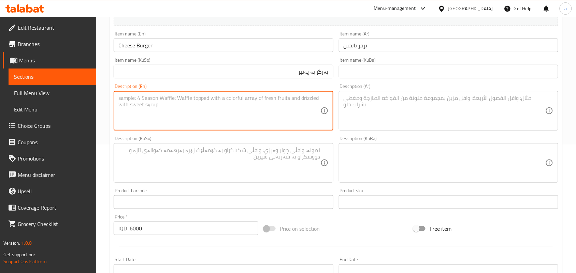
click at [222, 120] on textarea at bounding box center [219, 111] width 202 height 32
paste textarea "burger with meat and cheese in burger bread"
type textarea "burger with meat and cheese in burger bread"
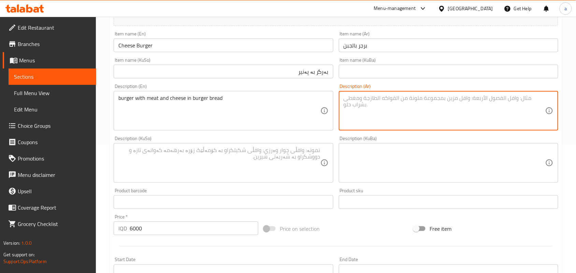
click at [357, 121] on textarea at bounding box center [445, 111] width 202 height 32
paste textarea "برجر بلحم وجبنة داخل خبز برجر"
type textarea "برجر بلحم وجبنة داخل خبز برجر"
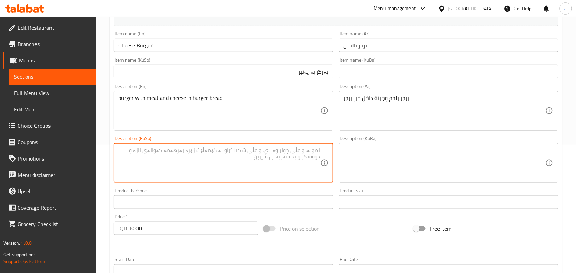
click at [282, 163] on textarea at bounding box center [219, 163] width 202 height 32
click at [287, 173] on textarea at bounding box center [219, 163] width 202 height 32
type textarea "بەرگر بە گۆشت و پەنیر لەناو نانی بەرگر"
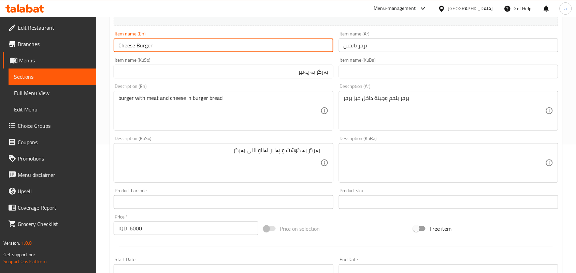
click at [168, 52] on input "Cheese Burger" at bounding box center [223, 46] width 219 height 14
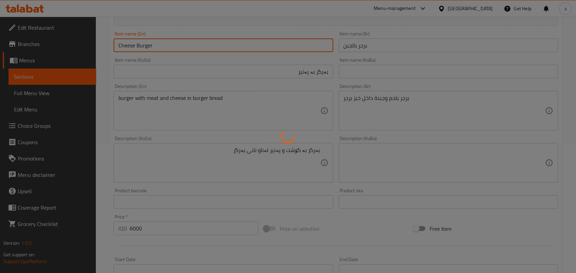
type input "0"
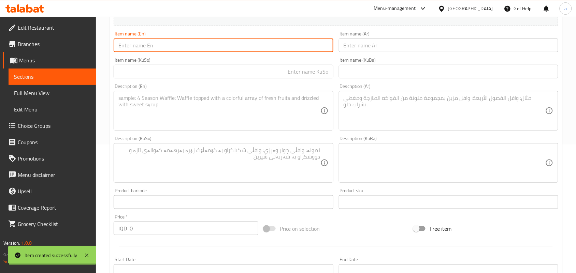
scroll to position [0, 0]
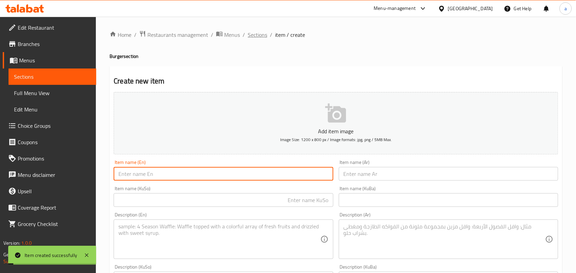
click at [259, 36] on span "Sections" at bounding box center [257, 35] width 19 height 8
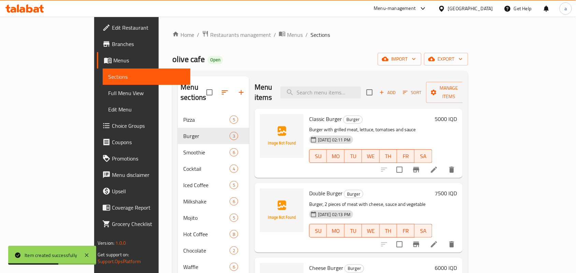
click at [108, 91] on span "Full Menu View" at bounding box center [146, 93] width 77 height 8
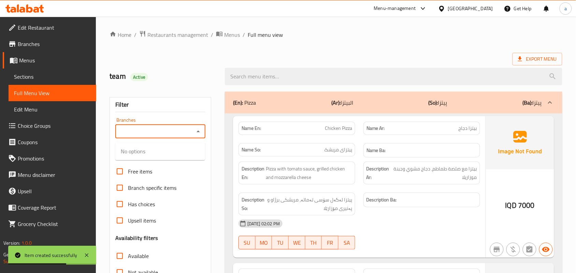
click at [192, 135] on input "Branches" at bounding box center [154, 132] width 75 height 10
click at [165, 170] on li "olive cafe, Al-Qibla" at bounding box center [160, 164] width 90 height 12
type input "olive cafe, Al-Qibla"
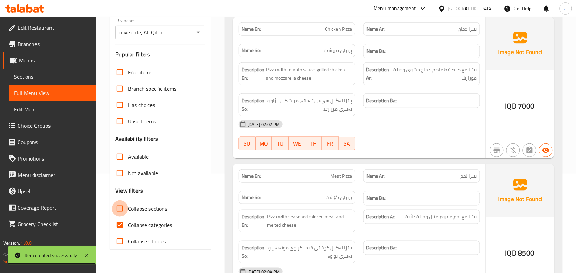
click at [118, 217] on input "Collapse sections" at bounding box center [120, 209] width 16 height 16
checkbox input "true"
click at [124, 228] on input "Collapse categories" at bounding box center [120, 225] width 16 height 16
checkbox input "false"
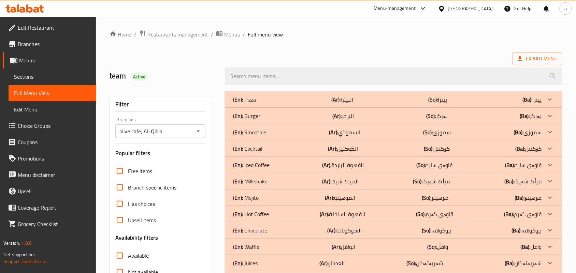
scroll to position [0, 0]
click at [379, 120] on div "(En): Burger (Ar): البرجر (So): بەرگر (Ba): بەرگر" at bounding box center [387, 116] width 309 height 8
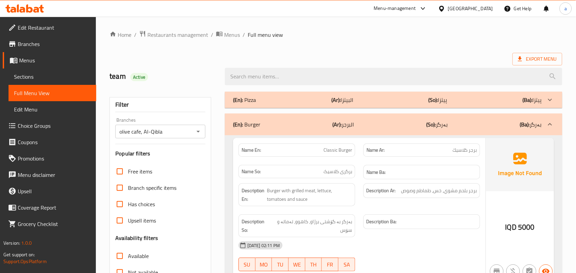
click at [375, 100] on div "(En): Pizza (Ar): البيتزا (So): پیتزا (Ba): پیتزا" at bounding box center [387, 100] width 309 height 8
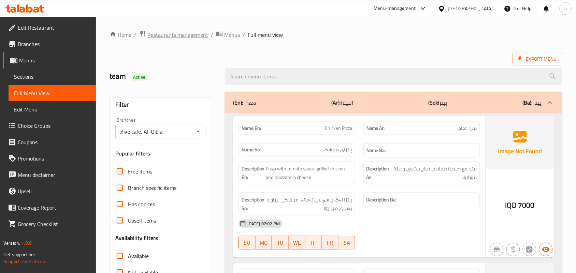
click at [189, 38] on span "Restaurants management" at bounding box center [177, 35] width 61 height 8
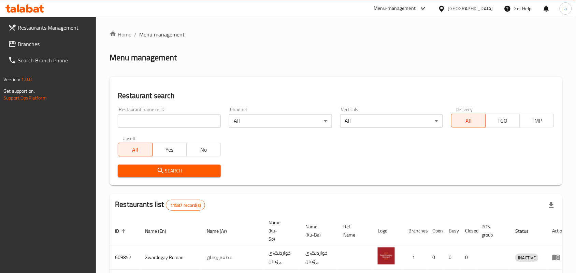
click at [159, 123] on input "search" at bounding box center [169, 121] width 103 height 14
paste input "Greek souvlaki"
type input "Greek souvlaki"
click button "Search" at bounding box center [169, 171] width 103 height 13
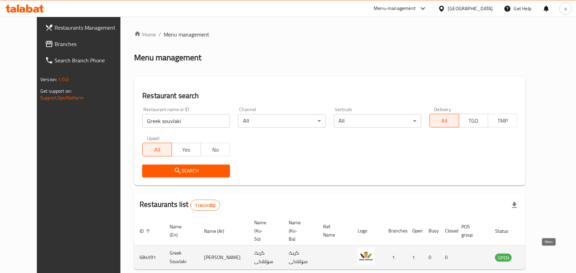
click at [544, 255] on link "enhanced table" at bounding box center [537, 258] width 13 height 8
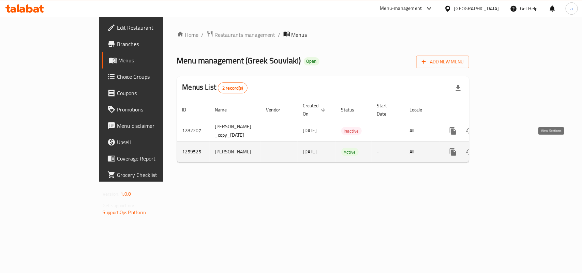
click at [506, 150] on icon "enhanced table" at bounding box center [503, 152] width 6 height 6
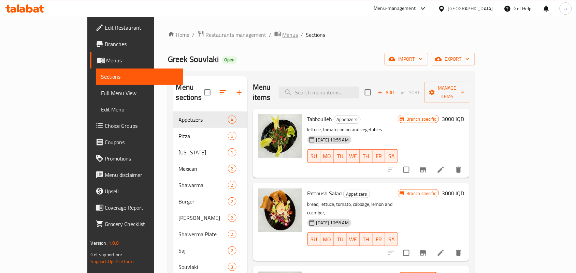
click at [283, 34] on span "Menus" at bounding box center [291, 35] width 16 height 8
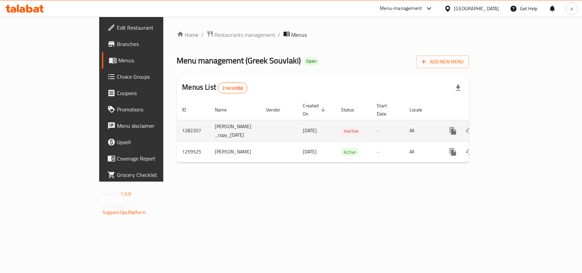
click at [489, 128] on icon "enhanced table" at bounding box center [486, 131] width 5 height 6
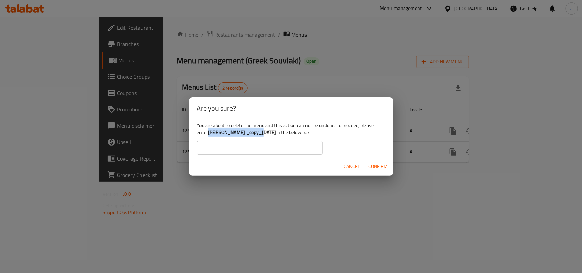
drag, startPoint x: 226, startPoint y: 135, endPoint x: 281, endPoint y: 133, distance: 55.3
click at [276, 133] on b "helen _copy_03/04/2025" at bounding box center [242, 132] width 68 height 9
drag, startPoint x: 282, startPoint y: 133, endPoint x: 226, endPoint y: 133, distance: 56.6
click at [226, 133] on b "helen _copy_03/04/2025" at bounding box center [242, 132] width 68 height 9
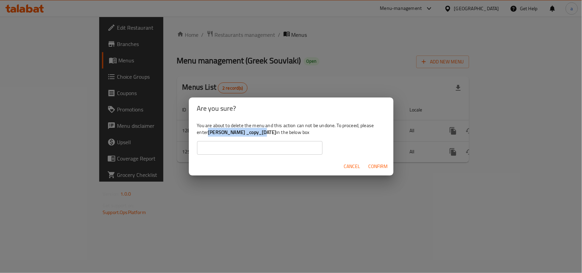
copy b "helen _copy_03/04/2025"
click at [234, 148] on input "text" at bounding box center [260, 148] width 126 height 14
paste input "helen _copy_03/04/2025"
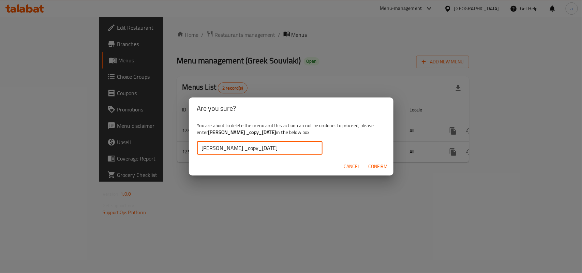
type input "helen _copy_03/04/2025"
click at [379, 168] on span "Confirm" at bounding box center [378, 166] width 19 height 9
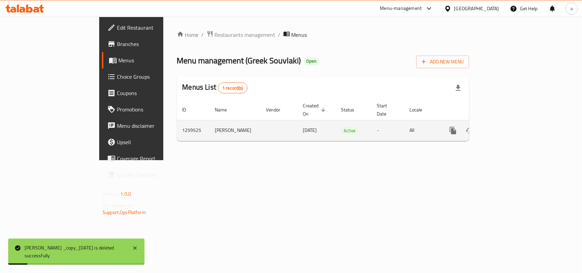
click at [457, 127] on icon "more" at bounding box center [453, 131] width 6 height 8
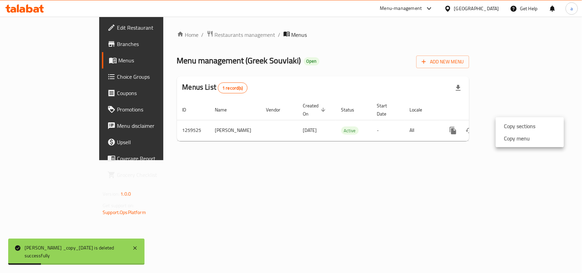
click at [217, 65] on div at bounding box center [291, 136] width 582 height 273
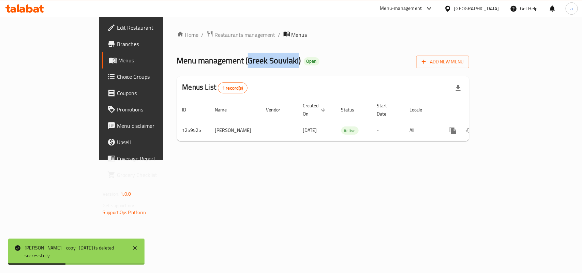
drag, startPoint x: 194, startPoint y: 61, endPoint x: 255, endPoint y: 76, distance: 62.3
click at [241, 65] on span "Menu management ( Greek Souvlaki )" at bounding box center [239, 60] width 124 height 15
copy span "Greek Souvlaki"
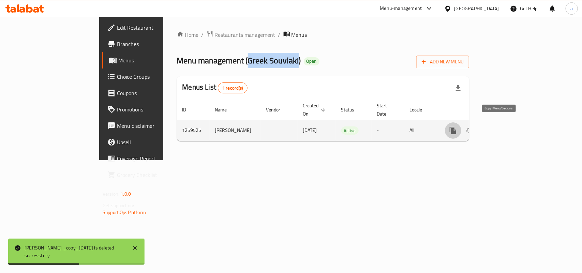
click at [462, 130] on button "more" at bounding box center [453, 130] width 16 height 16
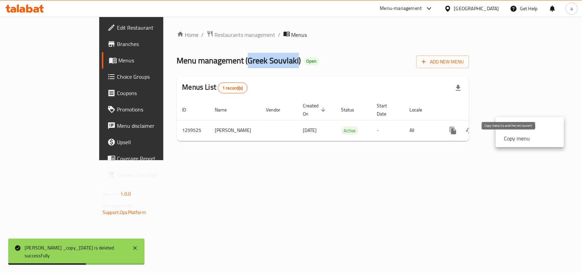
click at [511, 142] on strong "Copy menu" at bounding box center [517, 138] width 26 height 8
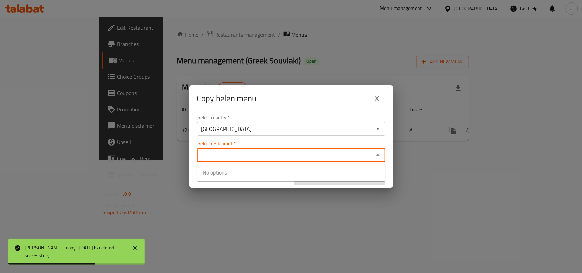
click at [240, 153] on input "Select restaurant   *" at bounding box center [285, 155] width 173 height 10
paste input "Greek Souvlaki"
type input "Greek Souvlaki"
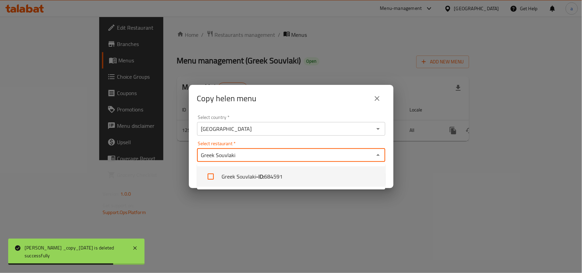
click at [212, 176] on input "checkbox" at bounding box center [211, 177] width 16 height 16
checkbox input "true"
click at [388, 174] on div "Confirm" at bounding box center [339, 179] width 97 height 18
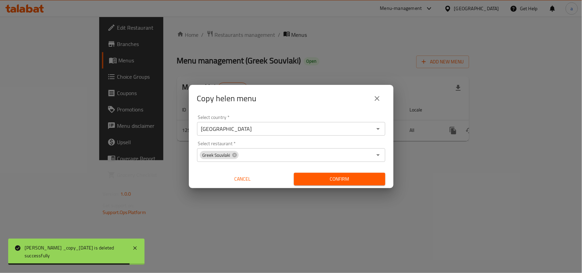
click at [359, 180] on span "Confirm" at bounding box center [340, 179] width 81 height 9
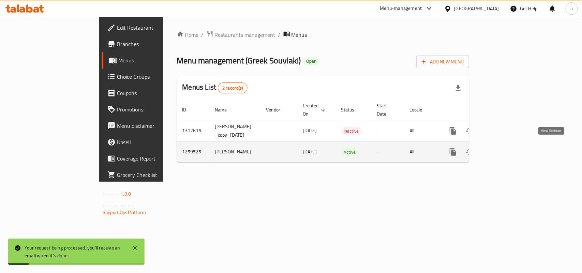
click at [511, 149] on link "enhanced table" at bounding box center [502, 152] width 16 height 16
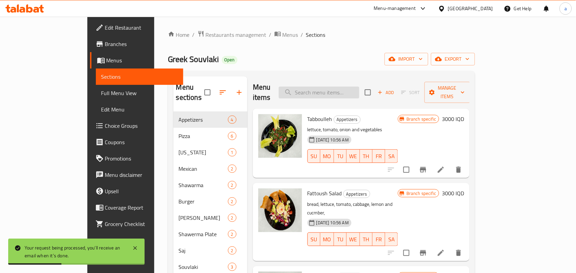
click at [359, 87] on input "search" at bounding box center [319, 93] width 81 height 12
paste input "Tabboulleh"
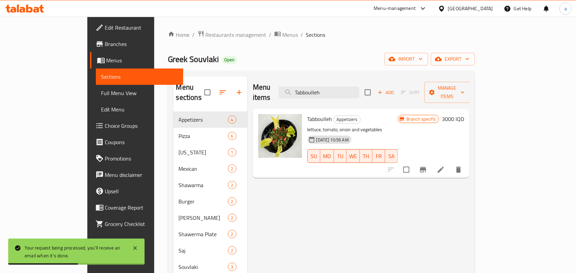
type input "Tabboulleh"
click at [426, 167] on icon "Branch-specific-item" at bounding box center [423, 169] width 6 height 5
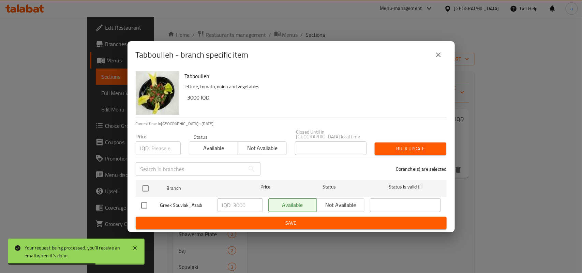
click at [147, 205] on input "checkbox" at bounding box center [144, 206] width 14 height 14
checkbox input "true"
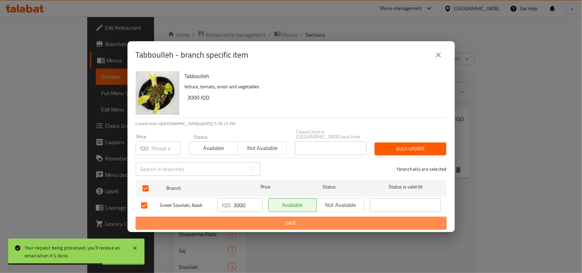
click at [241, 225] on span "Save" at bounding box center [291, 223] width 300 height 9
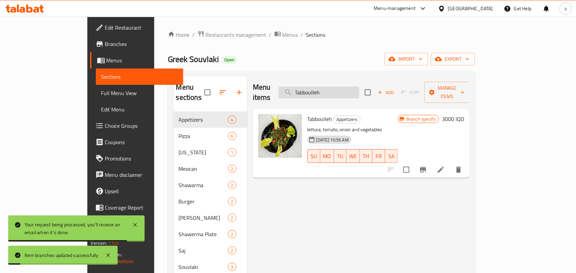
click at [345, 88] on input "Tabboulleh" at bounding box center [319, 93] width 81 height 12
paste input "Fattoush Salad"
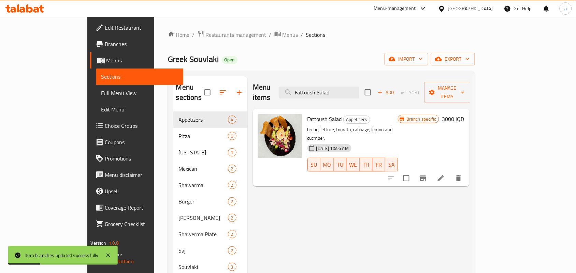
type input "Fattoush Salad"
click at [427, 174] on icon "Branch-specific-item" at bounding box center [423, 178] width 8 height 8
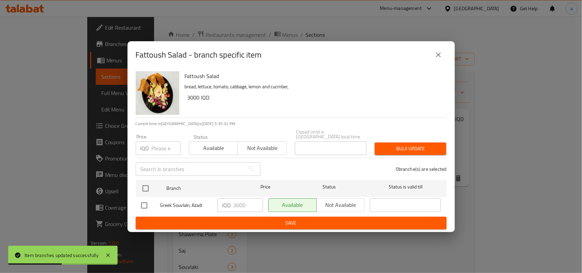
click at [147, 205] on input "checkbox" at bounding box center [144, 206] width 14 height 14
checkbox input "true"
click at [210, 222] on span "Save" at bounding box center [291, 223] width 300 height 9
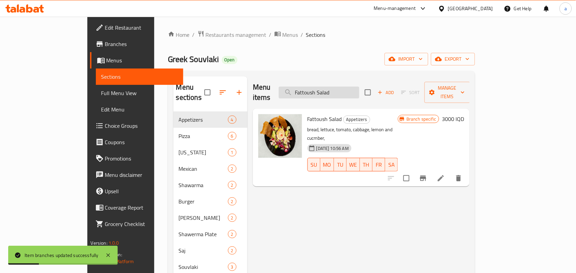
click at [334, 89] on input "Fattoush Salad" at bounding box center [319, 93] width 81 height 12
paste input "Greek"
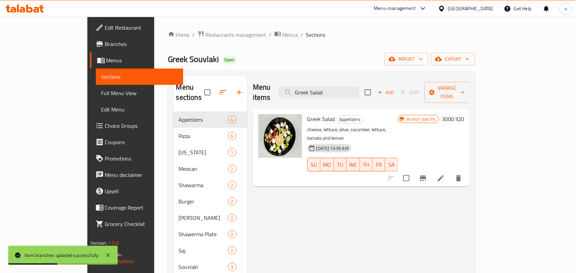
type input "Greek Salad"
click at [427, 174] on icon "Branch-specific-item" at bounding box center [423, 178] width 8 height 8
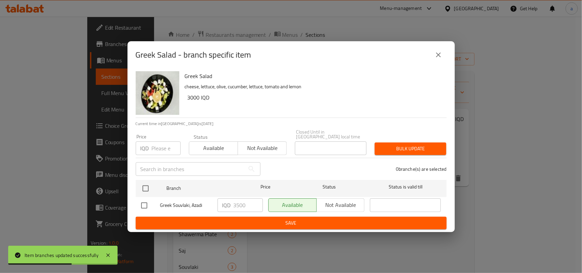
click at [146, 202] on input "checkbox" at bounding box center [144, 206] width 14 height 14
checkbox input "true"
click at [238, 207] on input "3500" at bounding box center [248, 206] width 29 height 14
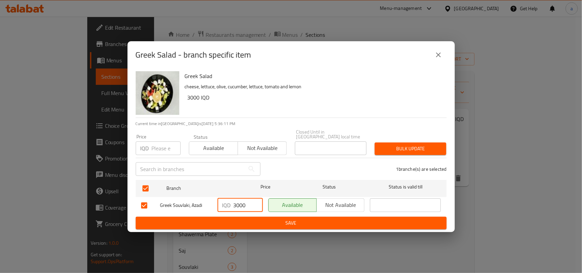
type input "3000"
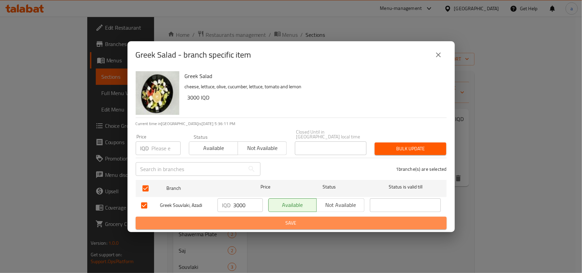
click at [243, 219] on span "Save" at bounding box center [291, 223] width 300 height 9
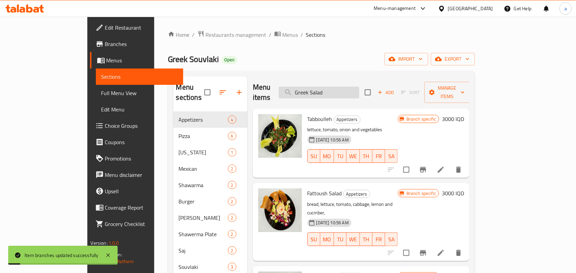
click at [342, 87] on input "Greek Salad" at bounding box center [319, 93] width 81 height 12
paste input "Hummus"
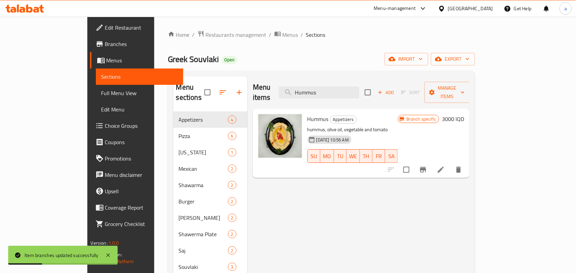
type input "Hummus"
click at [426, 167] on icon "Branch-specific-item" at bounding box center [423, 169] width 6 height 5
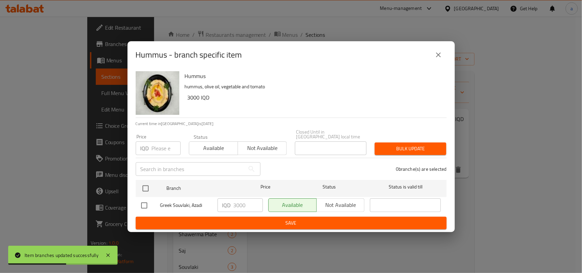
drag, startPoint x: 144, startPoint y: 206, endPoint x: 150, endPoint y: 206, distance: 6.1
click at [145, 206] on input "checkbox" at bounding box center [144, 206] width 14 height 14
checkbox input "true"
click at [216, 225] on span "Save" at bounding box center [291, 223] width 300 height 9
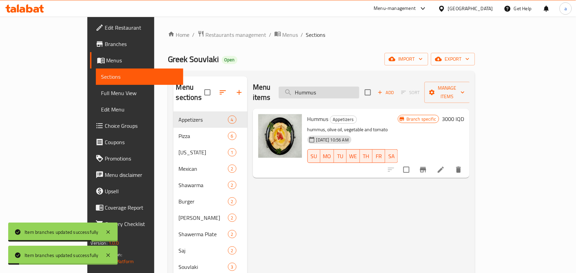
click at [342, 87] on input "Hummus" at bounding box center [319, 93] width 81 height 12
paste input "Chicken Pizza"
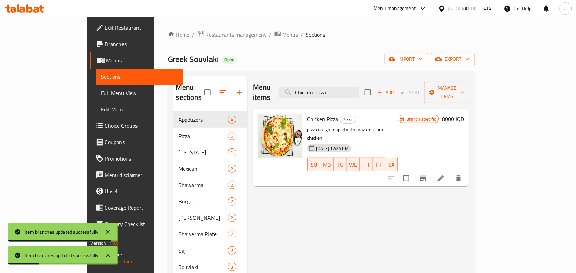
type input "Chicken Pizza"
click at [426, 176] on icon "Branch-specific-item" at bounding box center [423, 178] width 6 height 5
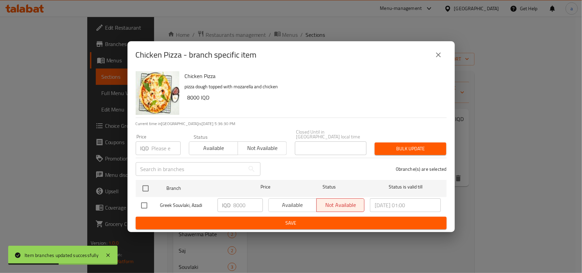
click at [143, 202] on input "checkbox" at bounding box center [144, 206] width 14 height 14
checkbox input "true"
click at [218, 220] on span "Save" at bounding box center [291, 223] width 300 height 9
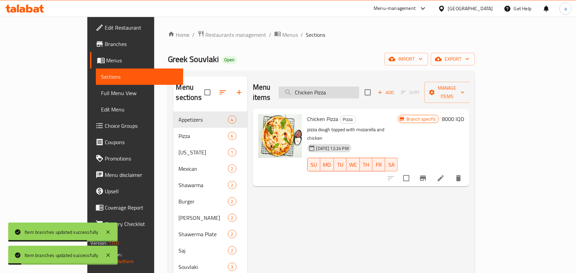
click at [340, 87] on input "Chicken Pizza" at bounding box center [319, 93] width 81 height 12
paste input "Margherita"
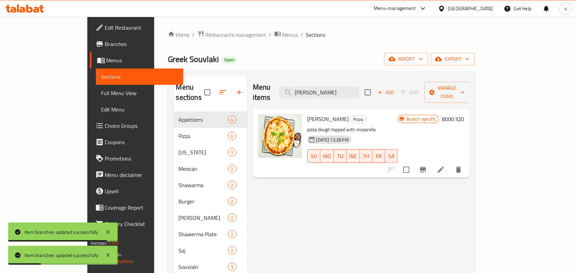
type input "Margherita Pizza"
click at [426, 167] on icon "Branch-specific-item" at bounding box center [423, 169] width 6 height 5
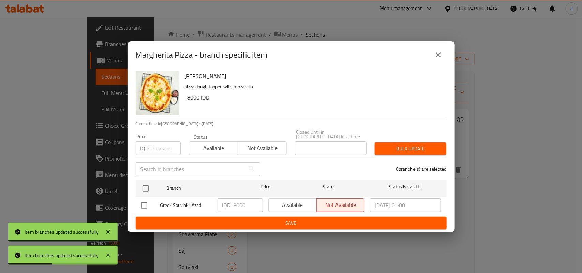
click at [144, 205] on input "checkbox" at bounding box center [144, 206] width 14 height 14
checkbox input "true"
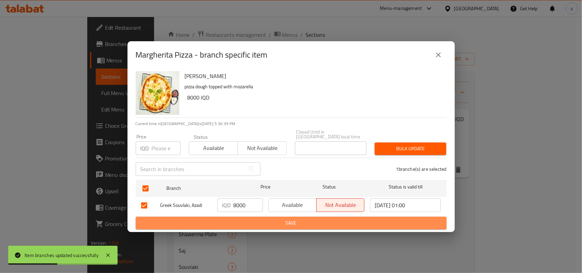
click at [230, 219] on span "Save" at bounding box center [291, 223] width 300 height 9
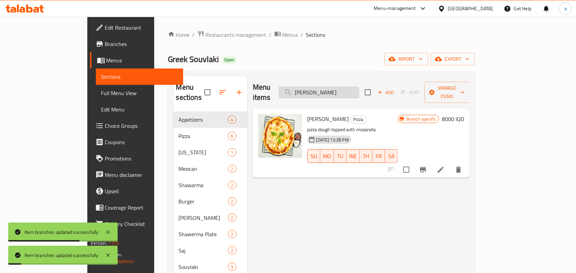
click at [331, 93] on input "Margherita Pizza" at bounding box center [319, 93] width 81 height 12
paste input "eat"
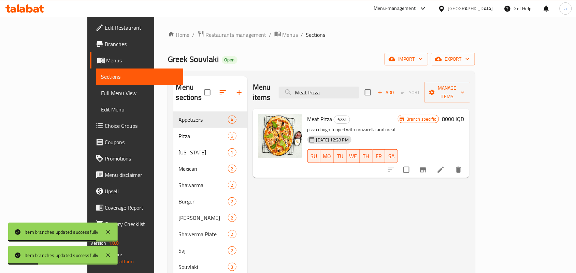
click at [427, 166] on icon "Branch-specific-item" at bounding box center [423, 170] width 8 height 8
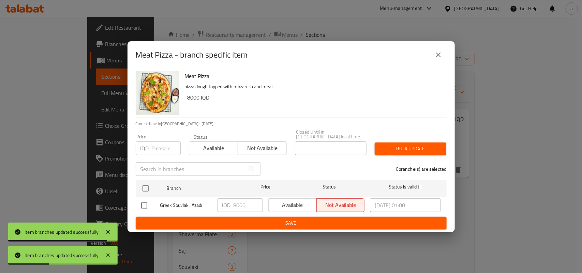
click at [146, 202] on input "checkbox" at bounding box center [144, 206] width 14 height 14
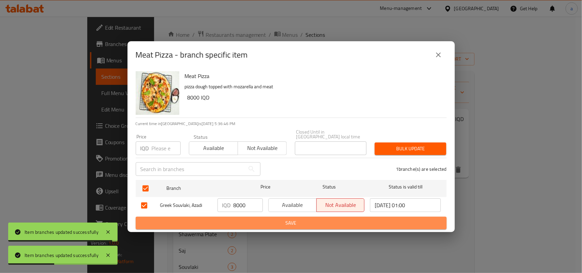
click at [229, 219] on span "Save" at bounding box center [291, 223] width 300 height 9
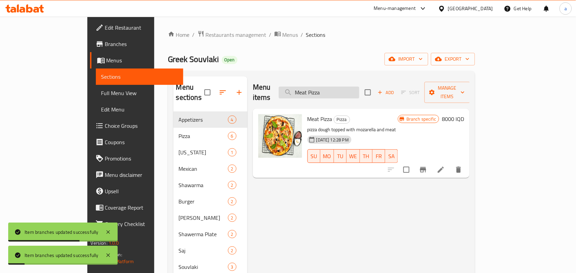
click at [352, 90] on input "Meat Pizza" at bounding box center [319, 93] width 81 height 12
paste input "Vegetable"
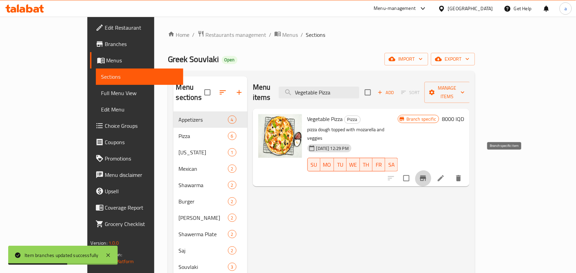
click at [427, 174] on icon "Branch-specific-item" at bounding box center [423, 178] width 8 height 8
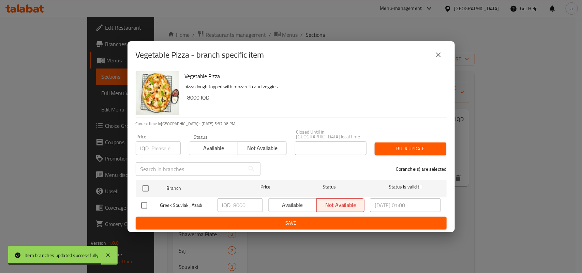
click at [144, 203] on input "checkbox" at bounding box center [144, 206] width 14 height 14
click at [232, 223] on span "Save" at bounding box center [291, 223] width 300 height 9
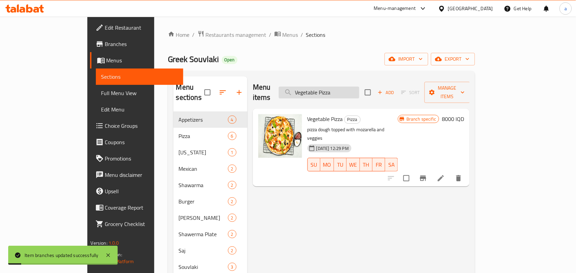
click at [342, 90] on input "Vegetable Pizza" at bounding box center [319, 93] width 81 height 12
paste input "Mix"
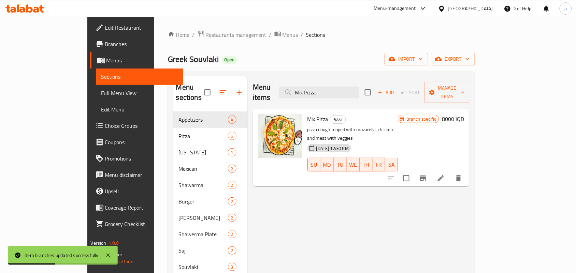
click at [427, 174] on icon "Branch-specific-item" at bounding box center [423, 178] width 8 height 8
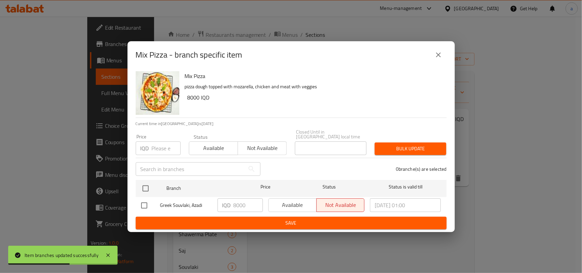
drag, startPoint x: 143, startPoint y: 201, endPoint x: 185, endPoint y: 212, distance: 43.0
click at [144, 201] on input "checkbox" at bounding box center [144, 206] width 14 height 14
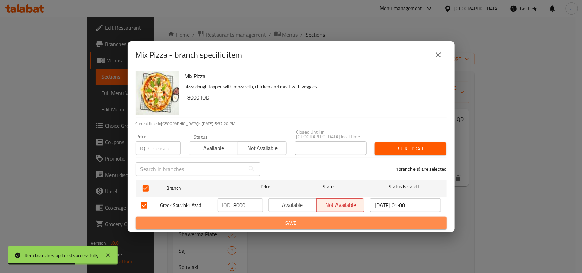
click at [218, 221] on span "Save" at bounding box center [291, 223] width 300 height 9
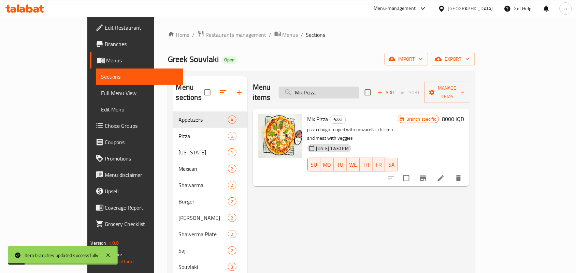
click at [334, 87] on input "Mix Pizza" at bounding box center [319, 93] width 81 height 12
paste input "Pepperoni"
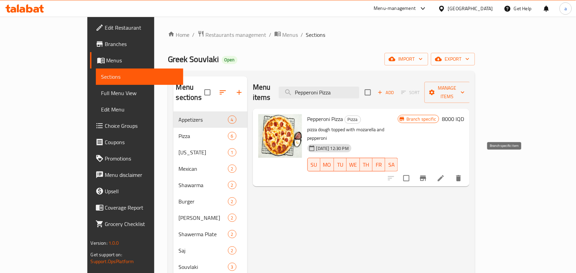
click at [427, 174] on icon "Branch-specific-item" at bounding box center [423, 178] width 8 height 8
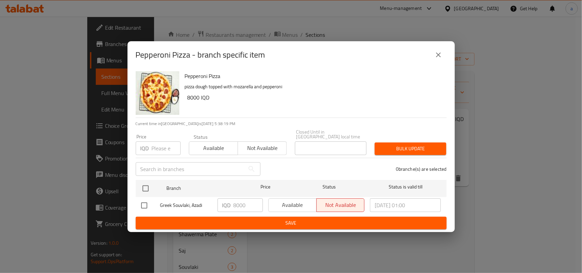
click at [144, 200] on input "checkbox" at bounding box center [144, 206] width 14 height 14
checkbox input "true"
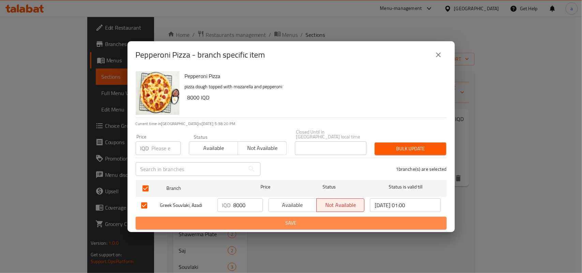
click at [238, 222] on span "Save" at bounding box center [291, 223] width 300 height 9
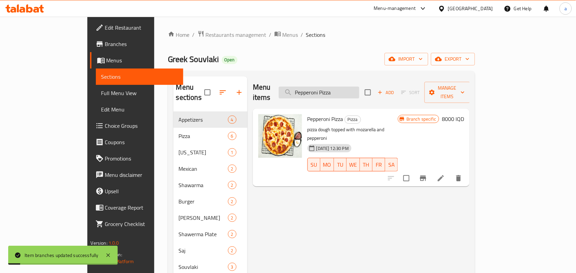
click at [344, 90] on input "Pepperoni Pizza" at bounding box center [319, 93] width 81 height 12
paste input "[US_STATE] Meal"
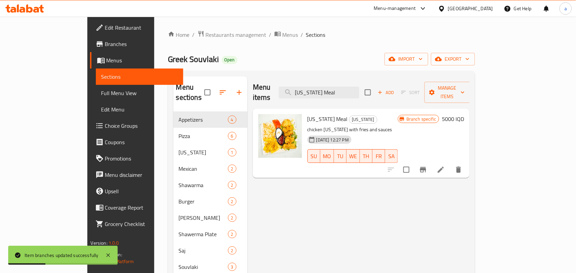
type input "[US_STATE] Meal"
click at [426, 167] on icon "Branch-specific-item" at bounding box center [423, 169] width 6 height 5
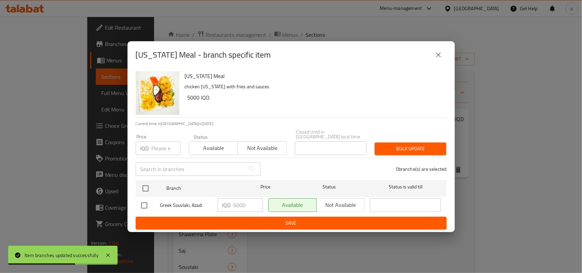
click at [144, 204] on input "checkbox" at bounding box center [144, 206] width 14 height 14
checkbox input "true"
click at [251, 220] on span "Save" at bounding box center [291, 223] width 300 height 9
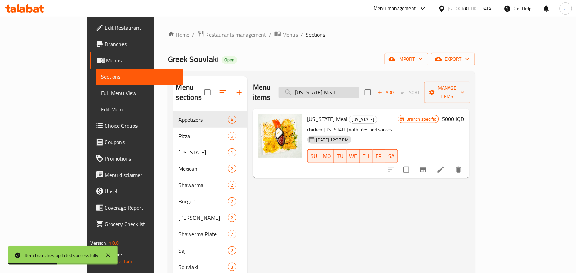
click at [349, 88] on input "[US_STATE] Meal" at bounding box center [319, 93] width 81 height 12
paste input "Mexican"
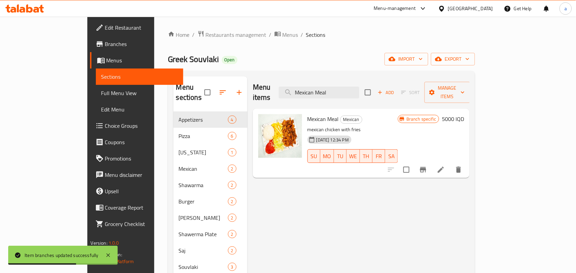
type input "Mexican Meal"
click at [427, 166] on icon "Branch-specific-item" at bounding box center [423, 170] width 8 height 8
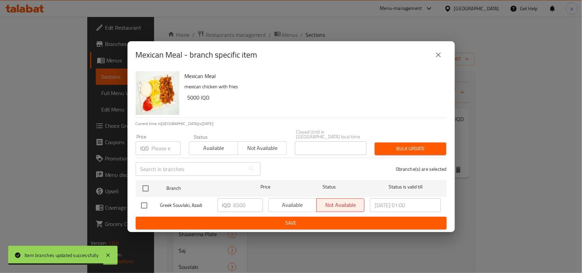
drag, startPoint x: 141, startPoint y: 204, endPoint x: 200, endPoint y: 207, distance: 59.5
click at [142, 204] on input "checkbox" at bounding box center [144, 206] width 14 height 14
checkbox input "true"
click at [234, 207] on input "6500" at bounding box center [248, 206] width 29 height 14
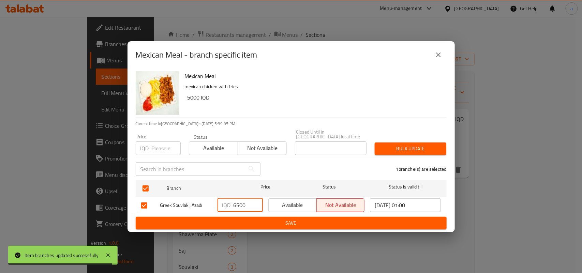
click at [234, 207] on input "6500" at bounding box center [248, 206] width 29 height 14
click at [236, 224] on span "Save" at bounding box center [291, 223] width 300 height 9
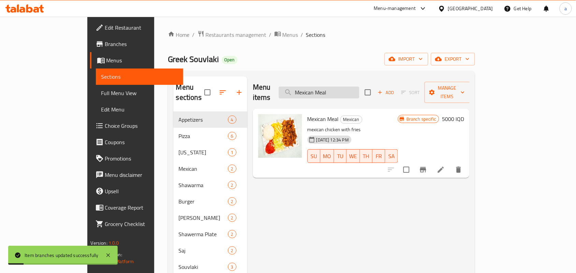
click at [349, 87] on input "Mexican Meal" at bounding box center [319, 93] width 81 height 12
paste input "Sandwich"
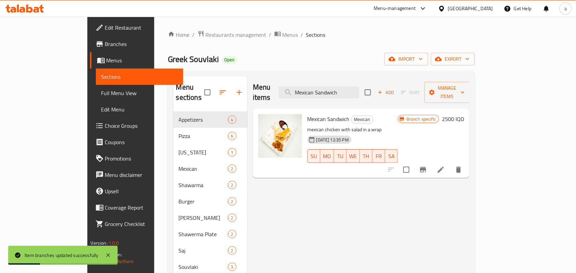
type input "Mexican Sandwich"
click at [426, 167] on icon "Branch-specific-item" at bounding box center [423, 169] width 6 height 5
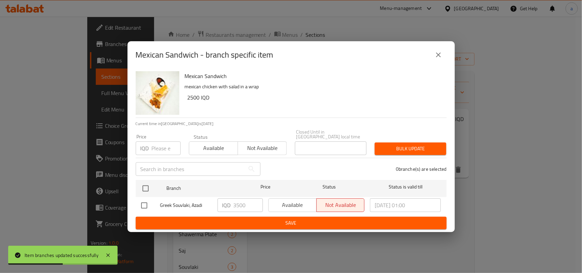
click at [148, 205] on input "checkbox" at bounding box center [144, 206] width 14 height 14
checkbox input "true"
click at [242, 205] on input "3500" at bounding box center [248, 206] width 29 height 14
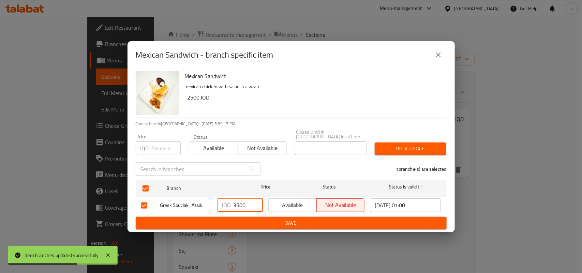
click at [247, 221] on span "Save" at bounding box center [291, 223] width 300 height 9
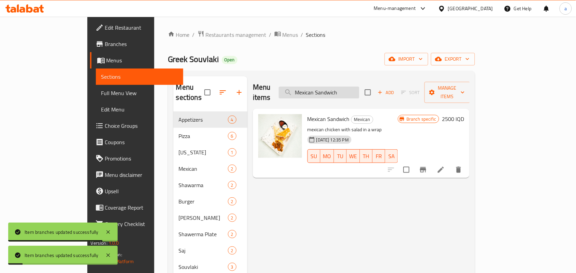
click at [352, 90] on input "Mexican Sandwich" at bounding box center [319, 93] width 81 height 12
paste input "Chicken Shawarma"
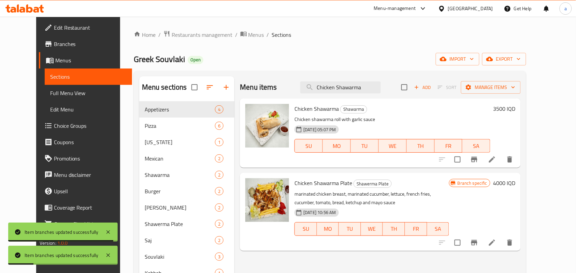
type input "Chicken Shawarma"
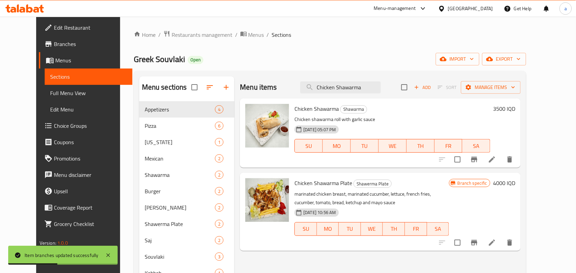
click at [478, 164] on icon "Branch-specific-item" at bounding box center [474, 160] width 8 height 8
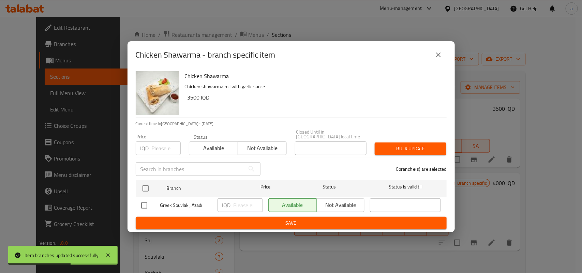
click at [148, 204] on input "checkbox" at bounding box center [144, 206] width 14 height 14
checkbox input "true"
click at [249, 206] on input "number" at bounding box center [248, 206] width 29 height 14
paste input "3500"
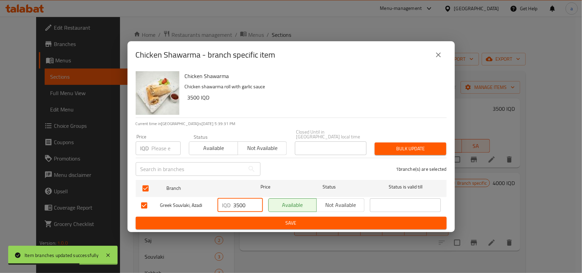
type input "3500"
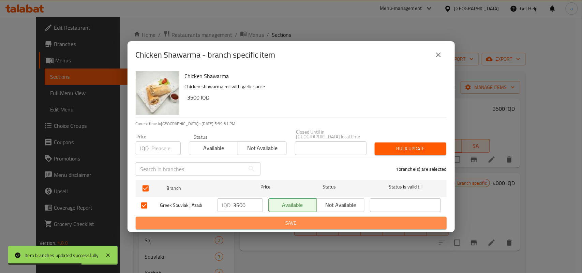
click at [247, 221] on span "Save" at bounding box center [291, 223] width 300 height 9
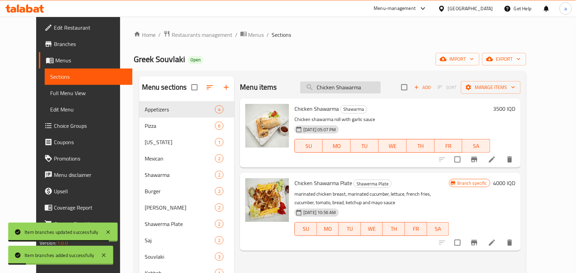
click at [356, 84] on input "Chicken Shawarma" at bounding box center [340, 88] width 81 height 12
paste input "Meat"
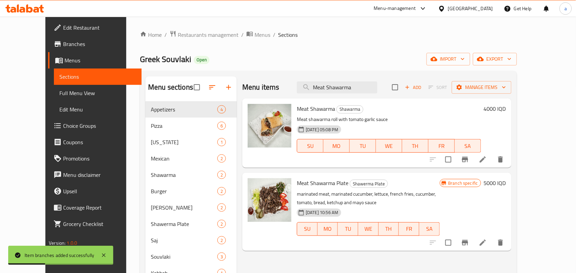
type input "Meat Shawarma"
click at [469, 164] on icon "Branch-specific-item" at bounding box center [465, 160] width 8 height 8
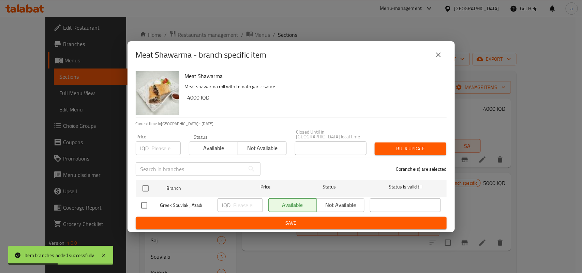
drag, startPoint x: 145, startPoint y: 204, endPoint x: 160, endPoint y: 206, distance: 14.8
click at [146, 204] on input "checkbox" at bounding box center [144, 206] width 14 height 14
checkbox input "true"
click at [245, 205] on input "number" at bounding box center [248, 206] width 29 height 14
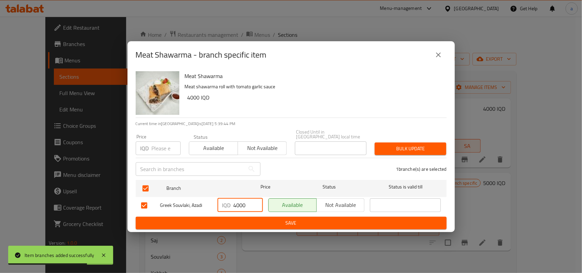
type input "4000"
click at [239, 220] on span "Save" at bounding box center [291, 223] width 300 height 9
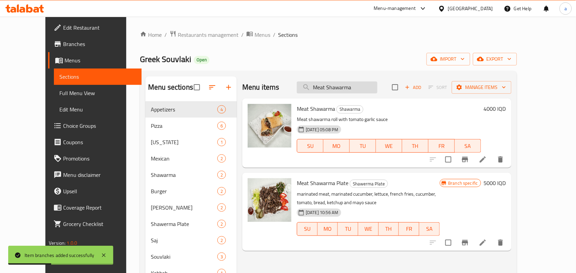
click at [352, 85] on input "Meat Shawarma" at bounding box center [337, 88] width 81 height 12
paste input "Cheese Burger"
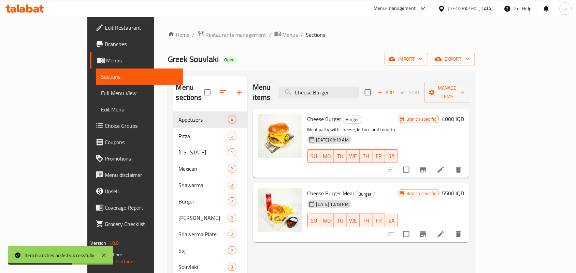
type input "Cheese Burger"
click at [427, 166] on icon "Branch-specific-item" at bounding box center [423, 170] width 8 height 8
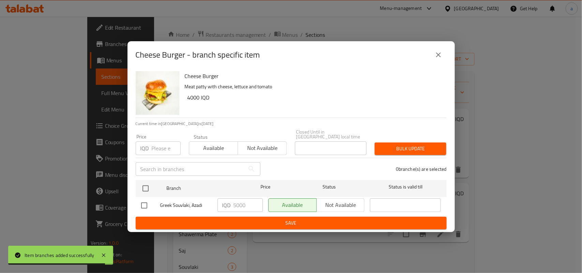
click at [144, 205] on input "checkbox" at bounding box center [144, 206] width 14 height 14
checkbox input "true"
click at [237, 206] on input "5000" at bounding box center [248, 206] width 29 height 14
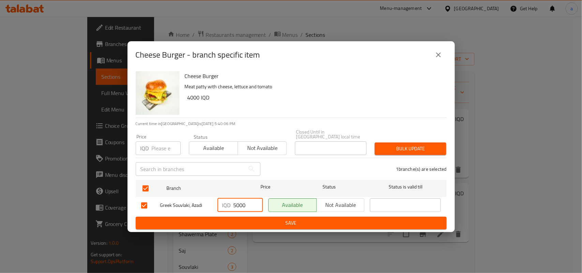
click at [237, 206] on input "5000" at bounding box center [248, 206] width 29 height 14
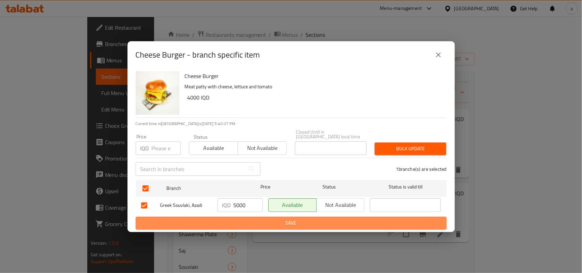
click at [243, 219] on span "Save" at bounding box center [291, 223] width 300 height 9
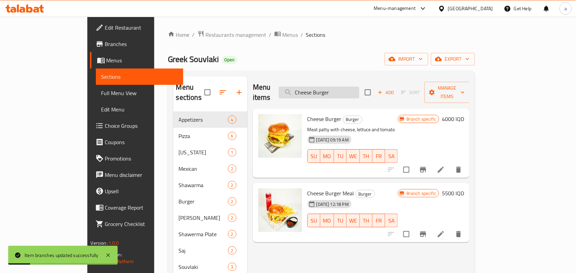
click at [359, 89] on input "Cheese Burger" at bounding box center [319, 93] width 81 height 12
paste input "Meal"
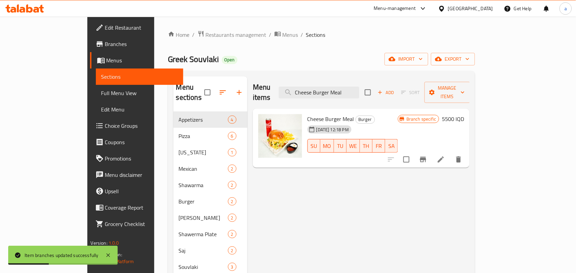
type input "Cheese Burger Meal"
click at [426, 157] on icon "Branch-specific-item" at bounding box center [423, 159] width 6 height 5
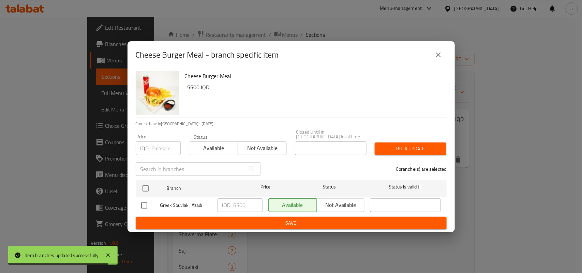
click at [148, 202] on input "checkbox" at bounding box center [144, 206] width 14 height 14
checkbox input "true"
click at [241, 205] on input "6500" at bounding box center [248, 206] width 29 height 14
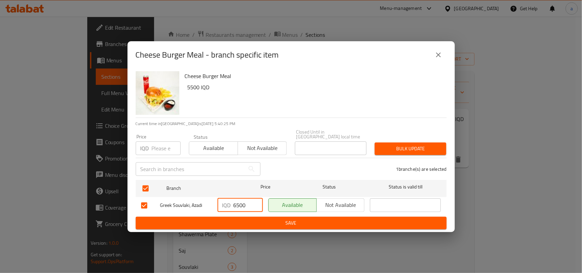
click at [239, 220] on span "Save" at bounding box center [291, 223] width 300 height 9
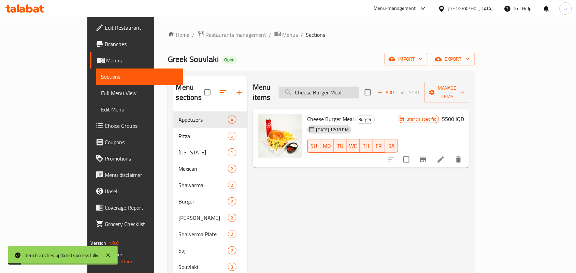
click at [354, 94] on input "Cheese Burger Meal" at bounding box center [319, 93] width 81 height 12
paste input "icken Saj"
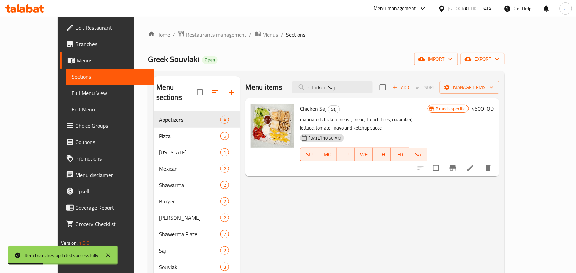
type input "Chicken Saj"
click at [456, 171] on icon "Branch-specific-item" at bounding box center [453, 167] width 6 height 5
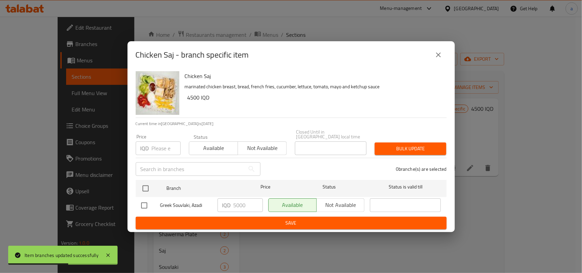
click at [140, 206] on input "checkbox" at bounding box center [144, 206] width 14 height 14
checkbox input "true"
click at [241, 206] on input "5000" at bounding box center [248, 206] width 29 height 14
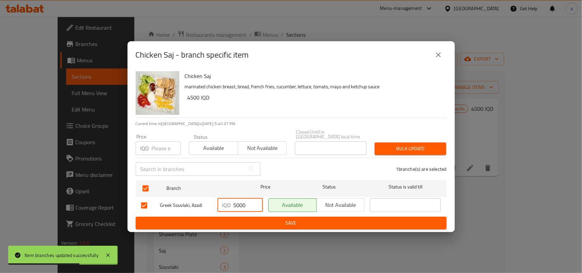
paste input "45"
type input "4500"
click at [241, 220] on span "Save" at bounding box center [291, 223] width 300 height 9
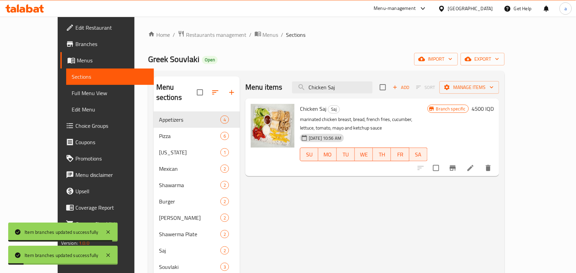
click at [457, 168] on icon "Branch-specific-item" at bounding box center [453, 168] width 8 height 8
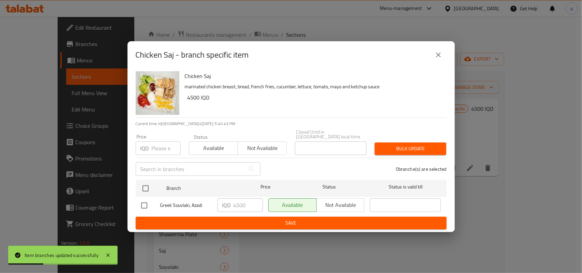
click at [439, 55] on icon "close" at bounding box center [438, 55] width 5 height 5
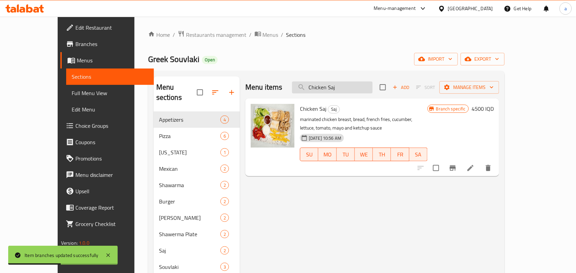
click at [342, 92] on input "Chicken Saj" at bounding box center [332, 88] width 81 height 12
paste input "Meat"
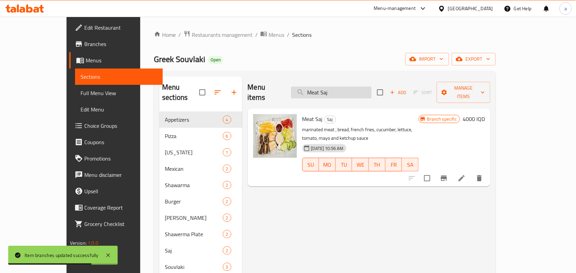
click at [343, 94] on input "Meat Saj" at bounding box center [331, 93] width 81 height 12
paste input "5000"
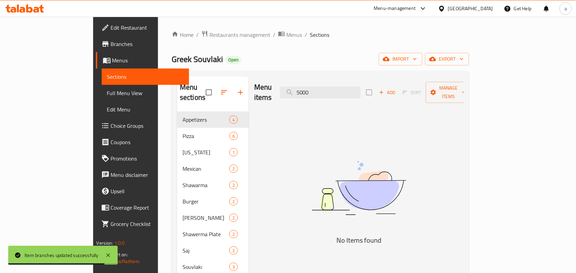
type input "Meat Saj"
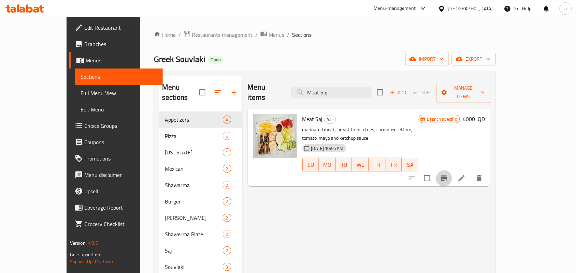
click at [447, 176] on icon "Branch-specific-item" at bounding box center [444, 178] width 6 height 5
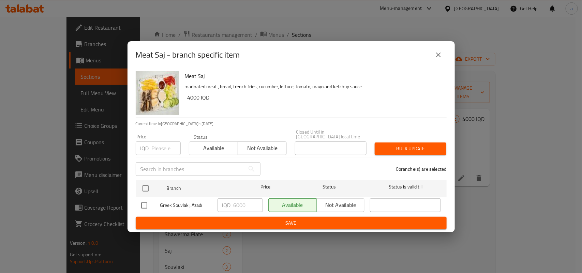
click at [147, 206] on input "checkbox" at bounding box center [144, 206] width 14 height 14
checkbox input "true"
click at [238, 207] on input "6000" at bounding box center [248, 206] width 29 height 14
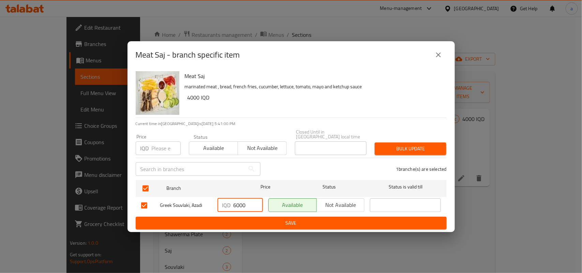
paste input "5"
type input "5000"
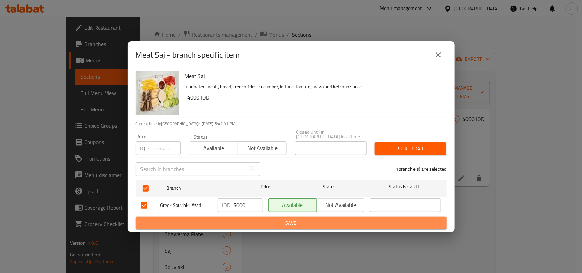
click at [238, 220] on span "Save" at bounding box center [291, 223] width 300 height 9
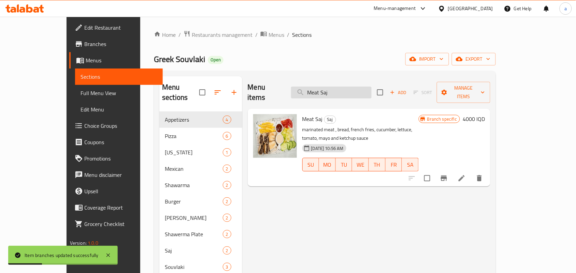
click at [364, 89] on input "Meat Saj" at bounding box center [331, 93] width 81 height 12
paste input "Chicken Souvlaki"
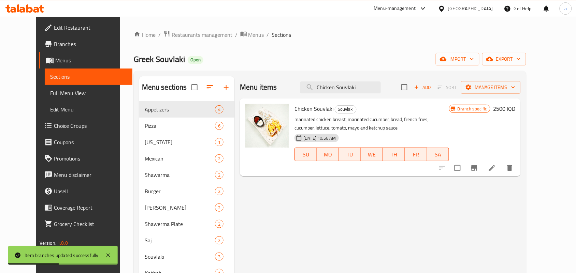
type input "Chicken Souvlaki"
click at [477, 171] on icon "Branch-specific-item" at bounding box center [474, 167] width 6 height 5
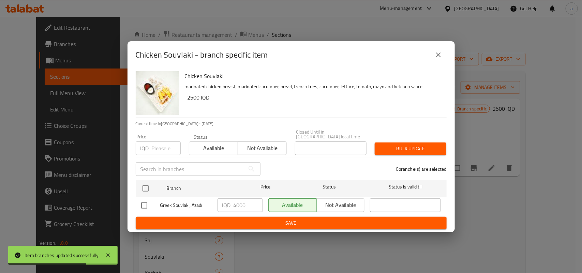
drag, startPoint x: 147, startPoint y: 202, endPoint x: 205, endPoint y: 212, distance: 58.8
click at [147, 202] on input "checkbox" at bounding box center [144, 206] width 14 height 14
checkbox input "true"
click at [241, 204] on input "4000" at bounding box center [248, 206] width 29 height 14
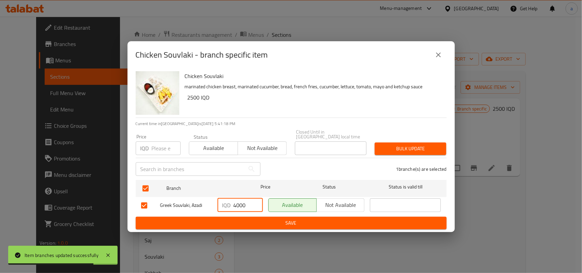
click at [241, 204] on input "4000" at bounding box center [248, 206] width 29 height 14
paste input "35"
type input "3500"
click at [240, 217] on button "Save" at bounding box center [291, 223] width 311 height 13
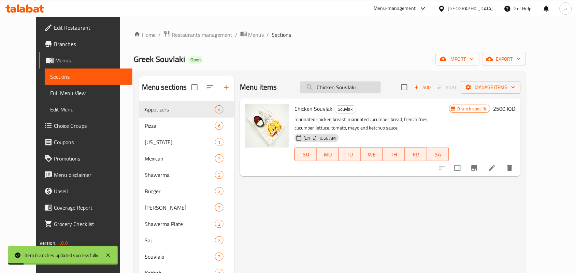
click at [348, 90] on input "Chicken Souvlaki" at bounding box center [340, 88] width 81 height 12
paste input "Meat"
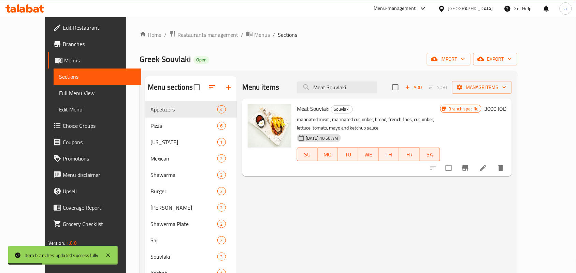
type input "Meat Souvlaki"
click at [468, 171] on icon "Branch-specific-item" at bounding box center [465, 167] width 6 height 5
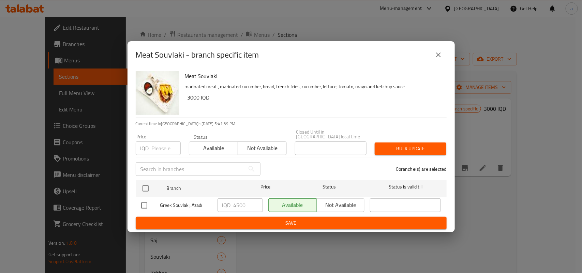
click at [145, 206] on input "checkbox" at bounding box center [144, 206] width 14 height 14
checkbox input "true"
click at [241, 207] on input "4500" at bounding box center [248, 206] width 29 height 14
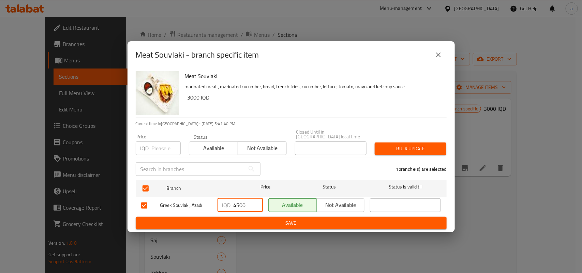
paste input "0"
type input "4000"
click at [237, 222] on span "Save" at bounding box center [291, 223] width 300 height 9
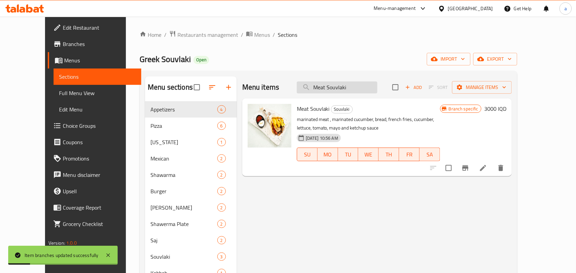
click at [357, 91] on input "Meat Souvlaki" at bounding box center [337, 88] width 81 height 12
paste input "[PERSON_NAME]"
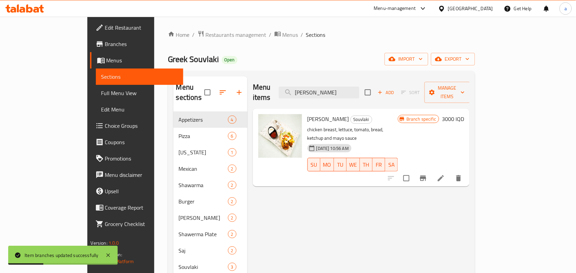
type input "[PERSON_NAME]"
click at [426, 176] on icon "Branch-specific-item" at bounding box center [423, 178] width 6 height 5
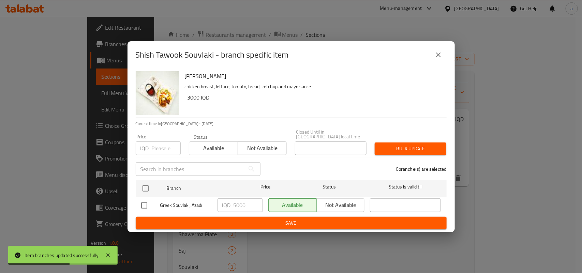
click at [143, 202] on input "checkbox" at bounding box center [144, 206] width 14 height 14
checkbox input "true"
click at [240, 205] on input "5000" at bounding box center [248, 206] width 29 height 14
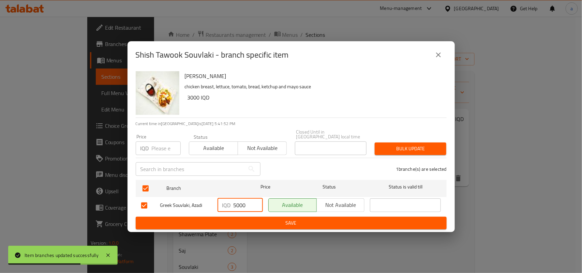
paste input "4"
type input "4000"
click at [242, 221] on span "Save" at bounding box center [291, 223] width 300 height 9
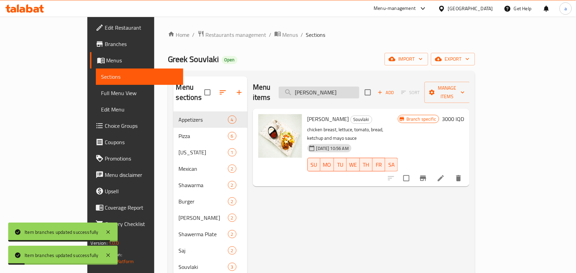
click at [356, 89] on input "[PERSON_NAME]" at bounding box center [319, 93] width 81 height 12
paste input "Meat Gus"
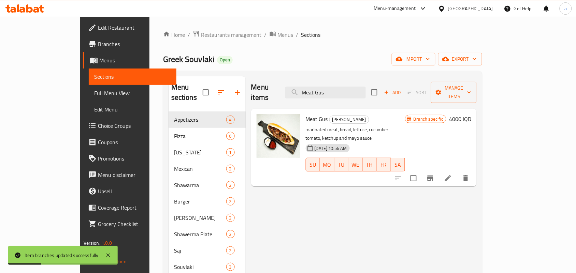
type input "Meat Gus"
click at [434, 174] on icon "Branch-specific-item" at bounding box center [430, 178] width 8 height 8
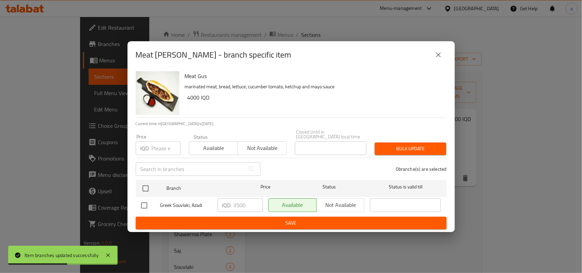
click at [147, 205] on input "checkbox" at bounding box center [144, 206] width 14 height 14
checkbox input "true"
click at [245, 207] on input "3500" at bounding box center [248, 206] width 29 height 14
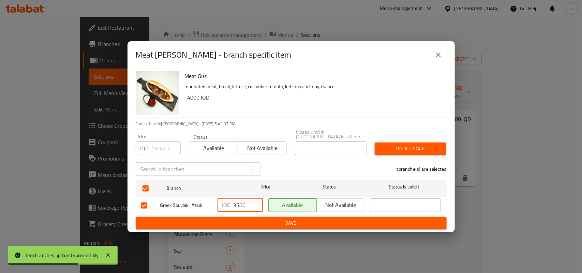
click at [241, 217] on button "Save" at bounding box center [291, 223] width 311 height 13
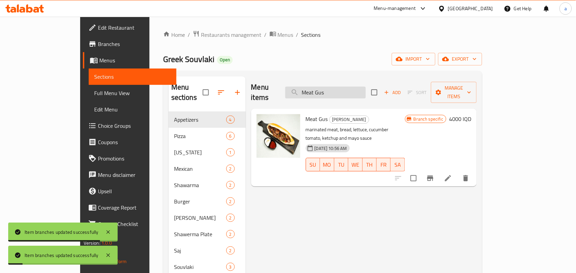
click at [351, 89] on input "Meat Gus" at bounding box center [325, 93] width 81 height 12
paste input "Chicken"
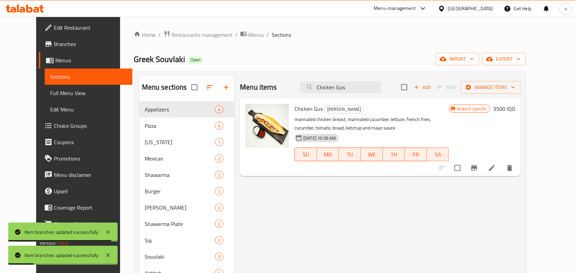
type input "Chicken Gus"
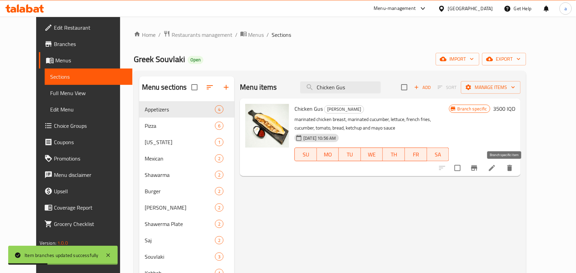
click at [477, 170] on icon "Branch-specific-item" at bounding box center [474, 167] width 6 height 5
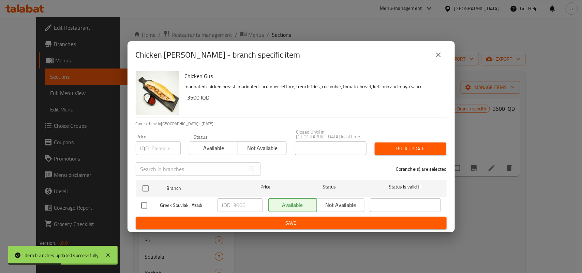
drag, startPoint x: 145, startPoint y: 204, endPoint x: 155, endPoint y: 204, distance: 9.6
click at [146, 204] on input "checkbox" at bounding box center [144, 206] width 14 height 14
checkbox input "true"
click at [243, 206] on input "3000" at bounding box center [248, 206] width 29 height 14
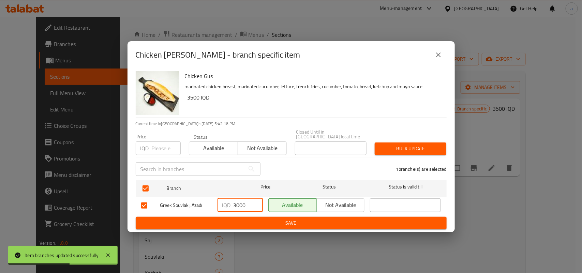
click at [243, 206] on input "3000" at bounding box center [248, 206] width 29 height 14
click at [238, 222] on span "Save" at bounding box center [291, 223] width 300 height 9
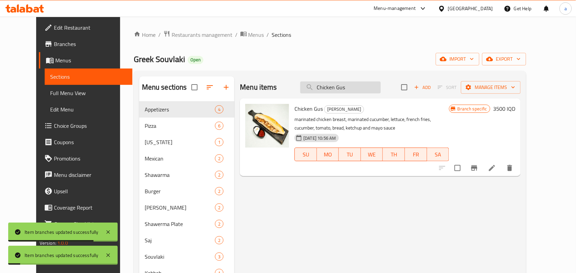
click at [361, 88] on input "Chicken Gus" at bounding box center [340, 88] width 81 height 12
paste input "Shawarma Plate"
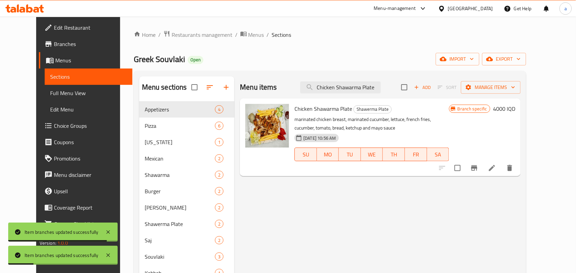
type input "Chicken Shawarma Plate"
click at [477, 171] on icon "Branch-specific-item" at bounding box center [474, 167] width 6 height 5
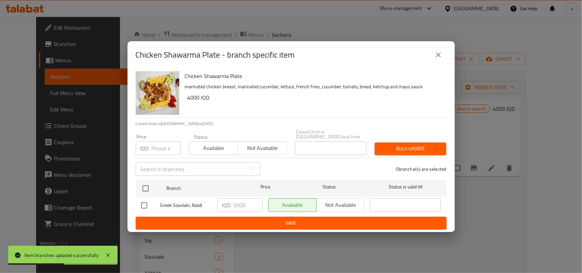
click at [145, 206] on input "checkbox" at bounding box center [144, 206] width 14 height 14
checkbox input "true"
click at [244, 205] on input "5000" at bounding box center [248, 206] width 29 height 14
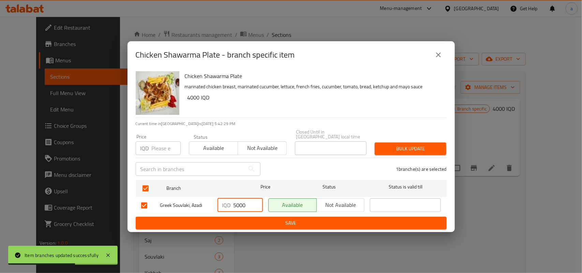
click at [242, 223] on span "Save" at bounding box center [291, 223] width 300 height 9
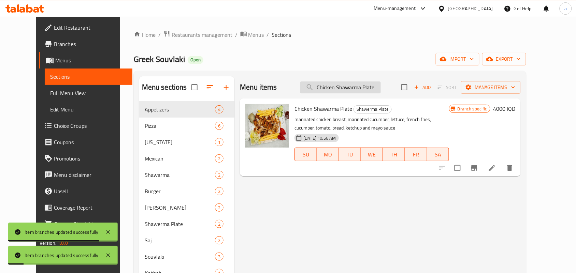
click at [354, 93] on input "Chicken Shawarma Plate" at bounding box center [340, 88] width 81 height 12
paste input "Meat"
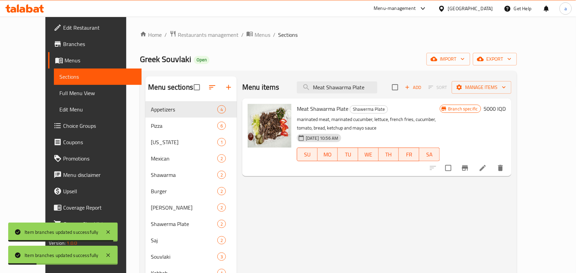
type input "Meat Shawarma Plate"
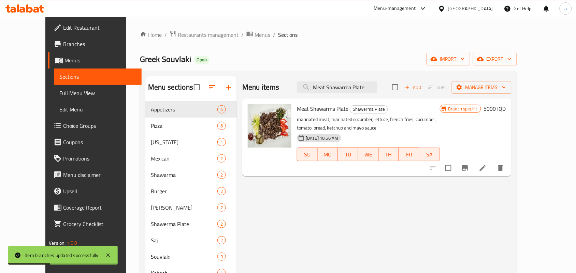
click at [469, 172] on icon "Branch-specific-item" at bounding box center [465, 168] width 8 height 8
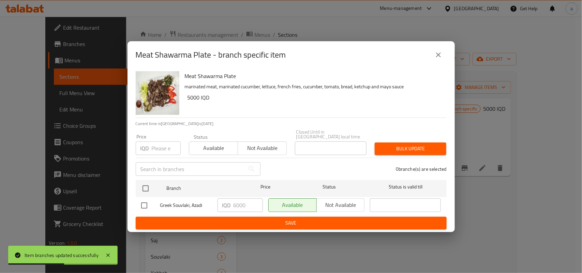
drag, startPoint x: 148, startPoint y: 204, endPoint x: 202, endPoint y: 211, distance: 54.6
click at [149, 204] on input "checkbox" at bounding box center [144, 206] width 14 height 14
checkbox input "true"
click at [241, 208] on input "6000" at bounding box center [248, 206] width 29 height 14
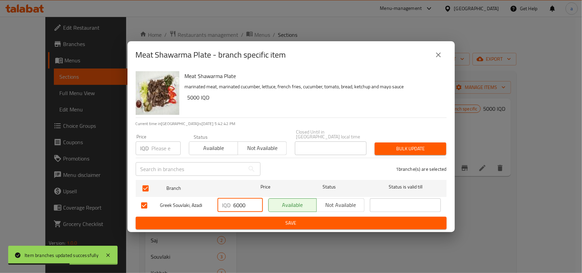
paste input "6000"
type input "6000"
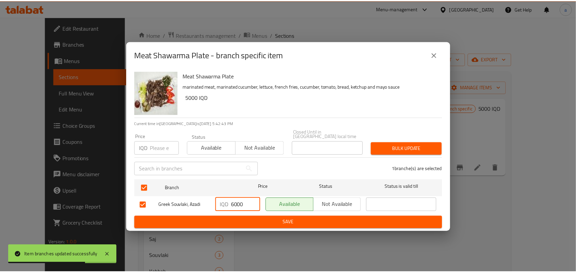
scroll to position [0, 0]
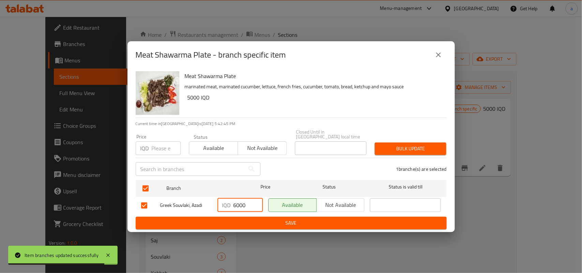
click at [245, 219] on span "Save" at bounding box center [291, 223] width 300 height 9
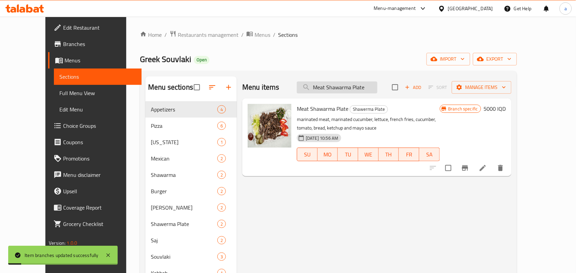
click at [359, 89] on input "Meat Shawarma Plate" at bounding box center [337, 88] width 81 height 12
paste input "French Fries"
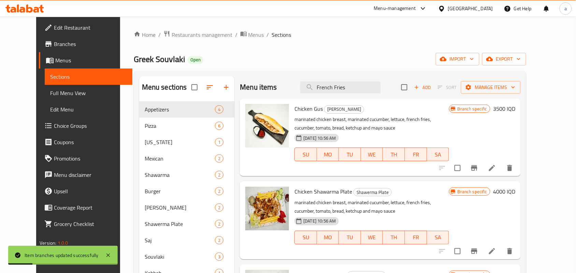
type input "French Fries"
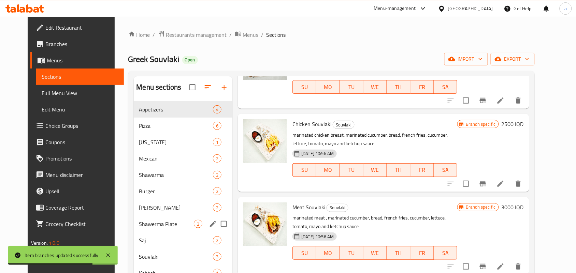
scroll to position [96, 0]
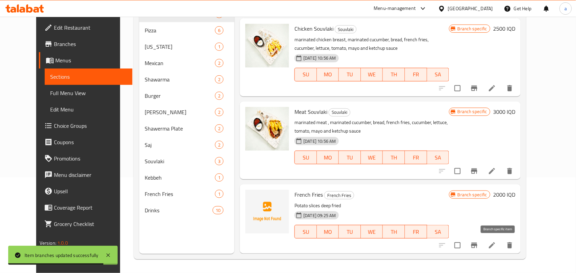
click at [477, 246] on icon "Branch-specific-item" at bounding box center [474, 245] width 6 height 5
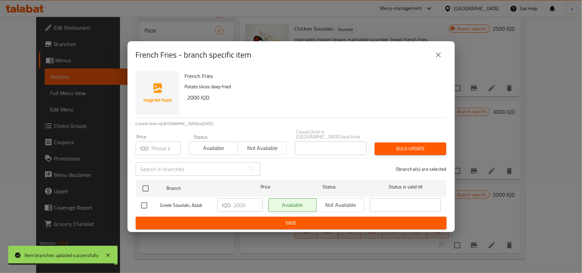
drag, startPoint x: 145, startPoint y: 205, endPoint x: 171, endPoint y: 209, distance: 26.5
click at [146, 205] on input "checkbox" at bounding box center [144, 206] width 14 height 14
checkbox input "true"
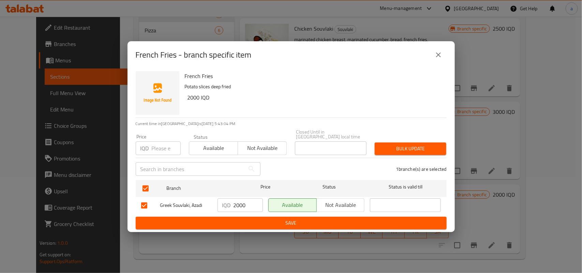
click at [241, 205] on input "2000" at bounding box center [248, 206] width 29 height 14
paste input "5"
type input "2500"
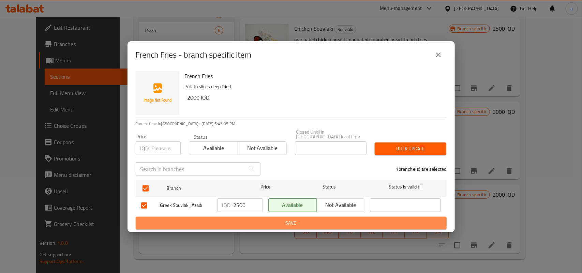
click at [260, 221] on span "Save" at bounding box center [291, 223] width 300 height 9
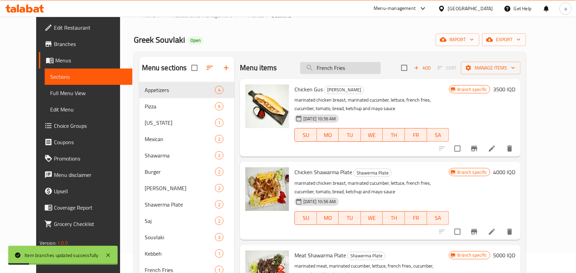
scroll to position [0, 0]
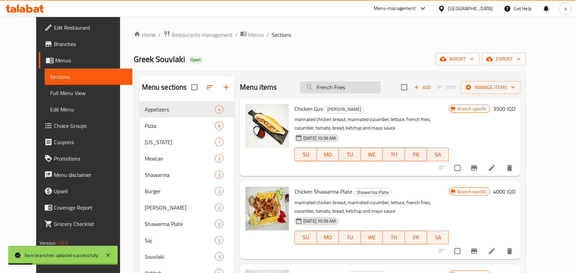
click at [365, 93] on input "French Fries" at bounding box center [340, 88] width 81 height 12
paste input "Mineral Water"
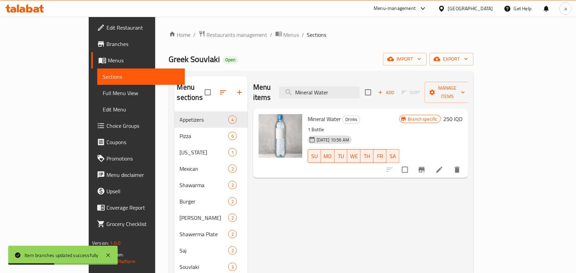
type input "Mineral Water"
click at [425, 167] on icon "Branch-specific-item" at bounding box center [422, 169] width 6 height 5
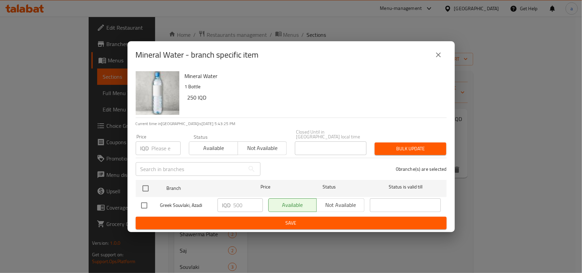
click at [142, 204] on input "checkbox" at bounding box center [144, 206] width 14 height 14
checkbox input "true"
click at [173, 220] on span "Save" at bounding box center [291, 223] width 300 height 9
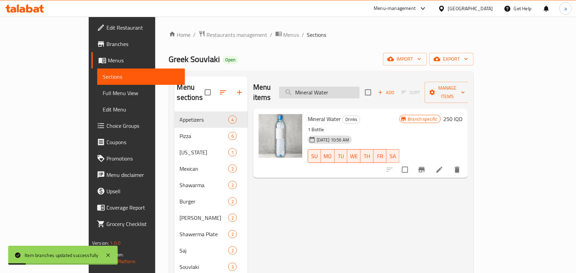
click at [360, 93] on input "Mineral Water" at bounding box center [319, 93] width 81 height 12
paste input "Coca-Cola"
type input "Coca-Cola"
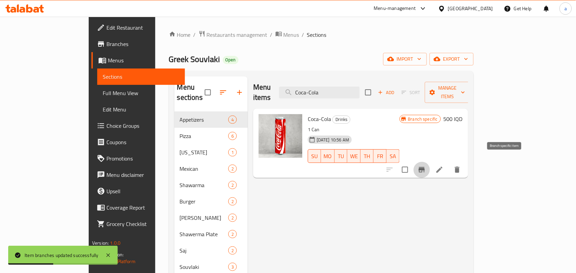
click at [426, 166] on icon "Branch-specific-item" at bounding box center [422, 170] width 8 height 8
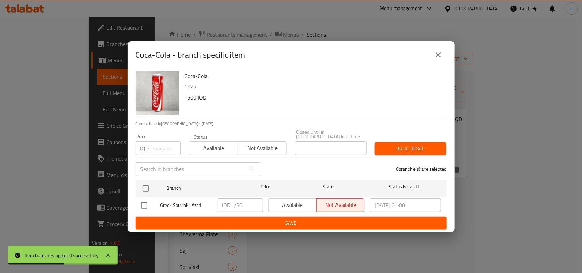
drag, startPoint x: 142, startPoint y: 203, endPoint x: 213, endPoint y: 203, distance: 70.6
click at [145, 203] on input "checkbox" at bounding box center [144, 206] width 14 height 14
checkbox input "true"
click at [238, 204] on input "750" at bounding box center [248, 206] width 29 height 14
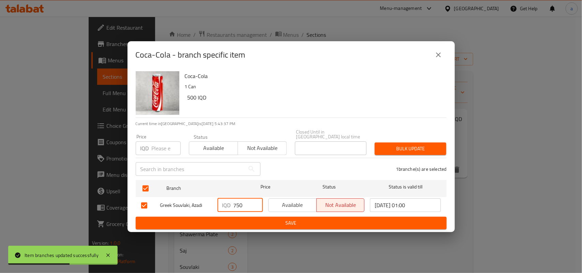
click at [238, 204] on input "750" at bounding box center [248, 206] width 29 height 14
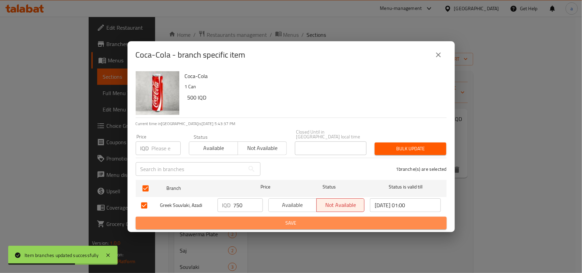
click at [236, 218] on button "Save" at bounding box center [291, 223] width 311 height 13
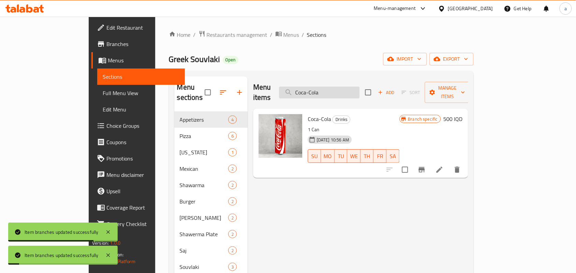
click at [358, 89] on input "Coca-Cola" at bounding box center [319, 93] width 81 height 12
paste input "Pepsi"
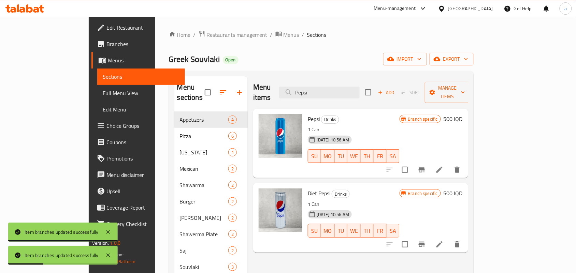
click at [425, 167] on icon "Branch-specific-item" at bounding box center [422, 169] width 6 height 5
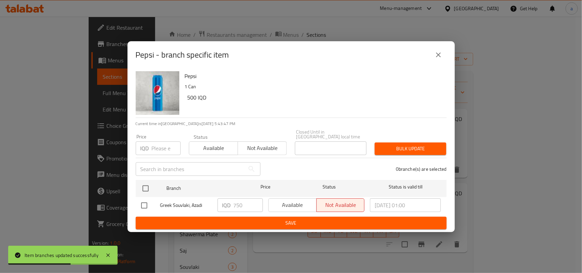
drag, startPoint x: 438, startPoint y: 58, endPoint x: 448, endPoint y: 88, distance: 31.4
click at [438, 57] on icon "close" at bounding box center [439, 55] width 8 height 8
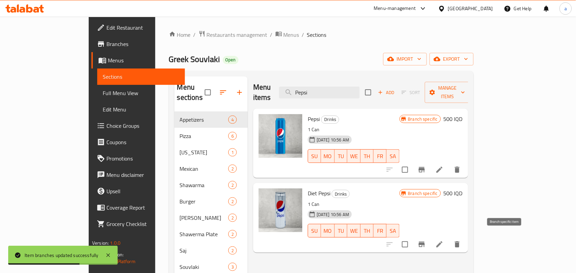
click at [425, 242] on icon "Branch-specific-item" at bounding box center [422, 244] width 6 height 5
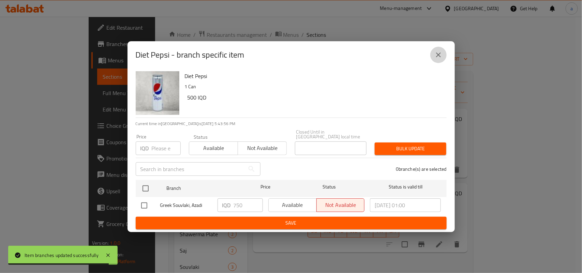
click at [441, 53] on icon "close" at bounding box center [439, 55] width 8 height 8
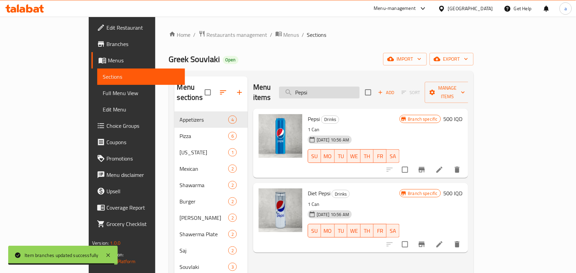
click at [340, 88] on input "Pepsi" at bounding box center [319, 93] width 81 height 12
paste input "Mountain"
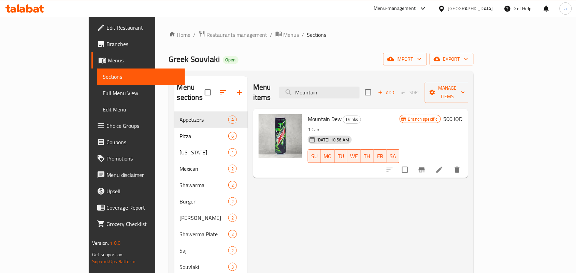
click at [425, 167] on icon "Branch-specific-item" at bounding box center [422, 169] width 6 height 5
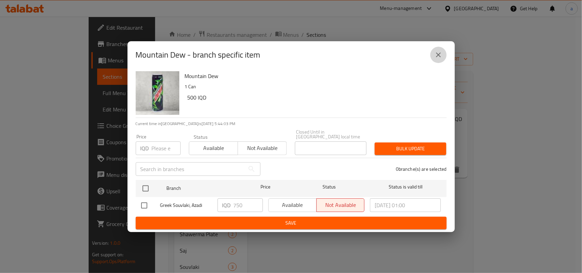
click at [435, 55] on icon "close" at bounding box center [439, 55] width 8 height 8
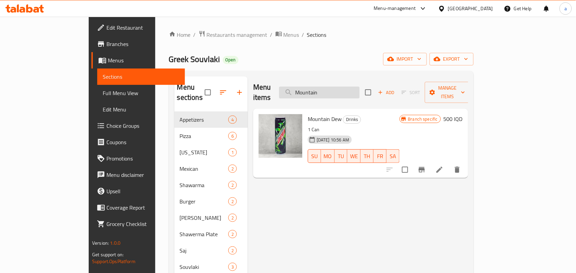
click at [358, 91] on input "Mountain" at bounding box center [319, 93] width 81 height 12
paste input "7 Up"
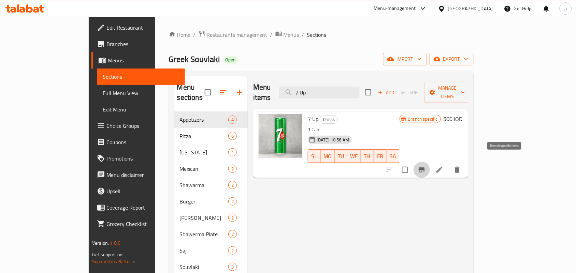
click at [426, 166] on icon "Branch-specific-item" at bounding box center [422, 170] width 8 height 8
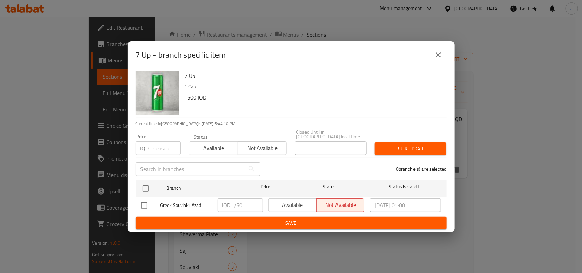
click at [435, 56] on icon "close" at bounding box center [439, 55] width 8 height 8
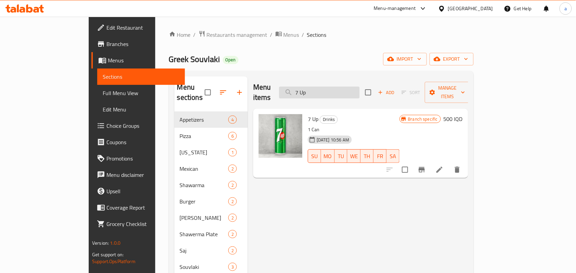
click at [337, 95] on input "7 Up" at bounding box center [319, 93] width 81 height 12
paste input "Ayran"
type input "Ayran"
click at [425, 167] on icon "Branch-specific-item" at bounding box center [422, 169] width 6 height 5
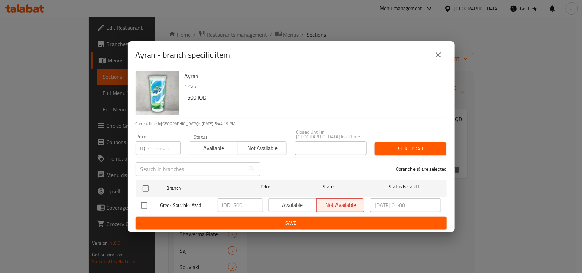
click at [147, 206] on input "checkbox" at bounding box center [144, 206] width 14 height 14
checkbox input "true"
click at [234, 207] on input "500" at bounding box center [248, 206] width 29 height 14
paste input "75"
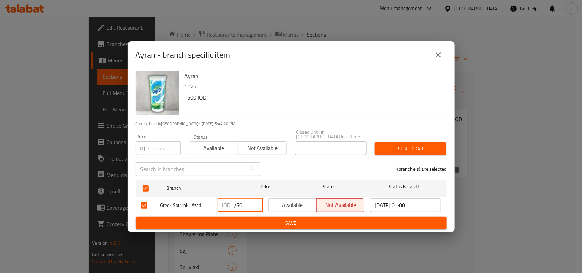
type input "750"
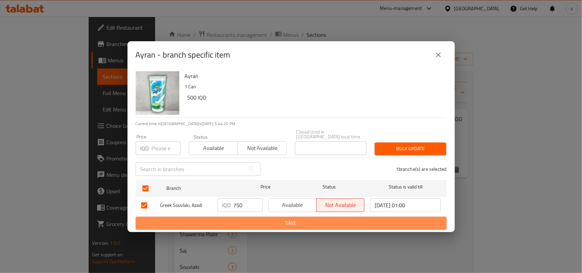
click at [248, 223] on span "Save" at bounding box center [291, 223] width 300 height 9
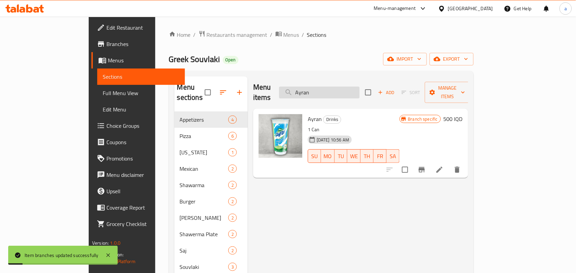
drag, startPoint x: 363, startPoint y: 90, endPoint x: 367, endPoint y: 93, distance: 5.7
click at [360, 90] on input "Ayran" at bounding box center [319, 93] width 81 height 12
paste input "[PERSON_NAME]"
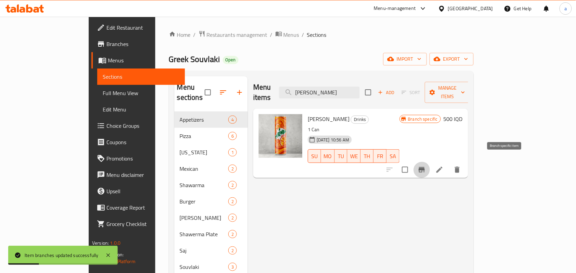
click at [425, 167] on icon "Branch-specific-item" at bounding box center [422, 169] width 6 height 5
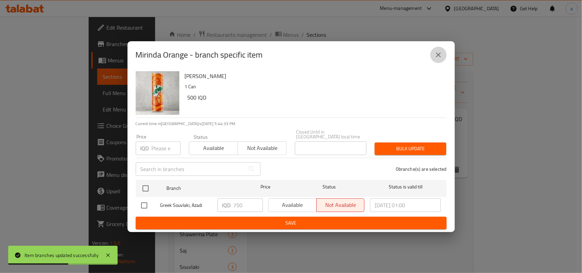
click at [435, 57] on icon "close" at bounding box center [439, 55] width 8 height 8
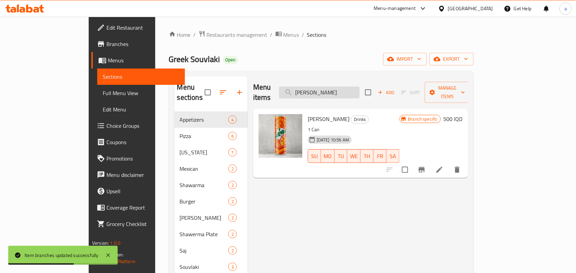
drag, startPoint x: 369, startPoint y: 86, endPoint x: 378, endPoint y: 94, distance: 12.1
click at [360, 90] on input "[PERSON_NAME]" at bounding box center [319, 93] width 81 height 12
paste input "Fant"
type input "Fanta Orange"
click at [425, 167] on icon "Branch-specific-item" at bounding box center [422, 169] width 6 height 5
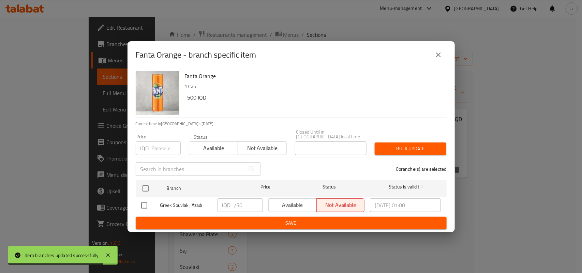
click at [441, 60] on button "close" at bounding box center [439, 55] width 16 height 16
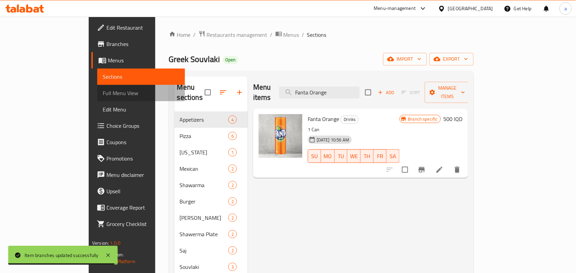
click at [103, 91] on span "Full Menu View" at bounding box center [141, 93] width 77 height 8
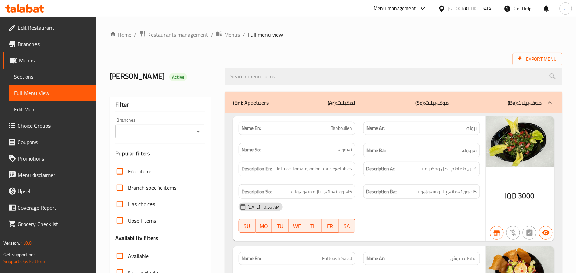
drag, startPoint x: 197, startPoint y: 133, endPoint x: 200, endPoint y: 139, distance: 6.1
click at [197, 133] on icon "Open" at bounding box center [198, 132] width 8 height 8
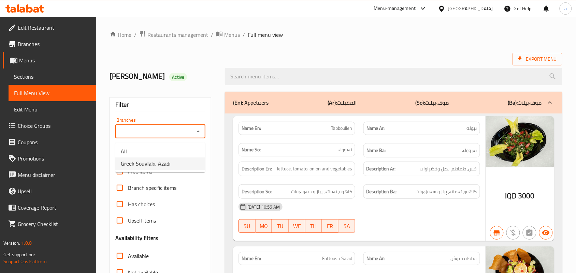
click at [174, 164] on li "Greek Souvlaki, Azadi" at bounding box center [160, 164] width 90 height 12
type input "Greek Souvlaki, Azadi"
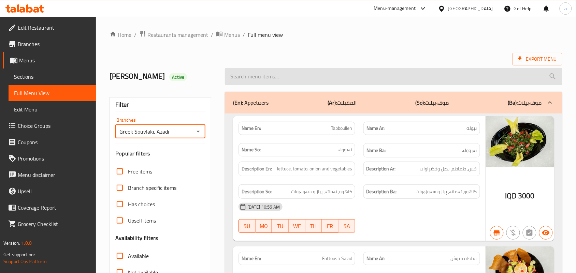
click at [316, 83] on input "search" at bounding box center [393, 76] width 337 height 17
paste input "Tabboulleh"
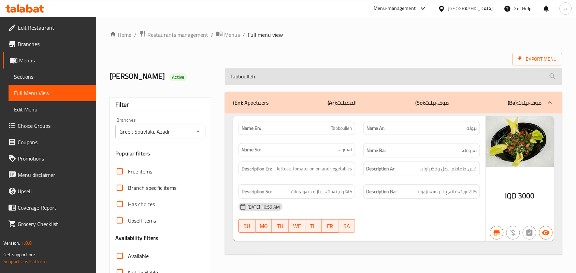
paste input "(Fattoush Salad"
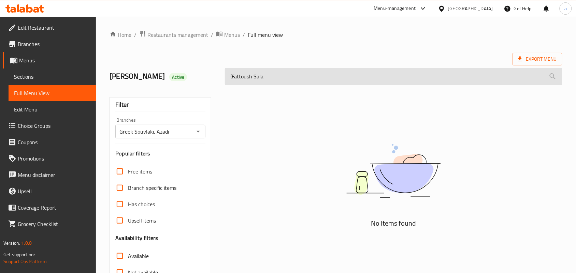
click at [233, 82] on input "(Fattoush Sala" at bounding box center [393, 76] width 337 height 17
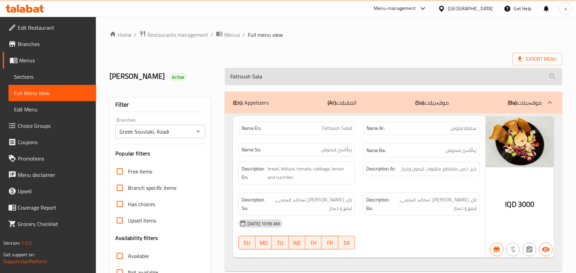
click at [352, 80] on input "Fattoush Sala" at bounding box center [393, 76] width 337 height 17
paste input "Greek Salad"
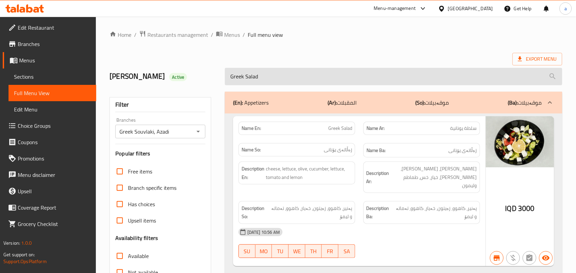
click at [336, 82] on input "Greek Salad" at bounding box center [393, 76] width 337 height 17
paste input "Hummus"
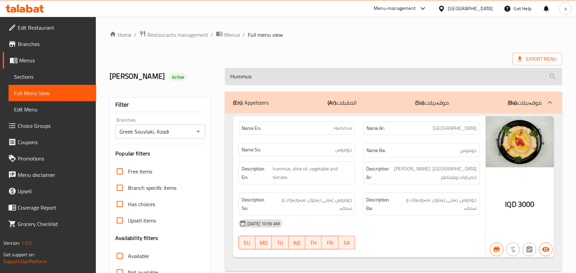
click at [336, 84] on input "Hummus" at bounding box center [393, 76] width 337 height 17
paste input "Chicken Pizza"
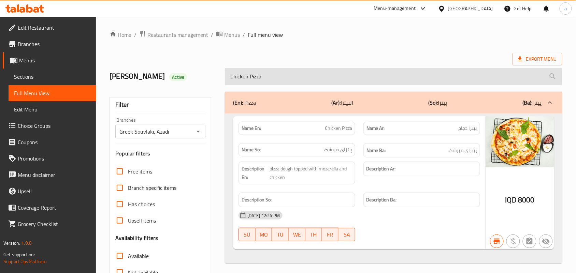
click at [323, 70] on input "Chicken Pizza" at bounding box center [393, 76] width 337 height 17
paste input "Margherita"
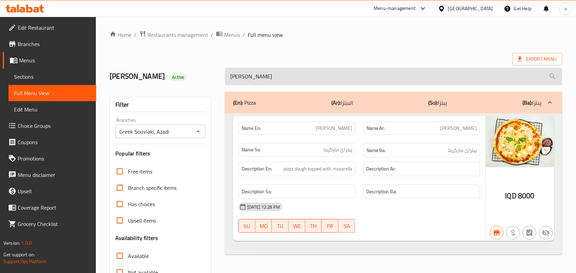
click at [333, 74] on input "[PERSON_NAME]" at bounding box center [393, 76] width 337 height 17
paste input "eat"
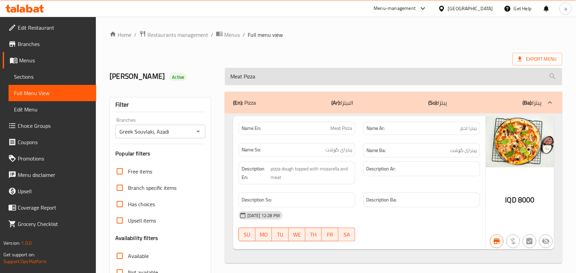
click at [296, 77] on input "Meat Pizza" at bounding box center [393, 76] width 337 height 17
paste input "Vegetable"
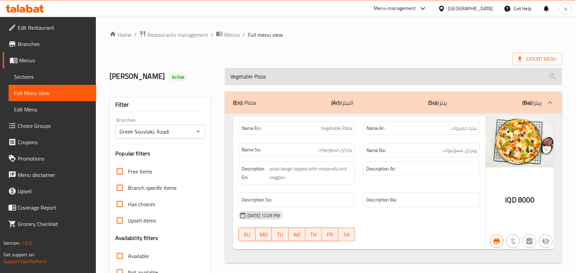
click at [344, 79] on input "Vegetable Pizza" at bounding box center [393, 76] width 337 height 17
paste input "Mix"
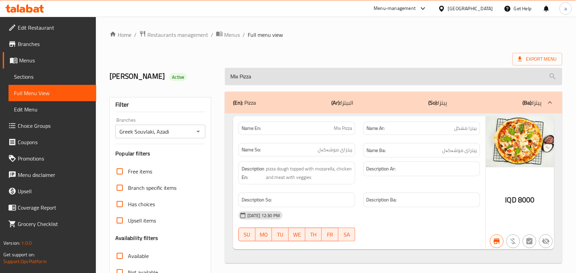
click at [328, 81] on input "Mix Pizza" at bounding box center [393, 76] width 337 height 17
paste input "Pepperoni"
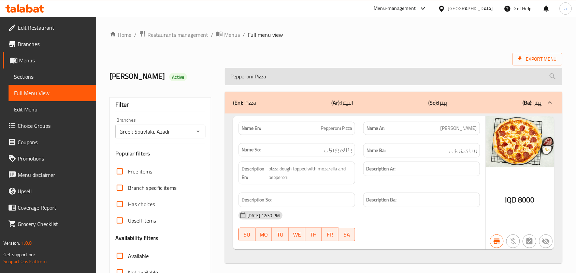
click at [338, 84] on input "Pepperoni Pizza" at bounding box center [393, 76] width 337 height 17
paste input "([US_STATE] Meal"
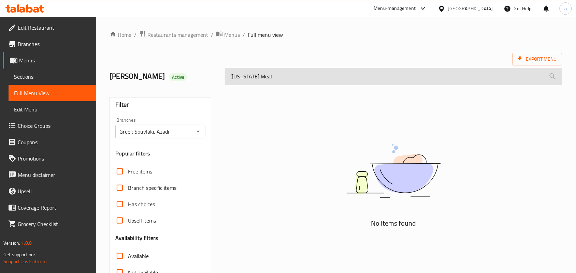
click at [233, 83] on input "([US_STATE] Meal" at bounding box center [393, 76] width 337 height 17
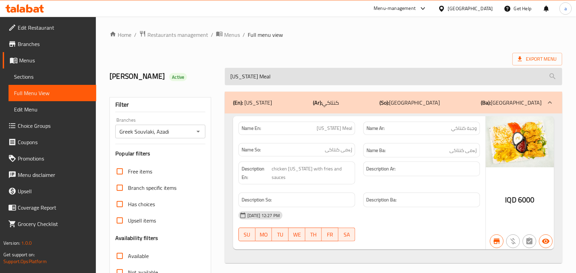
click at [354, 85] on input "[US_STATE] Meal" at bounding box center [393, 76] width 337 height 17
paste input "Mexican"
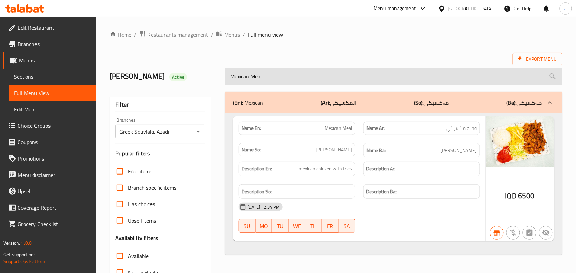
click at [335, 76] on input "Mexican Meal" at bounding box center [393, 76] width 337 height 17
paste input "Sandwich"
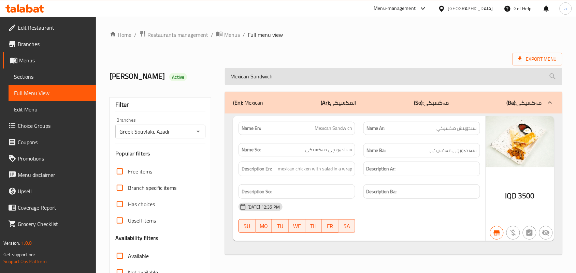
drag, startPoint x: 328, startPoint y: 76, endPoint x: 337, endPoint y: 79, distance: 9.7
click at [327, 76] on input "Mexican Sandwich" at bounding box center [393, 76] width 337 height 17
paste input "Chicken Shawarma"
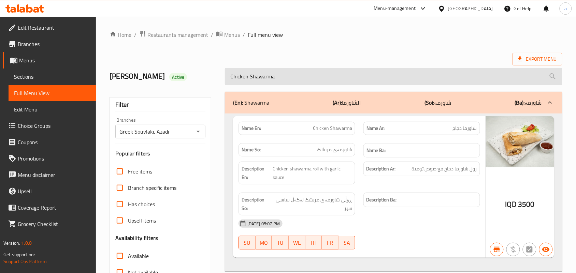
click at [332, 77] on input "Chicken Shawarma" at bounding box center [393, 76] width 337 height 17
paste input "Meat"
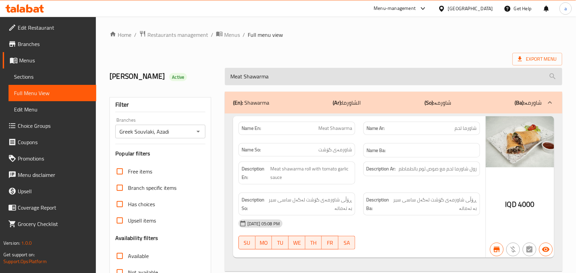
click at [309, 80] on input "Meat Shawarma" at bounding box center [393, 76] width 337 height 17
paste input "Cheese Burger"
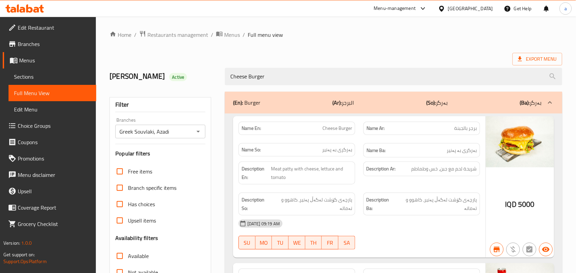
click at [333, 92] on div "(En): Burger (Ar): البرجر (So): بەرگر (Ba): بەرگر Name En: Cheese Burger Name A…" at bounding box center [394, 247] width 346 height 319
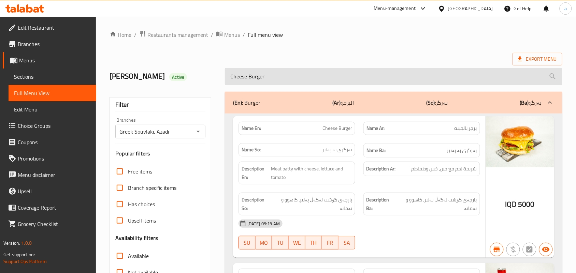
click at [326, 81] on input "Cheese Burger" at bounding box center [393, 76] width 337 height 17
paste input "Meal"
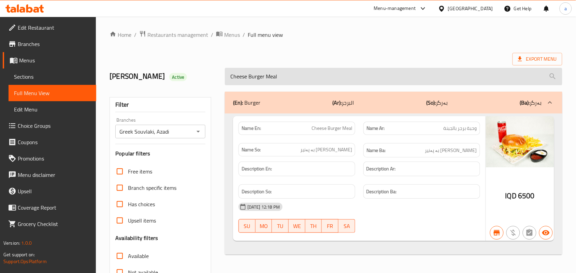
click at [312, 77] on input "Cheese Burger Meal" at bounding box center [393, 76] width 337 height 17
paste input "icken Saj"
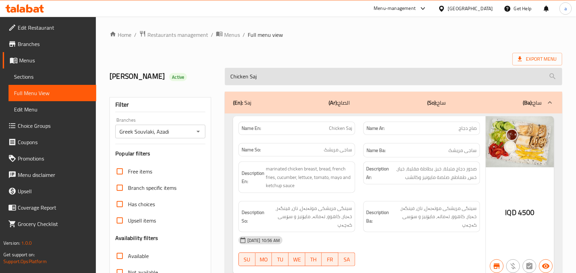
click at [289, 85] on input "Chicken Saj" at bounding box center [393, 76] width 337 height 17
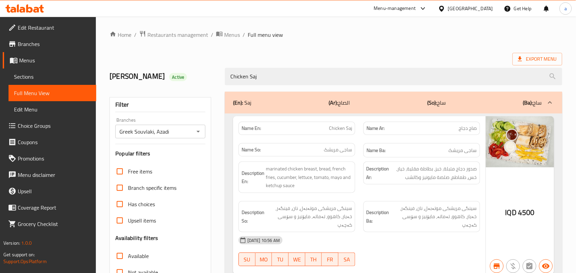
paste input "Meat"
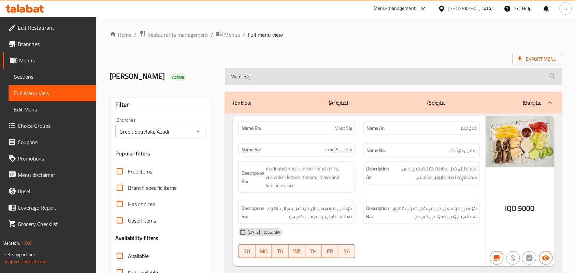
click at [326, 78] on input "Meat Saj" at bounding box center [393, 76] width 337 height 17
paste input "Chicken Souvlaki"
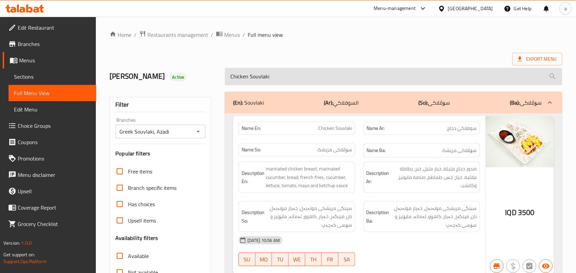
click at [293, 76] on input "Chicken Souvlaki" at bounding box center [393, 76] width 337 height 17
paste input "Meat"
click at [312, 81] on input "Meat Souvlaki" at bounding box center [393, 76] width 337 height 17
paste input "([PERSON_NAME]"
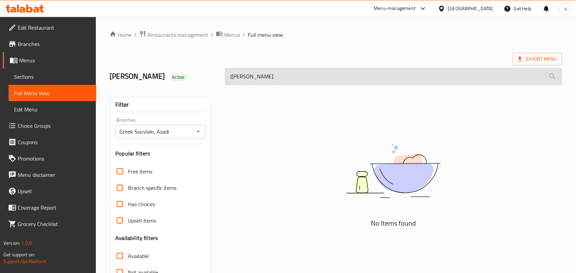
click at [233, 82] on input "([PERSON_NAME]" at bounding box center [393, 76] width 337 height 17
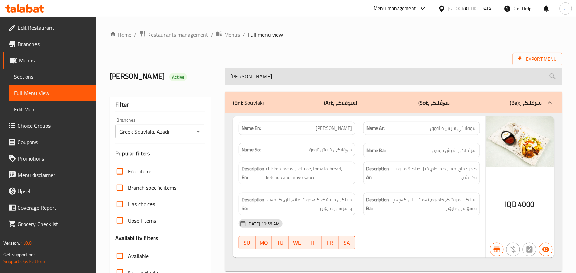
click at [308, 78] on input "[PERSON_NAME]" at bounding box center [393, 76] width 337 height 17
paste input "Meat Gus"
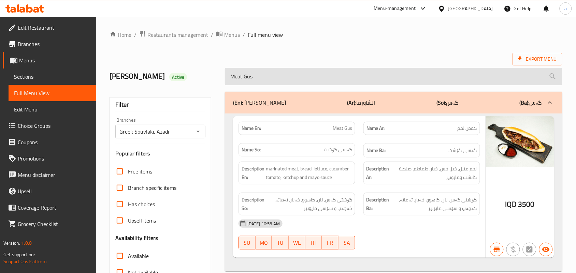
click at [299, 82] on input "Meat Gus" at bounding box center [393, 76] width 337 height 17
paste input "Chicken"
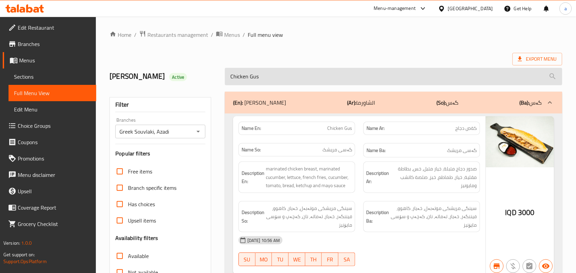
click at [321, 85] on input "Chicken Gus" at bounding box center [393, 76] width 337 height 17
paste input "Shawarma Plate"
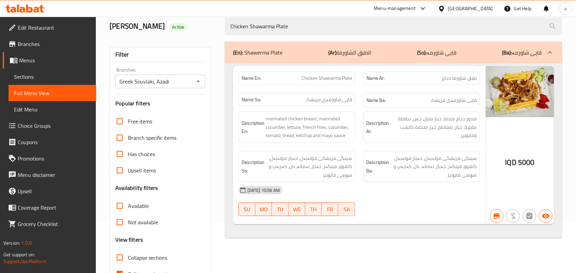
scroll to position [38, 0]
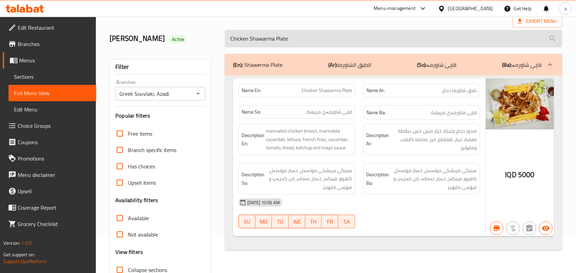
click at [304, 45] on input "Chicken Shawarma Plate" at bounding box center [393, 38] width 337 height 17
paste input "Meat"
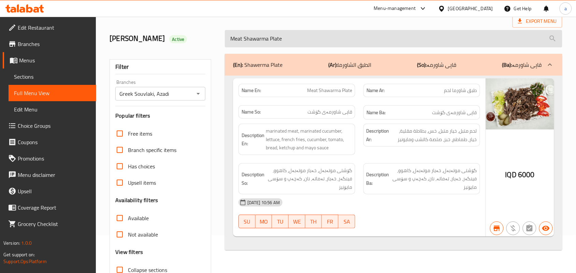
click at [325, 43] on input "Meat Shawarma Plate" at bounding box center [393, 38] width 337 height 17
paste input "French Fries"
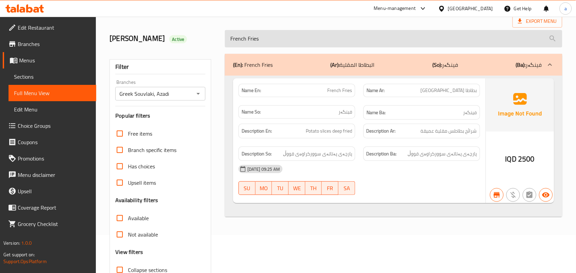
click at [308, 40] on input "French Fries" at bounding box center [393, 38] width 337 height 17
paste input "Mineral Water"
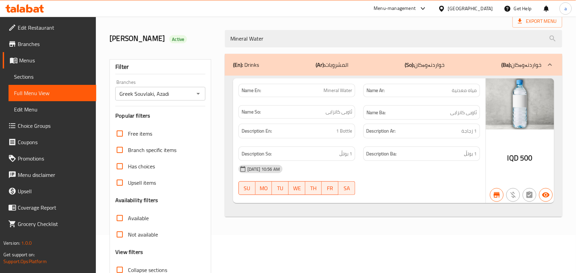
drag, startPoint x: 290, startPoint y: 45, endPoint x: 185, endPoint y: 50, distance: 105.6
click at [185, 50] on div "helen Active Mineral Water" at bounding box center [335, 39] width 461 height 30
paste input "Coca-Cola"
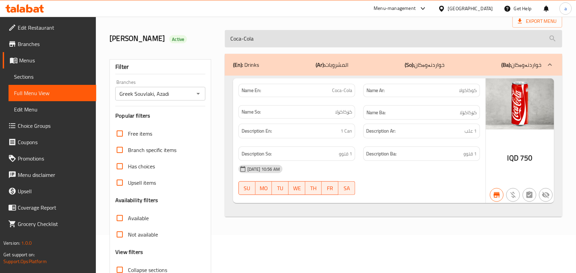
click at [306, 43] on input "Coca-Cola" at bounding box center [393, 38] width 337 height 17
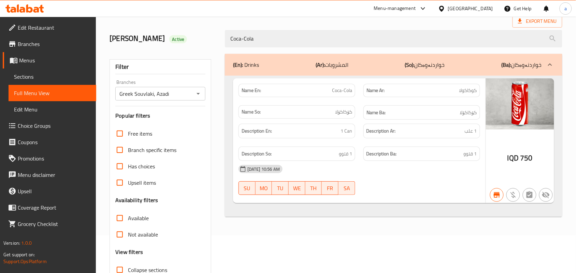
paste input "Pepsi"
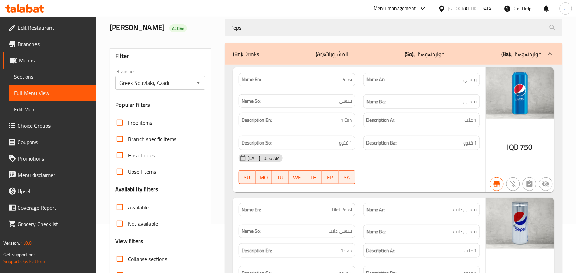
scroll to position [30, 0]
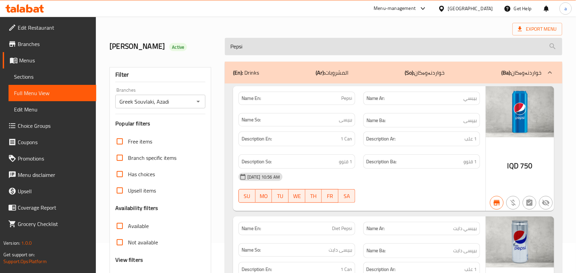
click at [279, 47] on input "Pepsi" at bounding box center [393, 46] width 337 height 17
paste input "Mountain"
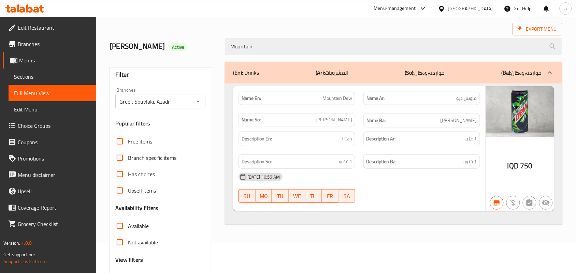
drag, startPoint x: 305, startPoint y: 54, endPoint x: 166, endPoint y: 56, distance: 138.9
click at [166, 56] on div "helen Active Mountain" at bounding box center [335, 46] width 461 height 30
paste input "Up"
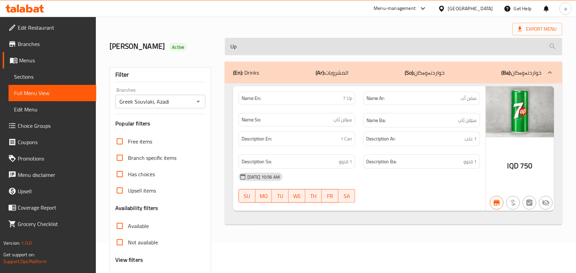
click at [338, 47] on input "Up" at bounding box center [393, 46] width 337 height 17
paste input "Ayran"
click at [337, 46] on input "Ayran" at bounding box center [393, 46] width 337 height 17
paste input "Mirinda"
click at [306, 50] on input "Mirinda" at bounding box center [393, 46] width 337 height 17
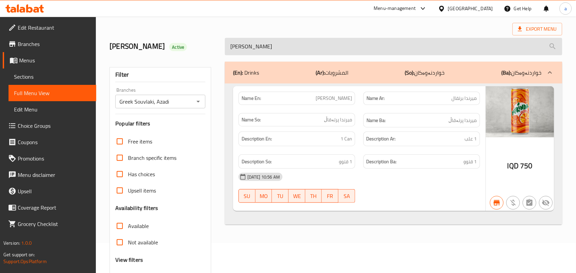
paste input "Fanta Orange"
type input "Fanta Orange"
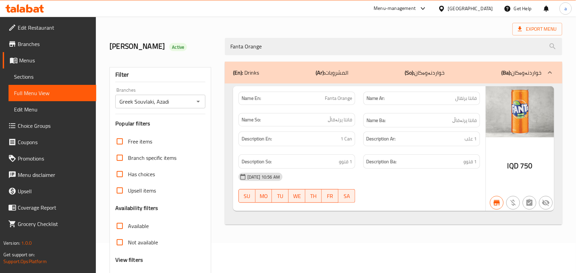
drag, startPoint x: 275, startPoint y: 50, endPoint x: 191, endPoint y: 60, distance: 83.8
click at [192, 60] on div "Home / Restaurants management / Menus / Full menu view Export Menu helen Active…" at bounding box center [336, 159] width 453 height 319
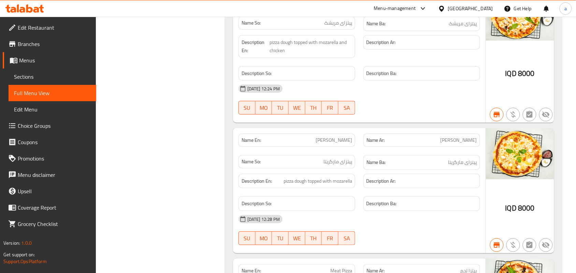
scroll to position [0, 0]
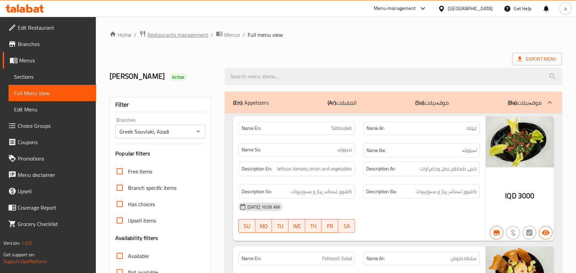
click at [180, 31] on span "Restaurants management" at bounding box center [177, 35] width 61 height 8
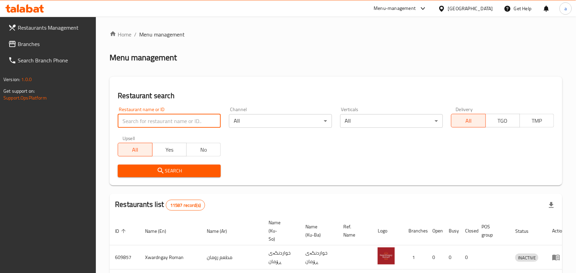
click at [160, 121] on input "search" at bounding box center [169, 121] width 103 height 14
paste input "Al Tabikh by Bloo"
click button "Search" at bounding box center [169, 171] width 103 height 13
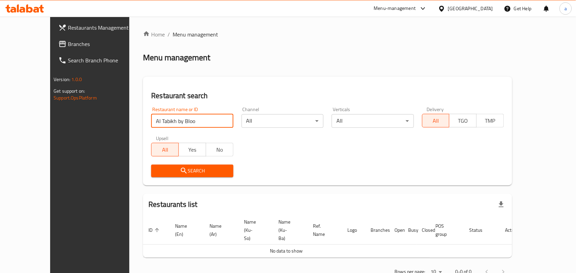
drag, startPoint x: 168, startPoint y: 119, endPoint x: 74, endPoint y: 131, distance: 94.9
click at [68, 132] on div "Restaurants Management Branches Search Branch Phone Version: 1.0.0 Get support …" at bounding box center [288, 156] width 476 height 278
paste input "search"
click button "Search" at bounding box center [192, 171] width 82 height 13
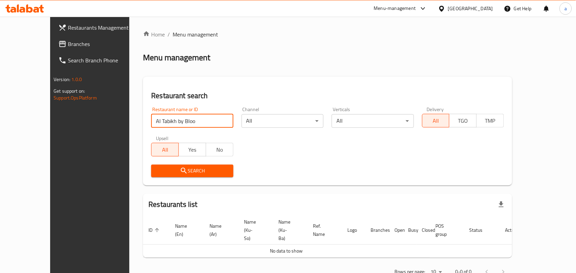
click button "Search" at bounding box center [192, 171] width 82 height 13
type input "Al Tabikh by B"
click at [68, 40] on span "Branches" at bounding box center [104, 44] width 73 height 8
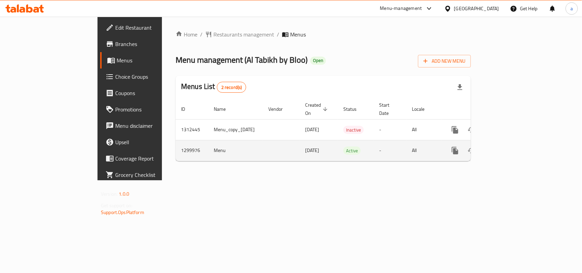
click at [509, 147] on icon "enhanced table" at bounding box center [505, 151] width 8 height 8
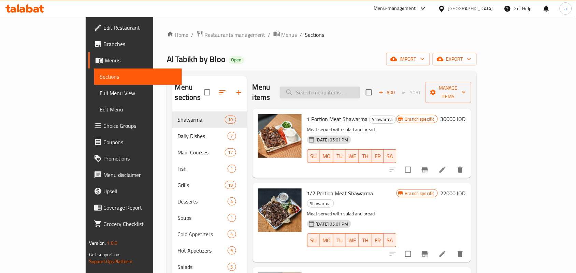
click at [344, 87] on input "search" at bounding box center [320, 93] width 81 height 12
paste input "1 Portion Lamb Kebab"
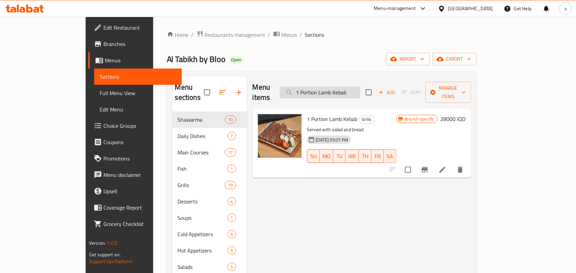
type input "1 Portion Lamb Kebab"
click at [429, 166] on icon "Branch-specific-item" at bounding box center [425, 170] width 8 height 8
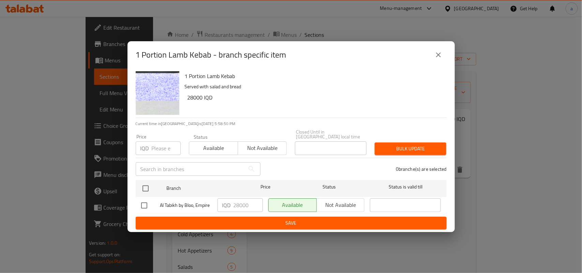
click at [146, 203] on input "checkbox" at bounding box center [144, 206] width 14 height 14
checkbox input "true"
click at [241, 203] on input "28000" at bounding box center [248, 206] width 29 height 14
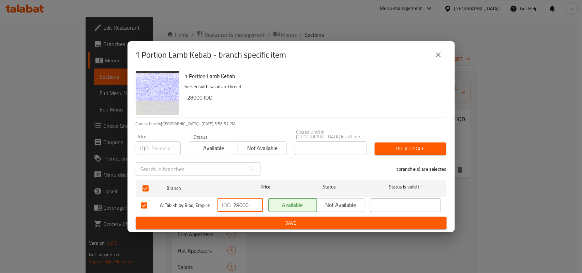
paste input "65"
type input "26500"
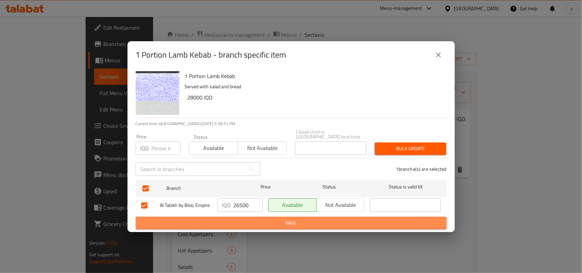
click at [234, 226] on span "Save" at bounding box center [291, 223] width 300 height 9
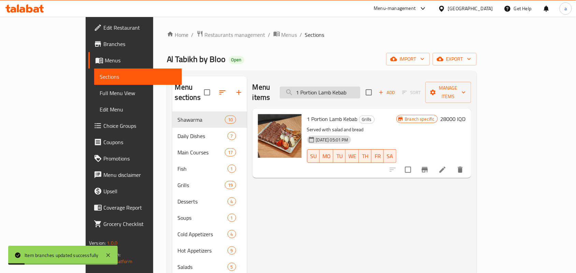
click at [360, 89] on input "1 Portion Lamb Kebab" at bounding box center [320, 93] width 81 height 12
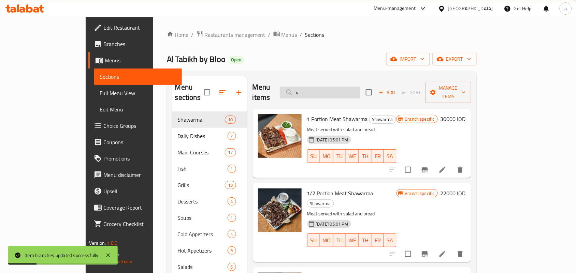
drag, startPoint x: 340, startPoint y: 88, endPoint x: 337, endPoint y: 91, distance: 4.1
click at [282, 96] on div "Menu items v Add Sort Manage items" at bounding box center [362, 92] width 219 height 32
paste input "1/2 Portion Lamb Kebab"
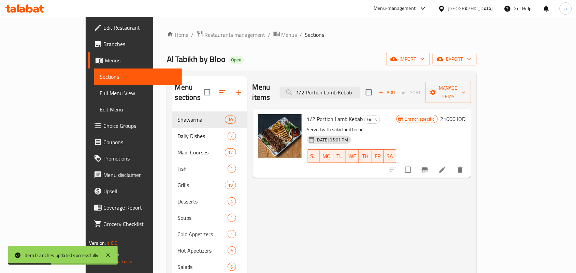
type input "1/2 Portion Lamb Kebab"
click at [428, 167] on icon "Branch-specific-item" at bounding box center [425, 169] width 6 height 5
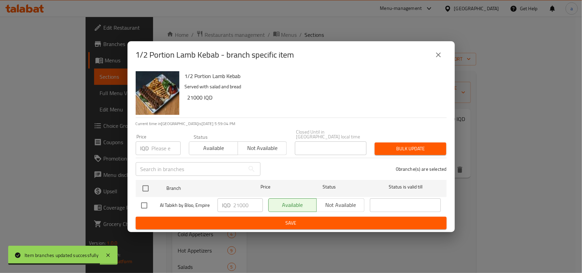
click at [147, 205] on input "checkbox" at bounding box center [144, 206] width 14 height 14
checkbox input "true"
click at [236, 202] on input "21000" at bounding box center [248, 206] width 29 height 14
paste input "195"
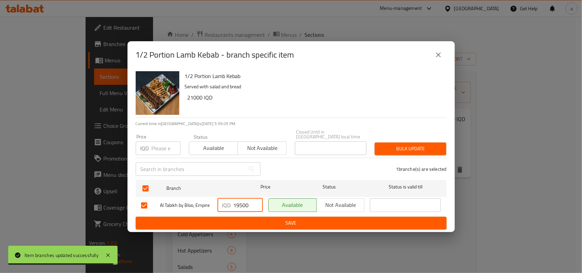
type input "19500"
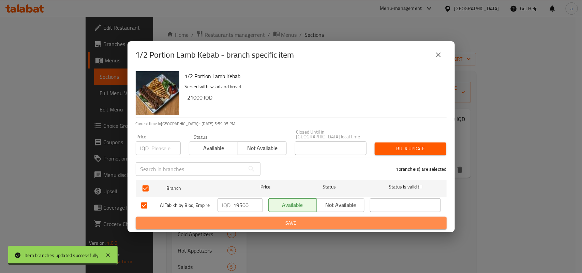
click at [243, 223] on span "Save" at bounding box center [291, 223] width 300 height 9
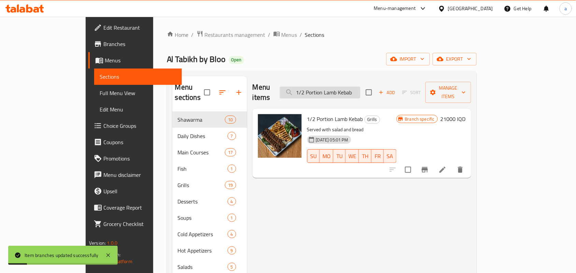
click at [342, 94] on input "1/2 Portion Lamb Kebab" at bounding box center [320, 93] width 81 height 12
paste input "Portion Kebab on Rice (3 Skewers)"
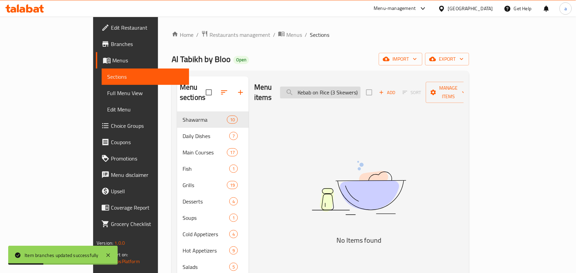
click at [361, 90] on input "1 Portion Kebab on Rice (3 Skewers)" at bounding box center [320, 93] width 81 height 12
click at [361, 92] on input "1 Portion Kebab on Rice 3 Skewers)" at bounding box center [320, 93] width 81 height 12
click at [361, 90] on input "1 Portion Kebab on Rice 3 Skewers" at bounding box center [320, 93] width 81 height 12
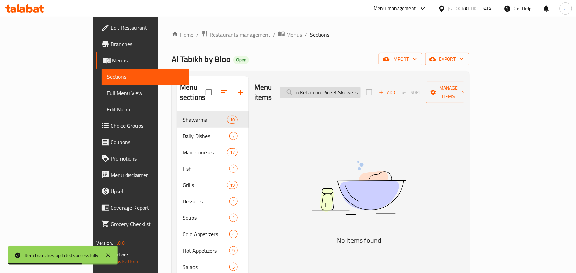
click at [361, 90] on input "1 Portion Kebab on Rice 3 Skewers" at bounding box center [320, 93] width 81 height 12
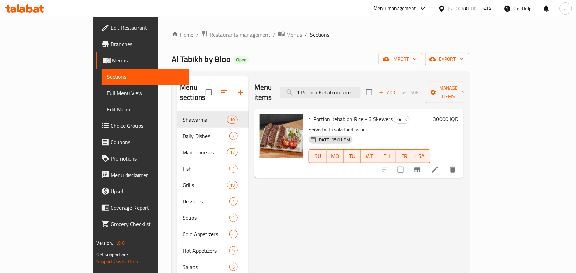
type input "1 Portion Kebab on Rice"
click at [420, 167] on icon "Branch-specific-item" at bounding box center [417, 169] width 6 height 5
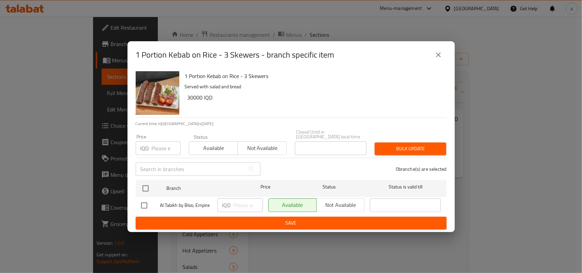
drag, startPoint x: 147, startPoint y: 203, endPoint x: 153, endPoint y: 203, distance: 5.1
click at [147, 203] on input "checkbox" at bounding box center [144, 206] width 14 height 14
checkbox input "true"
click at [247, 199] on input "number" at bounding box center [248, 206] width 29 height 14
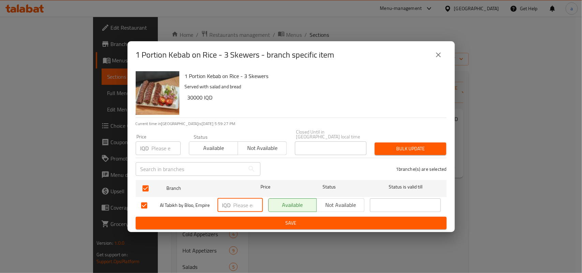
paste input "29000"
type input "29000"
click at [240, 221] on span "Save" at bounding box center [291, 223] width 300 height 9
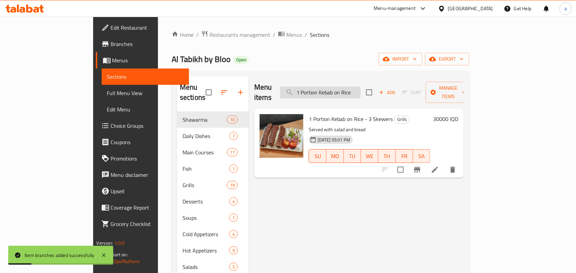
click at [359, 88] on input "1 Portion Kebab on Rice" at bounding box center [320, 93] width 81 height 12
paste input "/2 Portion Kebab on Rice"
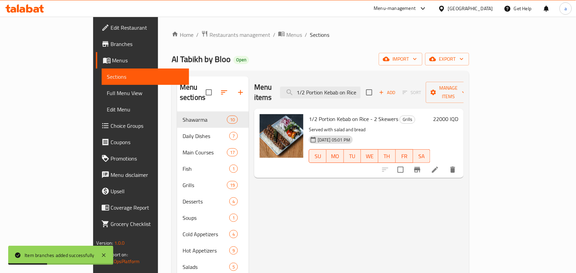
type input "1/2 Portion Kebab on Rice"
click at [421, 166] on icon "Branch-specific-item" at bounding box center [417, 170] width 8 height 8
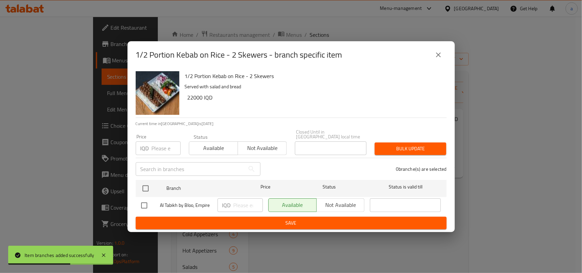
click at [148, 205] on input "checkbox" at bounding box center [144, 206] width 14 height 14
checkbox input "true"
click at [238, 202] on input "number" at bounding box center [248, 206] width 29 height 14
paste input "21000"
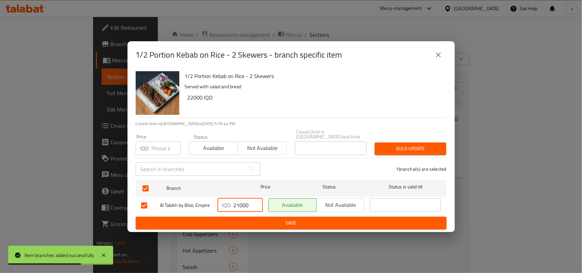
type input "21000"
click at [231, 219] on button "Save" at bounding box center [291, 223] width 311 height 13
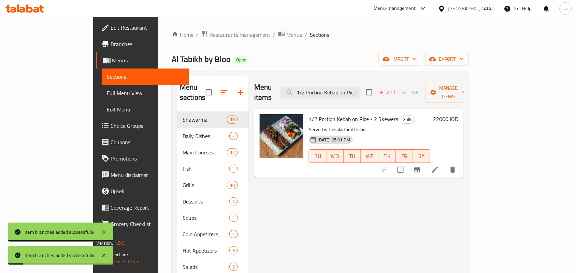
click at [366, 96] on div "Menu items 1/2 Portion Kebab on Rice Add Sort Manage items" at bounding box center [359, 92] width 210 height 32
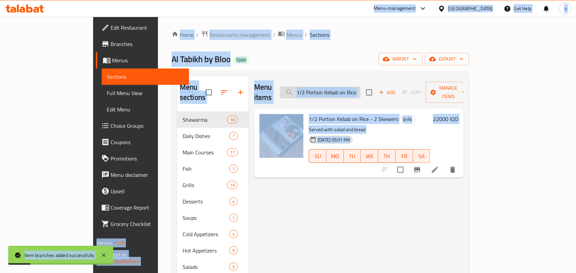
click at [359, 91] on input "1/2 Portion Kebab on Rice" at bounding box center [320, 93] width 81 height 12
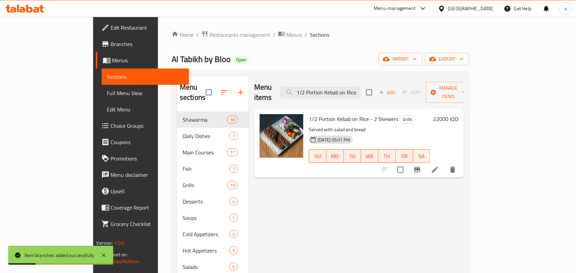
paste input "Portion Lamb Tikka"
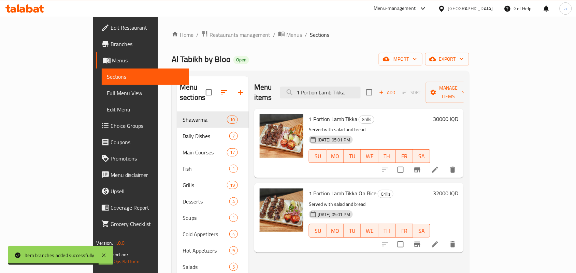
type input "1 Portion Lamb Tikka"
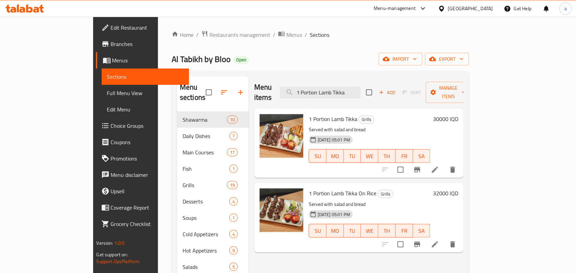
click at [421, 166] on icon "Branch-specific-item" at bounding box center [417, 170] width 8 height 8
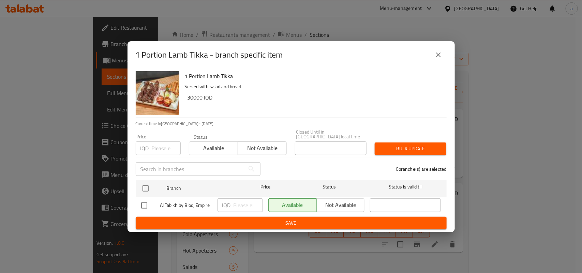
drag, startPoint x: 147, startPoint y: 202, endPoint x: 170, endPoint y: 203, distance: 22.9
click at [147, 202] on input "checkbox" at bounding box center [144, 206] width 14 height 14
checkbox input "true"
click at [236, 200] on input "number" at bounding box center [248, 206] width 29 height 14
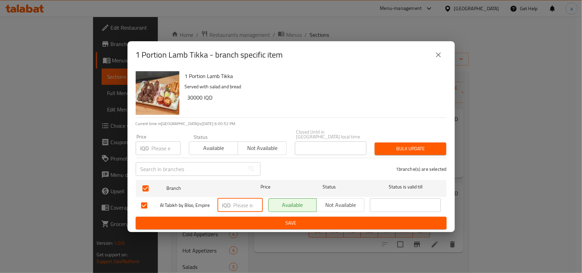
paste input "29000"
type input "29000"
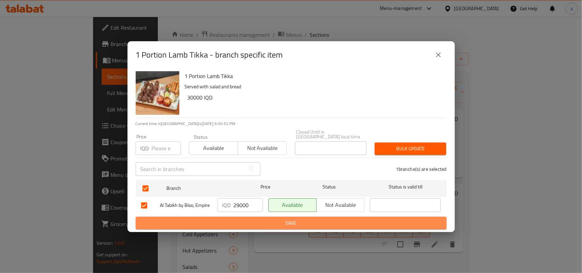
click at [241, 226] on span "Save" at bounding box center [291, 223] width 300 height 9
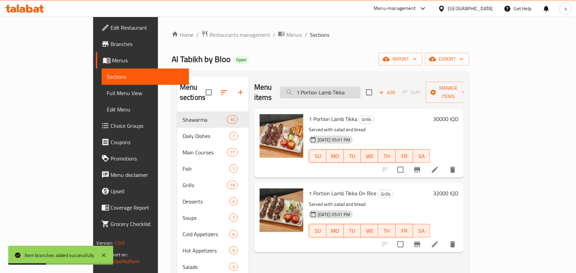
click at [356, 92] on input "1 Portion Lamb Tikka" at bounding box center [320, 93] width 81 height 12
paste input "/2"
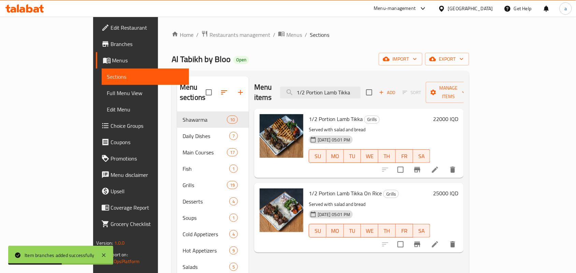
type input "1/2 Portion Lamb Tikka"
click at [421, 166] on icon "Branch-specific-item" at bounding box center [417, 170] width 8 height 8
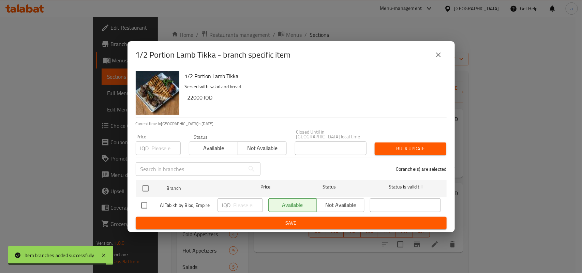
click at [149, 205] on input "checkbox" at bounding box center [144, 206] width 14 height 14
checkbox input "true"
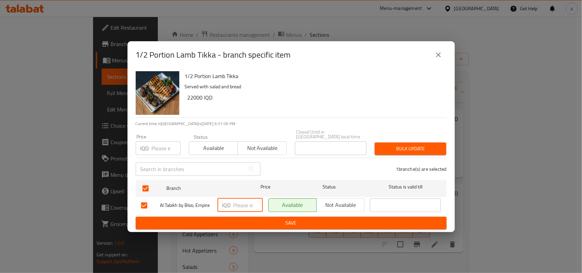
click at [244, 201] on input "number" at bounding box center [248, 206] width 29 height 14
paste input "21000"
type input "21000"
click at [232, 219] on button "Save" at bounding box center [291, 223] width 311 height 13
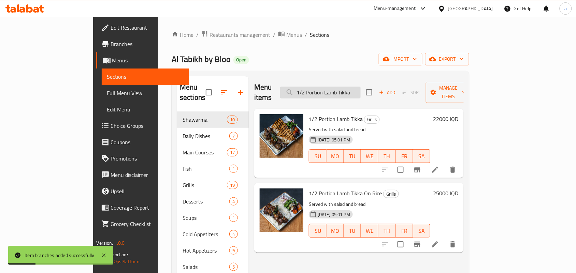
click at [357, 94] on input "1/2 Portion Lamb Tikka" at bounding box center [320, 93] width 81 height 12
paste input "Portion Lamb Tikka on Rice"
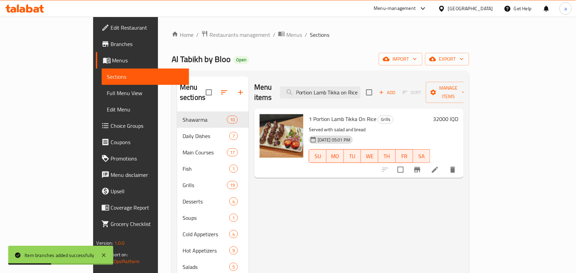
type input "1 Portion Lamb Tikka on Rice"
click at [420, 167] on icon "Branch-specific-item" at bounding box center [417, 169] width 6 height 5
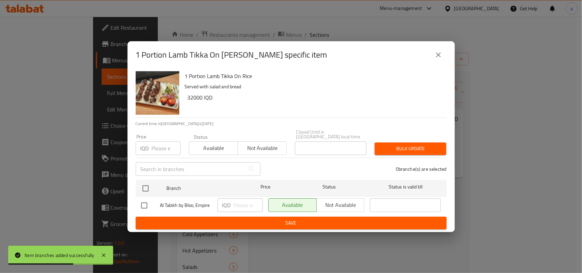
click at [145, 205] on input "checkbox" at bounding box center [144, 206] width 14 height 14
checkbox input "true"
click at [242, 202] on input "number" at bounding box center [248, 206] width 29 height 14
paste input "30000"
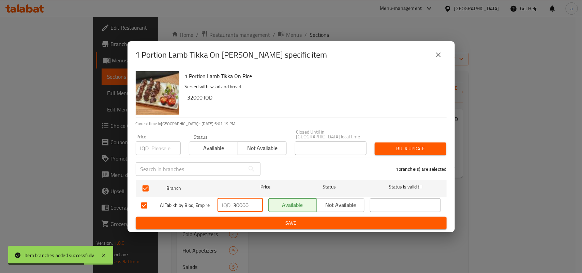
type input "30000"
click at [228, 222] on span "Save" at bounding box center [291, 223] width 300 height 9
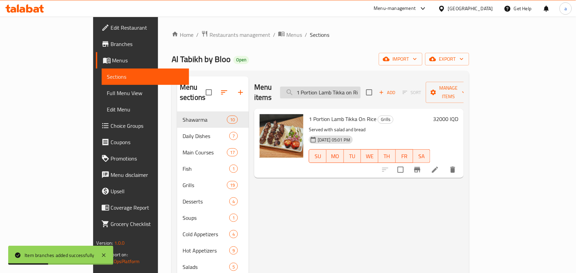
click at [352, 89] on input "1 Portion Lamb Tikka on Rice" at bounding box center [320, 93] width 81 height 12
paste input "/2"
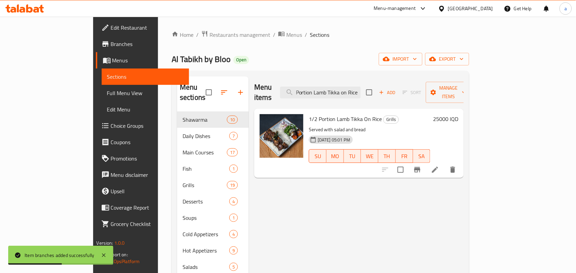
type input "1/2 Portion Lamb Tikka on Rice"
click at [420, 167] on icon "Branch-specific-item" at bounding box center [417, 169] width 6 height 5
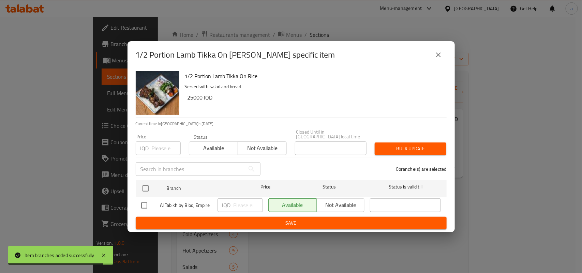
click at [145, 204] on input "checkbox" at bounding box center [144, 206] width 14 height 14
checkbox input "true"
click at [241, 200] on input "number" at bounding box center [248, 206] width 29 height 14
paste input "23000"
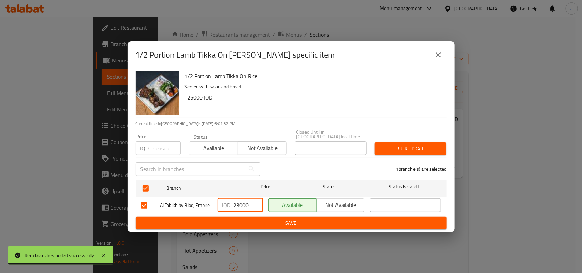
type input "23000"
click at [240, 220] on button "Save" at bounding box center [291, 223] width 311 height 13
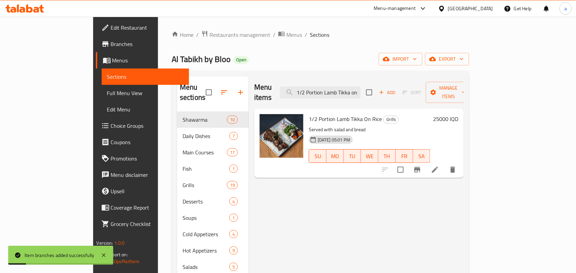
click at [370, 96] on div "Menu items 1/2 Portion Lamb Tikka on Rice Add Sort Manage items" at bounding box center [359, 92] width 210 height 32
click at [361, 91] on input "1/2 Portion Lamb Tikka on Rice" at bounding box center [320, 93] width 81 height 12
paste input "Arayes Al Tabikh"
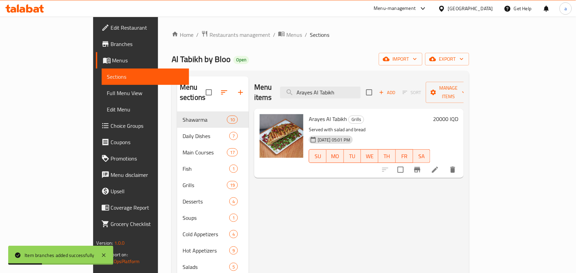
type input "Arayes Al Tabikh"
click at [425, 165] on button "Branch-specific-item" at bounding box center [417, 170] width 16 height 16
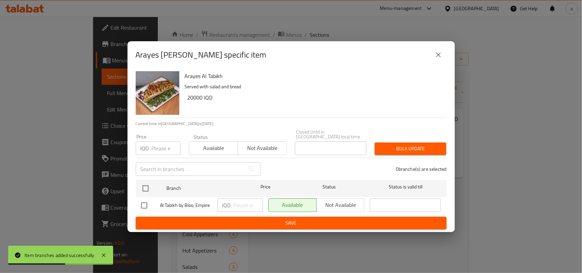
drag, startPoint x: 142, startPoint y: 201, endPoint x: 173, endPoint y: 200, distance: 31.1
click at [143, 201] on input "checkbox" at bounding box center [144, 206] width 14 height 14
checkbox input "true"
click at [242, 202] on input "number" at bounding box center [248, 206] width 29 height 14
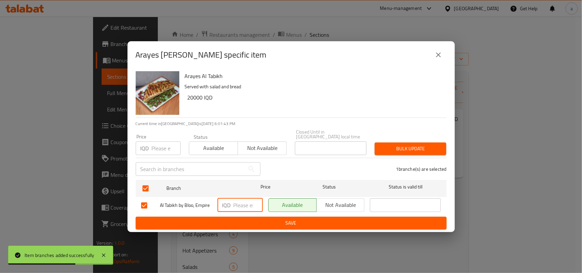
paste input "18500"
type input "18500"
click at [236, 222] on span "Save" at bounding box center [291, 223] width 300 height 9
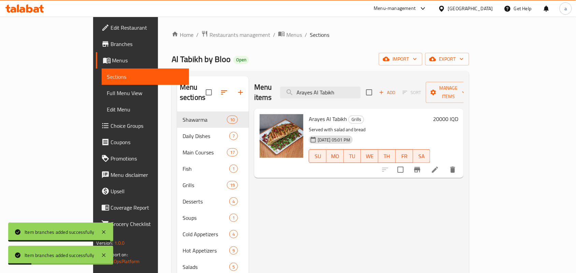
click at [371, 97] on div "Menu items Arayes Al Tabikh Add Sort Manage items" at bounding box center [359, 92] width 210 height 32
click at [361, 93] on input "Arayes Al Tabikh" at bounding box center [320, 93] width 81 height 12
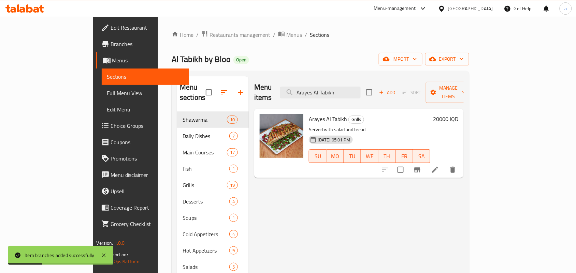
paste input "1 Portion Mixed Grill Platter"
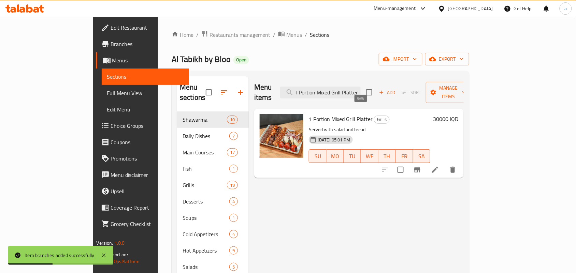
type input "1 Portion Mixed Grill Platter"
click at [420, 167] on icon "Branch-specific-item" at bounding box center [417, 169] width 6 height 5
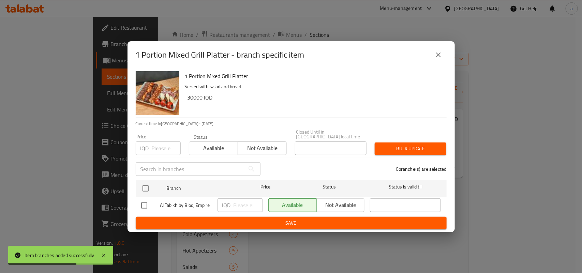
click at [148, 203] on input "checkbox" at bounding box center [144, 206] width 14 height 14
checkbox input "true"
click at [236, 201] on input "number" at bounding box center [248, 206] width 29 height 14
paste input "29000"
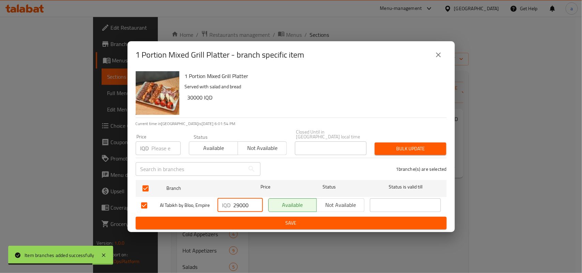
type input "29000"
click at [241, 220] on button "Save" at bounding box center [291, 223] width 311 height 13
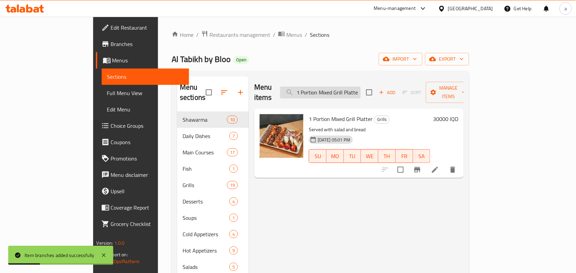
click at [346, 91] on input "1 Portion Mixed Grill Platter" at bounding box center [320, 93] width 81 height 12
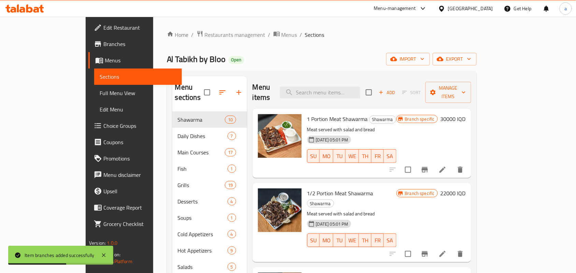
click at [100, 97] on span "Full Menu View" at bounding box center [138, 93] width 77 height 8
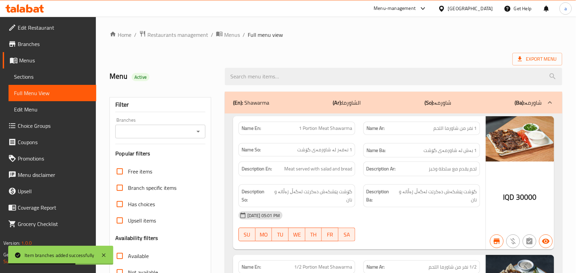
click at [199, 133] on icon "Open" at bounding box center [198, 132] width 3 height 2
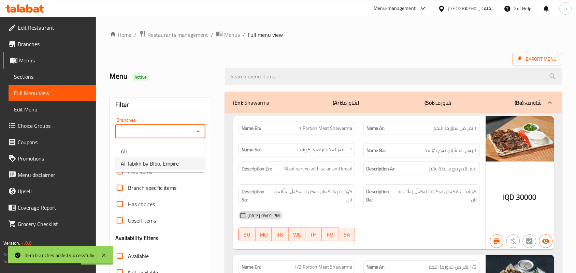
click at [160, 160] on span "Al Tabikh by Bloo, Empire" at bounding box center [150, 164] width 58 height 8
type input "Al Tabikh by Bloo, Empire"
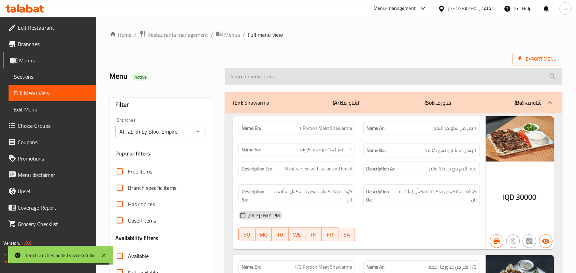
click at [296, 76] on input "search" at bounding box center [393, 76] width 337 height 17
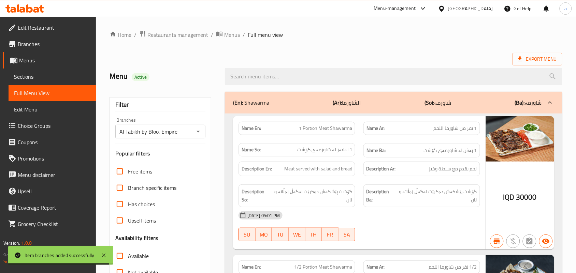
paste input "1 Portion Lamb Kebab"
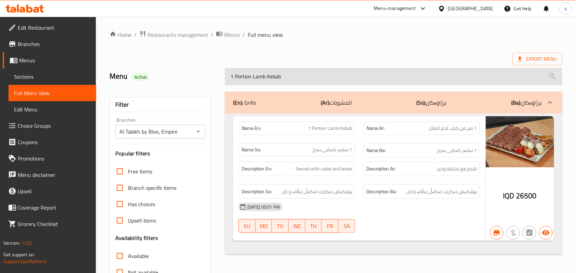
click at [305, 79] on input "1 Portion Lamb Kebab" at bounding box center [393, 76] width 337 height 17
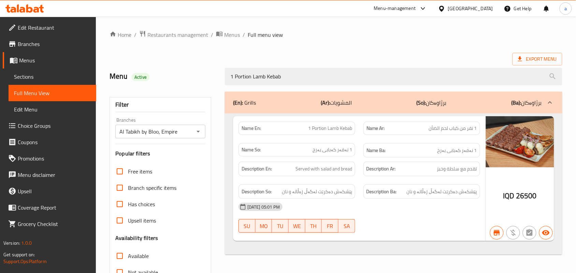
paste input "/2"
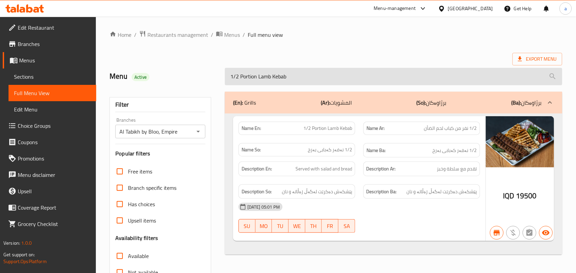
click at [297, 83] on input "1/2 Portion Lamb Kebab" at bounding box center [393, 76] width 337 height 17
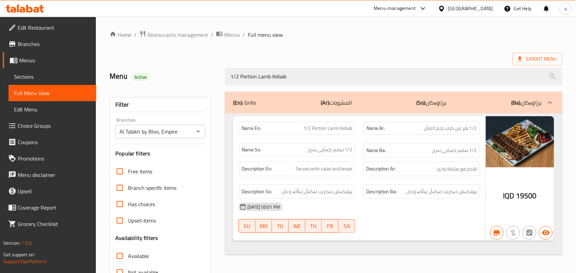
paste input "Portion Kebab on Rice (3 Skewers)"
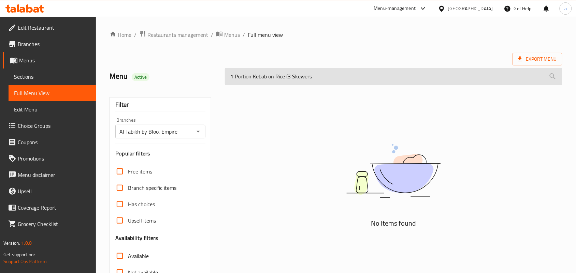
drag, startPoint x: 318, startPoint y: 81, endPoint x: 287, endPoint y: 82, distance: 31.1
click at [287, 82] on input "1 Portion Kebab on Rice (3 Skewers" at bounding box center [393, 76] width 337 height 17
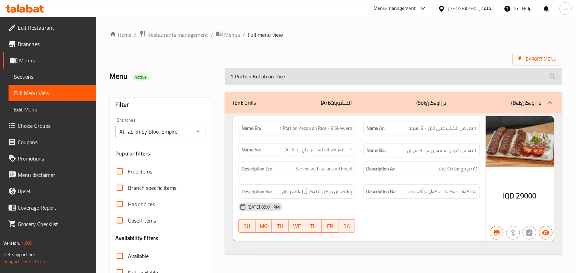
click at [285, 78] on input "1 Portion Kebab on Rice" at bounding box center [393, 76] width 337 height 17
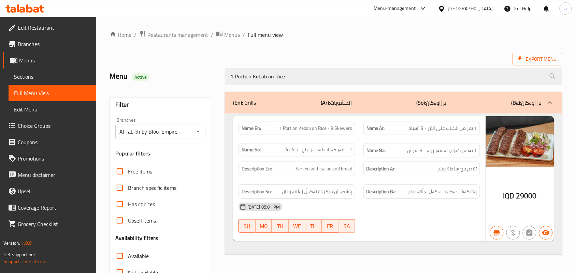
paste input "/2"
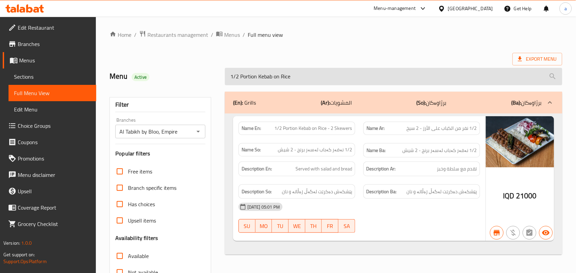
click at [269, 85] on input "1/2 Portion Kebab on Rice" at bounding box center [393, 76] width 337 height 17
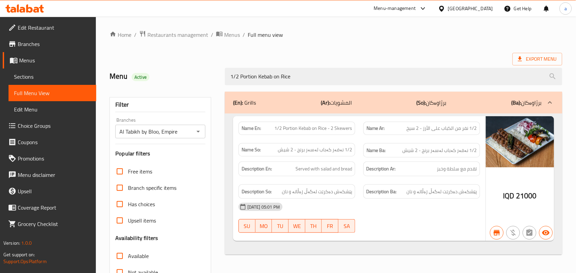
paste input "Portion Lamb Tikka"
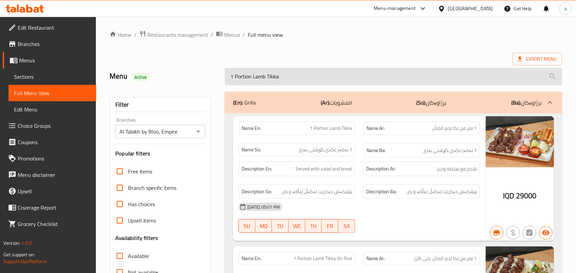
click at [294, 80] on input "1 Portion Lamb Tikka" at bounding box center [393, 76] width 337 height 17
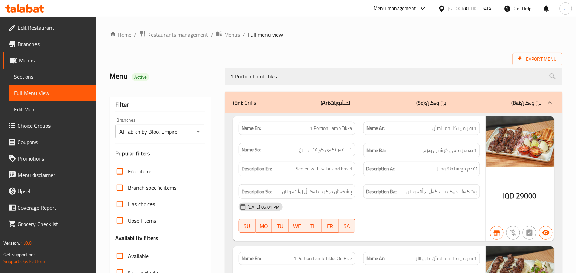
paste input "/2"
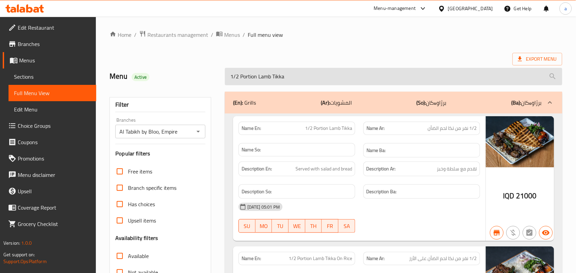
click at [299, 85] on input "1/2 Portion Lamb Tikka" at bounding box center [393, 76] width 337 height 17
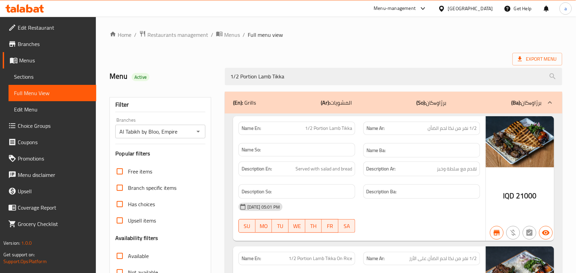
paste input "1 Portion Lamb Tikka on Rice"
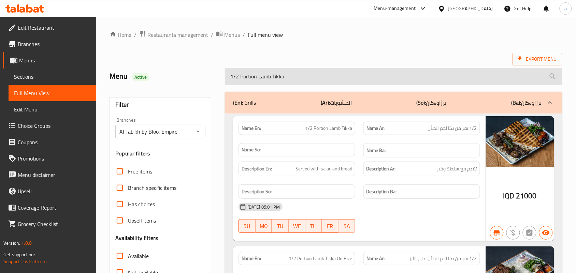
click at [293, 85] on input "1/2 Portion Lamb Tikka" at bounding box center [393, 76] width 337 height 17
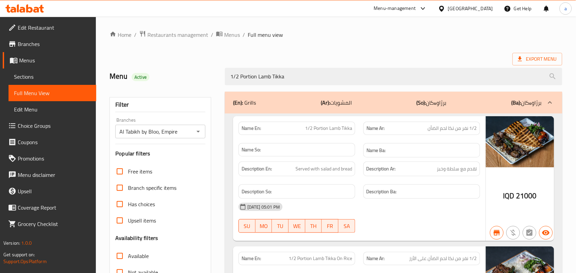
paste input "Portion Lamb Tikka on Rice"
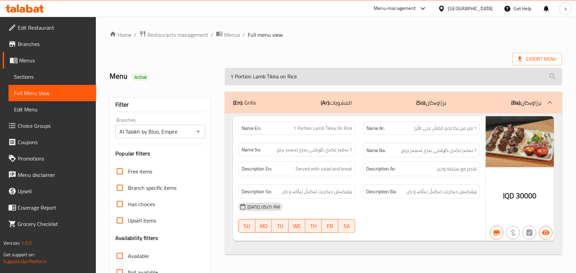
click at [309, 82] on input "1 Portion Lamb Tikka on Rice" at bounding box center [393, 76] width 337 height 17
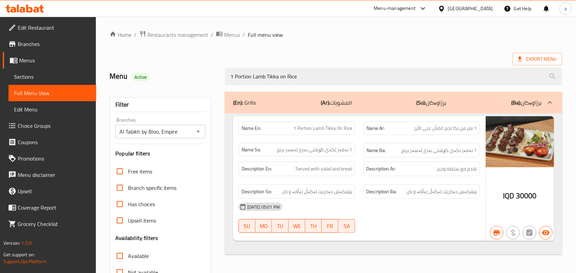
paste input "/2"
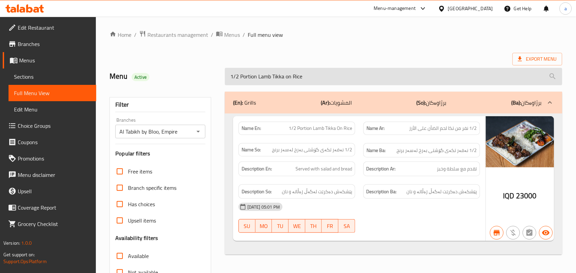
click at [282, 83] on input "1/2 Portion Lamb Tikka on Rice" at bounding box center [393, 76] width 337 height 17
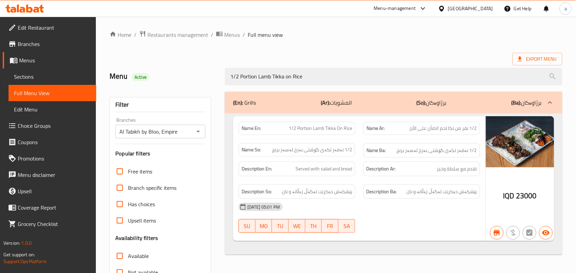
paste input "Arayes Al Tabikh"
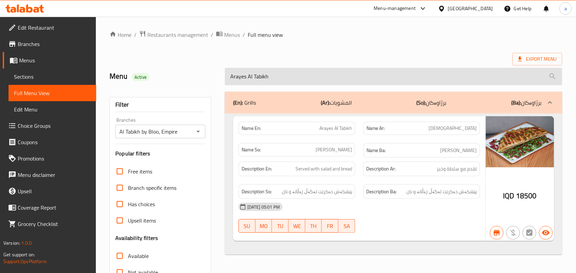
click at [306, 81] on input "Arayes Al Tabikh" at bounding box center [393, 76] width 337 height 17
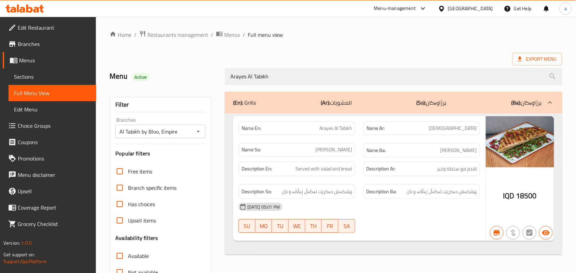
paste input "1 Portion Mixed Grill Platter"
type input "1 Portion Mixed Grill Platter"
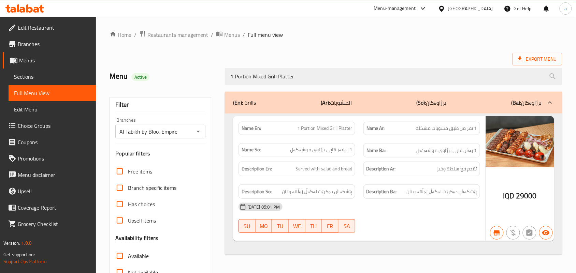
drag, startPoint x: 147, startPoint y: 87, endPoint x: 136, endPoint y: 87, distance: 10.9
click at [136, 87] on div "Menu Active 1 Portion Mixed Grill Platter" at bounding box center [335, 76] width 461 height 30
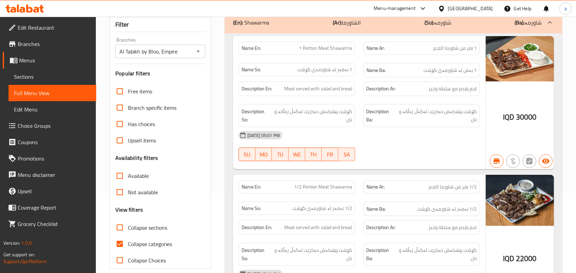
scroll to position [99, 0]
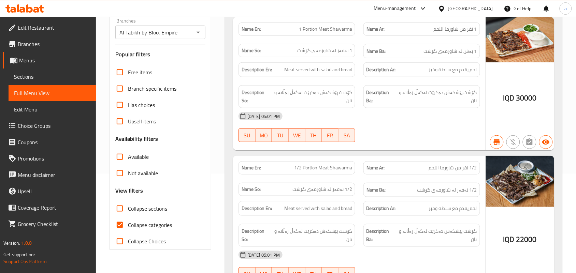
click at [122, 217] on input "Collapse sections" at bounding box center [120, 209] width 16 height 16
checkbox input "true"
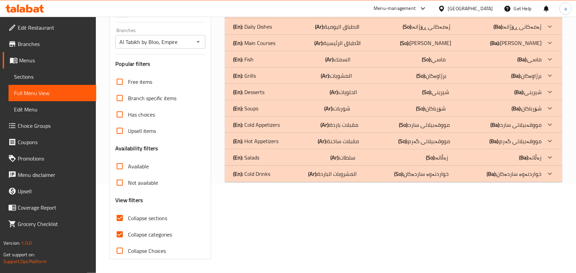
click at [122, 233] on input "Collapse categories" at bounding box center [120, 235] width 16 height 16
checkbox input "false"
click at [352, 72] on p "(Ar): المشويات" at bounding box center [336, 76] width 31 height 8
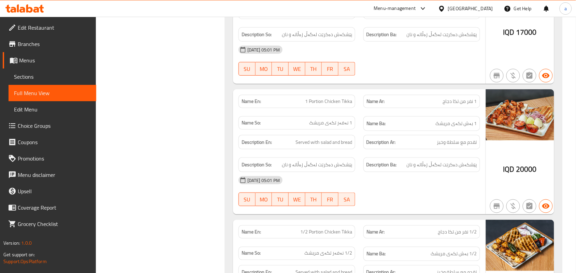
scroll to position [0, 0]
